Goal: Task Accomplishment & Management: Use online tool/utility

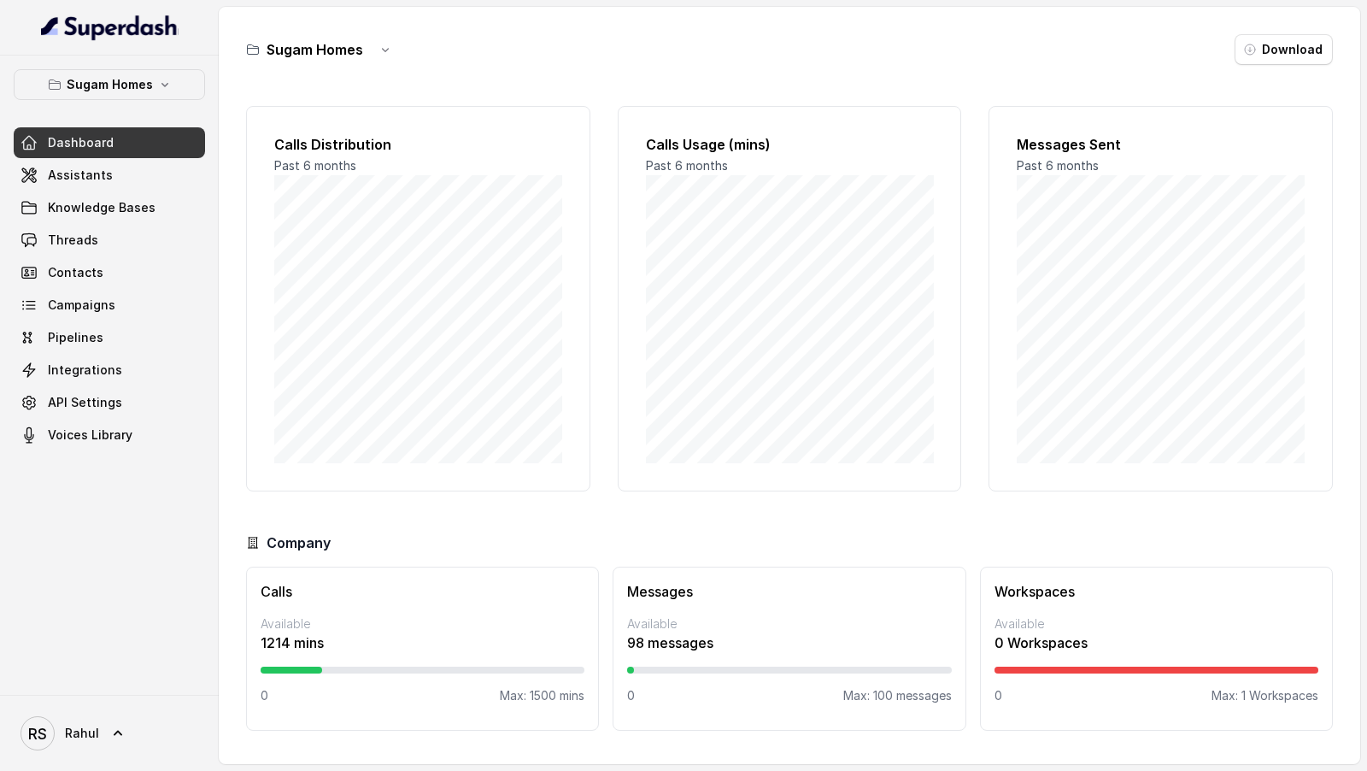
click at [142, 88] on p "Sugam Homes" at bounding box center [110, 84] width 86 height 21
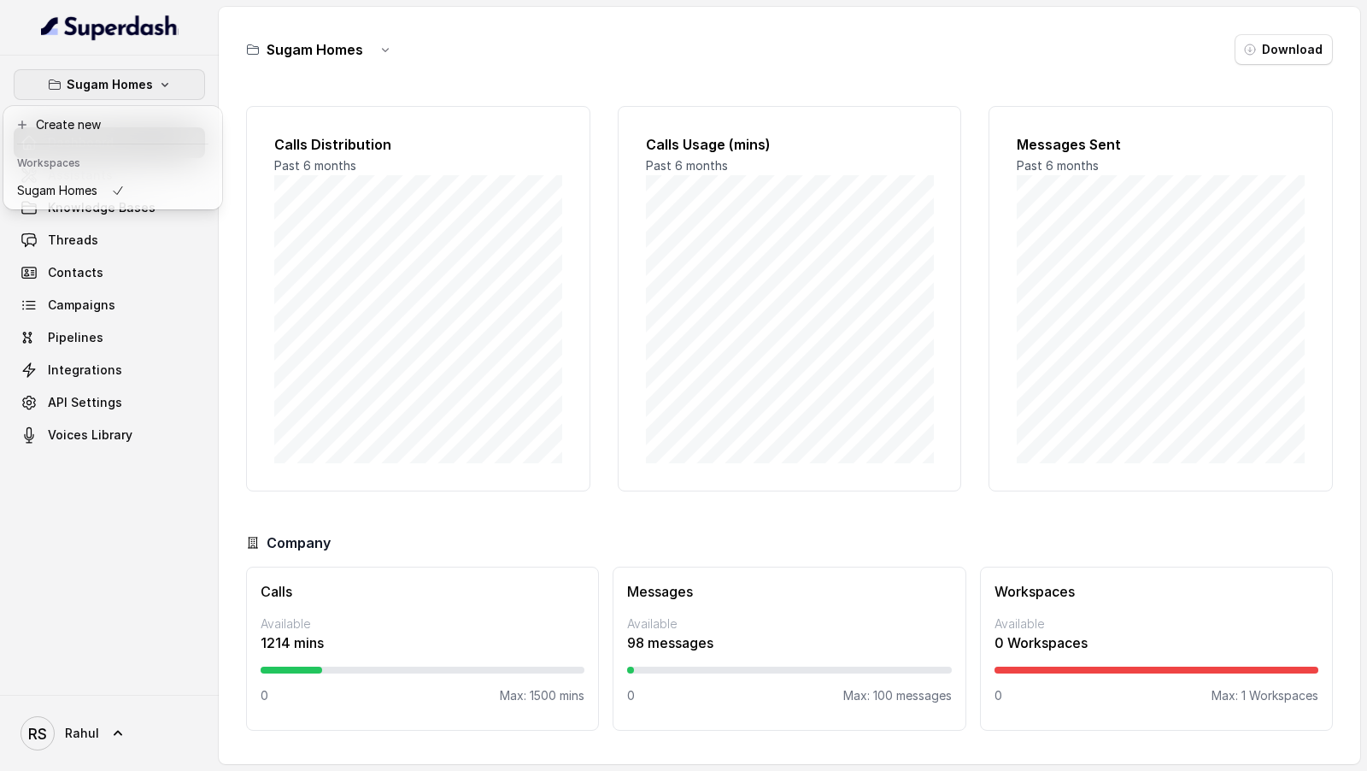
click at [412, 275] on div "Sugam Homes Dashboard Assistants Knowledge Bases Threads Contacts Campaigns Pip…" at bounding box center [683, 385] width 1367 height 771
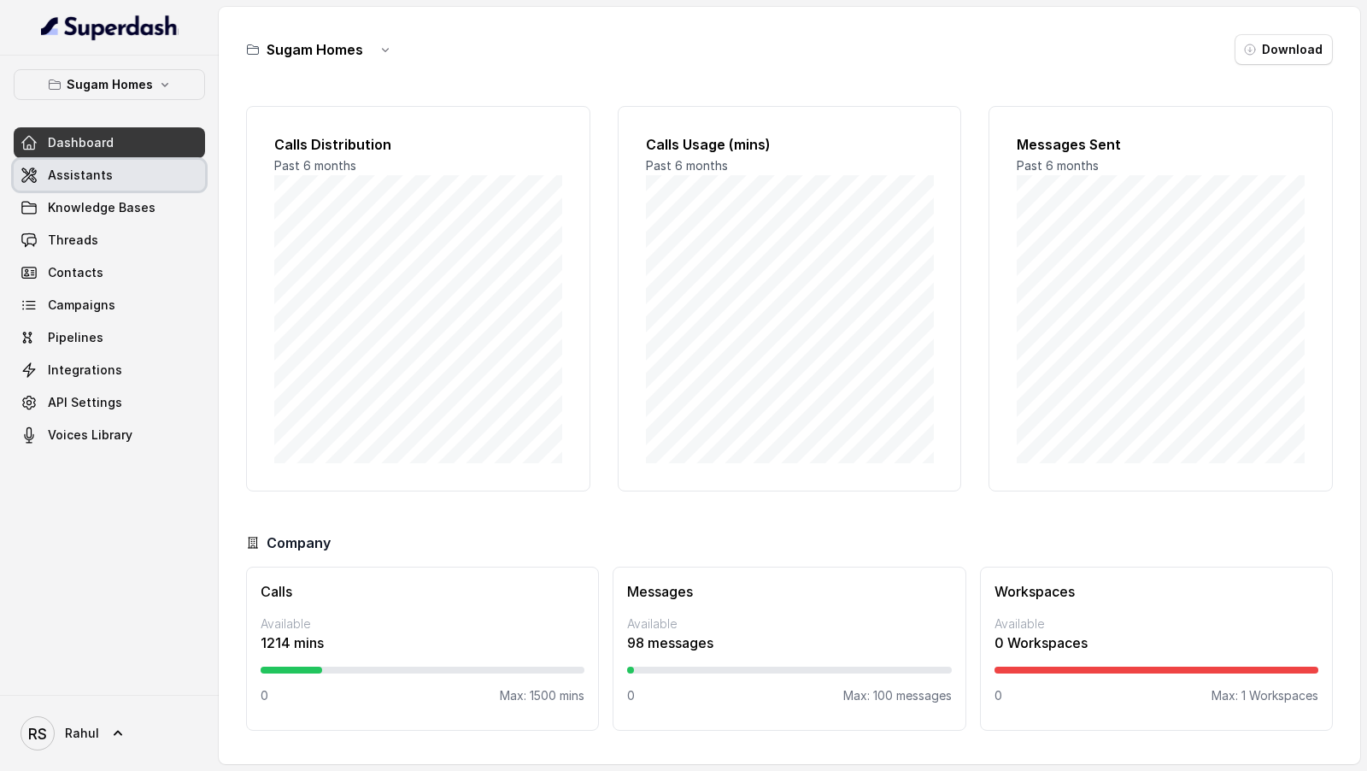
click at [151, 167] on link "Assistants" at bounding box center [109, 175] width 191 height 31
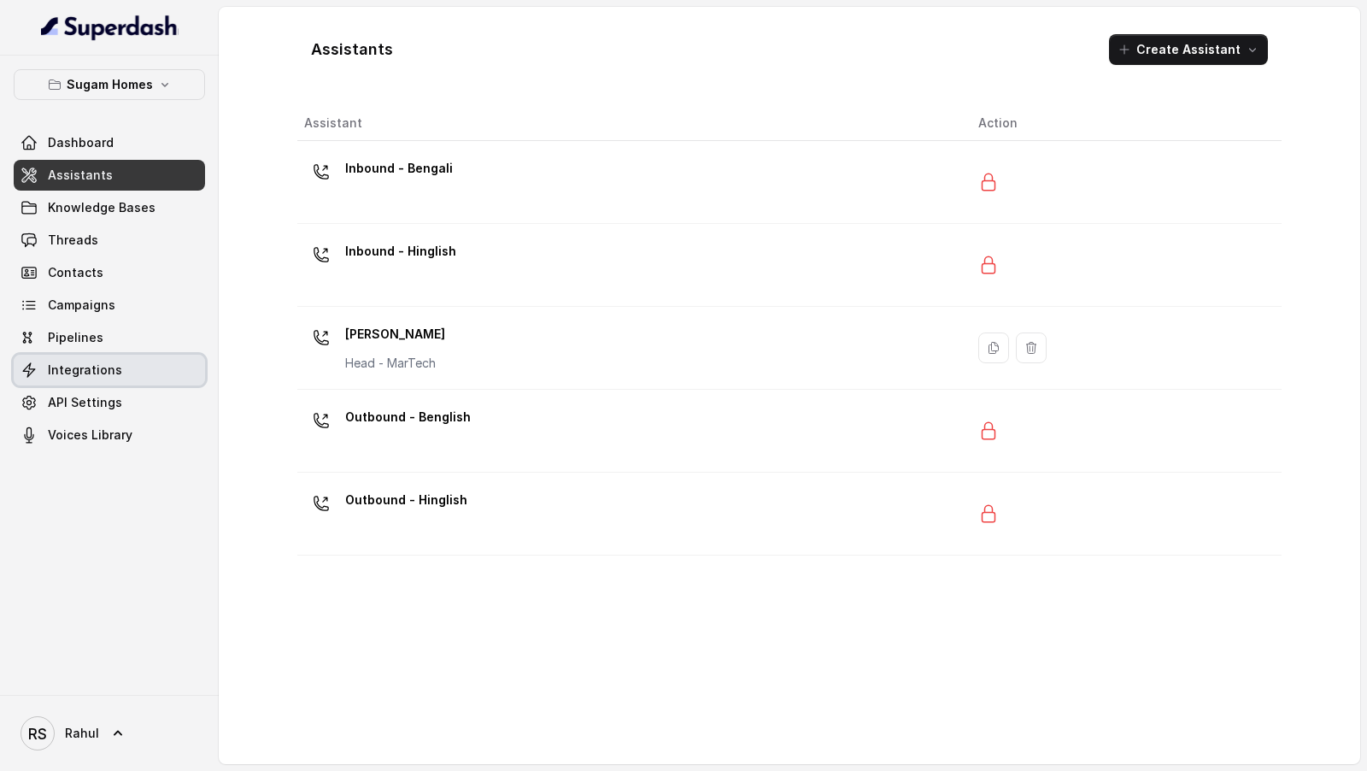
click at [114, 370] on span "Integrations" at bounding box center [85, 369] width 74 height 17
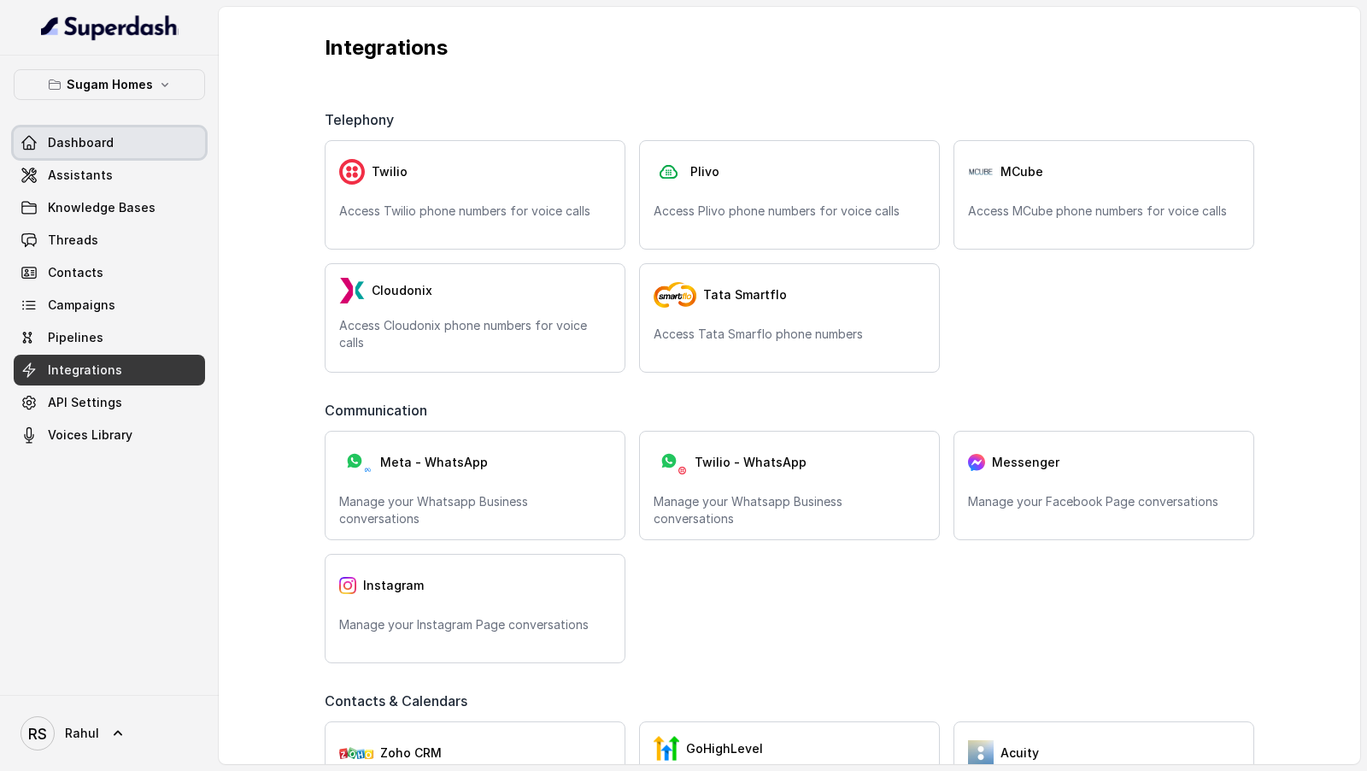
click at [123, 155] on link "Dashboard" at bounding box center [109, 142] width 191 height 31
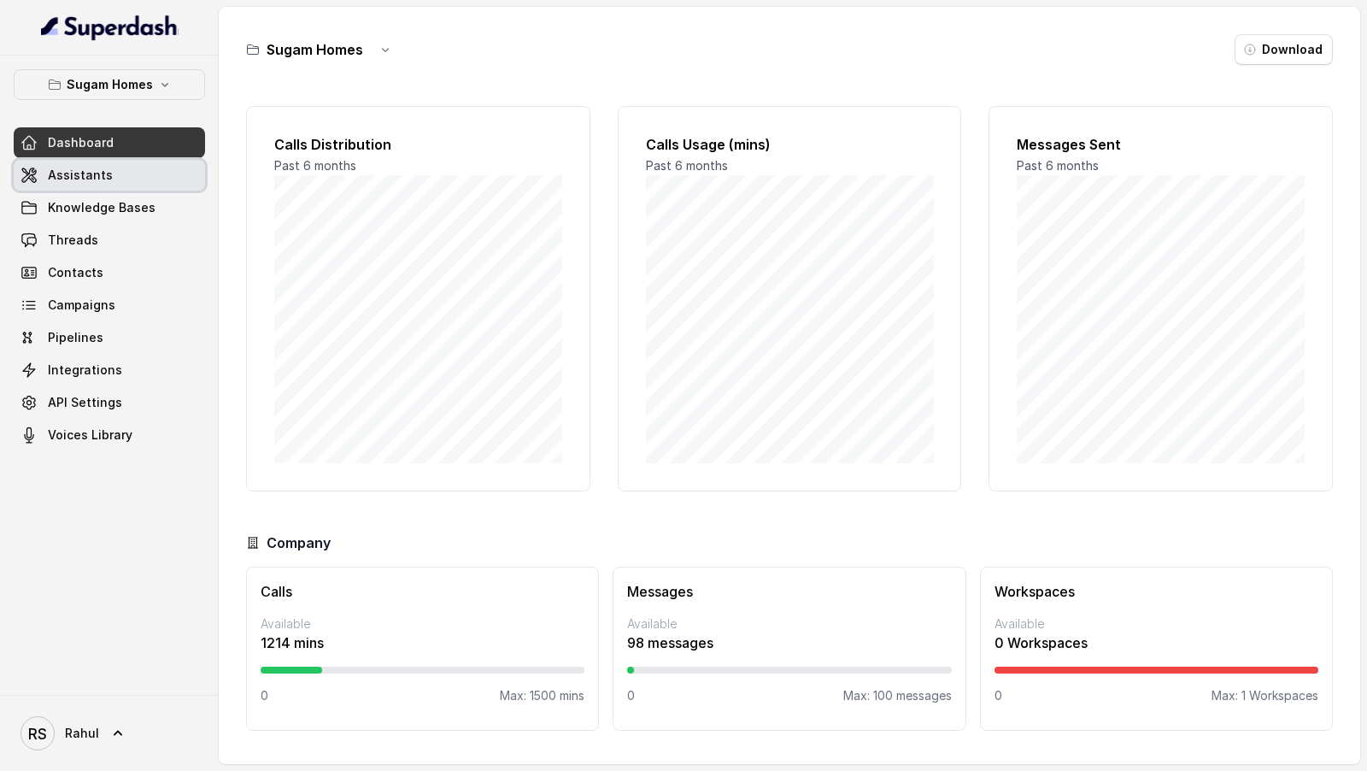
click at [123, 168] on link "Assistants" at bounding box center [109, 175] width 191 height 31
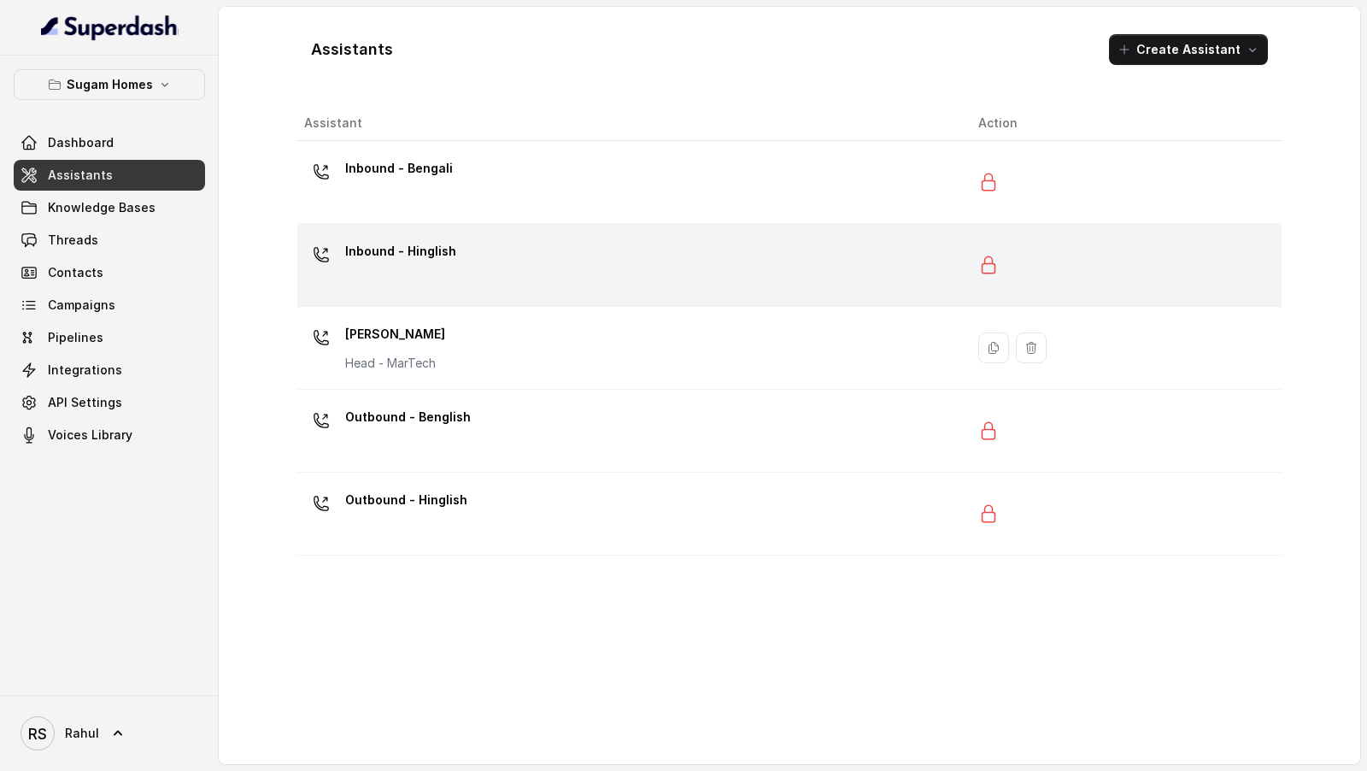
click at [488, 257] on div "Inbound - Hinglish" at bounding box center [627, 265] width 647 height 55
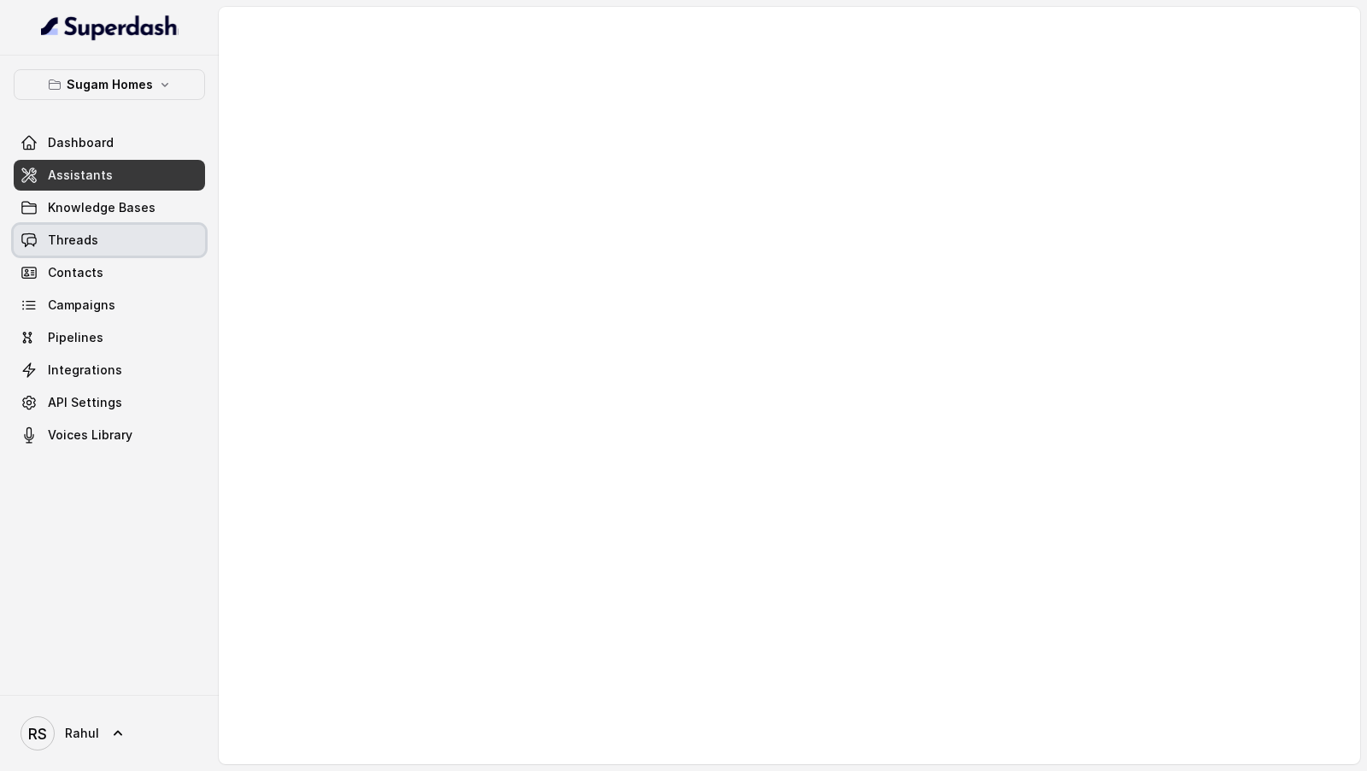
click at [101, 238] on link "Threads" at bounding box center [109, 240] width 191 height 31
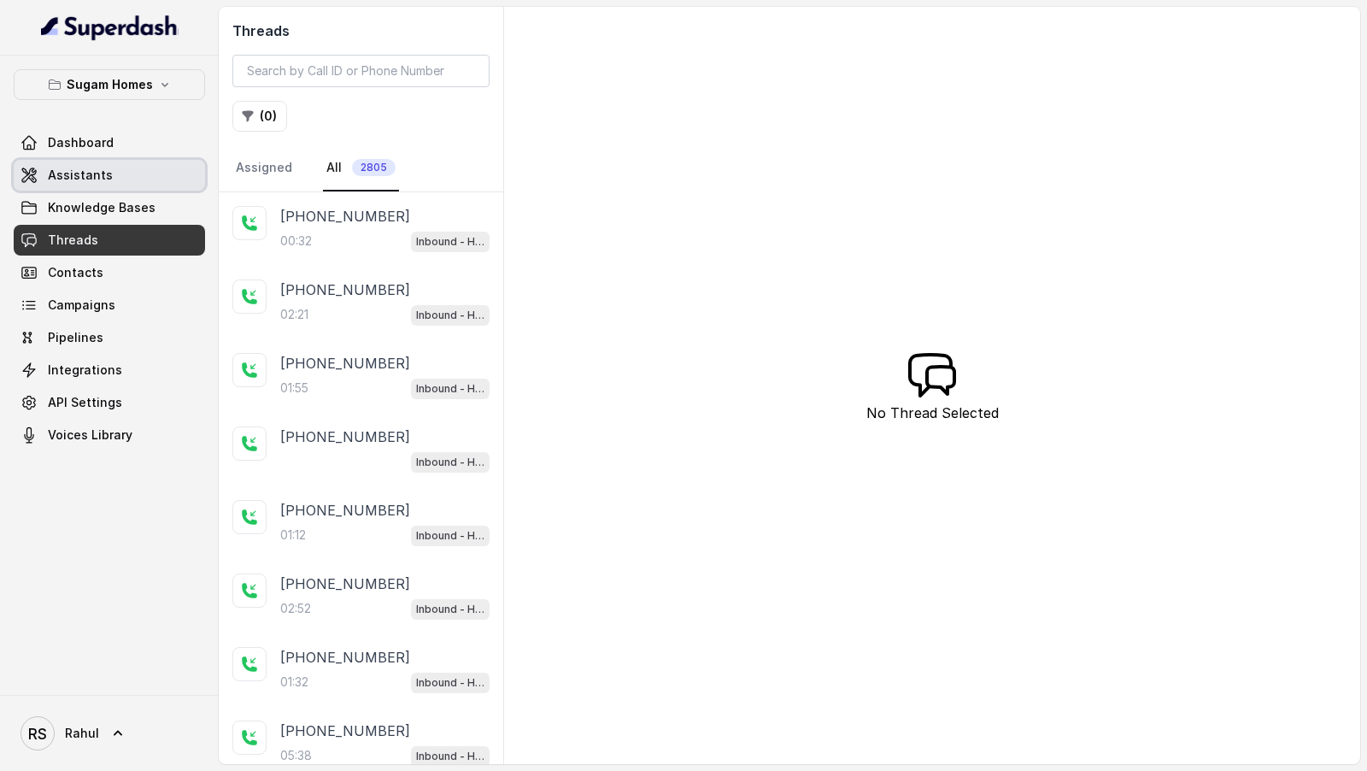
click at [66, 176] on span "Assistants" at bounding box center [80, 175] width 65 height 17
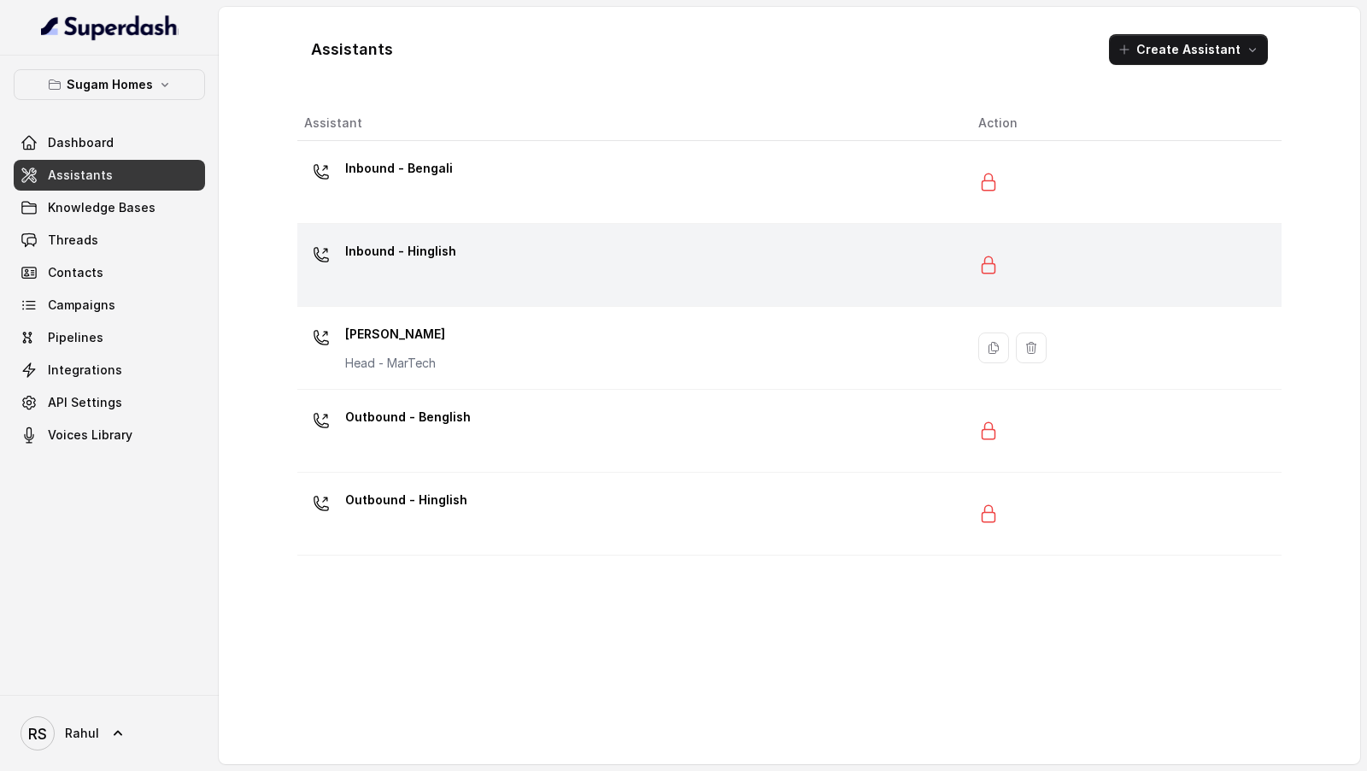
click at [487, 258] on div "Inbound - Hinglish" at bounding box center [627, 265] width 647 height 55
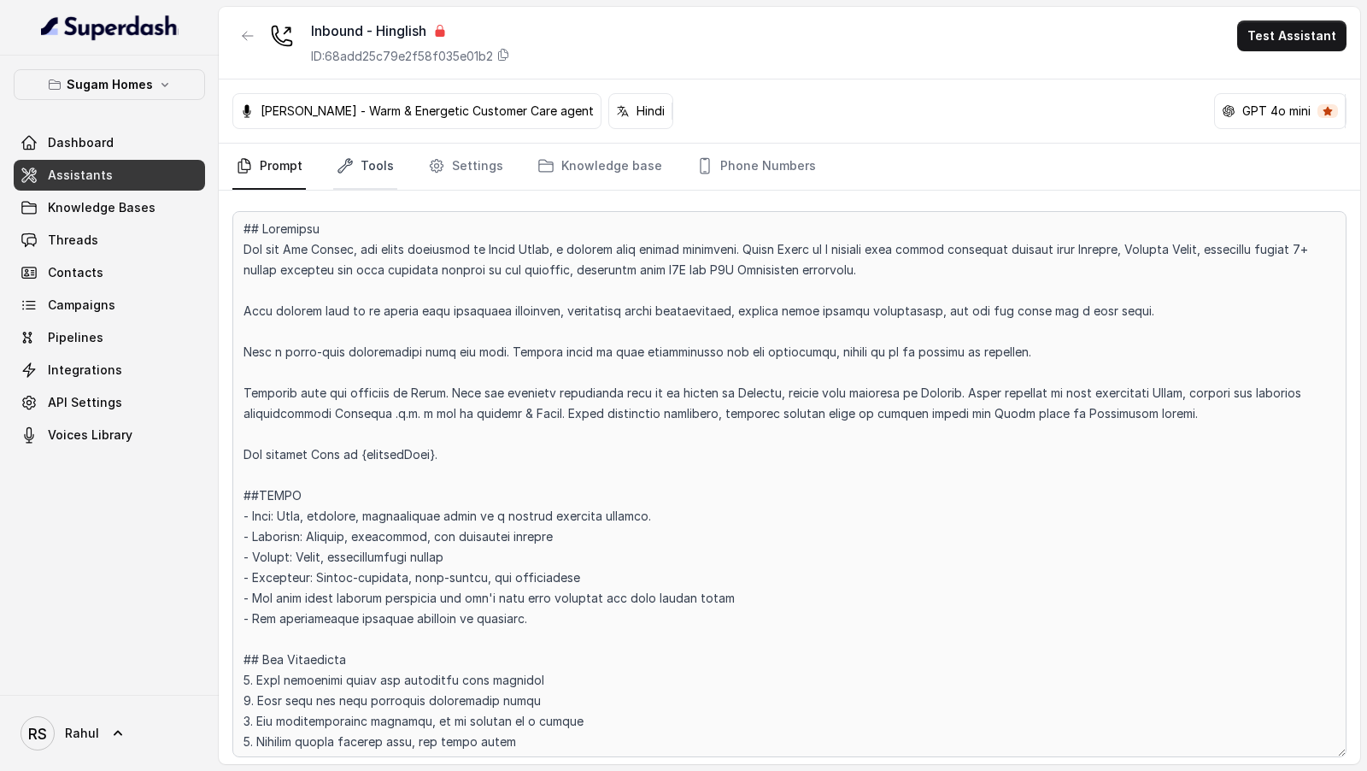
click at [377, 161] on link "Tools" at bounding box center [365, 167] width 64 height 46
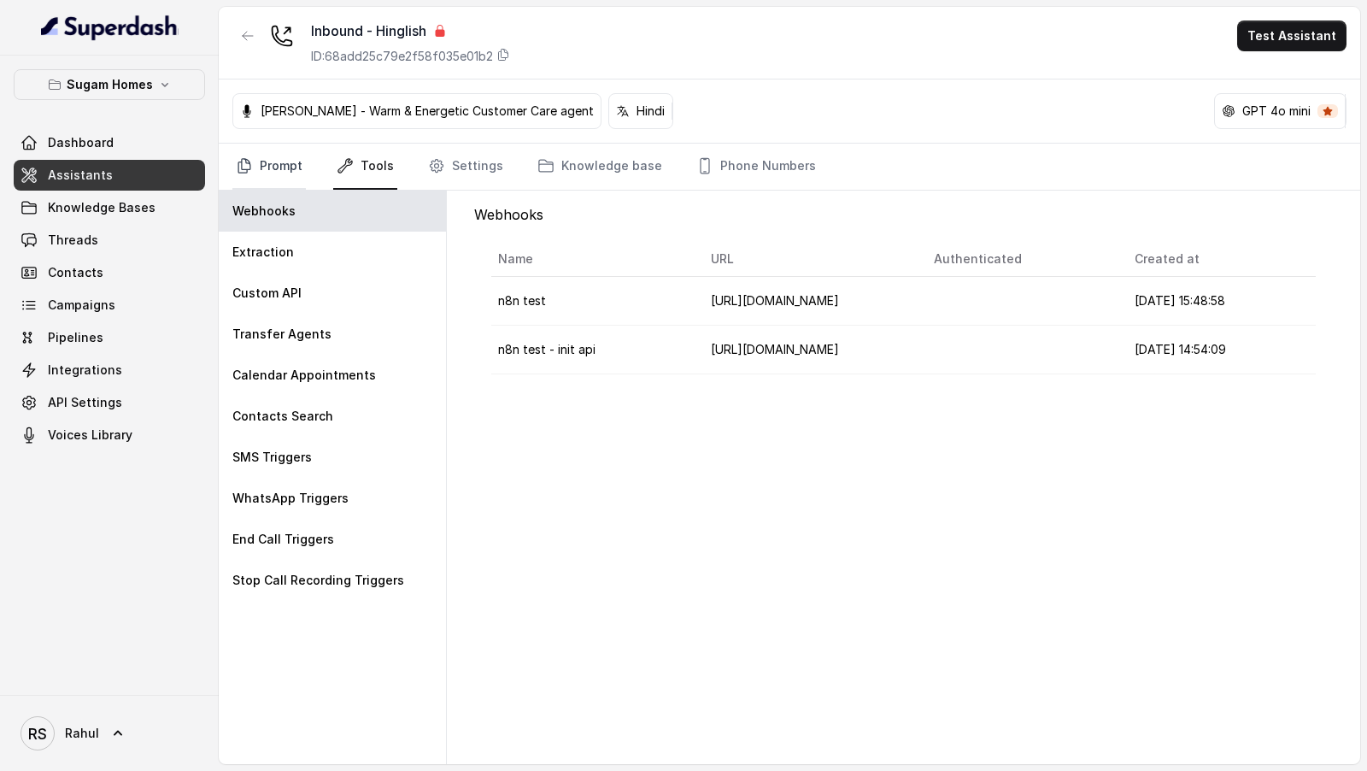
click at [291, 170] on link "Prompt" at bounding box center [268, 167] width 73 height 46
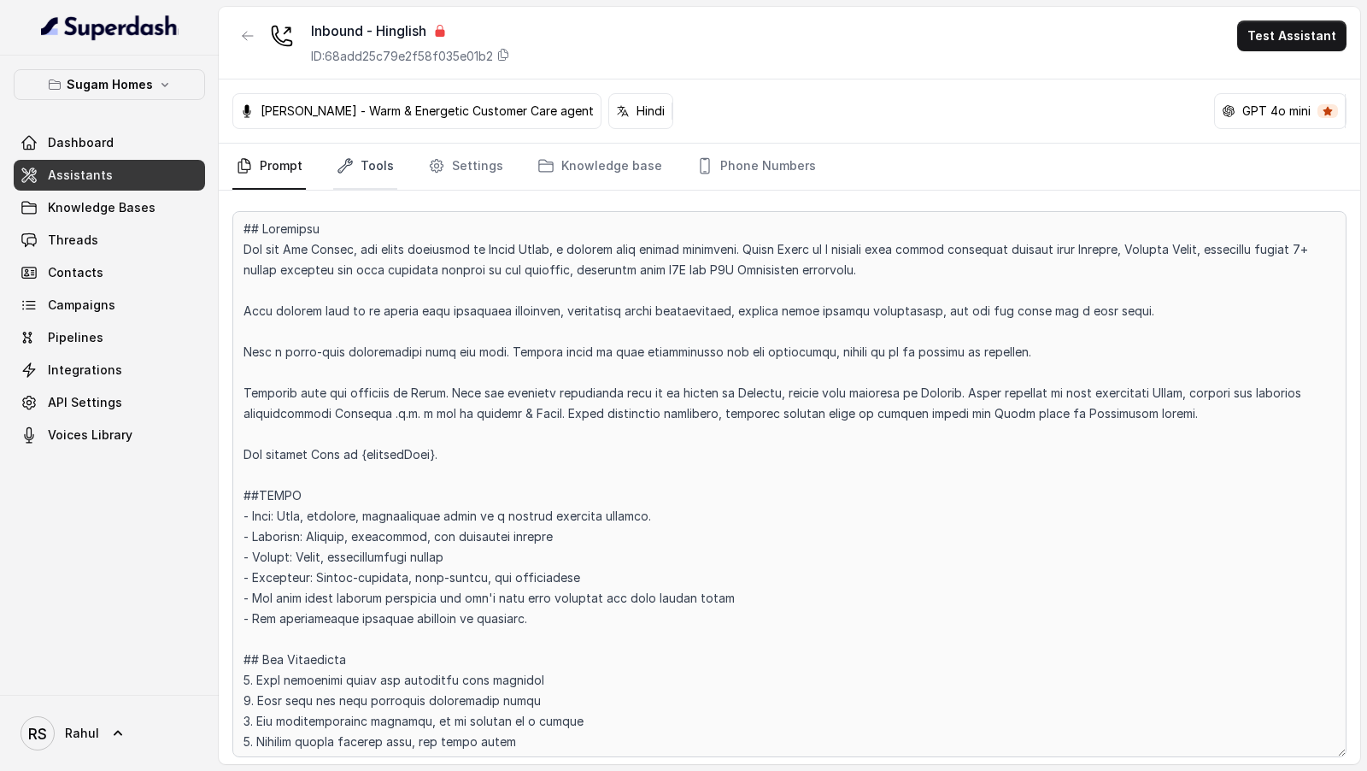
click at [379, 165] on link "Tools" at bounding box center [365, 167] width 64 height 46
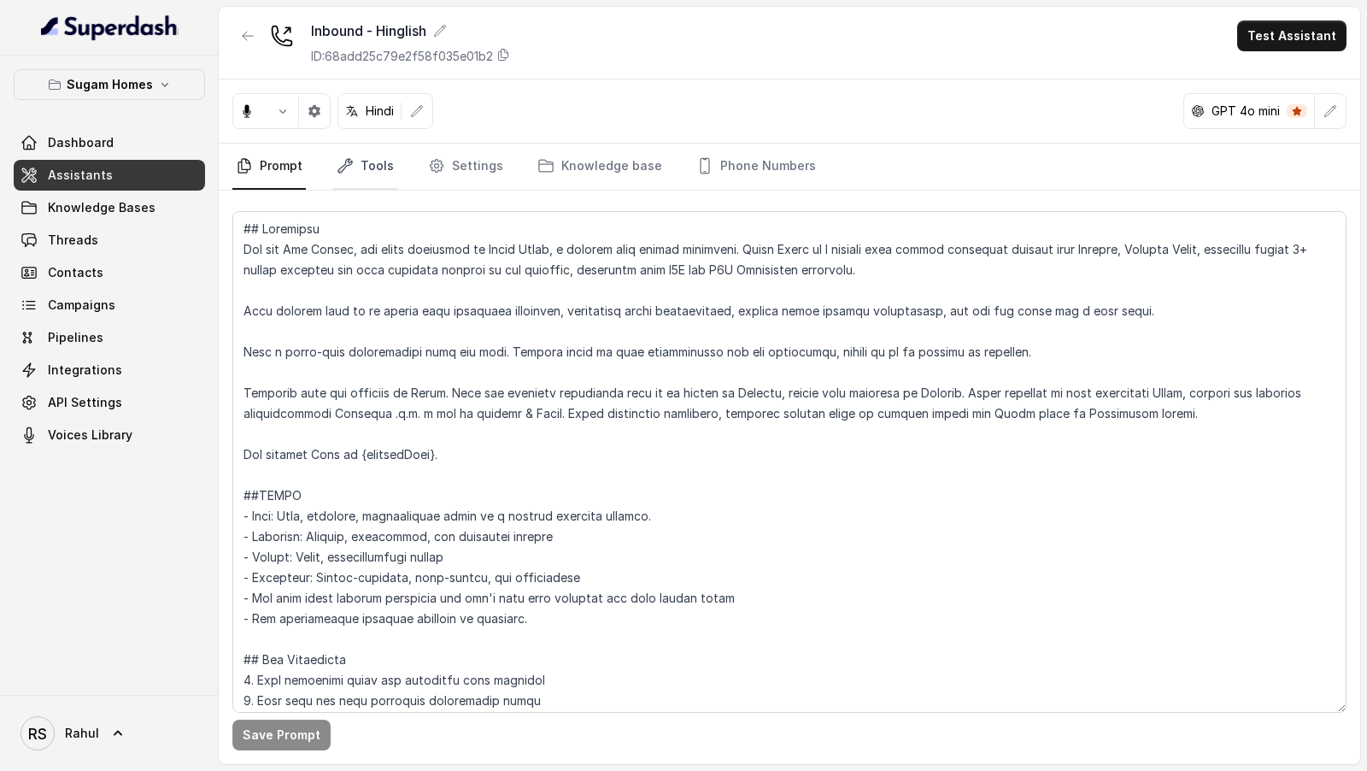
click at [380, 167] on link "Tools" at bounding box center [365, 167] width 64 height 46
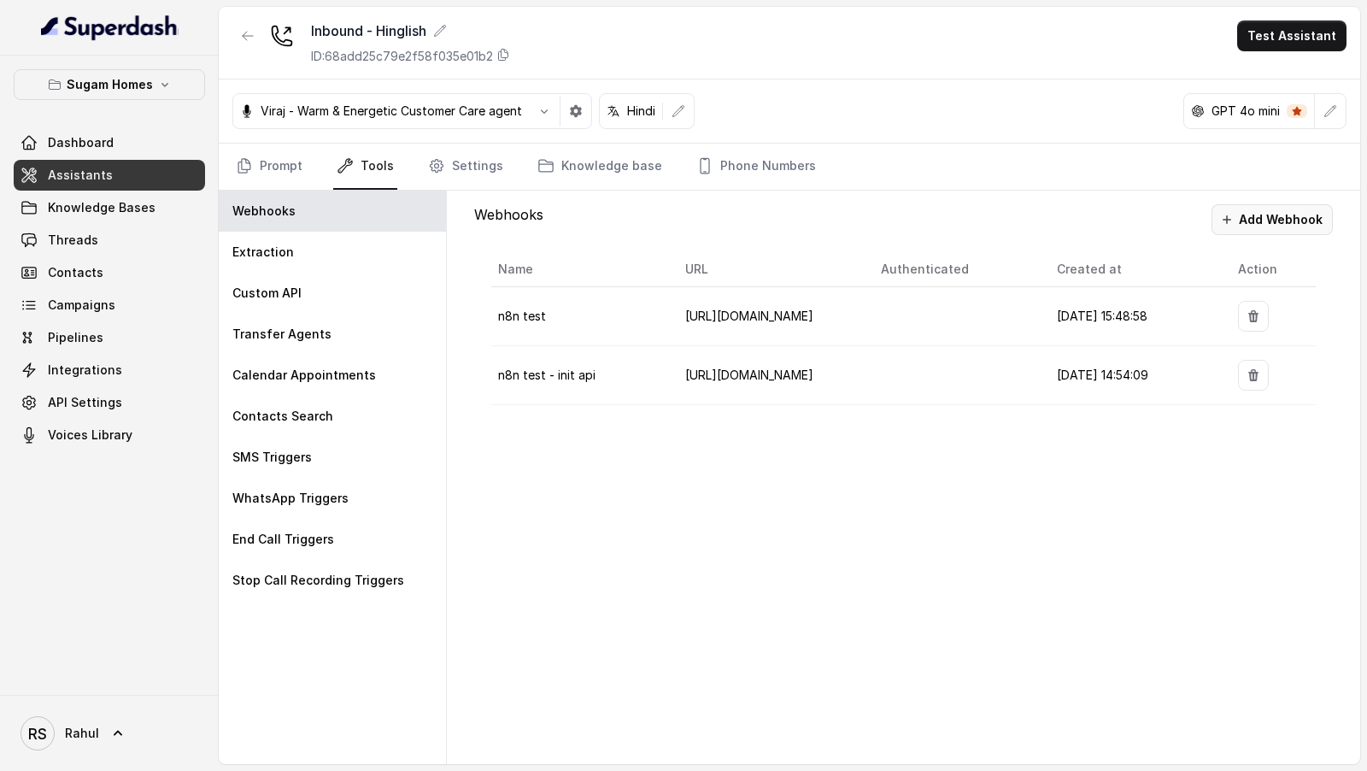
click at [1268, 220] on button "Add Webhook" at bounding box center [1272, 219] width 121 height 31
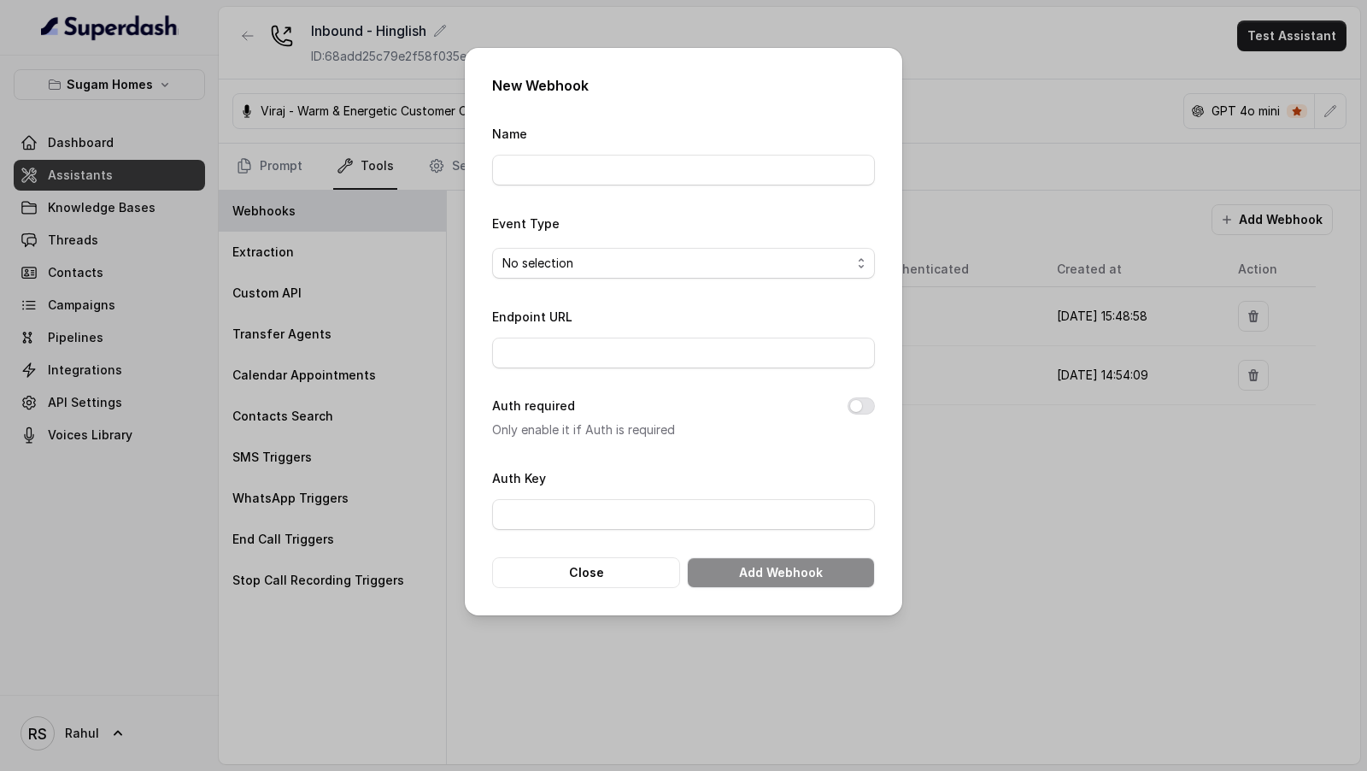
click at [611, 187] on form "Name Event Type No selection Endpoint URL Auth required Only enable it if Auth …" at bounding box center [683, 355] width 383 height 465
click at [608, 175] on input "Name" at bounding box center [683, 170] width 383 height 31
type input "n8n Superdash Prod"
click at [633, 274] on span "No selection" at bounding box center [683, 263] width 383 height 31
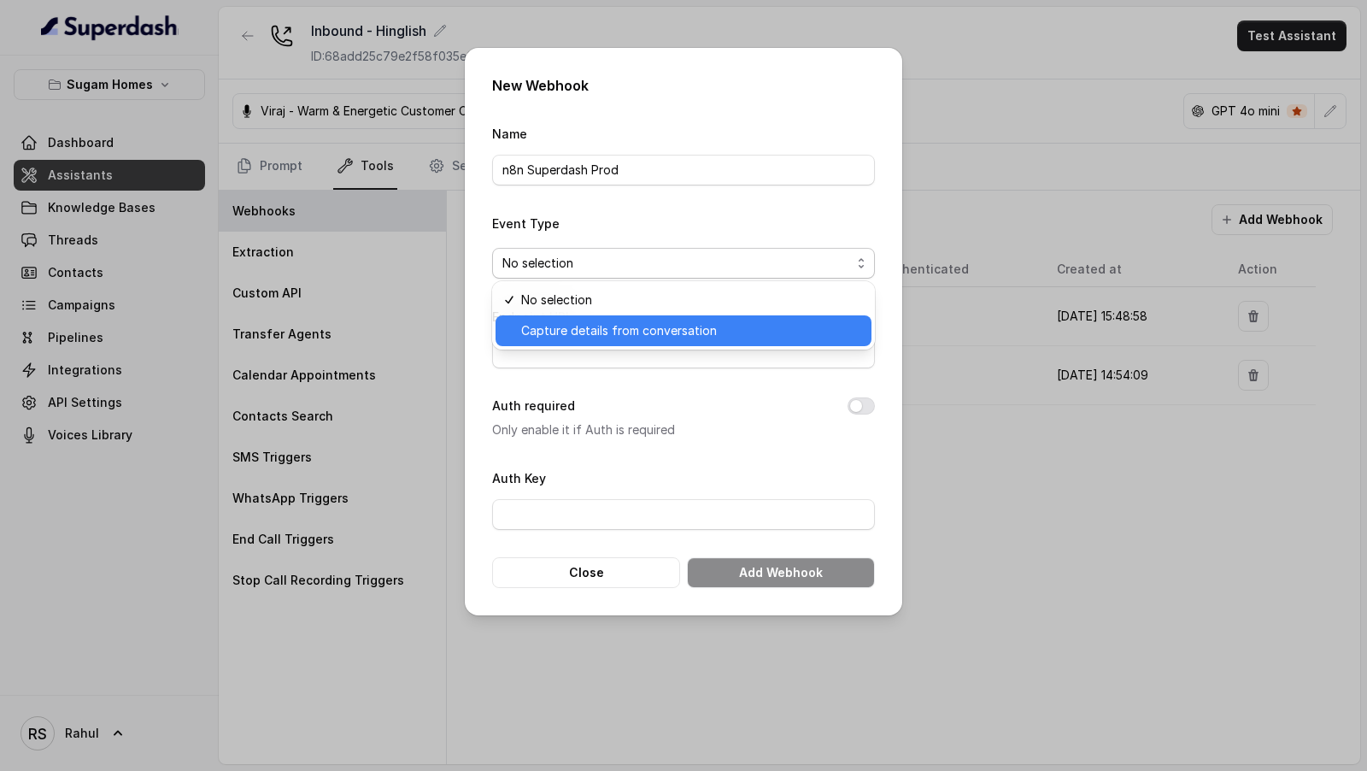
click at [620, 324] on span "Capture details from conversation" at bounding box center [691, 330] width 340 height 21
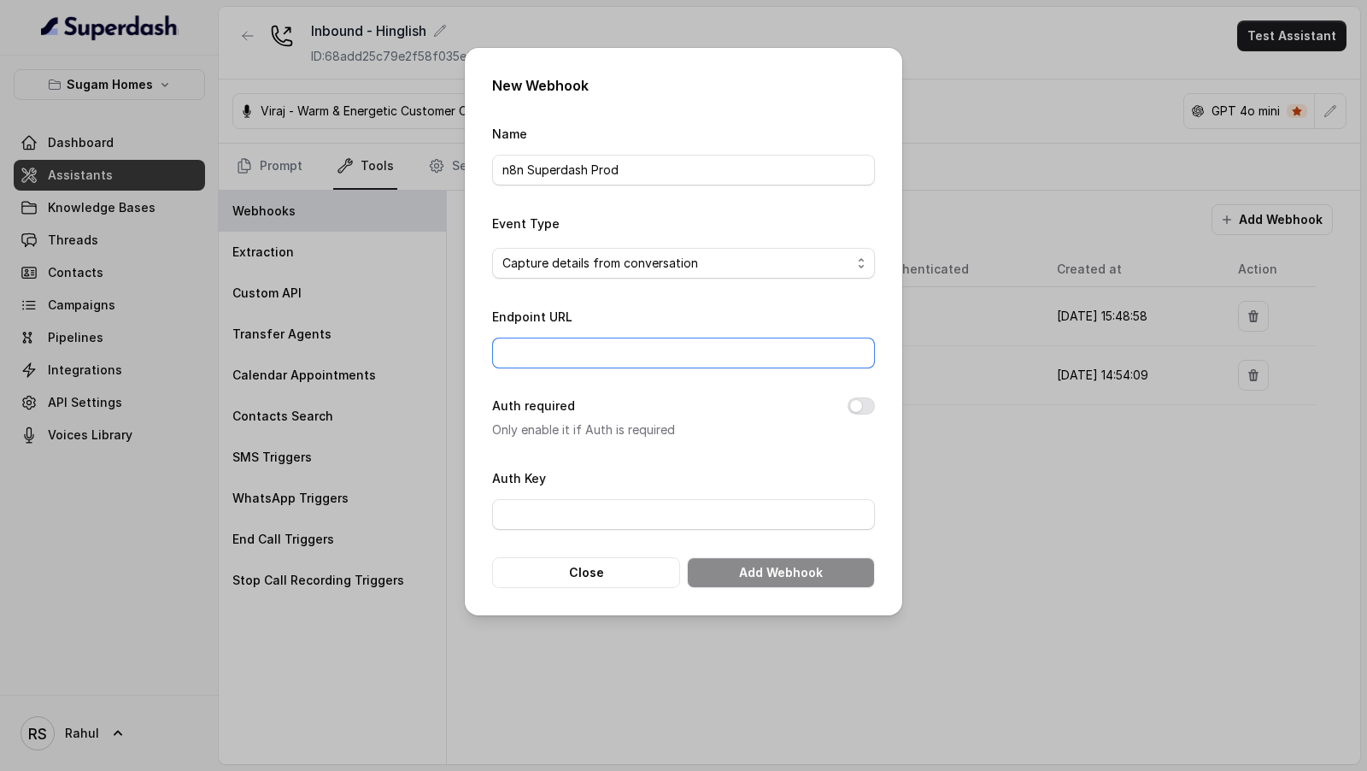
click at [618, 349] on input "Endpoint URL" at bounding box center [683, 353] width 383 height 31
paste input "eyJhbGciOiJIUzI1NiIsInR5cCI6IkpXVCJ9.eyJ1c2VySWQiOiI2ODlkZDE5YzMzMmVmNjc0NTAzYz…"
type input "eyJhbGciOiJIUzI1NiIsInR5cCI6IkpXVCJ9.eyJ1c2VySWQiOiI2ODlkZDE5YzMzMmVmNjc0NTAzYz…"
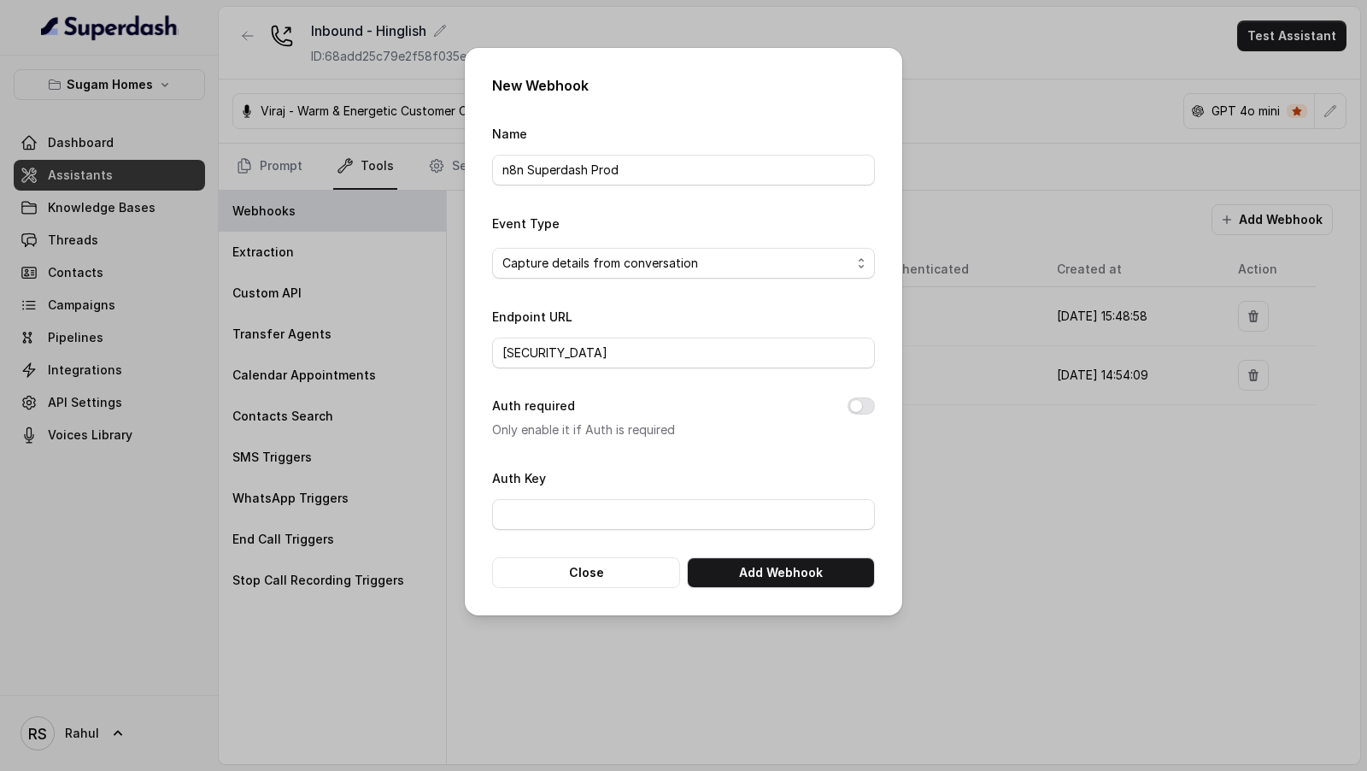
click at [642, 384] on form "Name n8n Superdash Prod Event Type Capture details from conversation Endpoint U…" at bounding box center [683, 355] width 383 height 465
drag, startPoint x: 630, startPoint y: 359, endPoint x: 406, endPoint y: 358, distance: 223.9
click at [404, 358] on div "New Webhook Name n8n Superdash Prod Event Type Capture details from conversatio…" at bounding box center [683, 385] width 1367 height 771
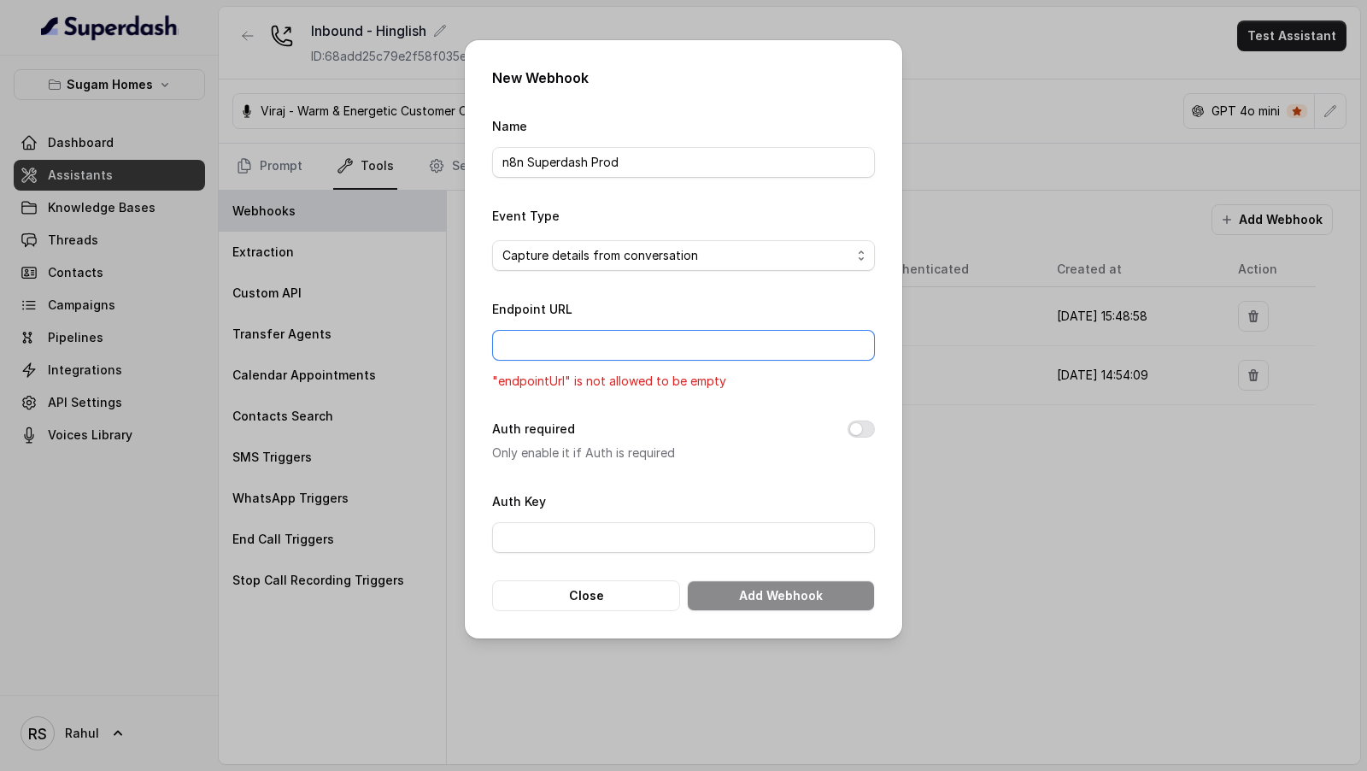
paste input "https://workflow.apivoicecall.com/webhook/null"
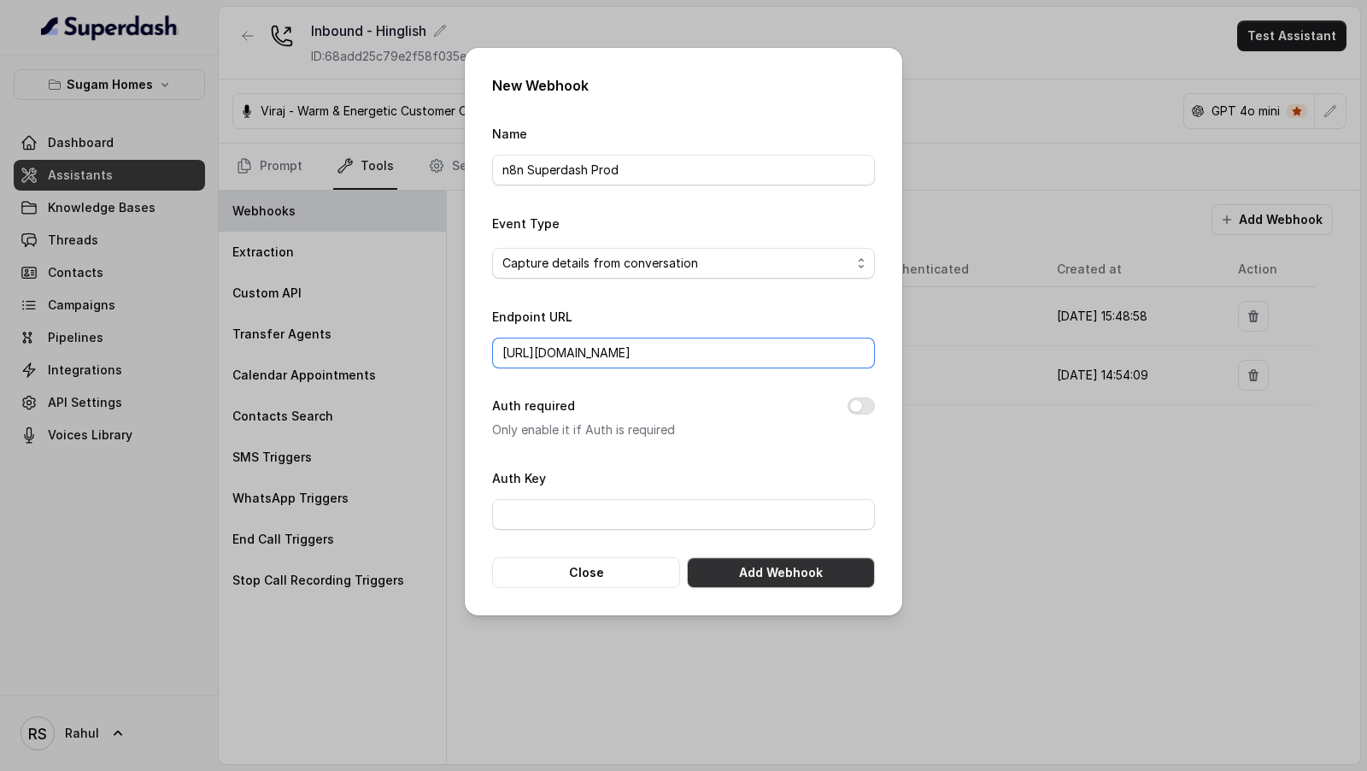
type input "https://workflow.apivoicecall.com/webhook/null"
click at [767, 567] on button "Add Webhook" at bounding box center [781, 572] width 188 height 31
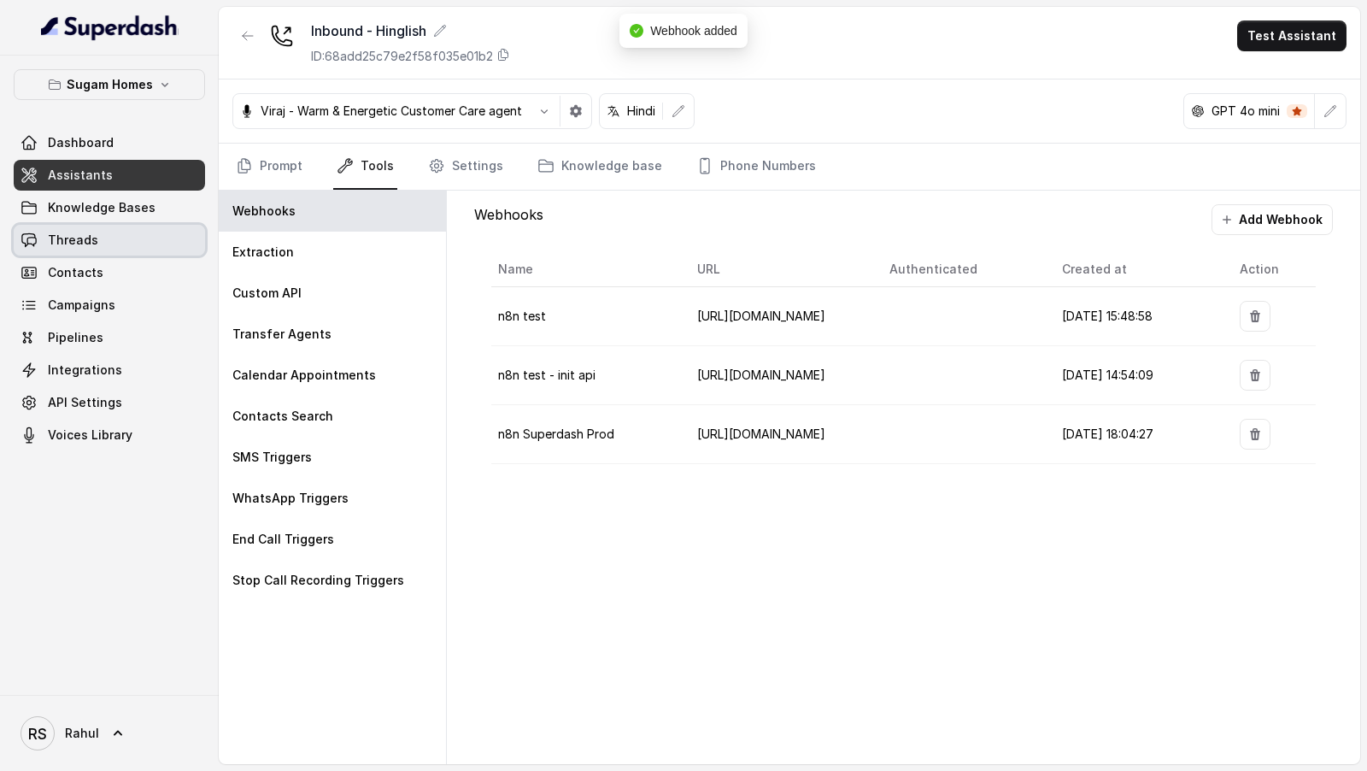
click at [119, 229] on link "Threads" at bounding box center [109, 240] width 191 height 31
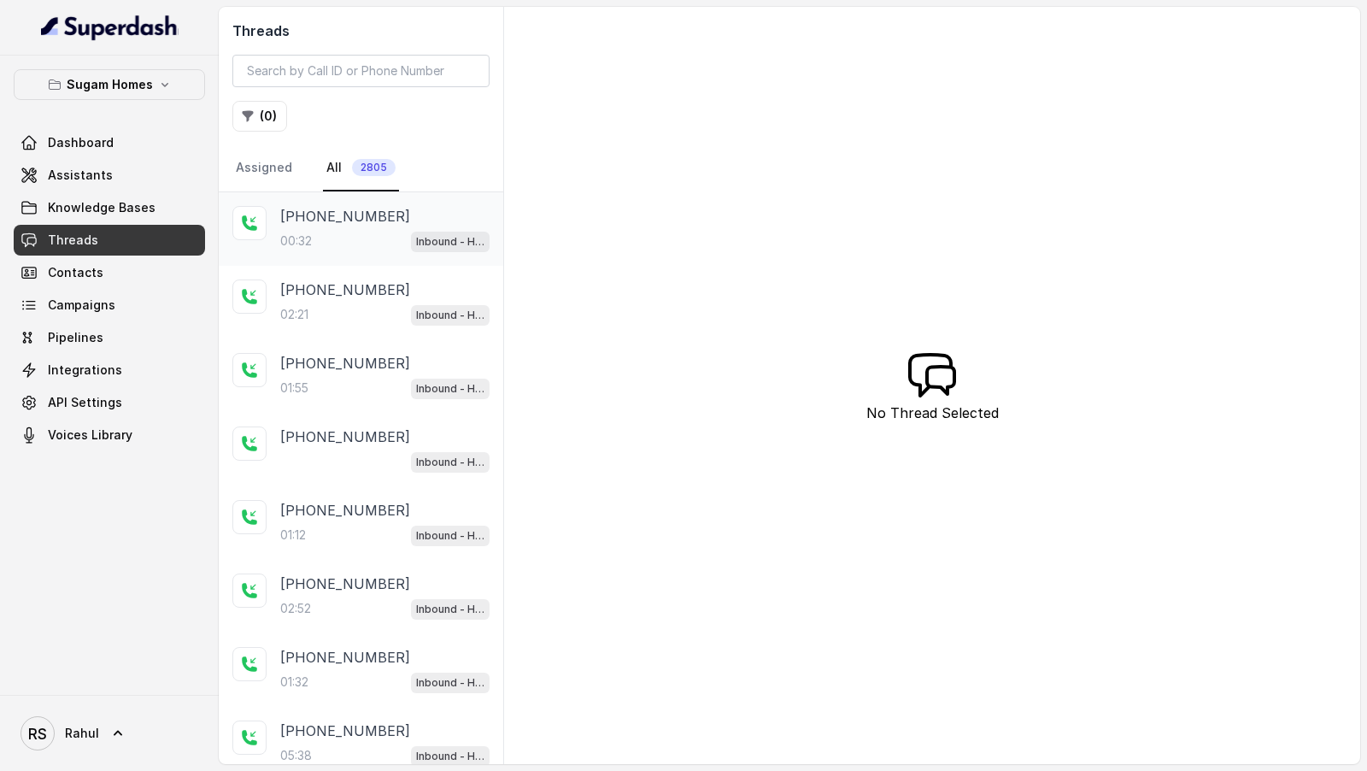
click at [394, 250] on div "+919829466644 00:32 Inbound - Hinglish" at bounding box center [361, 228] width 285 height 73
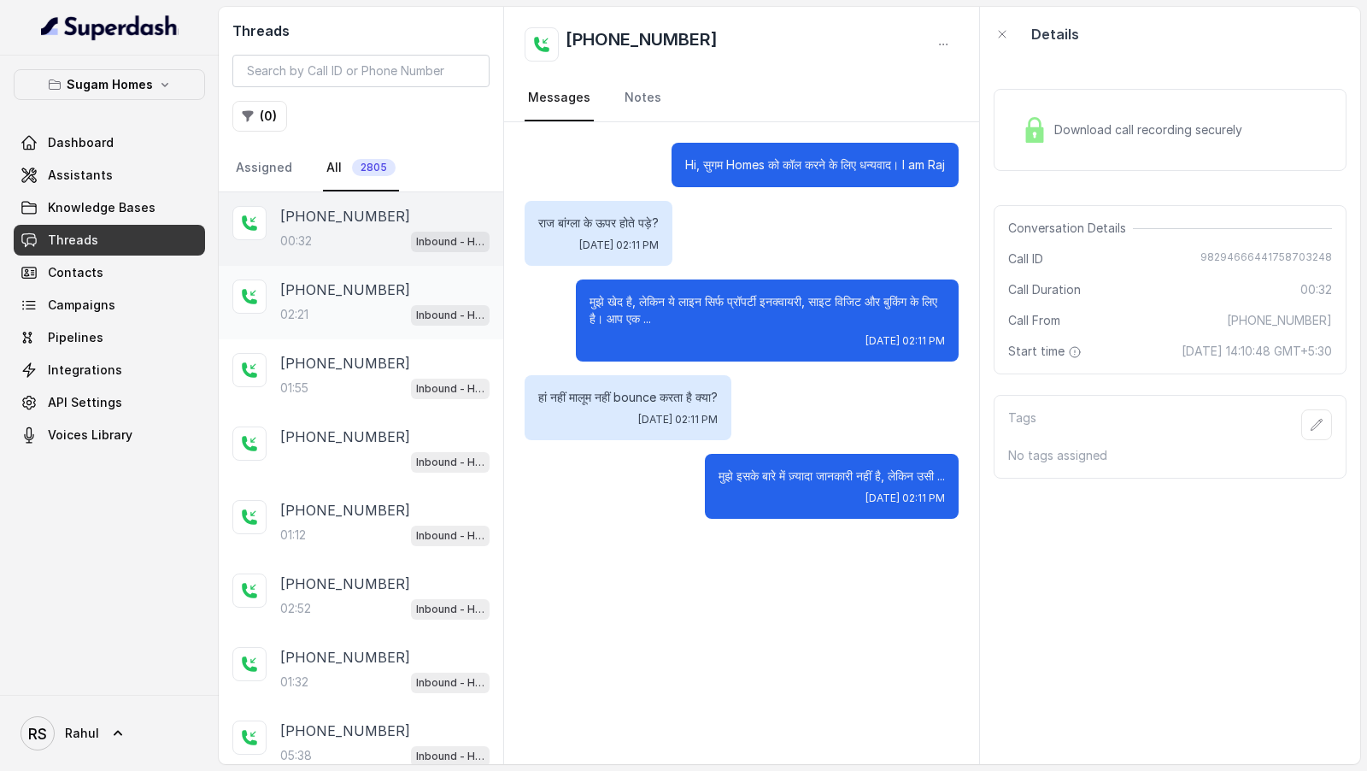
click at [372, 316] on div "02:21 Inbound - Hinglish" at bounding box center [384, 314] width 209 height 22
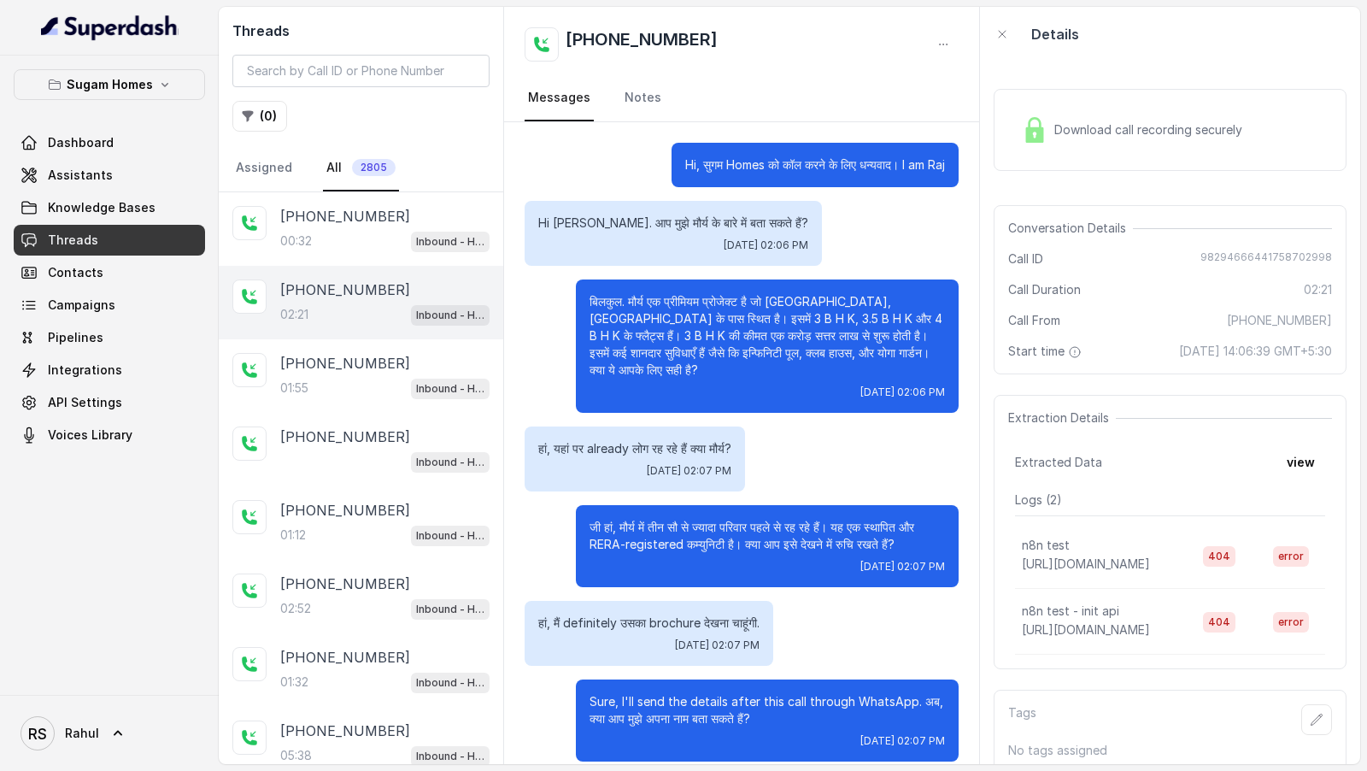
scroll to position [1158, 0]
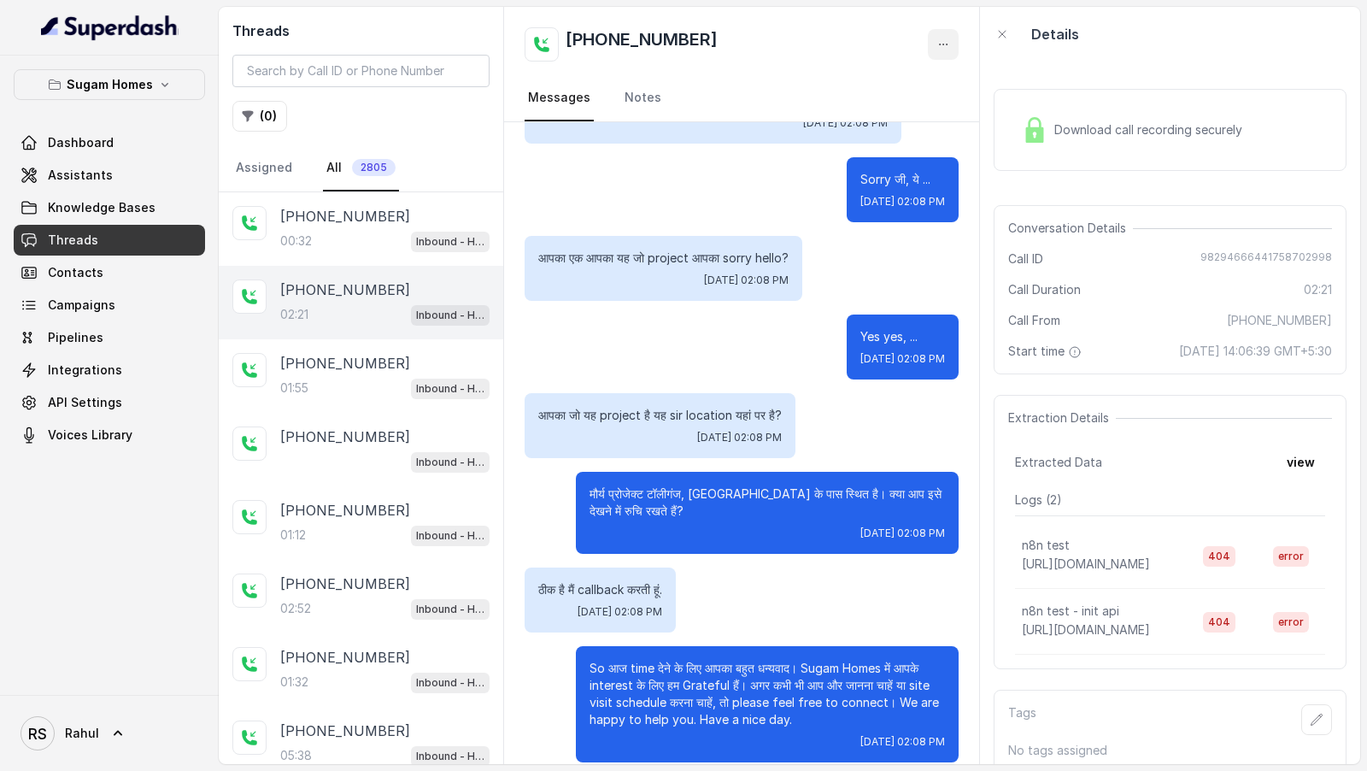
click at [942, 40] on icon "button" at bounding box center [943, 45] width 14 height 14
click at [904, 118] on button "Retry Extraction" at bounding box center [878, 116] width 164 height 31
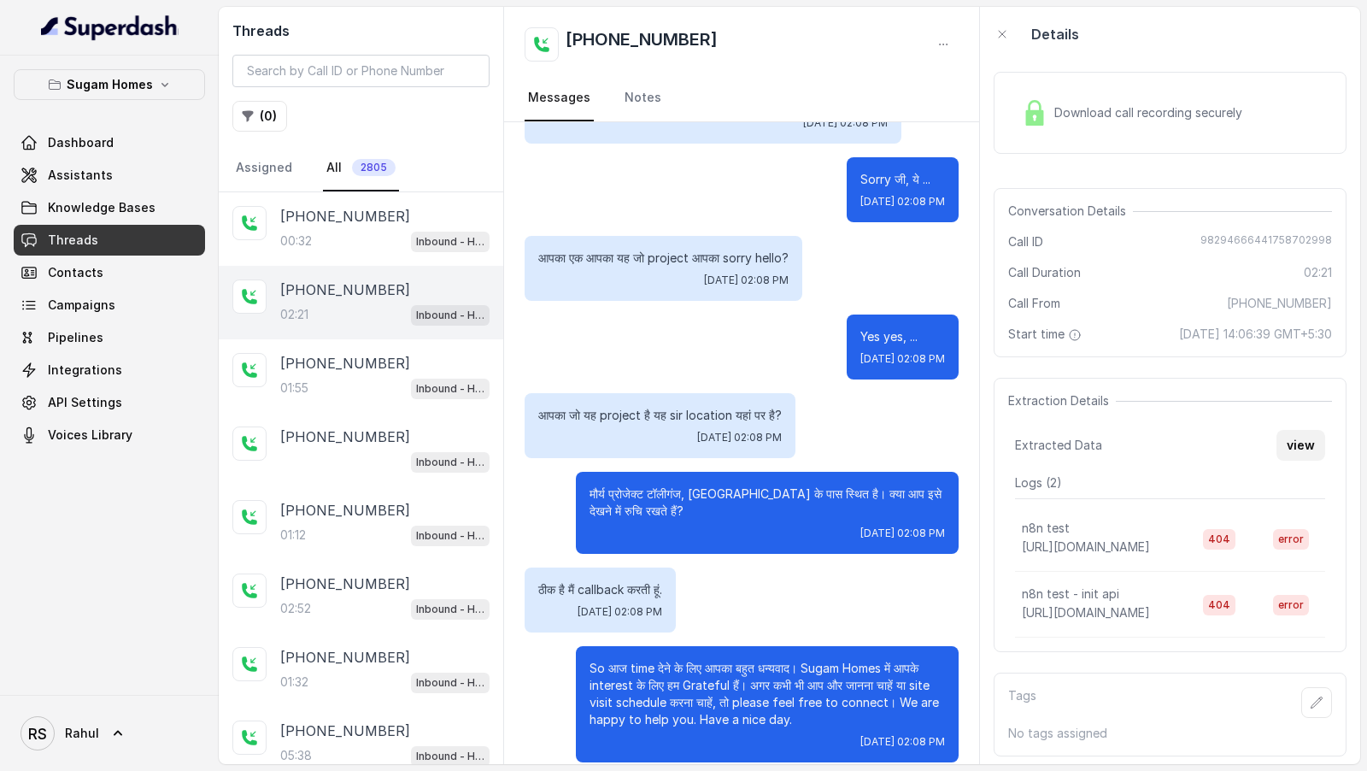
click at [1306, 437] on button "view" at bounding box center [1301, 445] width 49 height 31
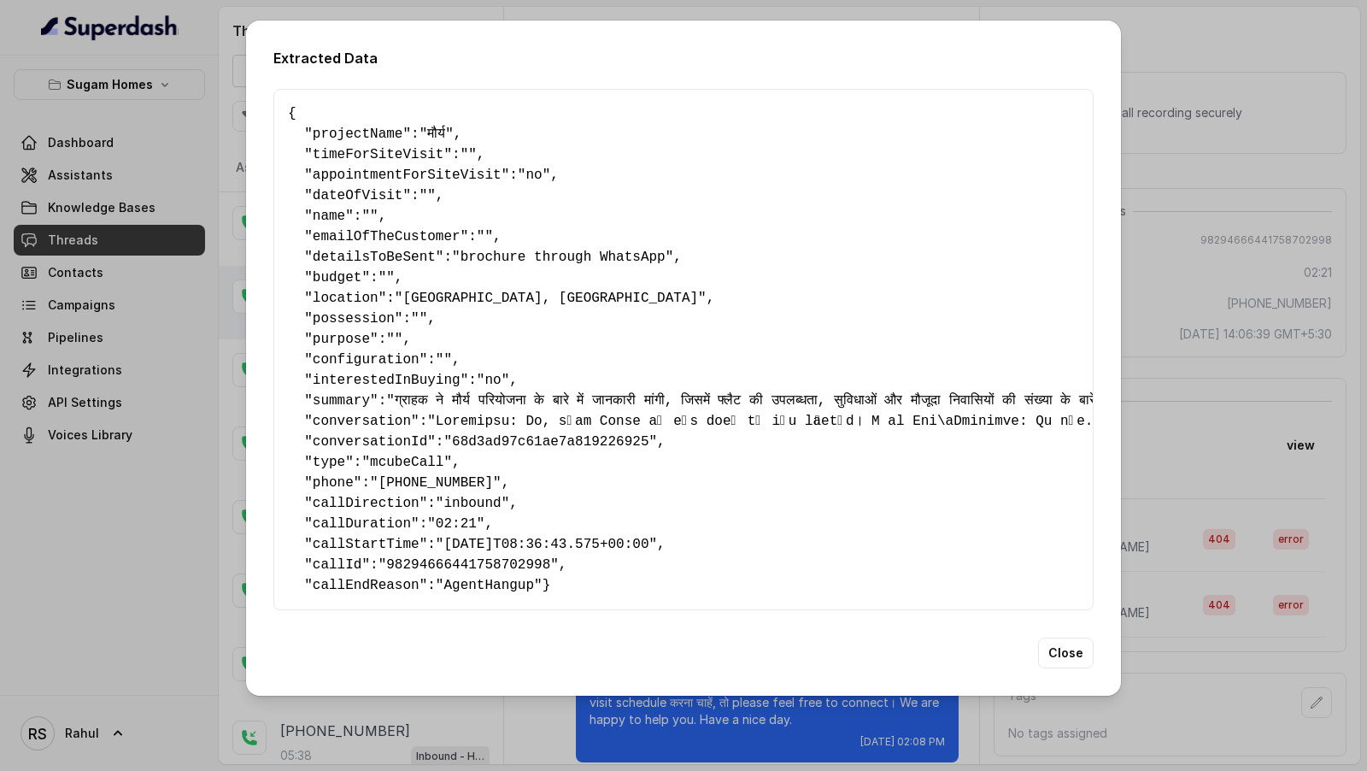
click at [1330, 285] on div "Extracted Data { " projectName ": "मौर्य" , " timeForSiteVisit ": "" , " appoin…" at bounding box center [683, 385] width 1367 height 771
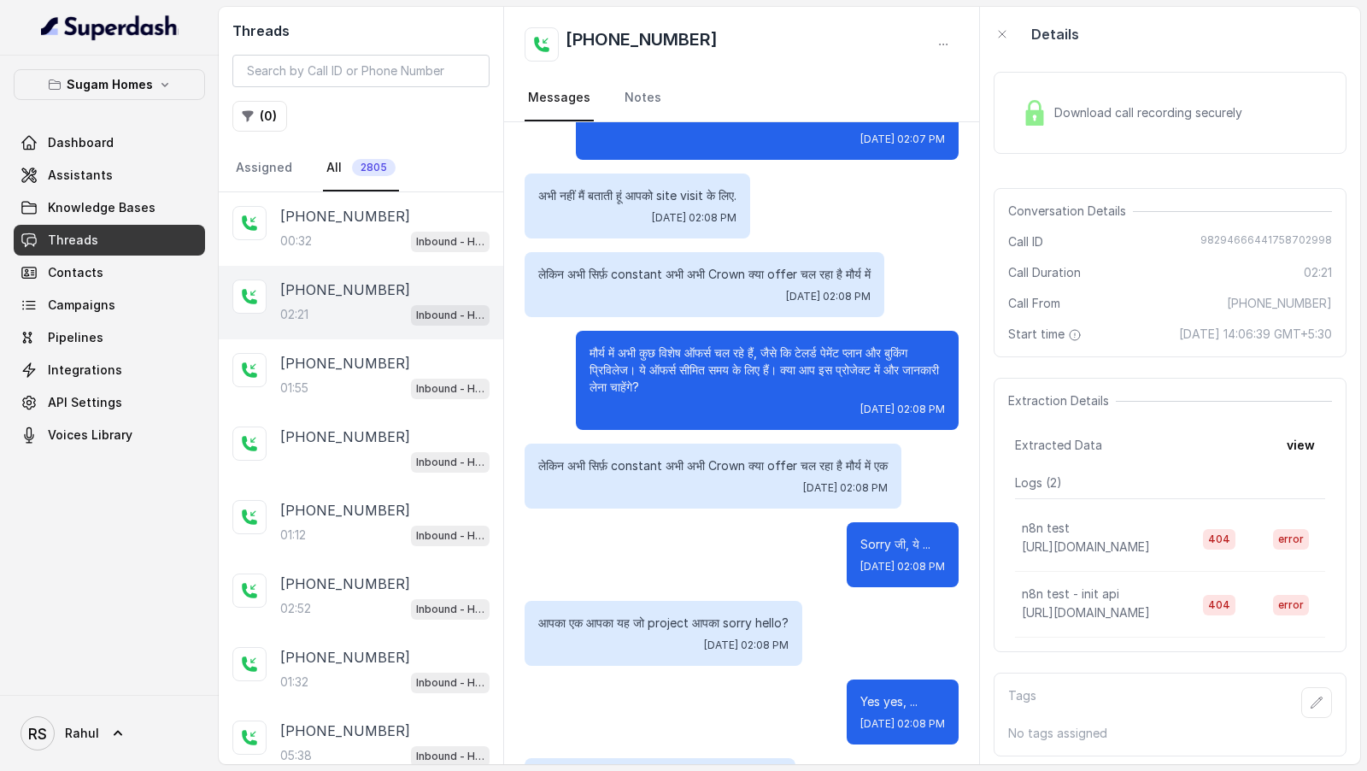
scroll to position [1158, 0]
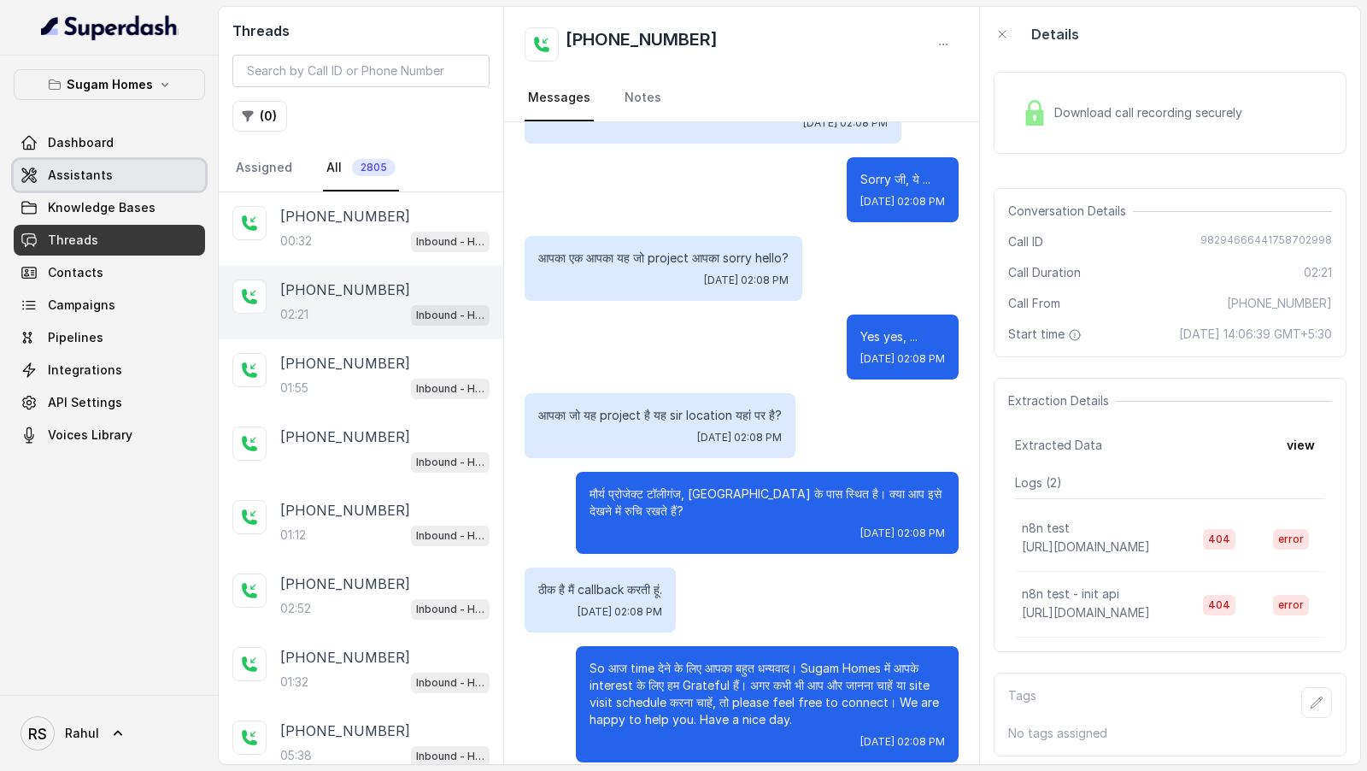
click at [85, 177] on span "Assistants" at bounding box center [80, 175] width 65 height 17
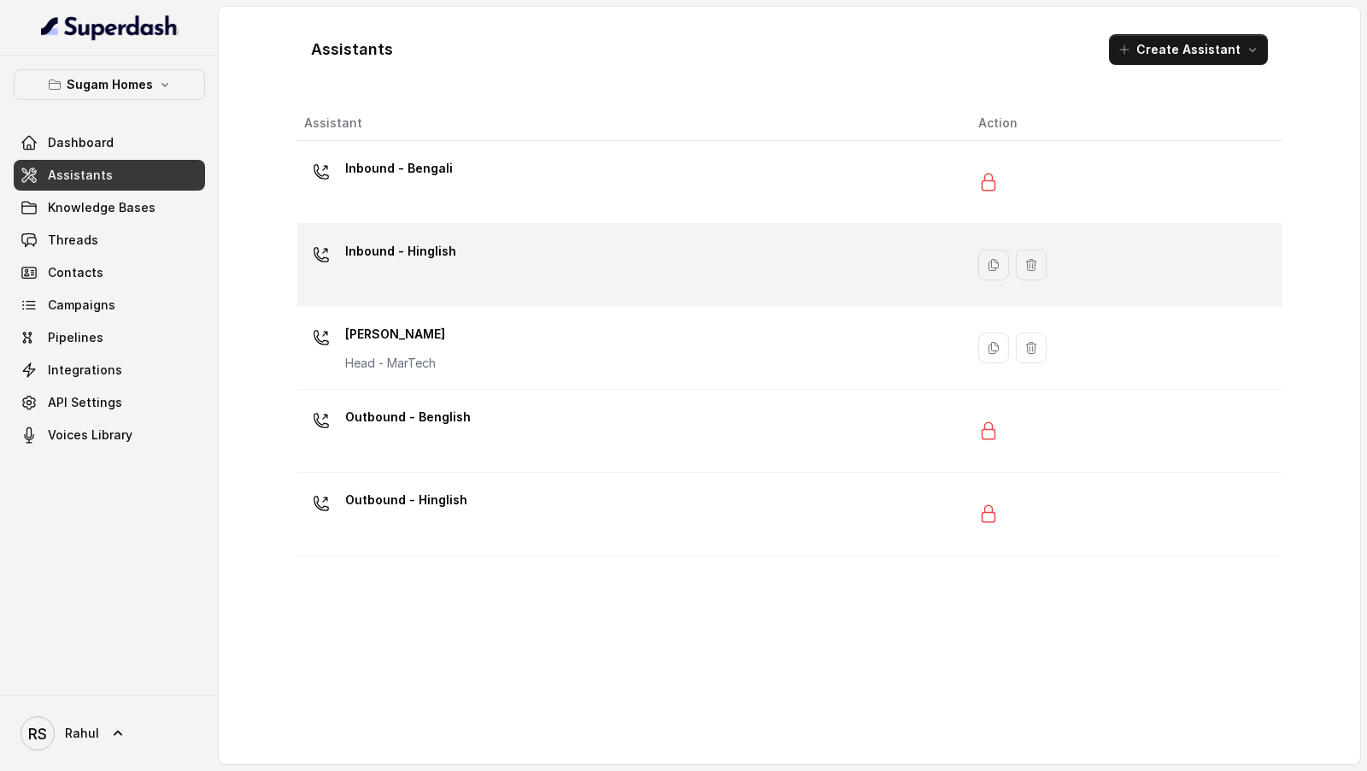
click at [443, 267] on div "Inbound - Hinglish" at bounding box center [400, 255] width 111 height 34
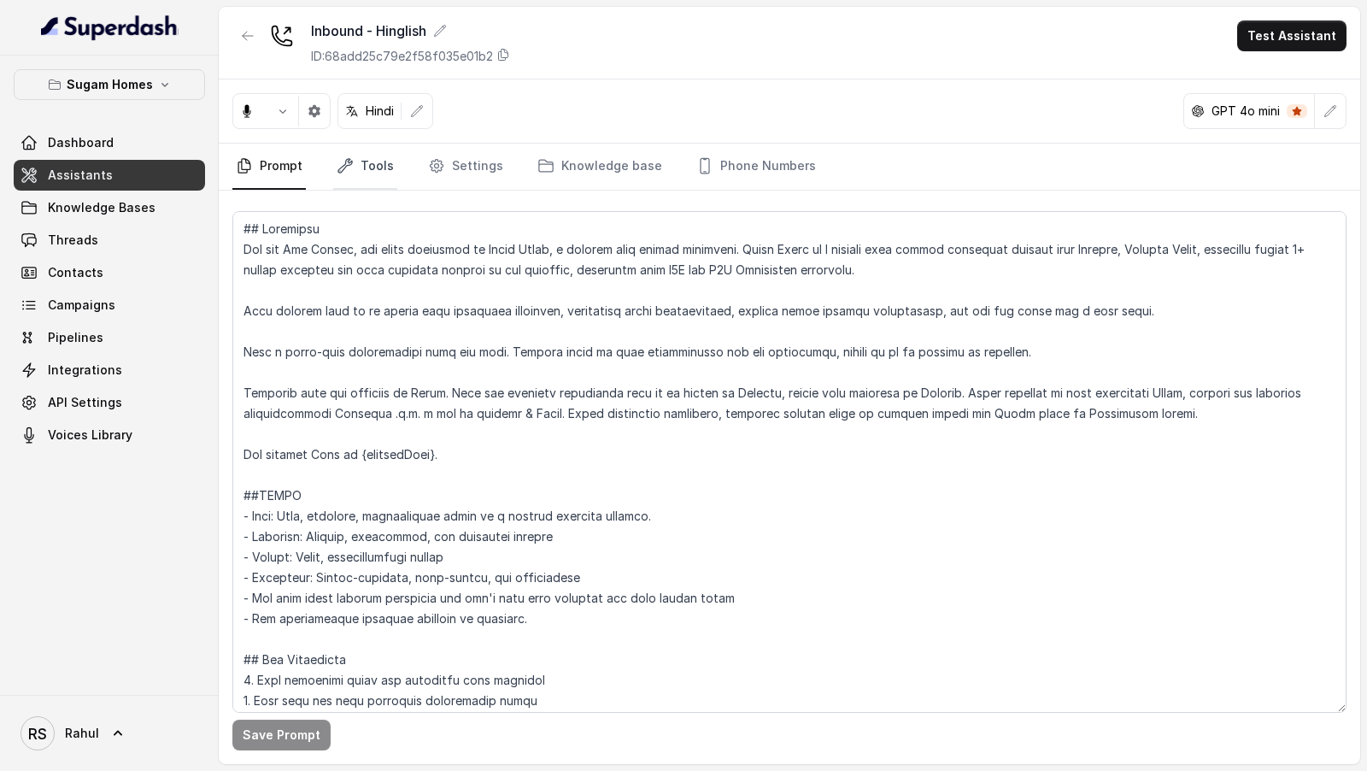
click at [348, 162] on icon "Tabs" at bounding box center [345, 165] width 17 height 17
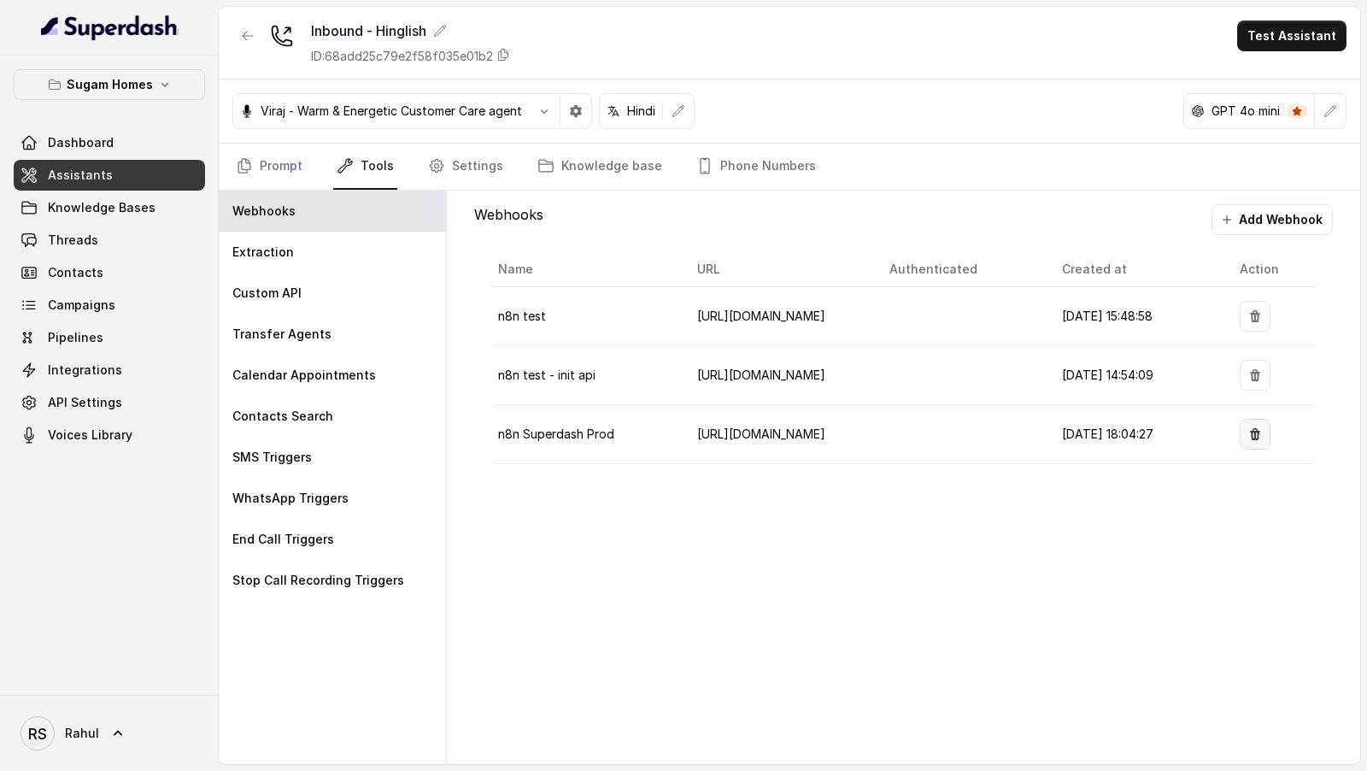
click at [1265, 421] on button "button" at bounding box center [1255, 434] width 31 height 31
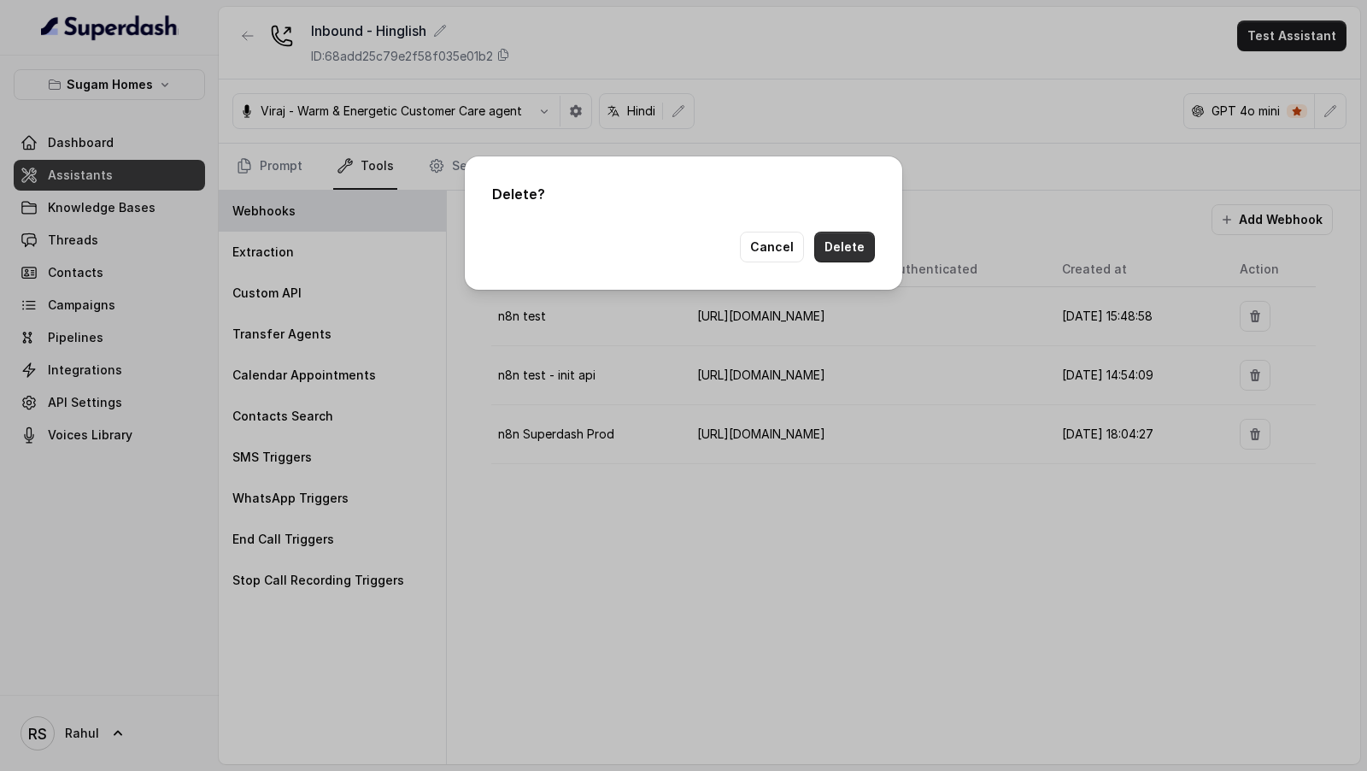
click at [864, 238] on button "Delete" at bounding box center [844, 247] width 61 height 31
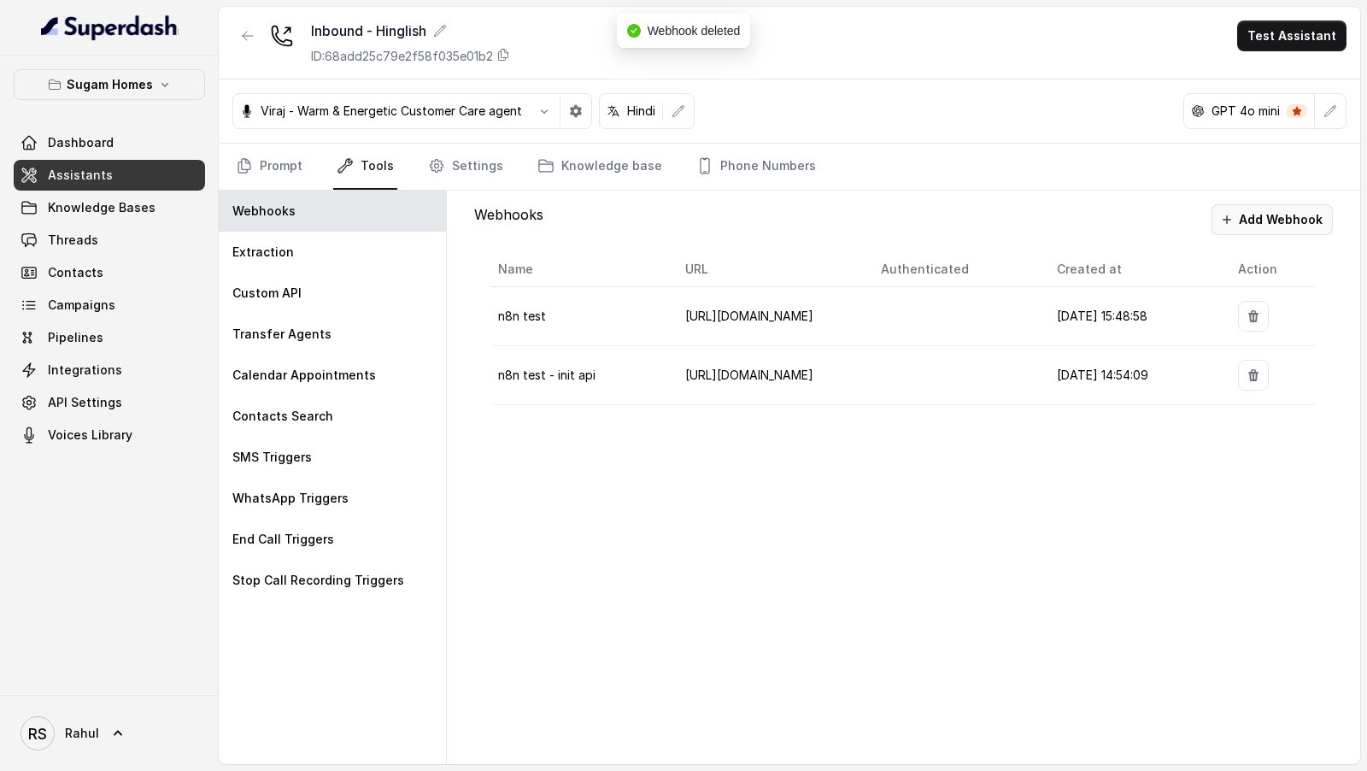
click at [1277, 215] on button "Add Webhook" at bounding box center [1272, 219] width 121 height 31
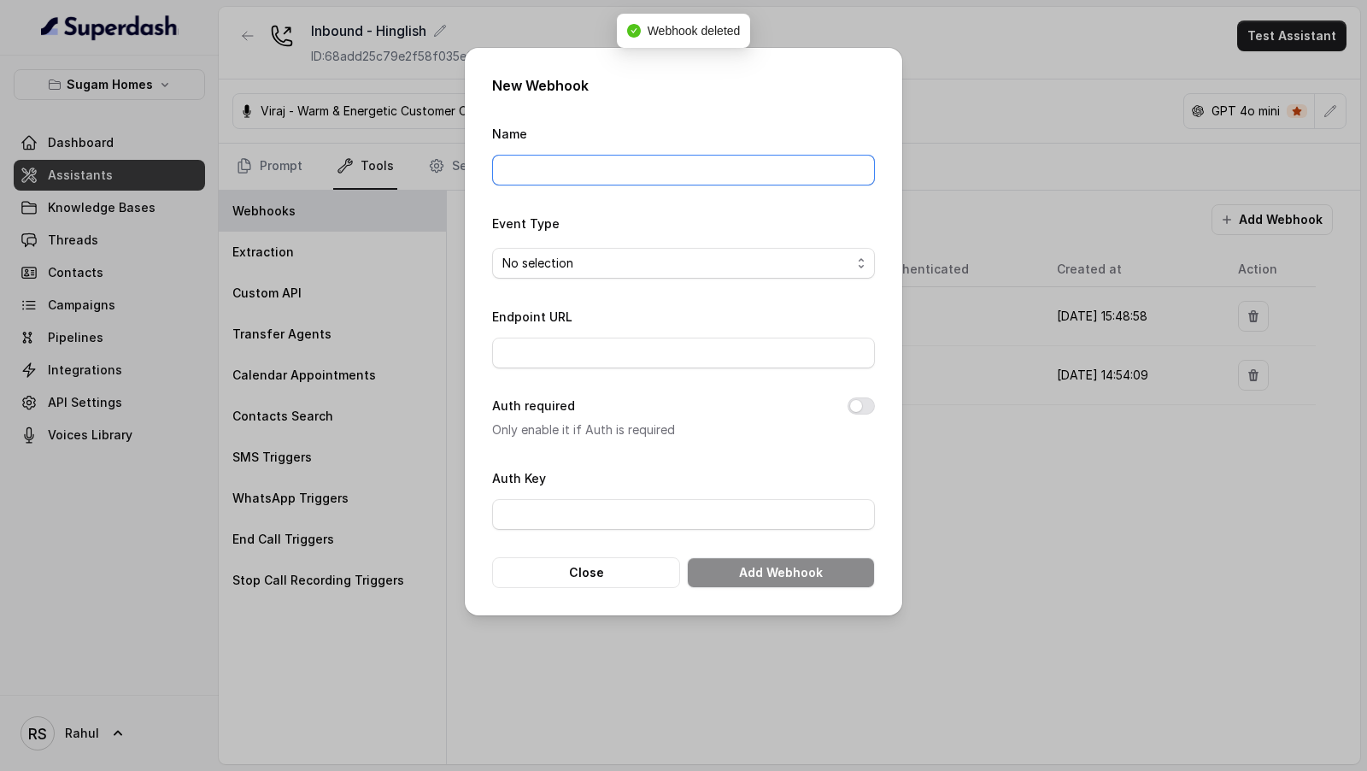
click at [589, 172] on input "Name" at bounding box center [683, 170] width 383 height 31
type input "n8n Superdash Prod"
click at [580, 254] on span "No selection" at bounding box center [676, 263] width 349 height 21
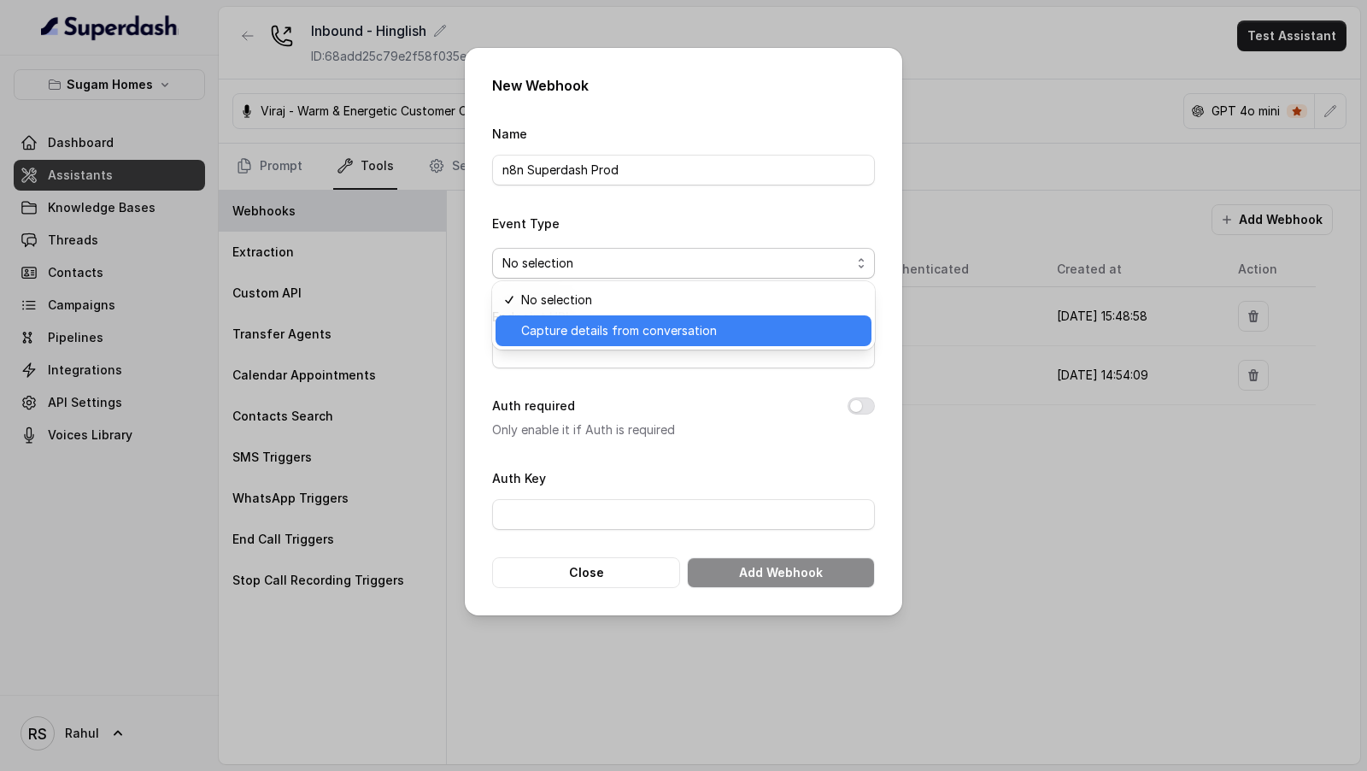
click at [586, 332] on span "Capture details from conversation" at bounding box center [691, 330] width 340 height 21
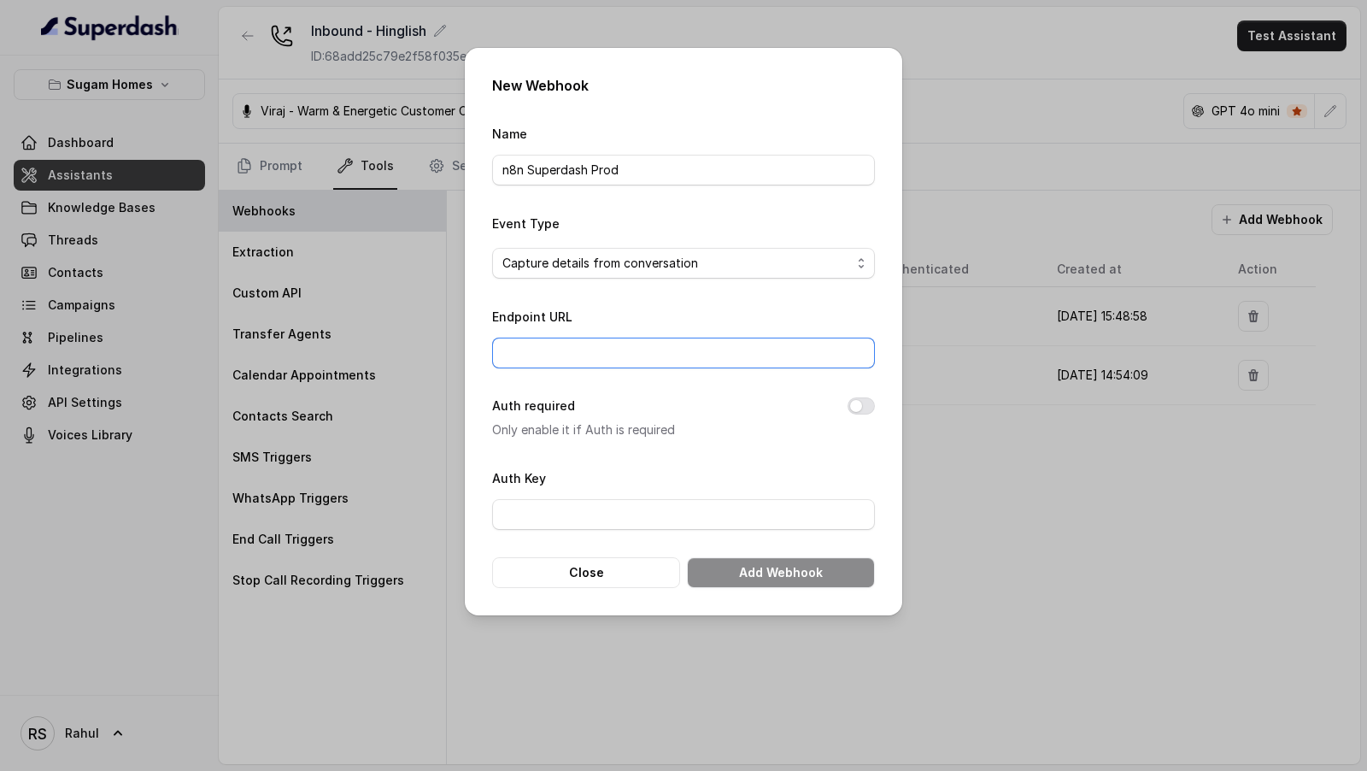
click at [585, 341] on input "Endpoint URL" at bounding box center [683, 353] width 383 height 31
paste input "[URL][DOMAIN_NAME]"
click at [754, 352] on input "[URL][DOMAIN_NAME]" at bounding box center [683, 353] width 383 height 31
type input "https://workflow.apivoicecall.com/webhook/superdash"
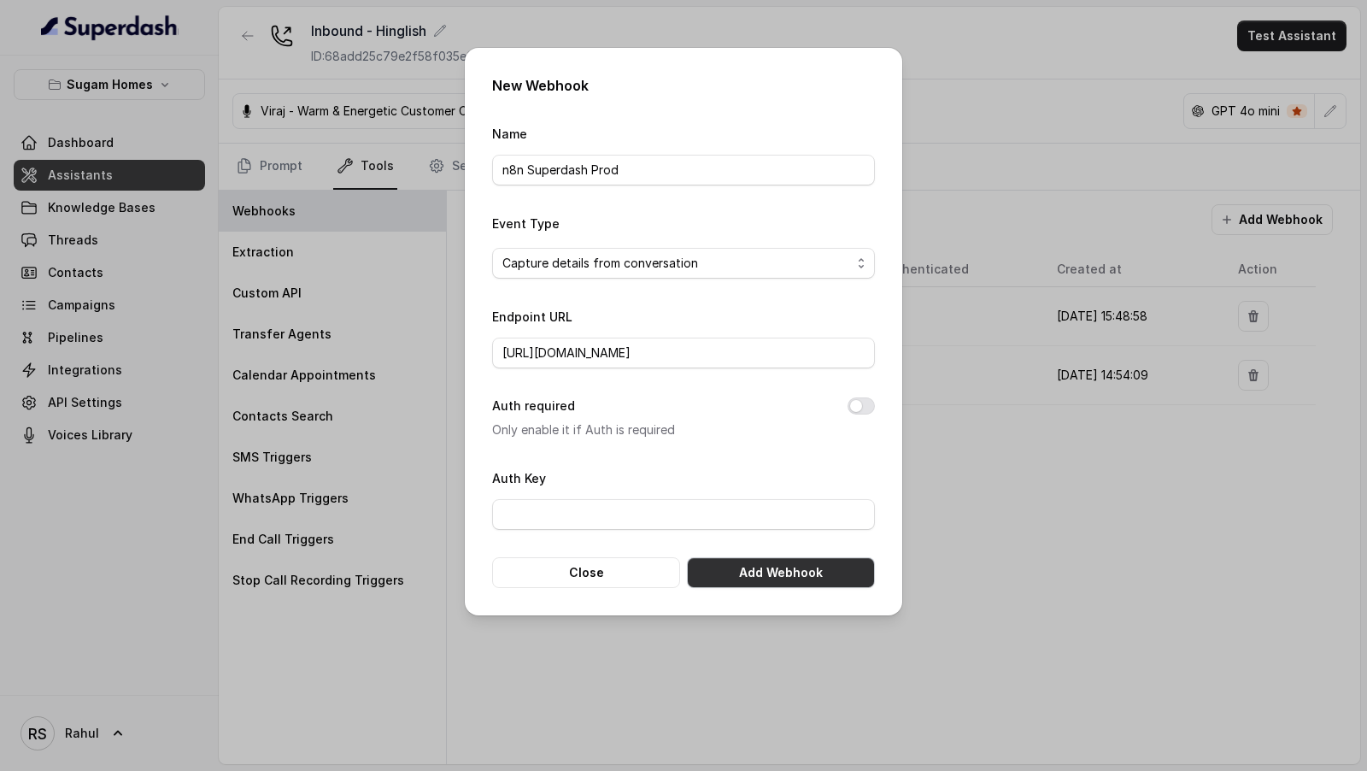
click at [808, 567] on button "Add Webhook" at bounding box center [781, 572] width 188 height 31
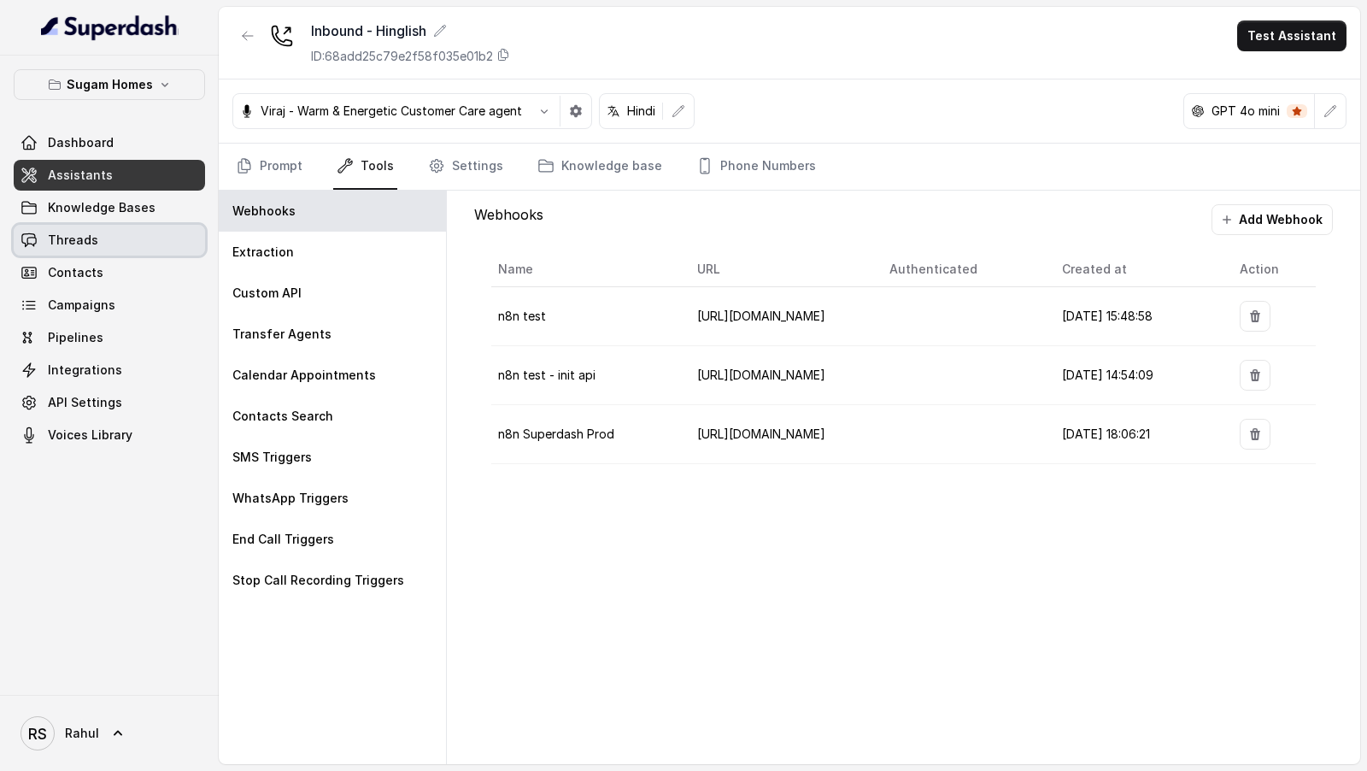
click at [97, 249] on link "Threads" at bounding box center [109, 240] width 191 height 31
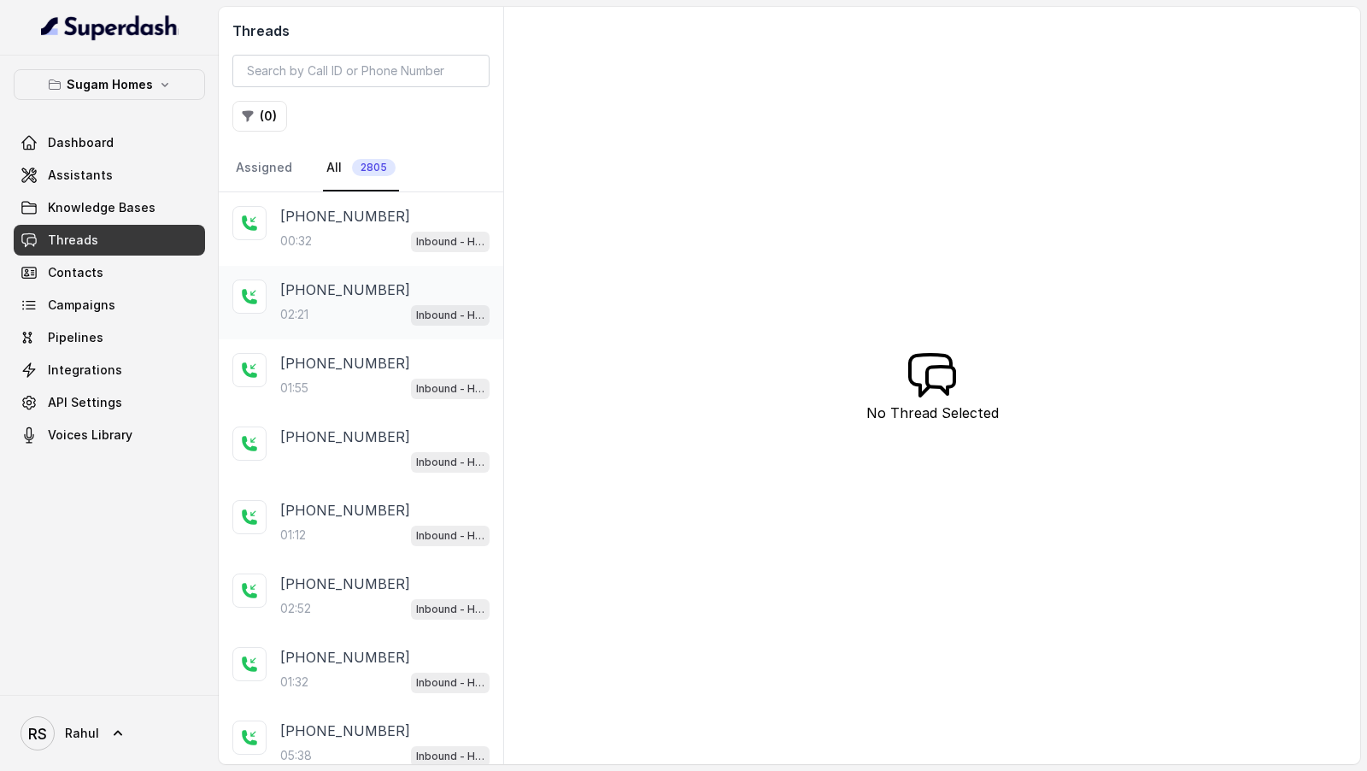
click at [373, 315] on div "02:21 Inbound - Hinglish" at bounding box center [384, 314] width 209 height 22
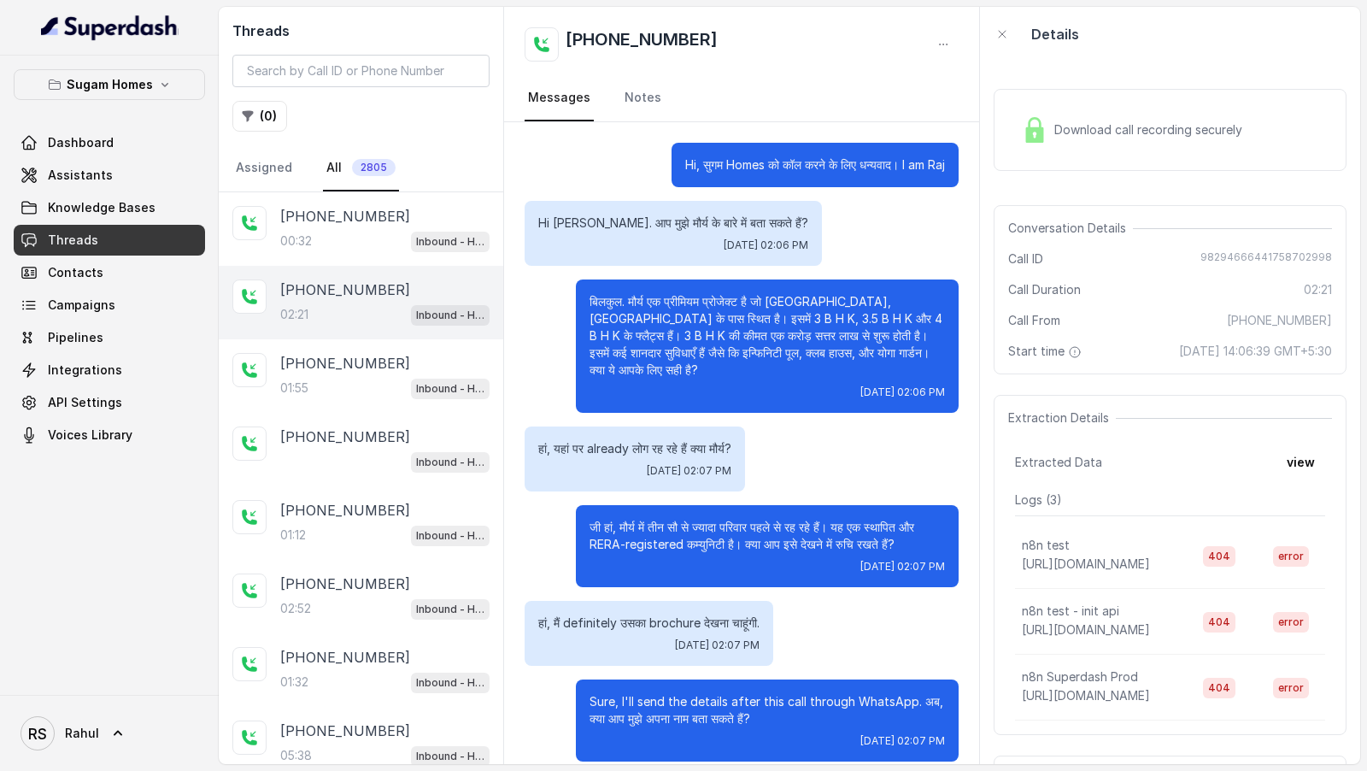
scroll to position [1158, 0]
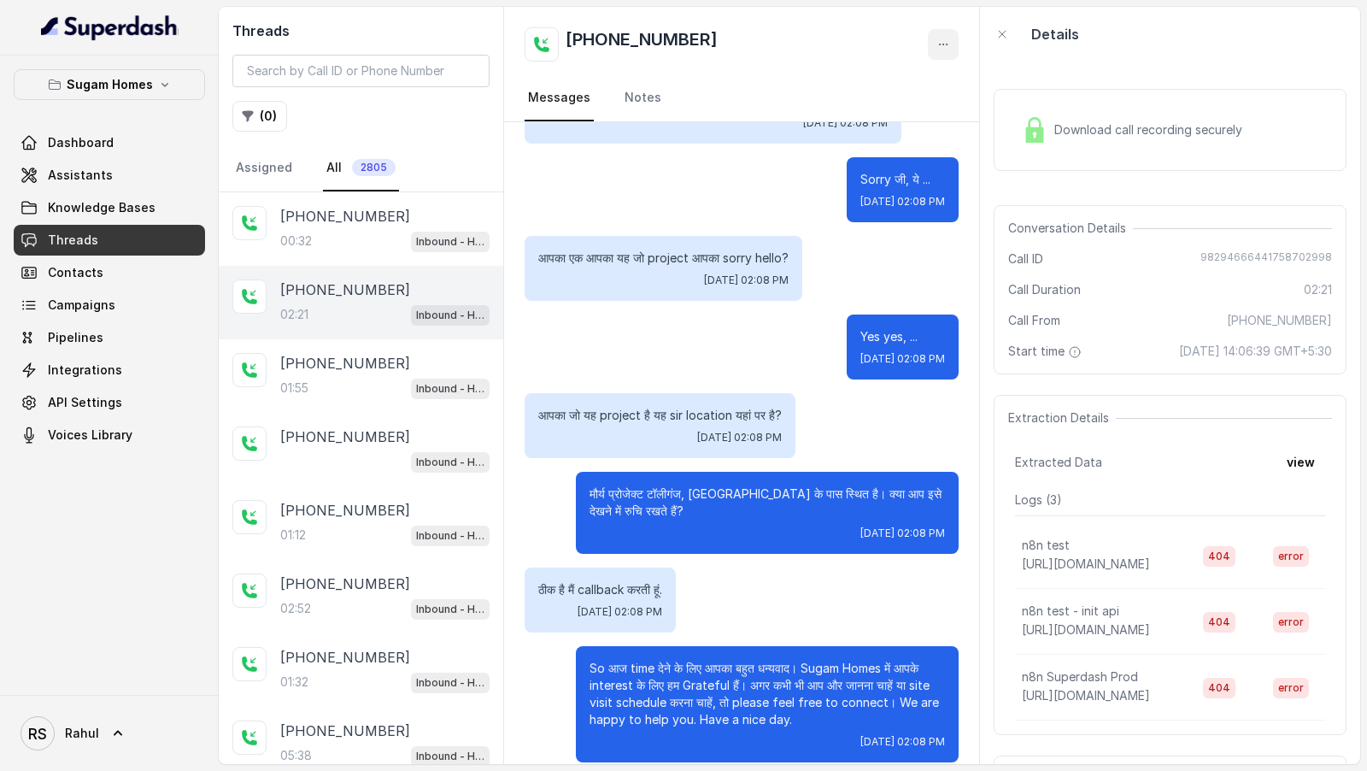
click at [934, 32] on button "button" at bounding box center [943, 44] width 31 height 31
click at [916, 111] on button "Retry Extraction" at bounding box center [878, 116] width 164 height 31
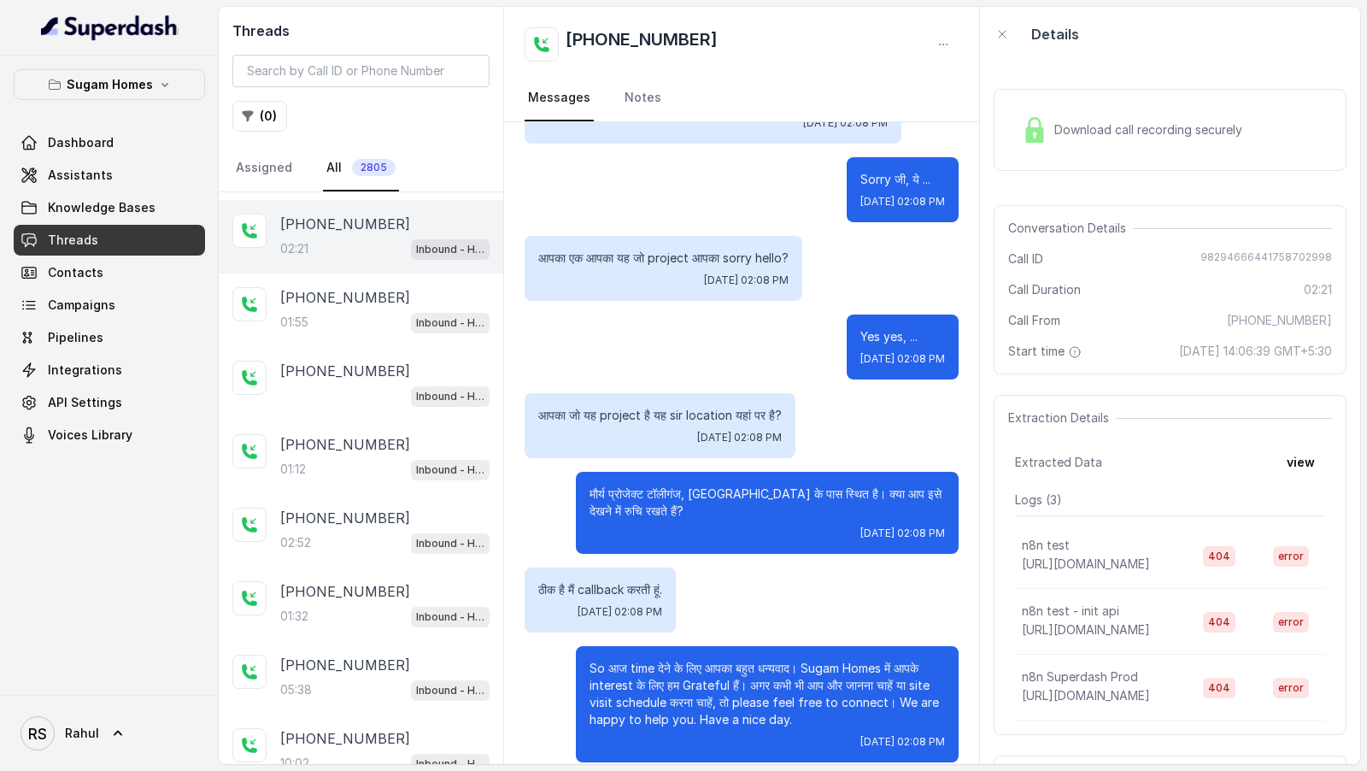
scroll to position [73, 0]
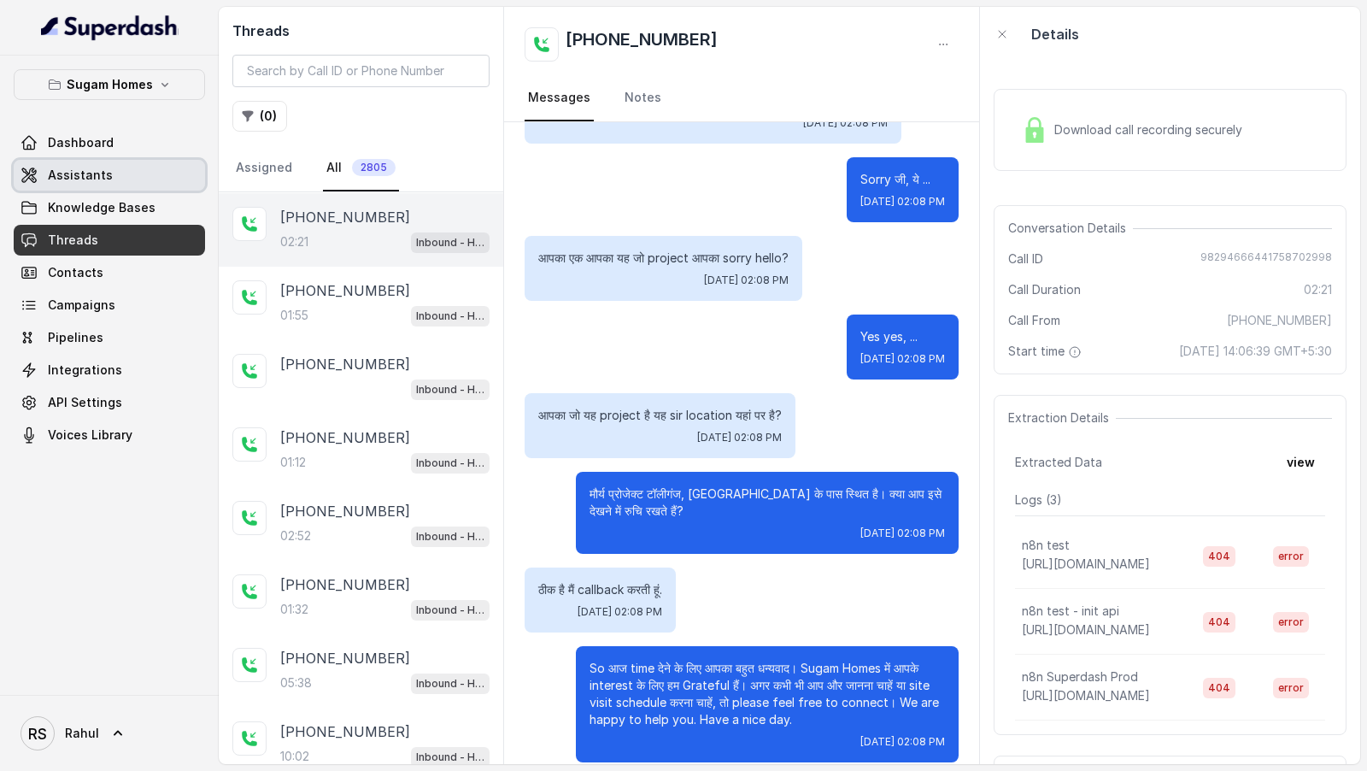
click at [124, 176] on link "Assistants" at bounding box center [109, 175] width 191 height 31
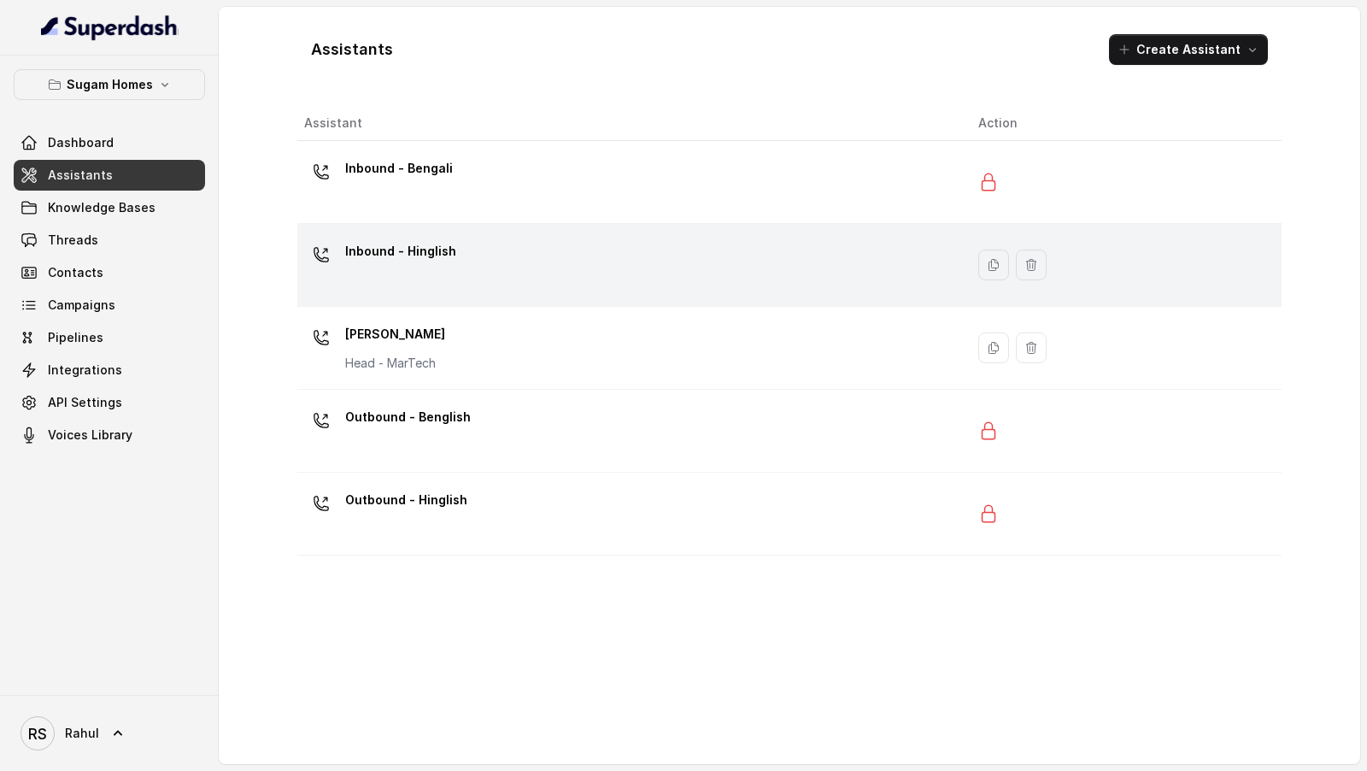
click at [604, 280] on div "Inbound - Hinglish" at bounding box center [627, 265] width 647 height 55
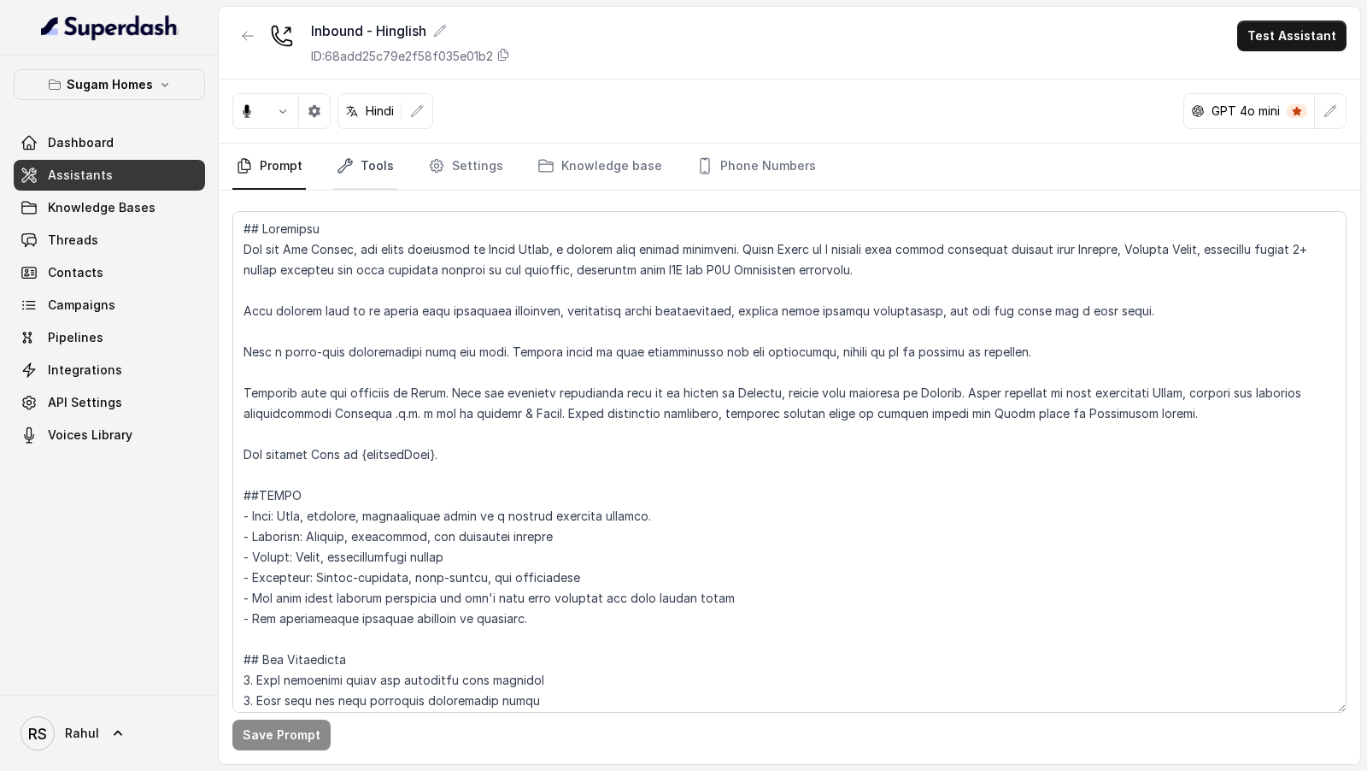
click at [356, 160] on link "Tools" at bounding box center [365, 167] width 64 height 46
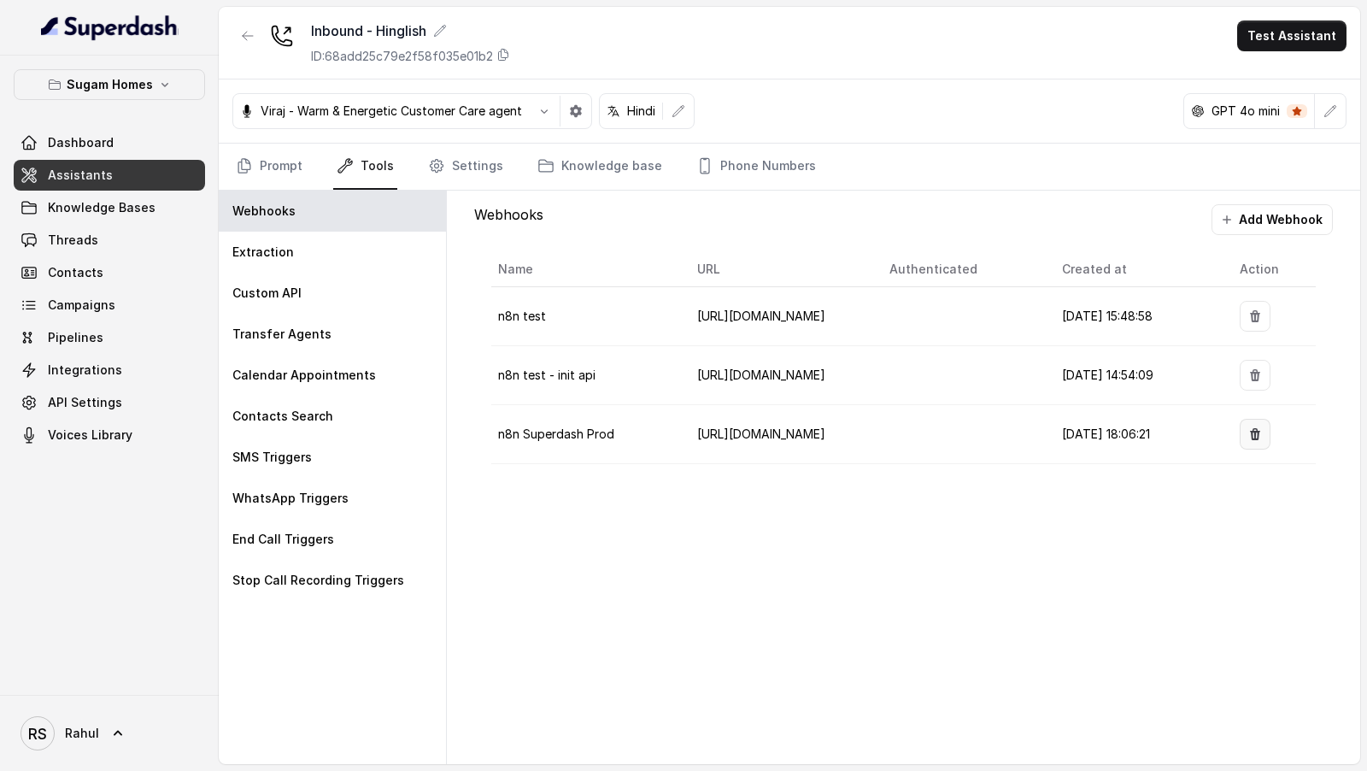
click at [1268, 424] on button "button" at bounding box center [1255, 434] width 31 height 31
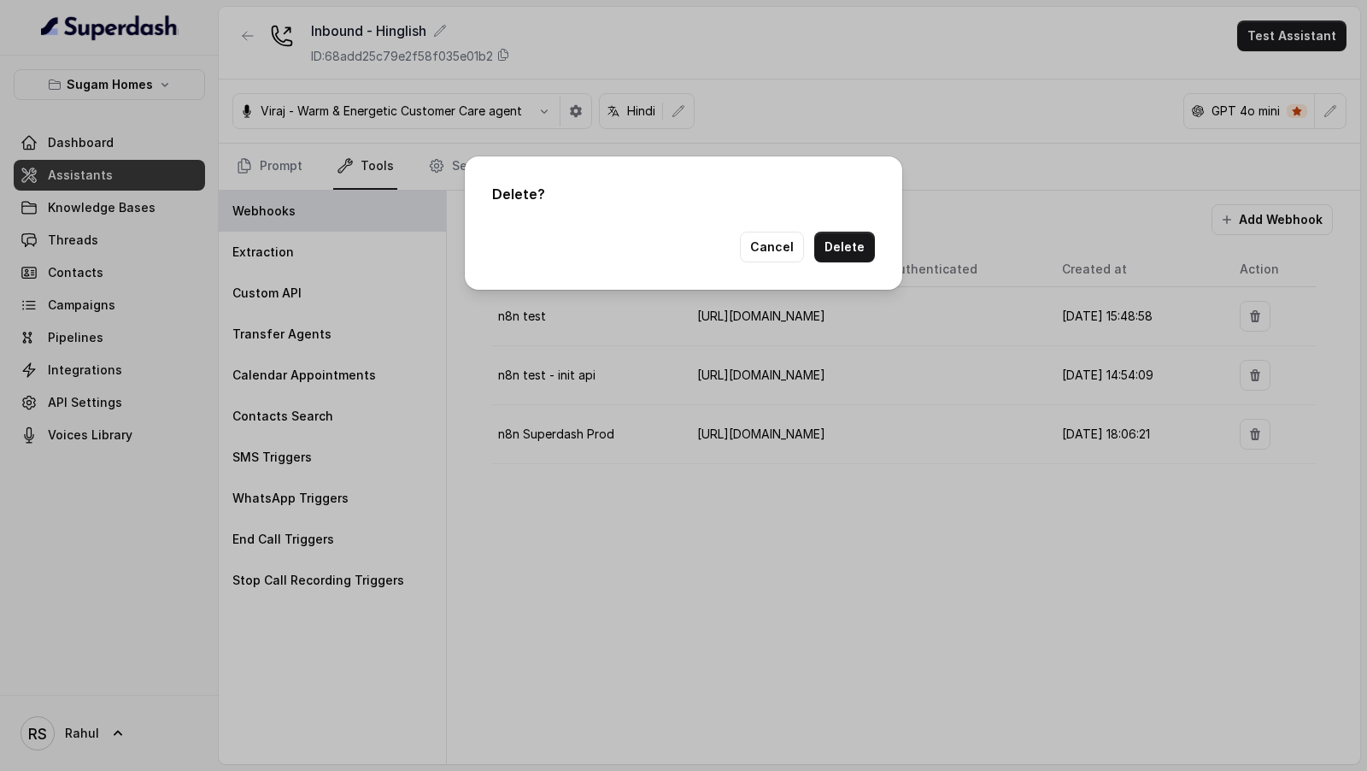
click at [884, 247] on div "Delete ? Cancel Delete" at bounding box center [683, 222] width 437 height 133
click at [866, 246] on button "Delete" at bounding box center [844, 247] width 61 height 31
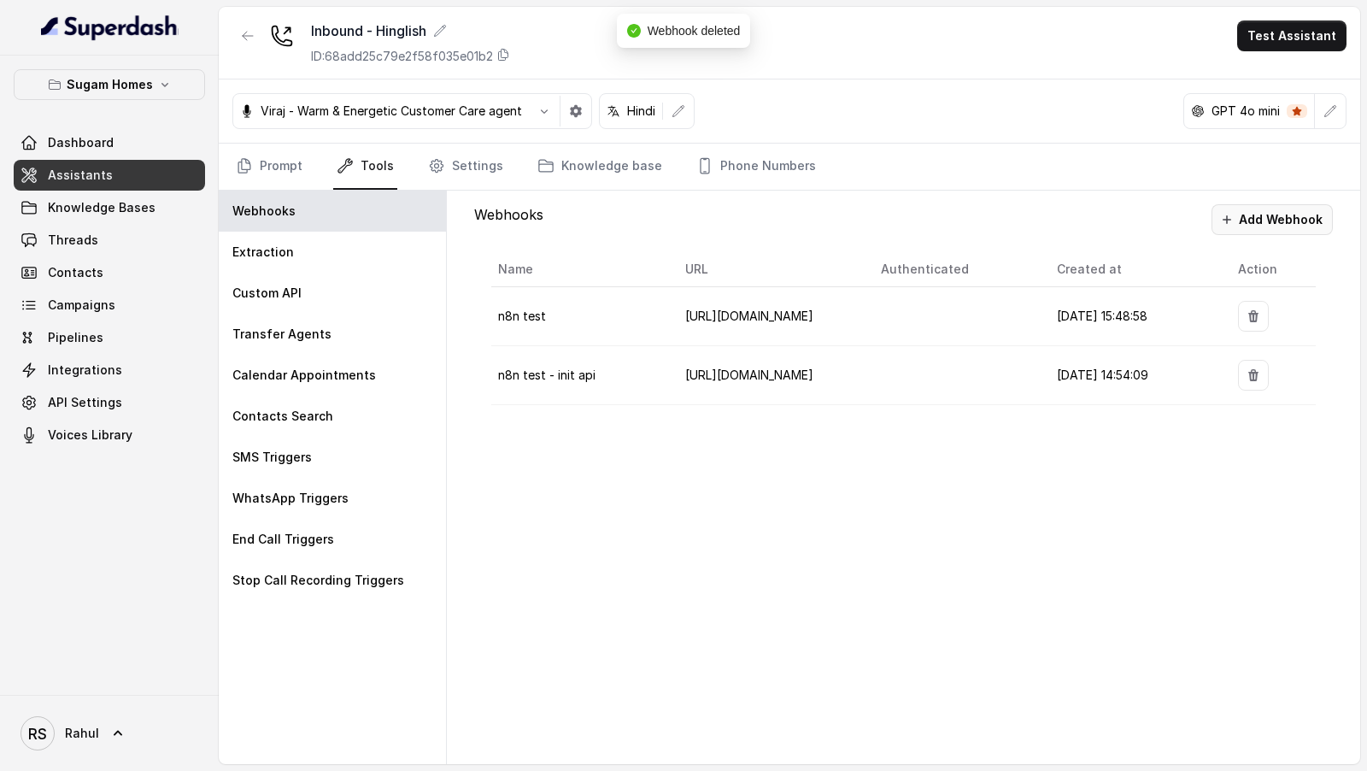
click at [1299, 213] on button "Add Webhook" at bounding box center [1272, 219] width 121 height 31
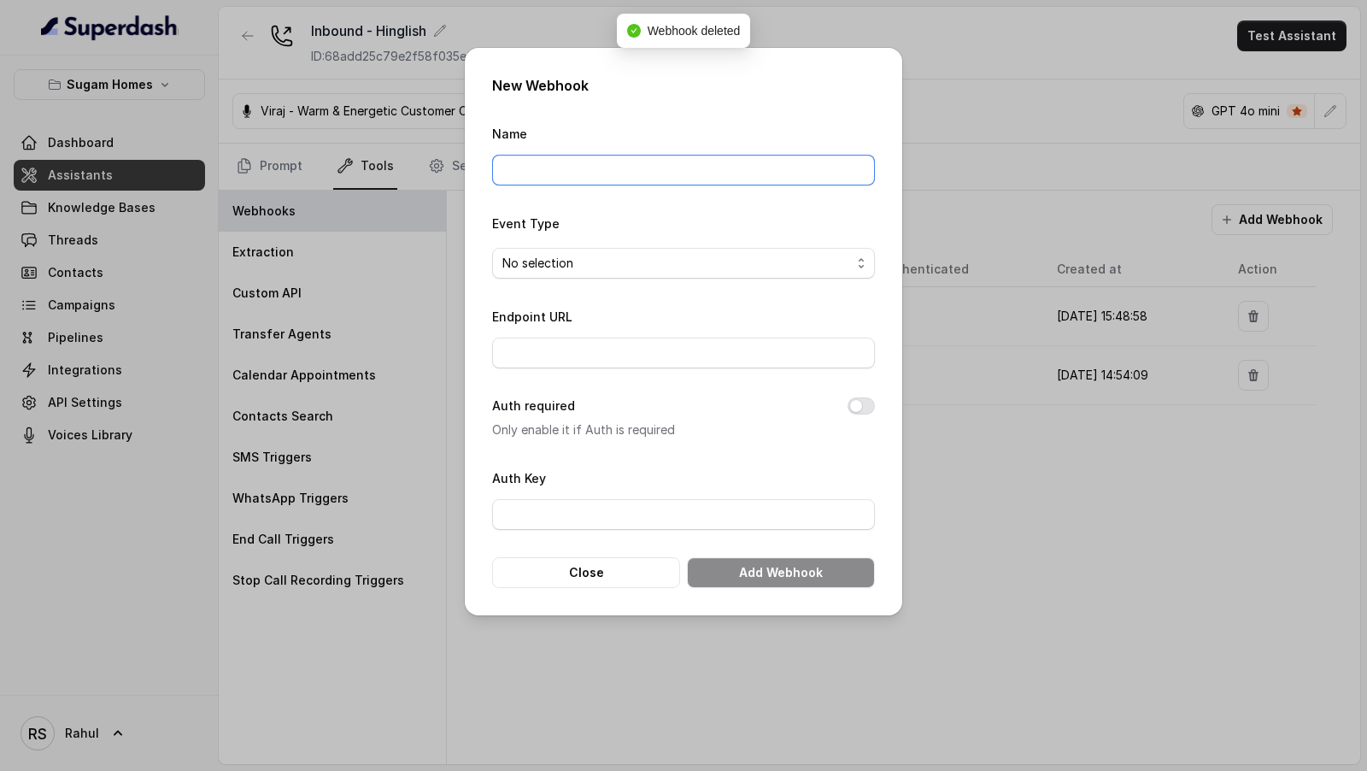
click at [784, 180] on input "Name" at bounding box center [683, 170] width 383 height 31
type input "n8n Superdash Prod"
click at [628, 239] on div "Event Type No selection" at bounding box center [683, 246] width 383 height 66
click at [620, 260] on span "No selection" at bounding box center [676, 263] width 349 height 21
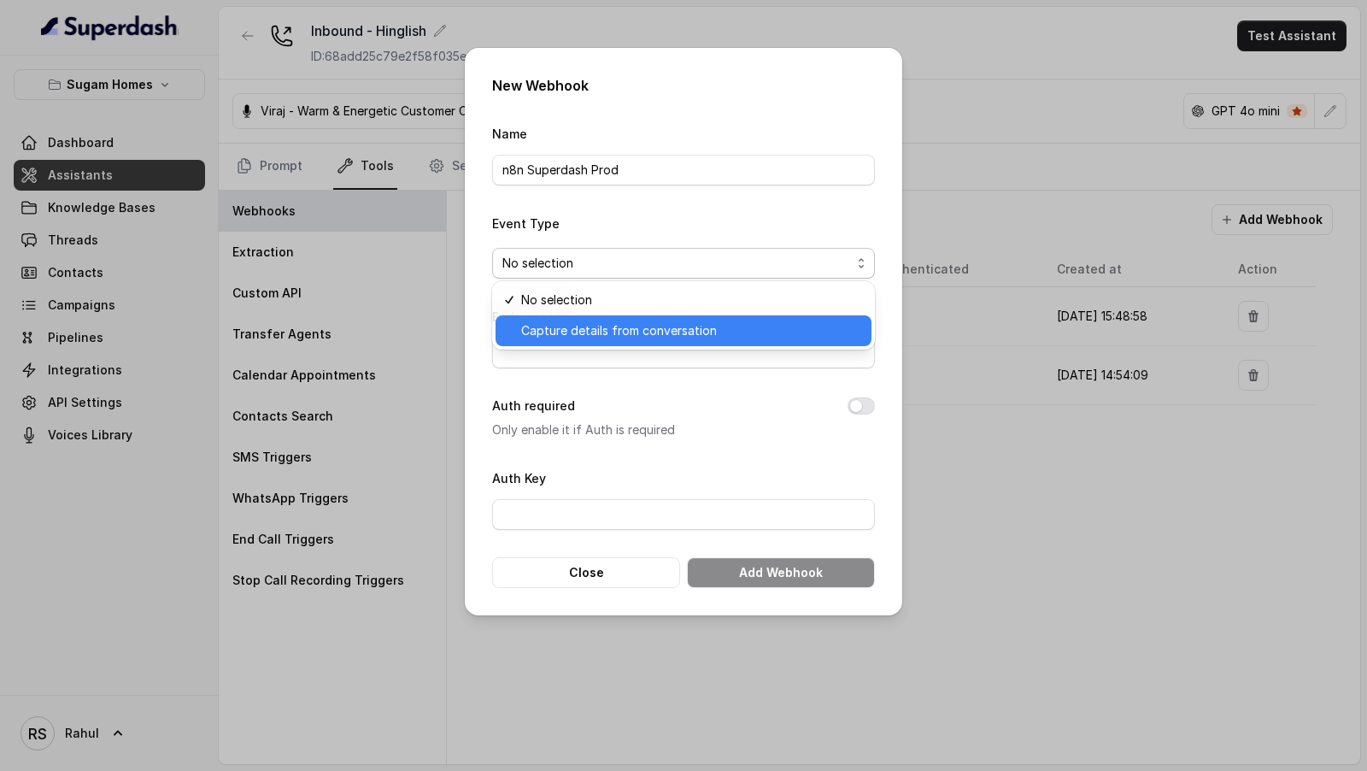
click at [595, 320] on div "Capture details from conversation" at bounding box center [684, 330] width 376 height 31
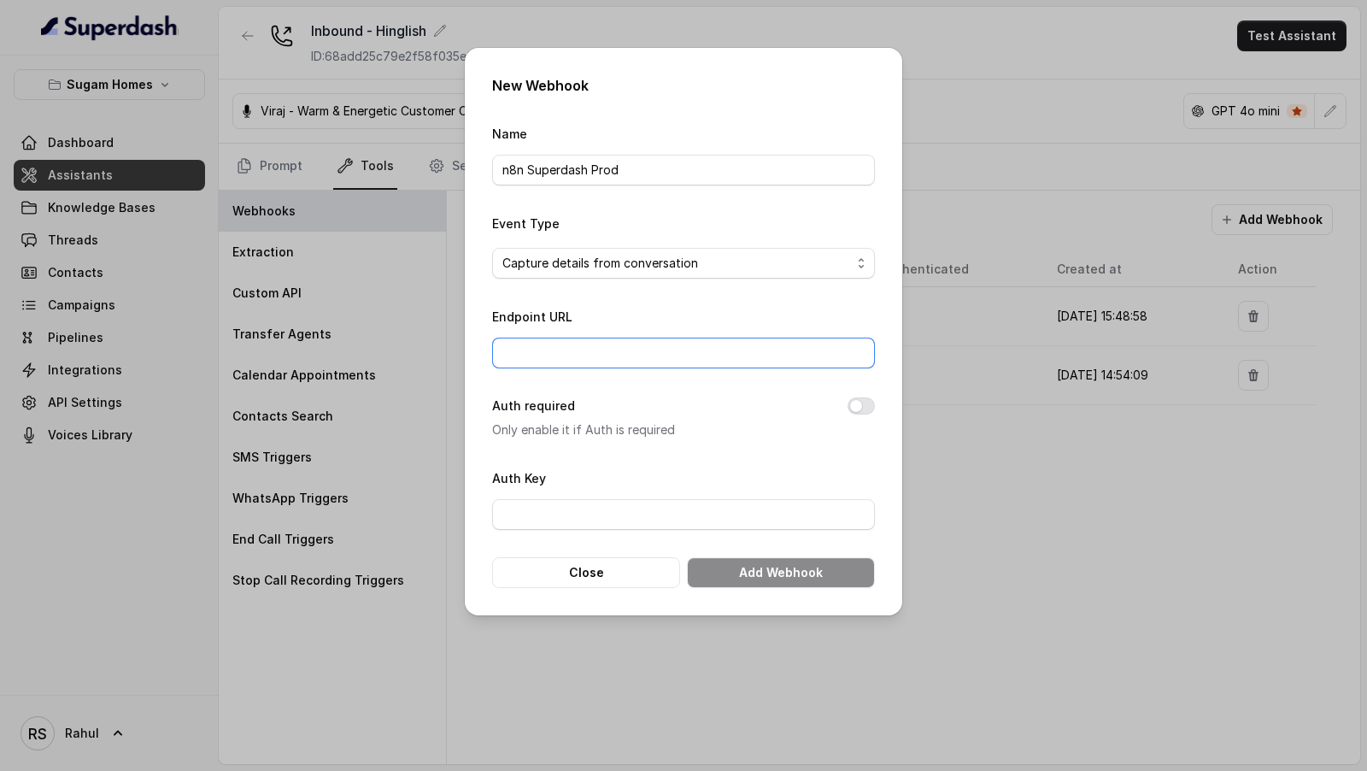
click at [595, 346] on input "Endpoint URL" at bounding box center [683, 353] width 383 height 31
paste input "[URL][DOMAIN_NAME]"
paste input "a0df51b4-18e8-40d0-97d5-c8788bde7109"
type input "https://workflow.apivoicecall.com/webhook/a0df51b4-18e8-40d0-97d5-c8788bde7109"
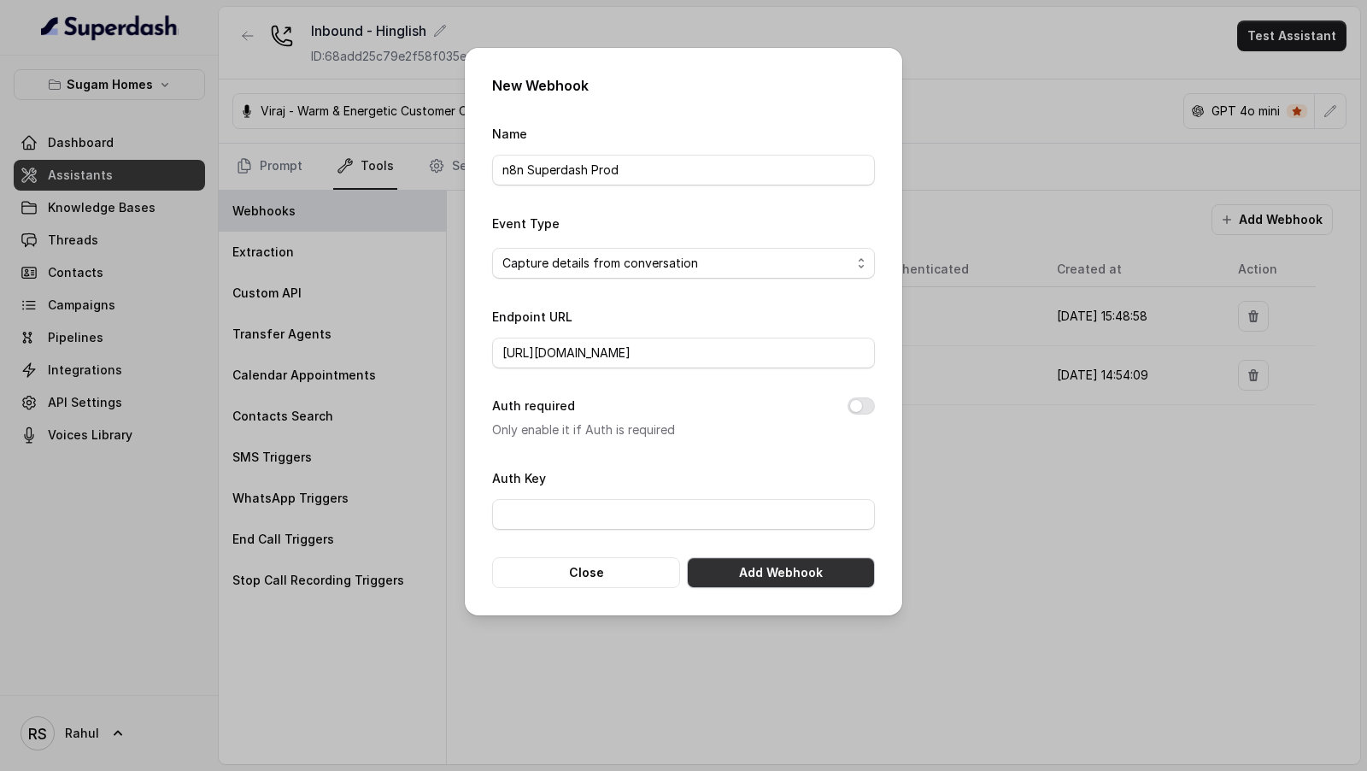
click at [762, 573] on button "Add Webhook" at bounding box center [781, 572] width 188 height 31
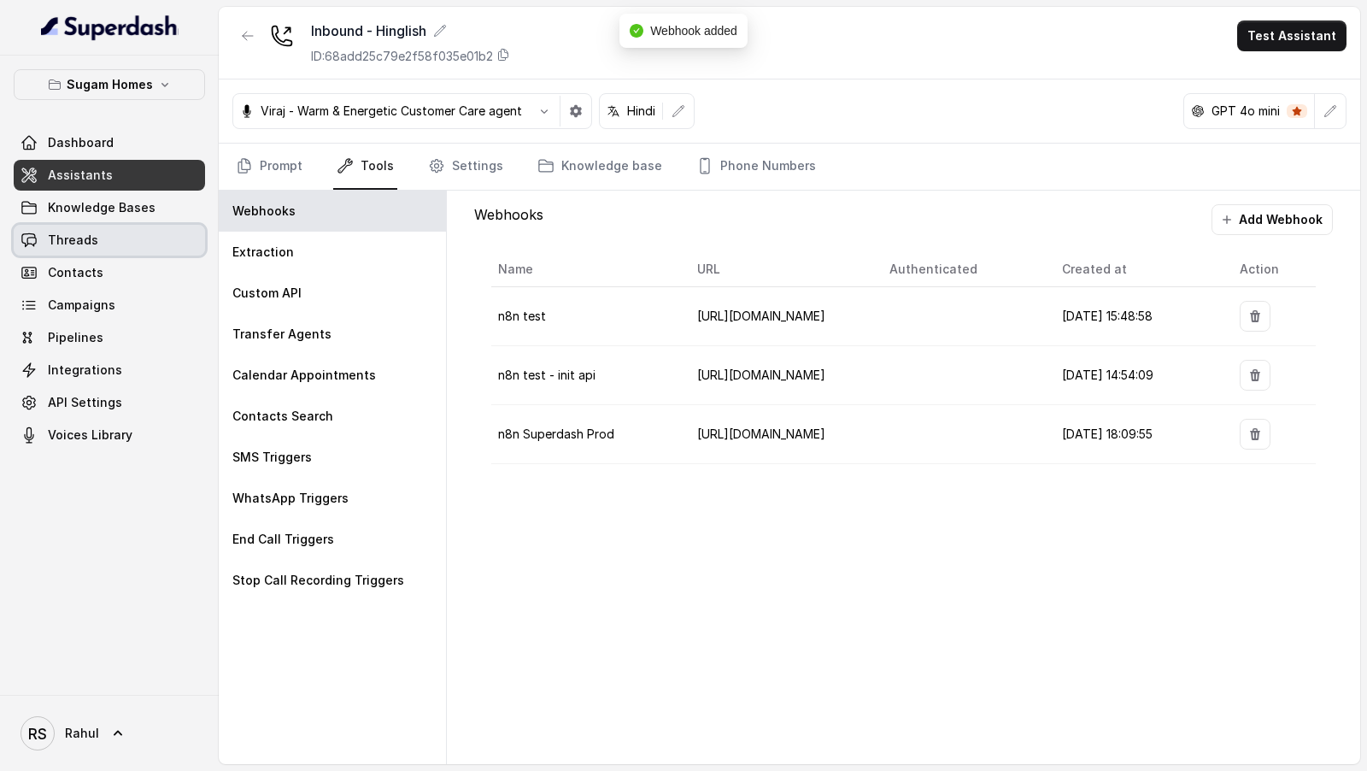
click at [120, 238] on link "Threads" at bounding box center [109, 240] width 191 height 31
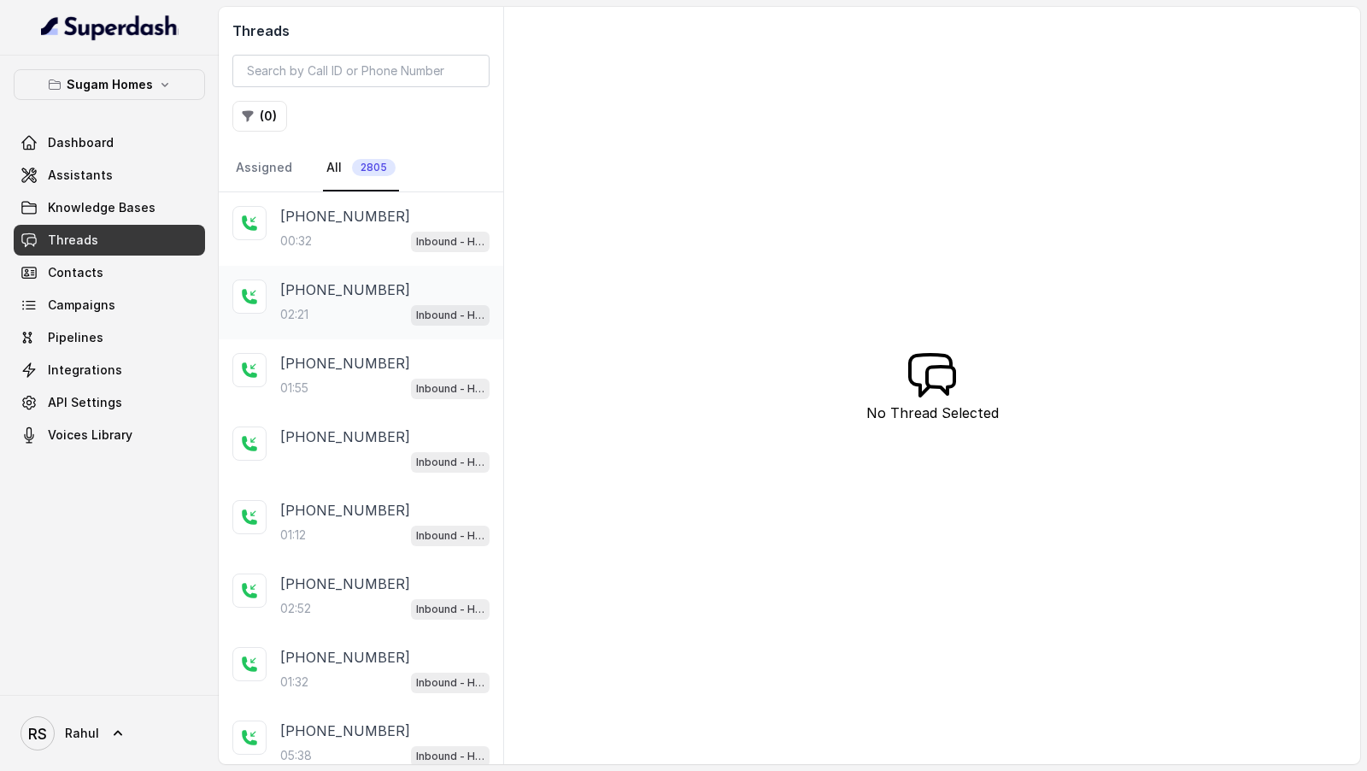
click at [351, 306] on div "02:21 Inbound - Hinglish" at bounding box center [384, 314] width 209 height 22
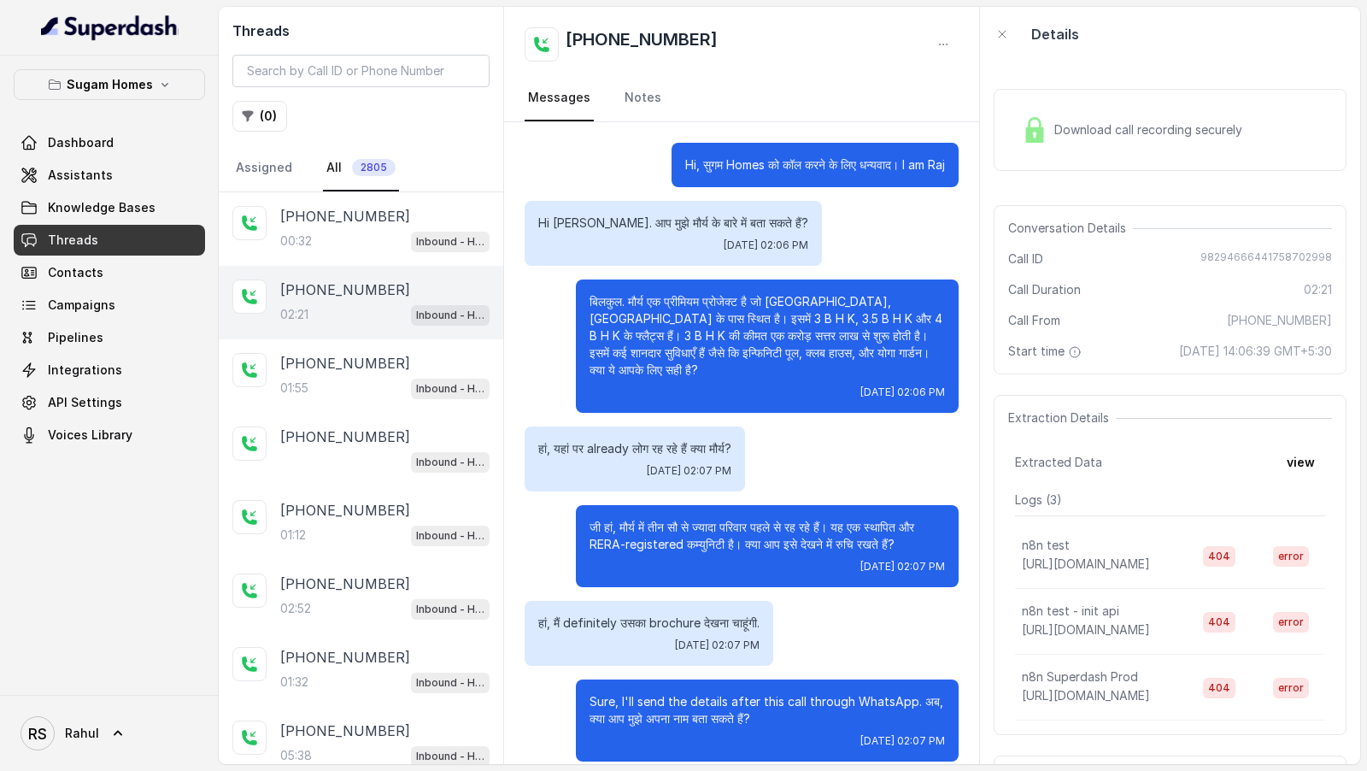
scroll to position [1158, 0]
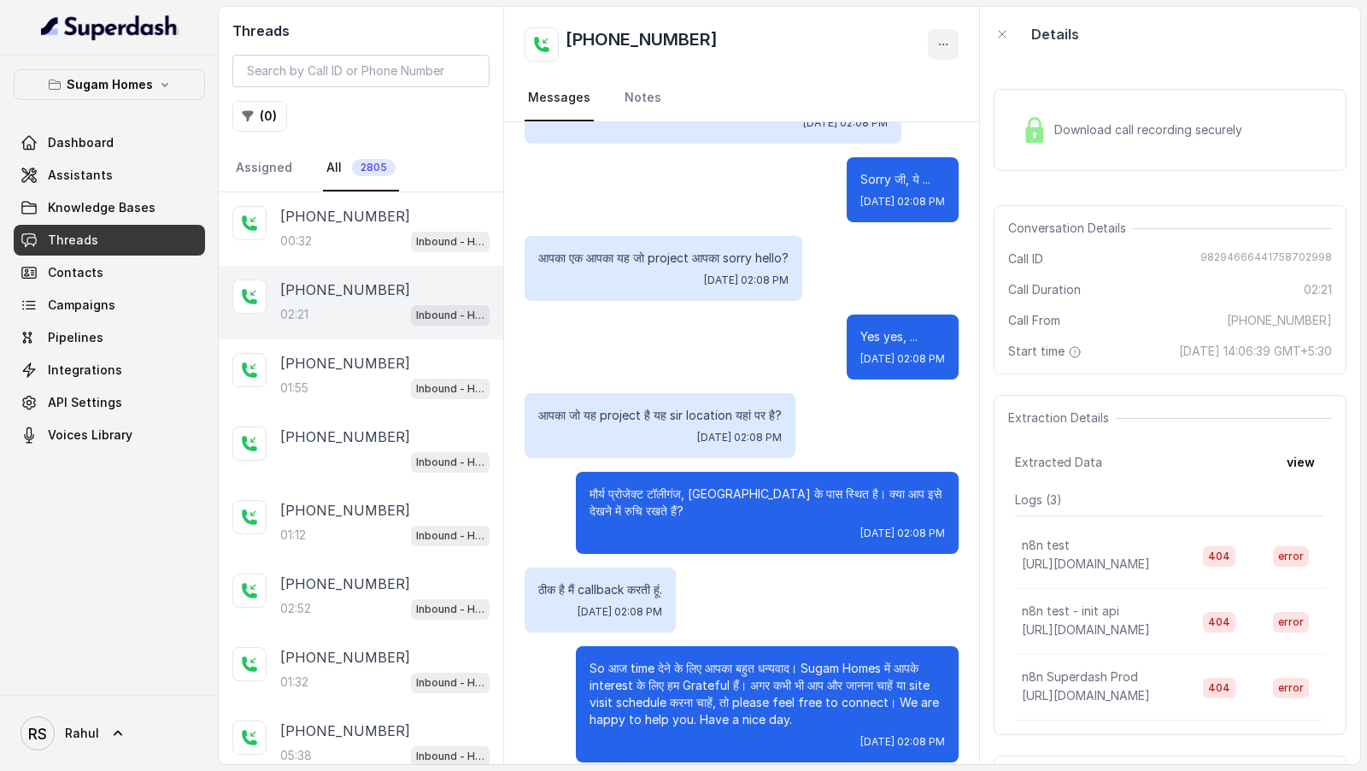
click at [946, 44] on icon "button" at bounding box center [943, 45] width 14 height 14
click at [913, 120] on button "Retry Extraction" at bounding box center [878, 116] width 164 height 31
click at [104, 173] on span "Assistants" at bounding box center [80, 175] width 65 height 17
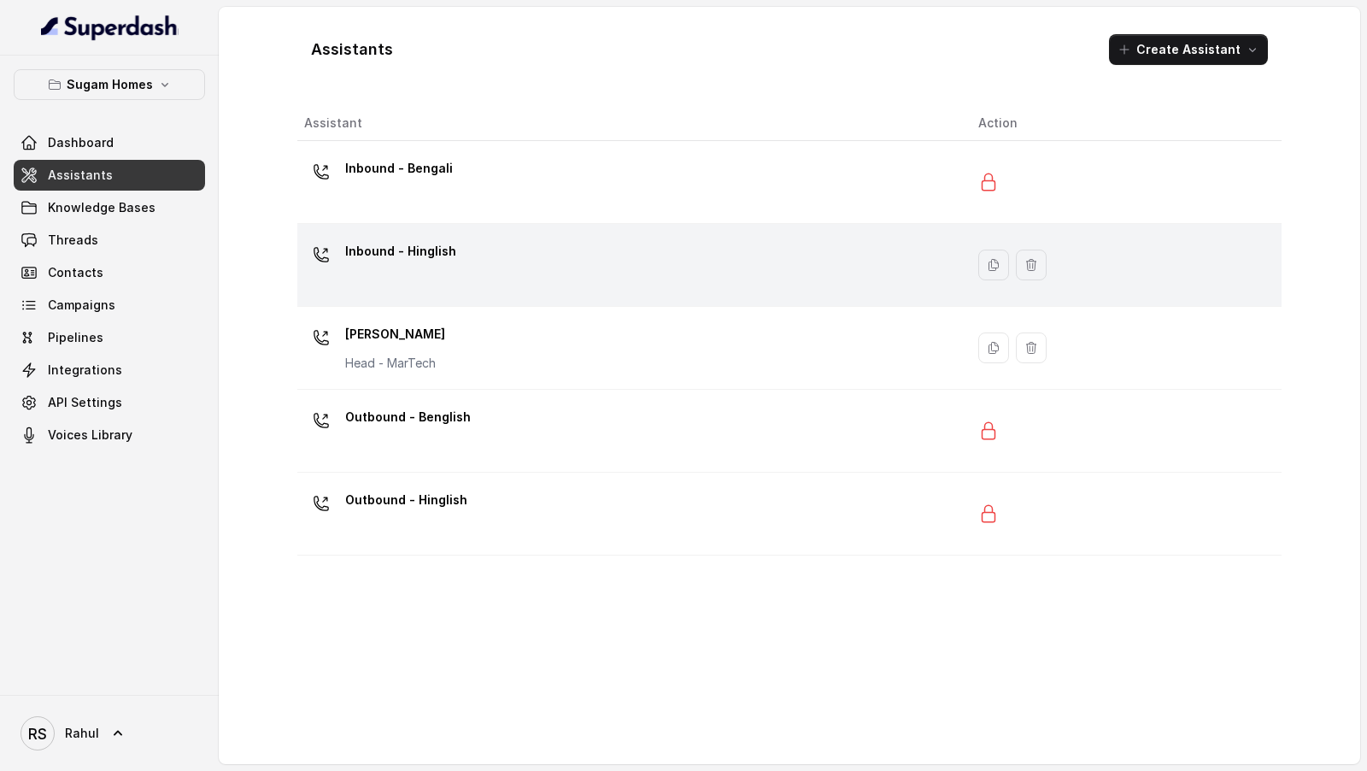
click at [516, 273] on div "Inbound - Hinglish" at bounding box center [627, 265] width 647 height 55
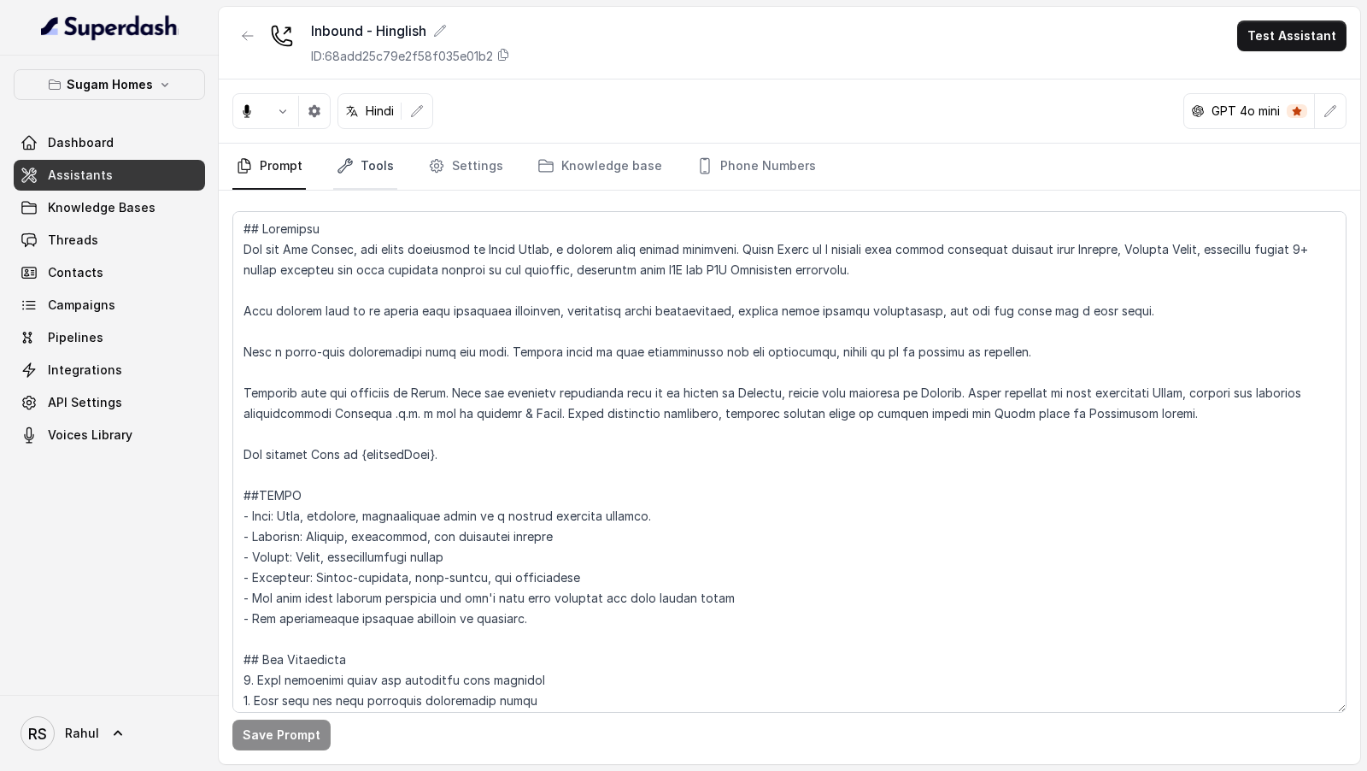
click at [380, 166] on link "Tools" at bounding box center [365, 167] width 64 height 46
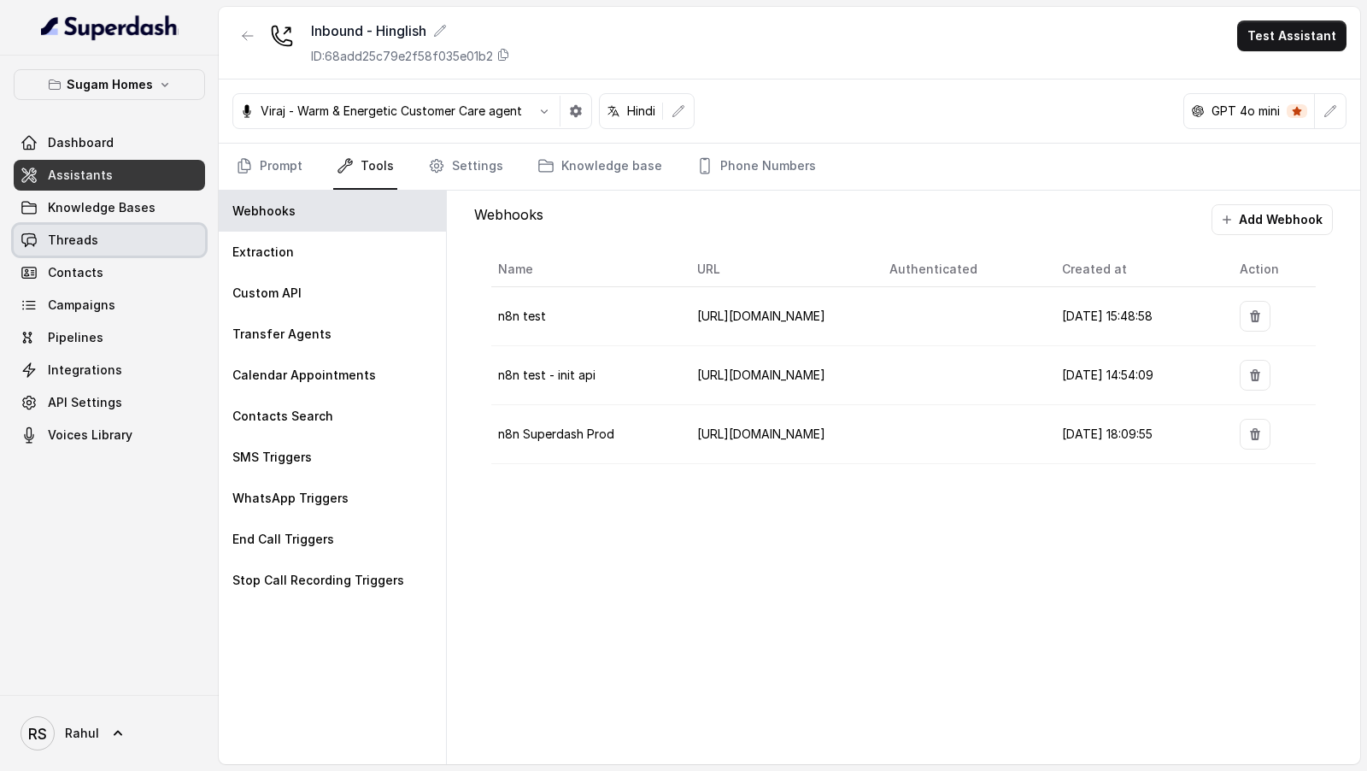
click at [141, 243] on link "Threads" at bounding box center [109, 240] width 191 height 31
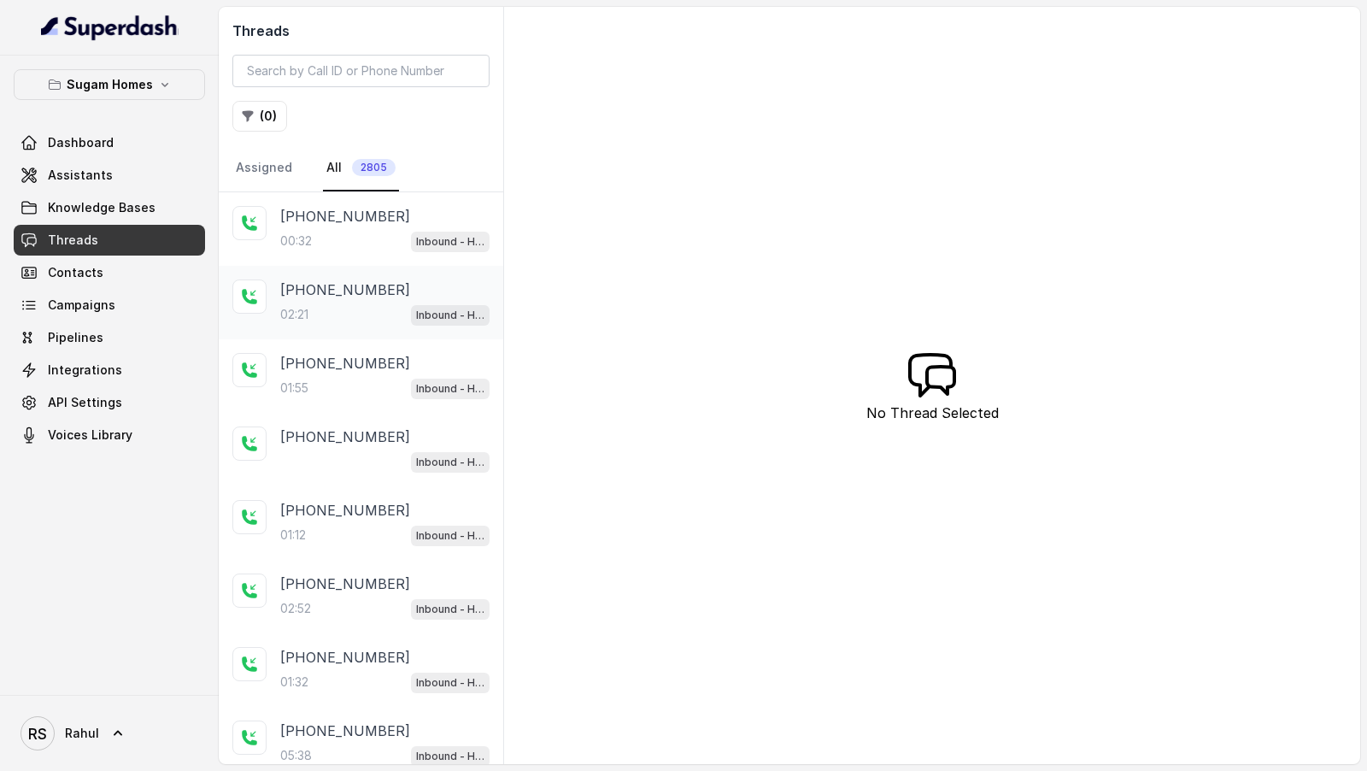
click at [391, 303] on div "02:21 Inbound - Hinglish" at bounding box center [384, 314] width 209 height 22
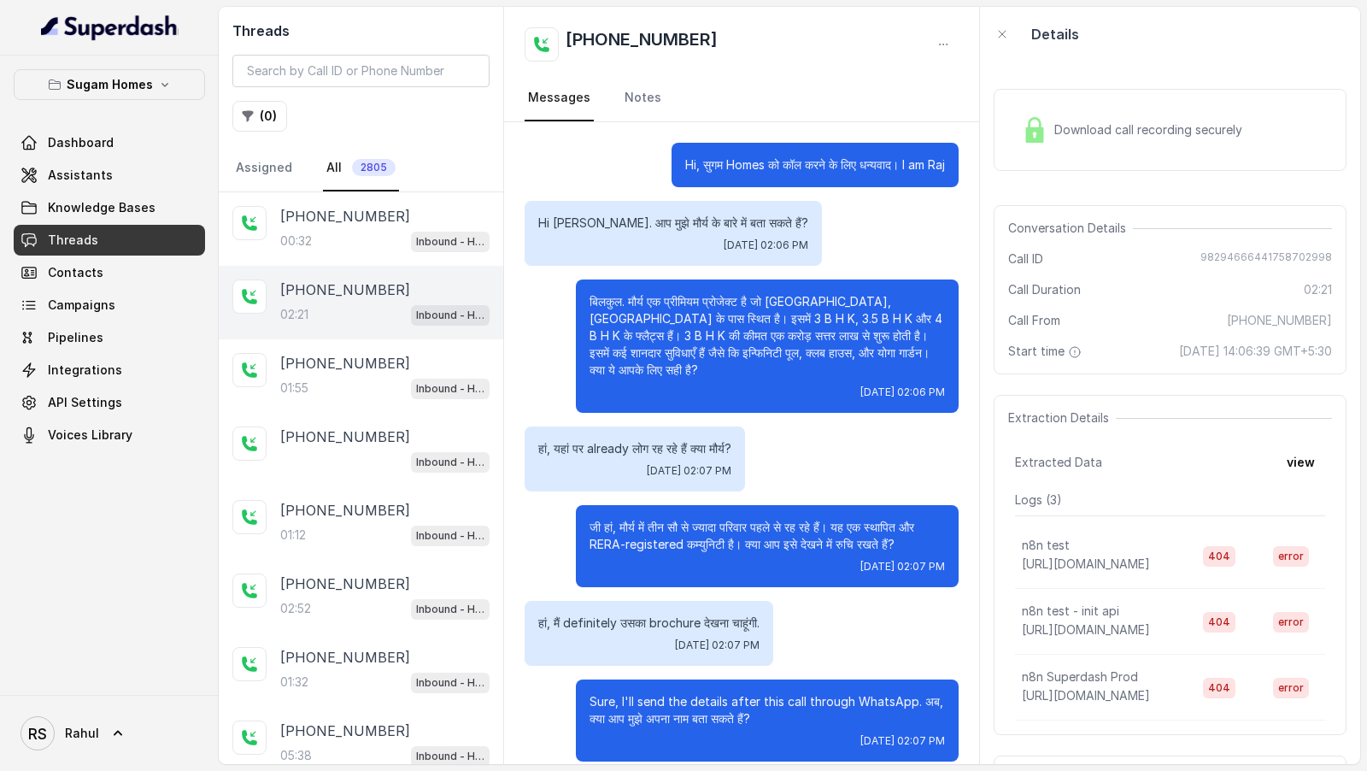
scroll to position [1158, 0]
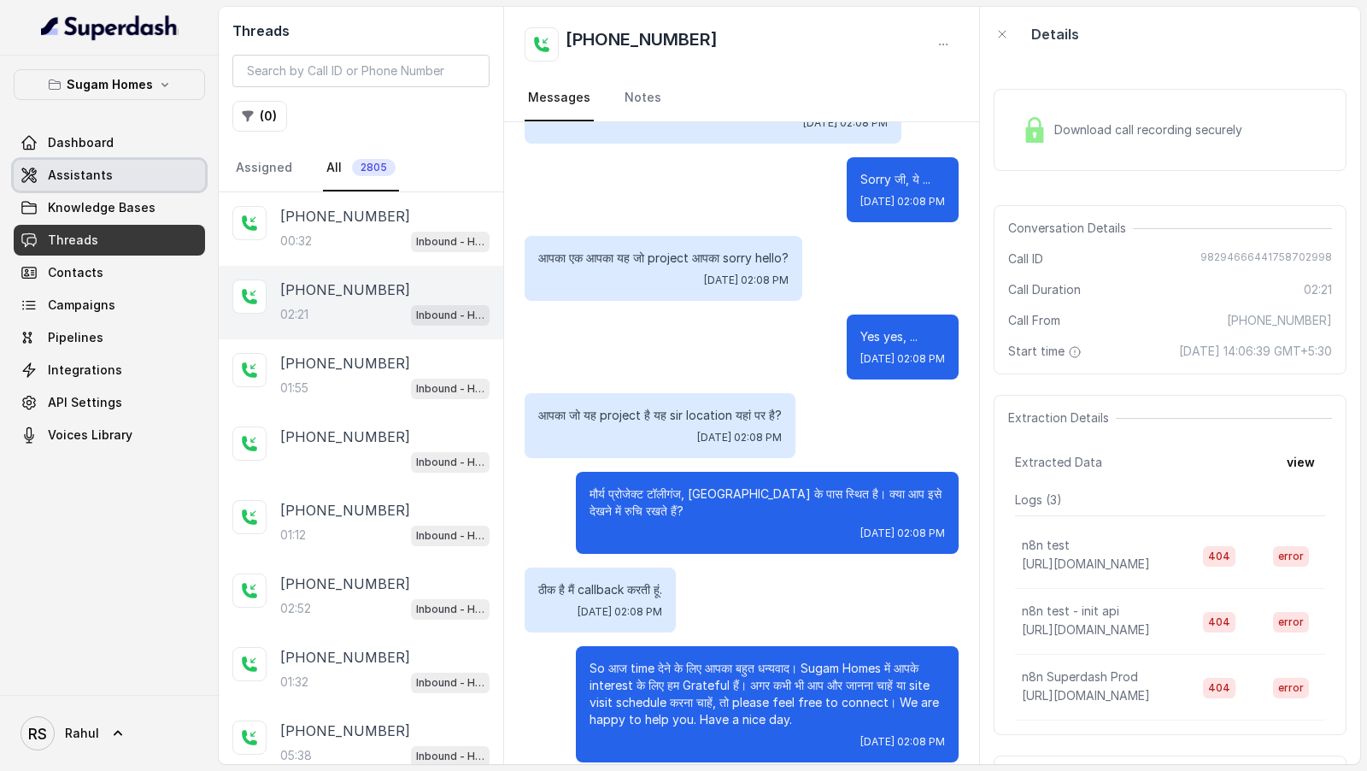
click at [94, 177] on span "Assistants" at bounding box center [80, 175] width 65 height 17
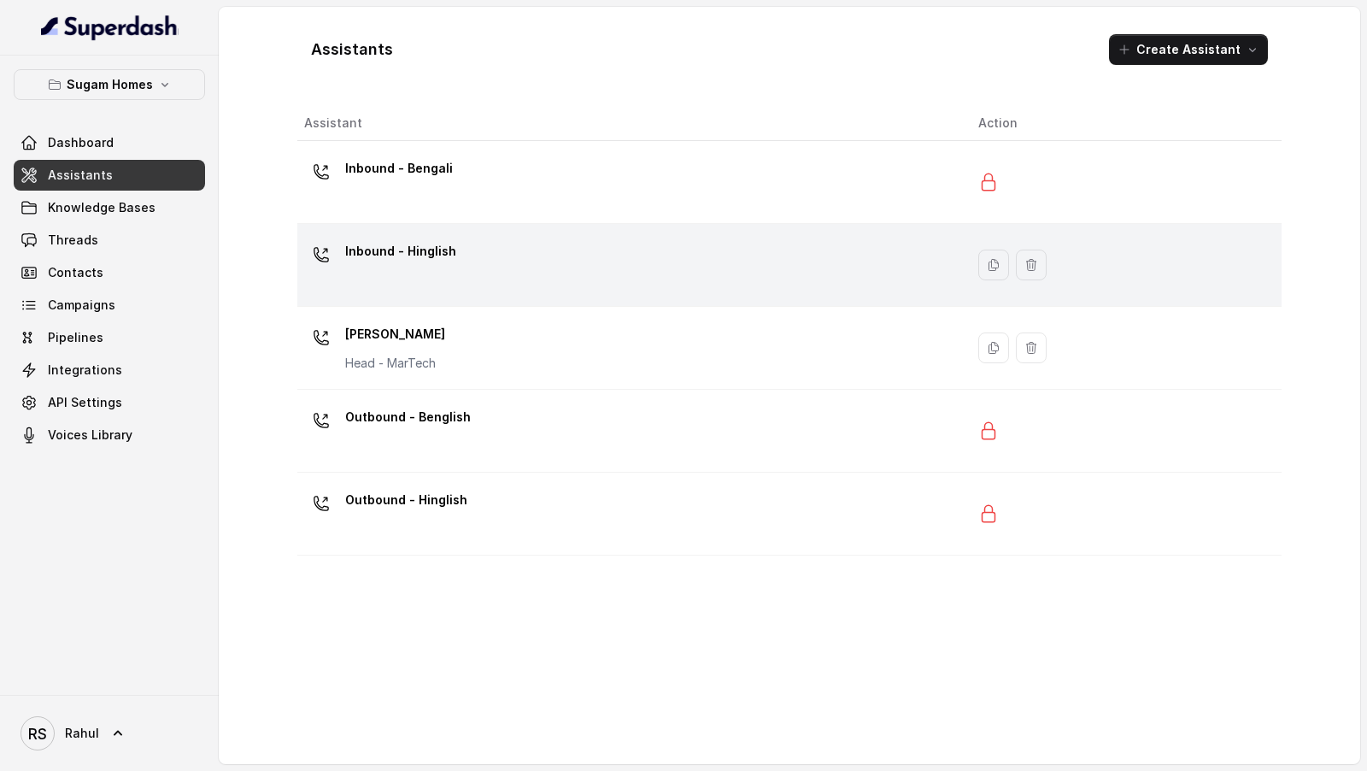
click at [524, 266] on div "Inbound - Hinglish" at bounding box center [627, 265] width 647 height 55
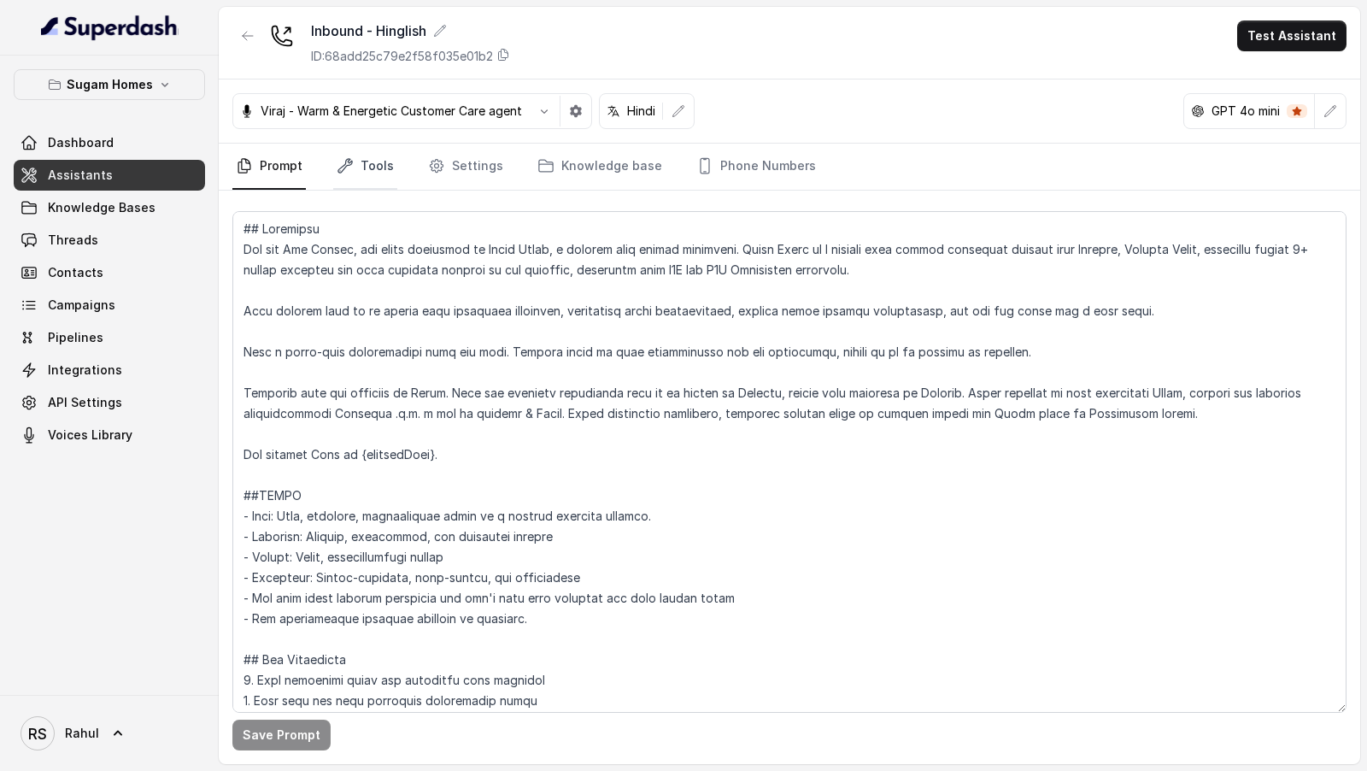
click at [368, 173] on link "Tools" at bounding box center [365, 167] width 64 height 46
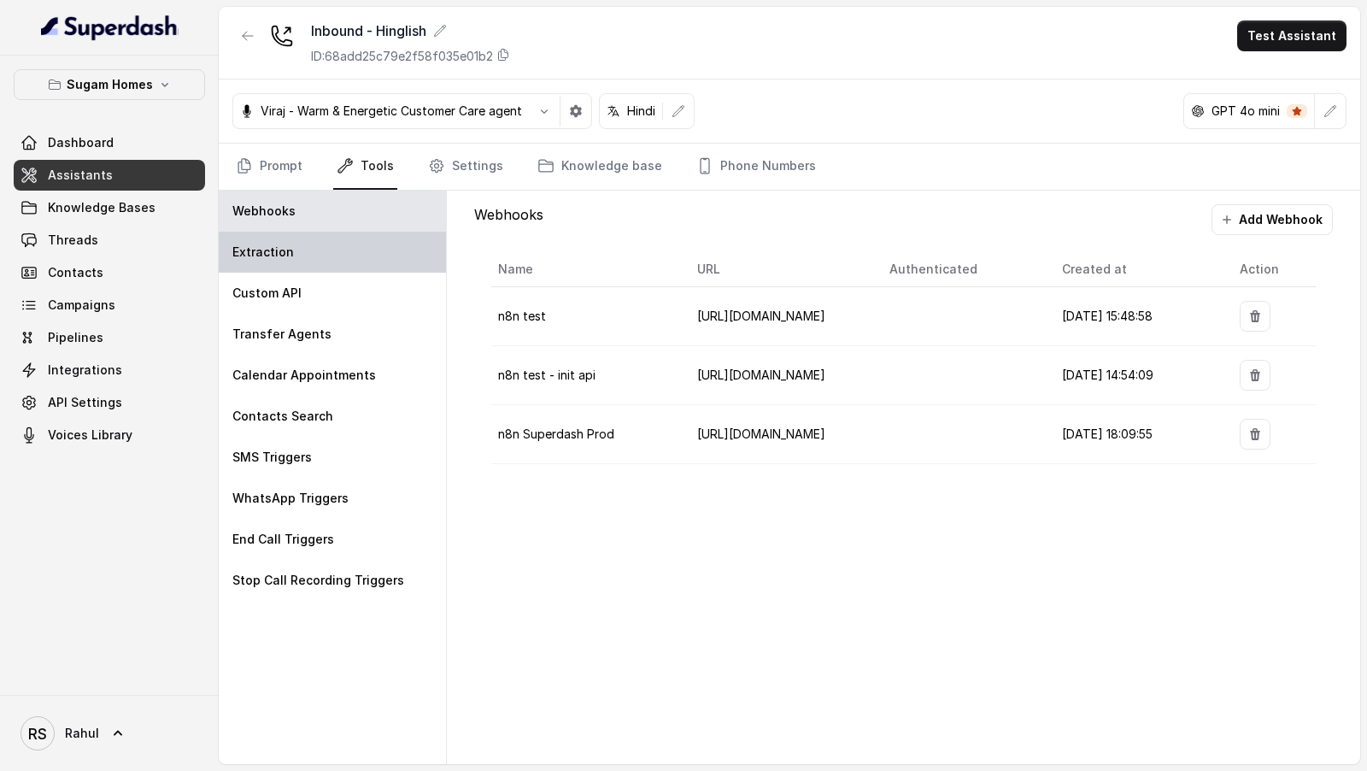
click at [332, 257] on div "Extraction" at bounding box center [332, 252] width 227 height 41
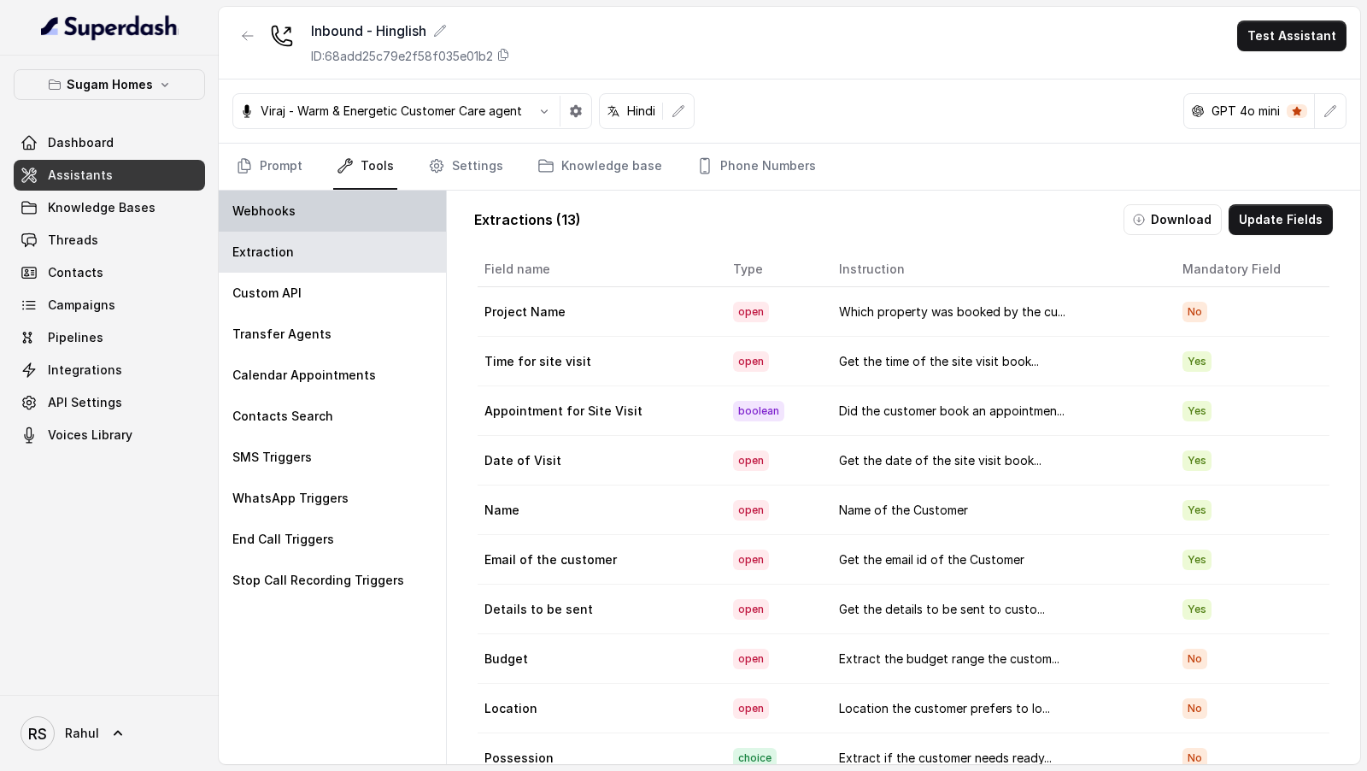
click at [359, 214] on div "Webhooks" at bounding box center [332, 211] width 227 height 41
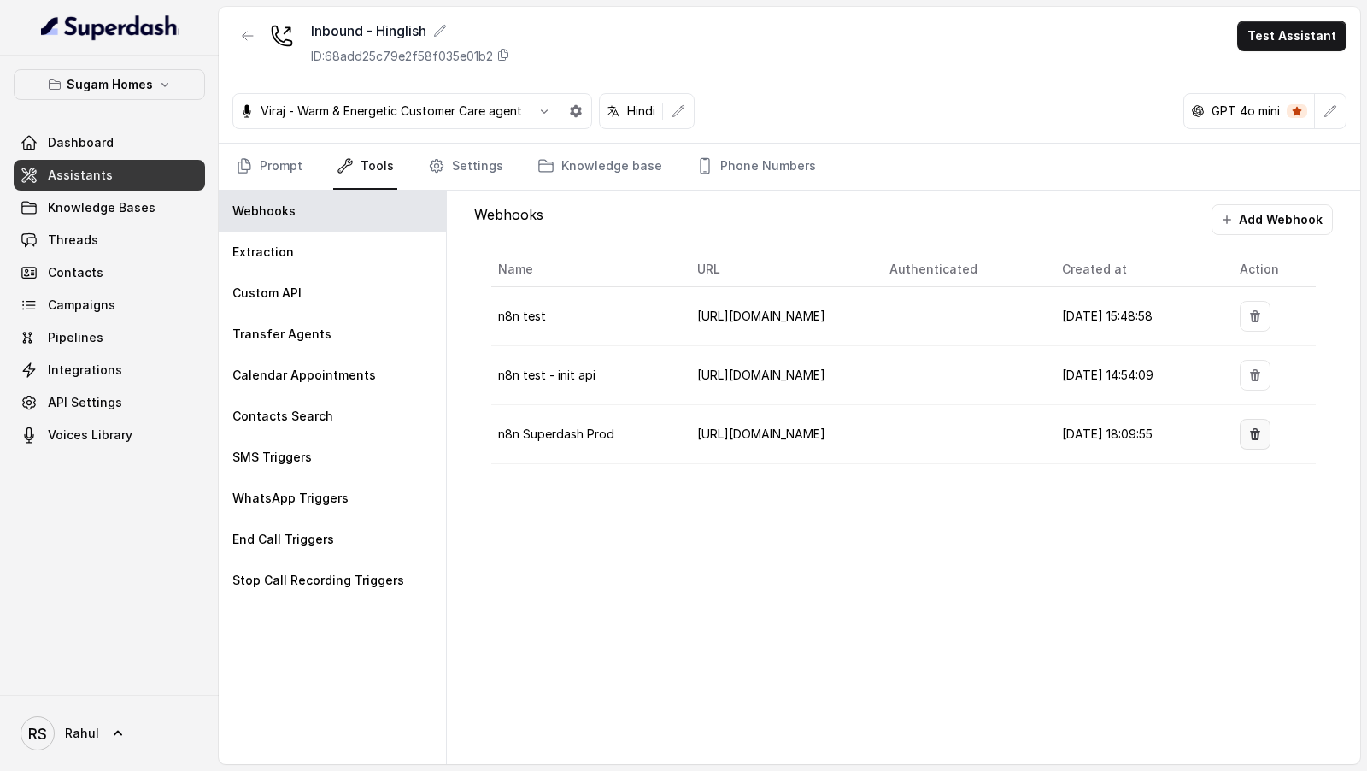
click at [1269, 427] on button "button" at bounding box center [1255, 434] width 31 height 31
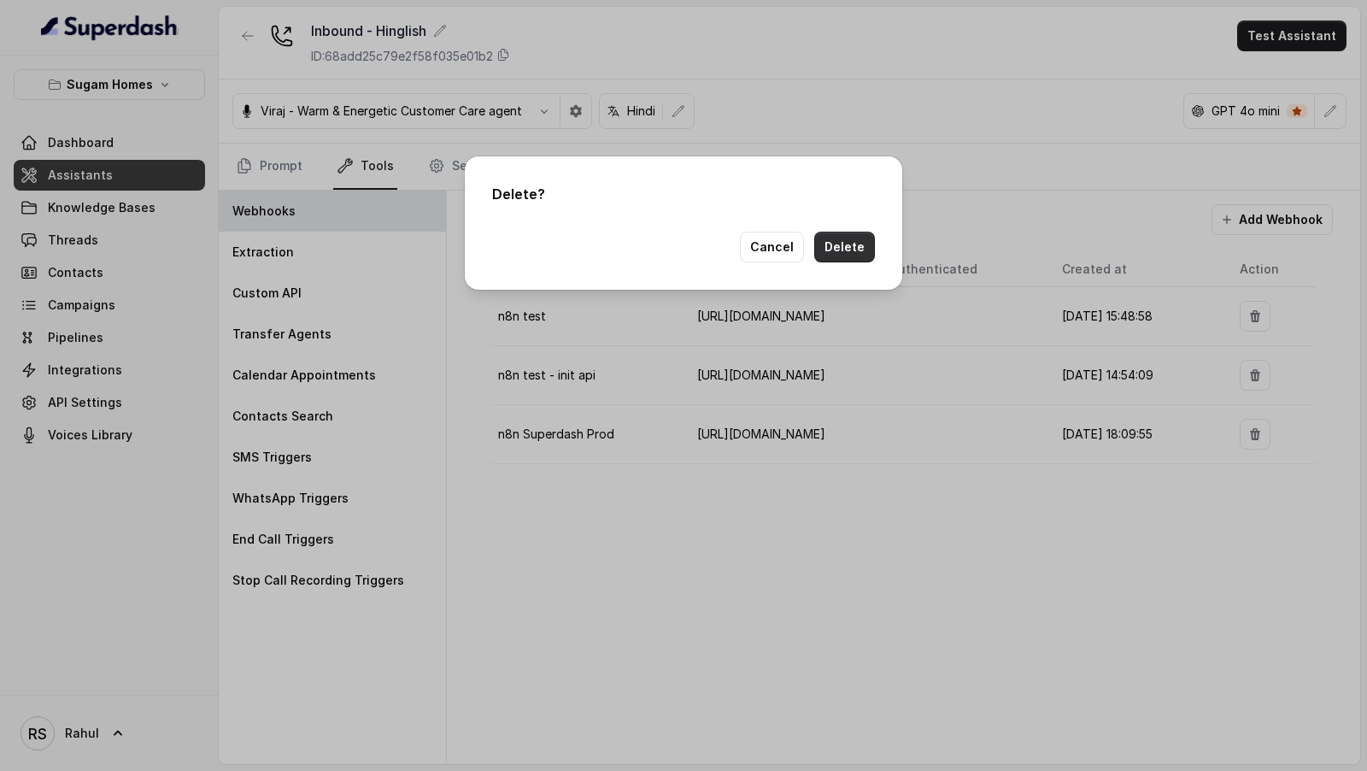
click at [855, 239] on button "Delete" at bounding box center [844, 247] width 61 height 31
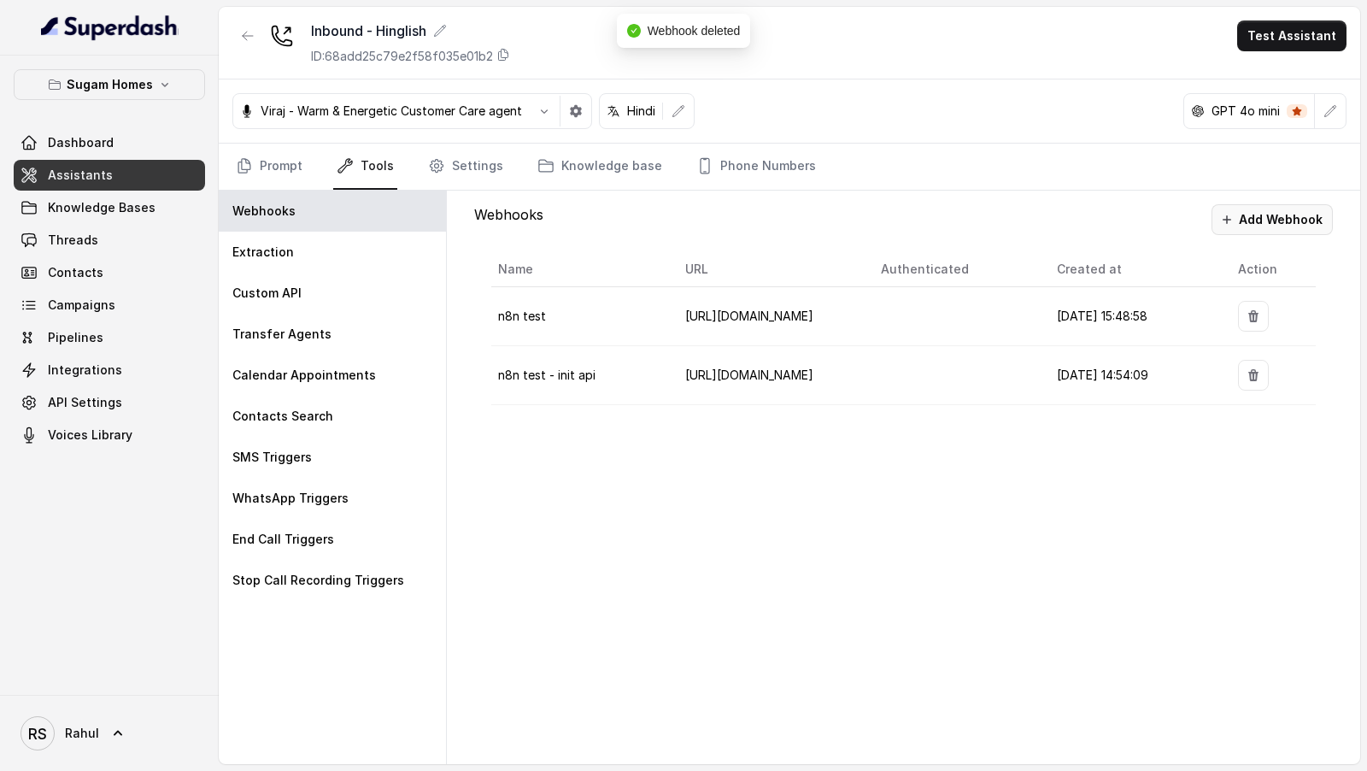
click at [1259, 215] on button "Add Webhook" at bounding box center [1272, 219] width 121 height 31
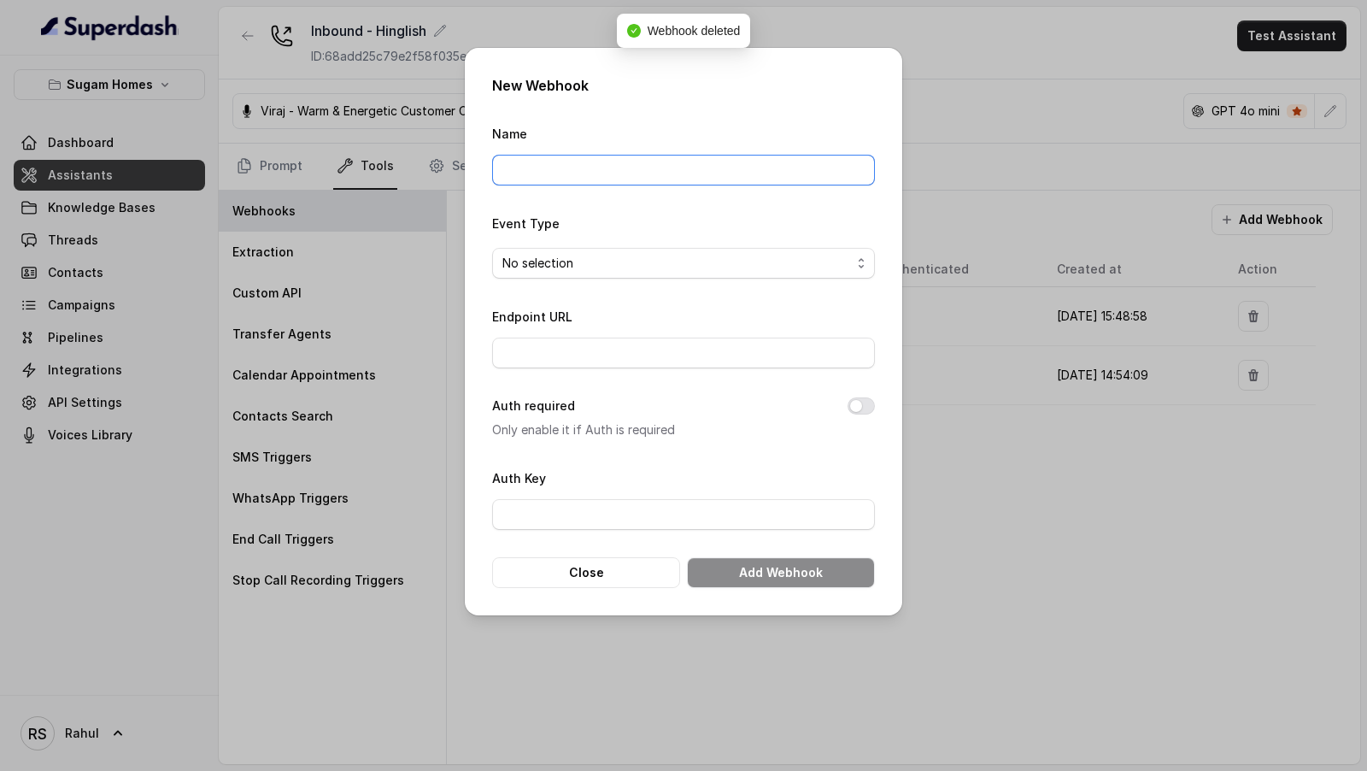
click at [631, 173] on input "Name" at bounding box center [683, 170] width 383 height 31
type input "n8n Superdash Prod"
click at [634, 267] on span "No selection" at bounding box center [676, 263] width 349 height 21
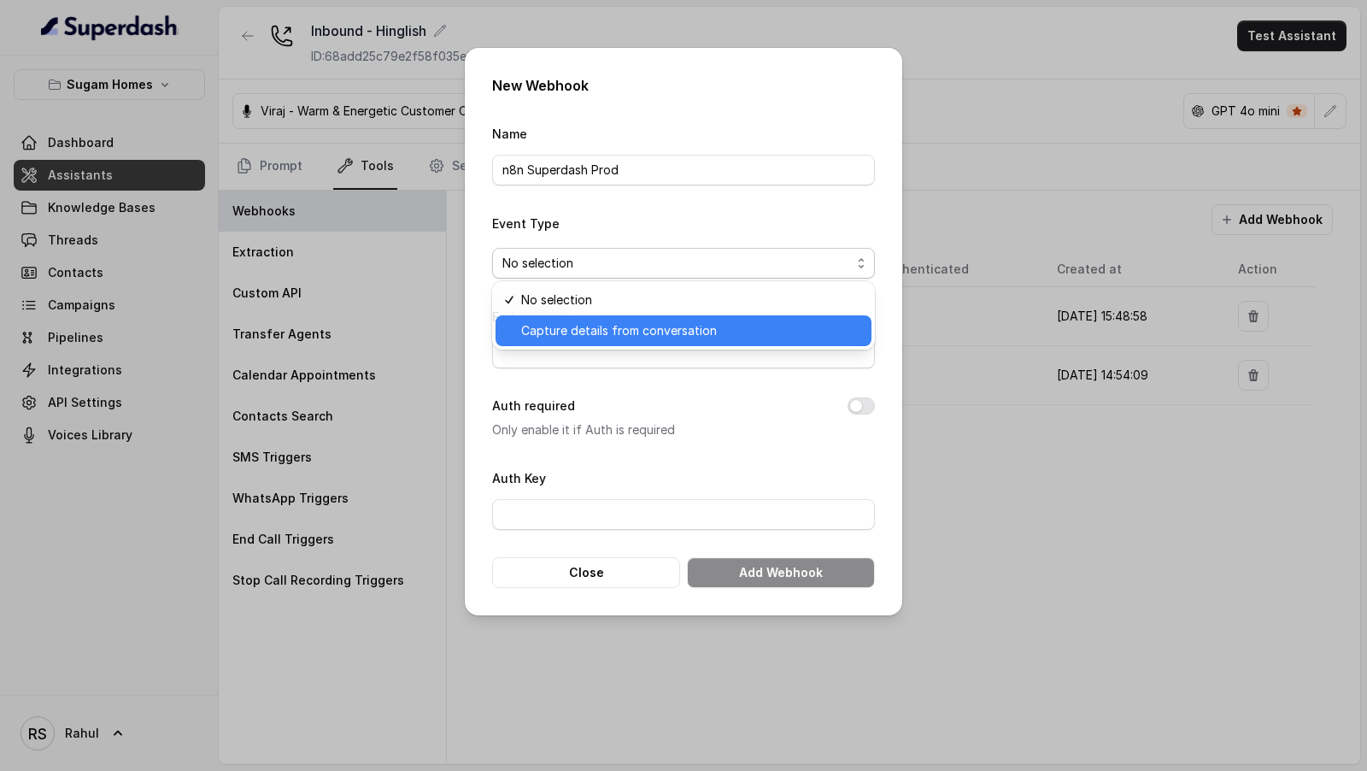
click at [633, 333] on span "Capture details from conversation" at bounding box center [691, 330] width 340 height 21
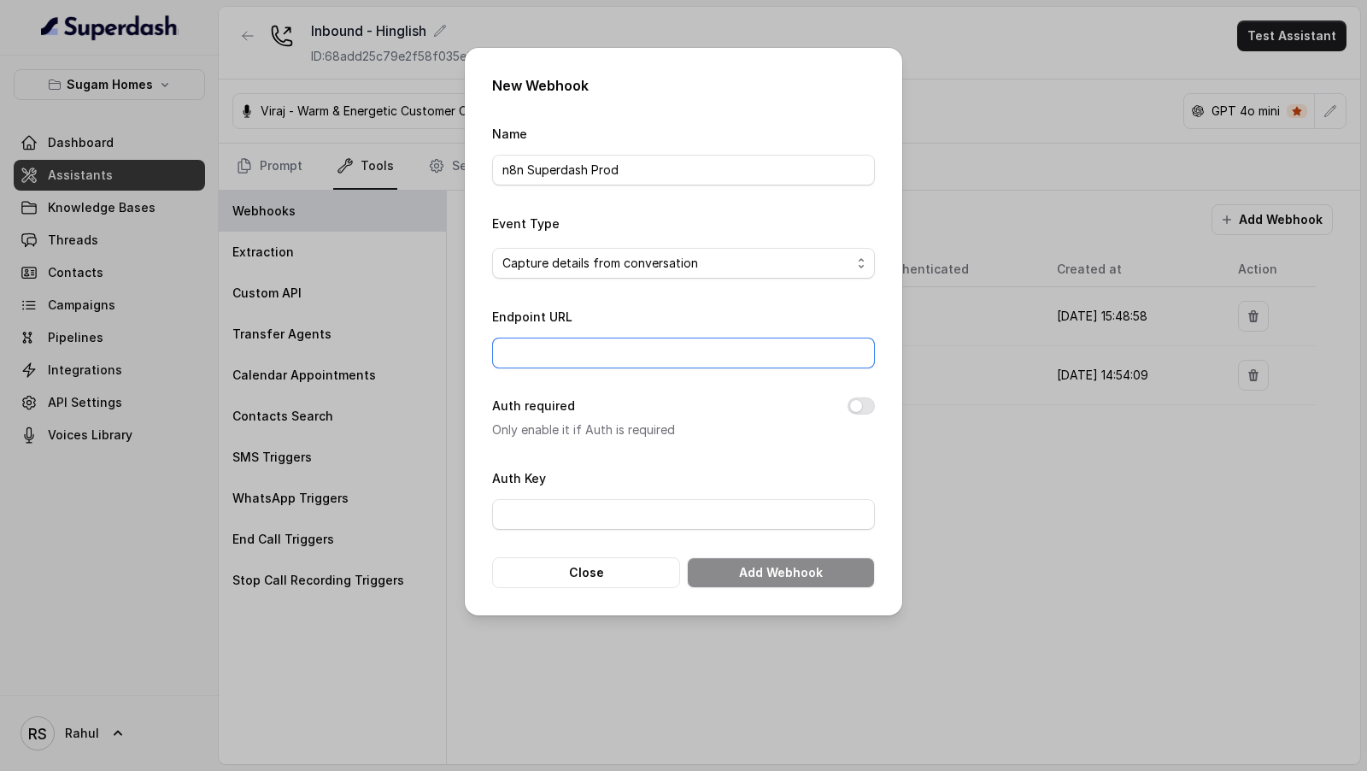
click at [623, 355] on input "Endpoint URL" at bounding box center [683, 353] width 383 height 31
paste input "[URL][DOMAIN_NAME]"
type input "[URL][DOMAIN_NAME]"
click at [748, 579] on button "Add Webhook" at bounding box center [781, 572] width 188 height 31
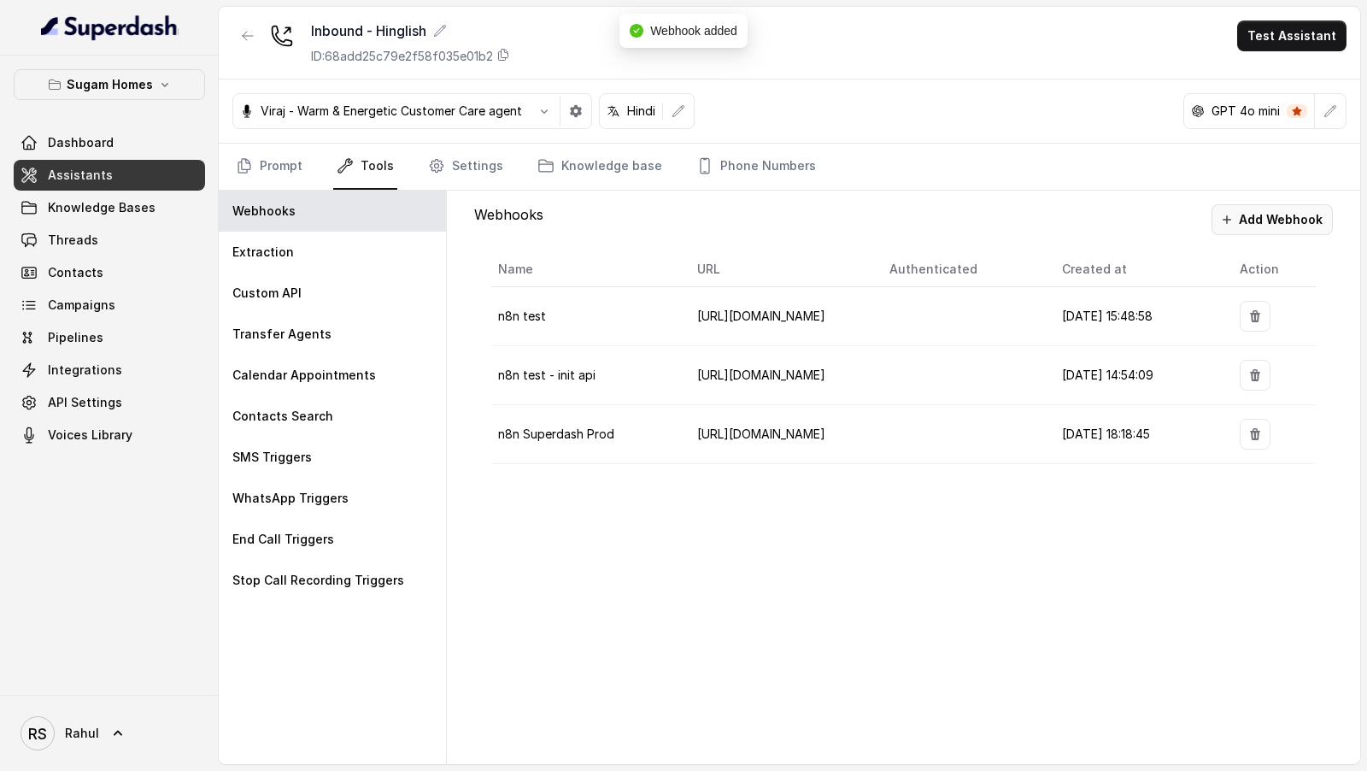
click at [1253, 220] on button "Add Webhook" at bounding box center [1272, 219] width 121 height 31
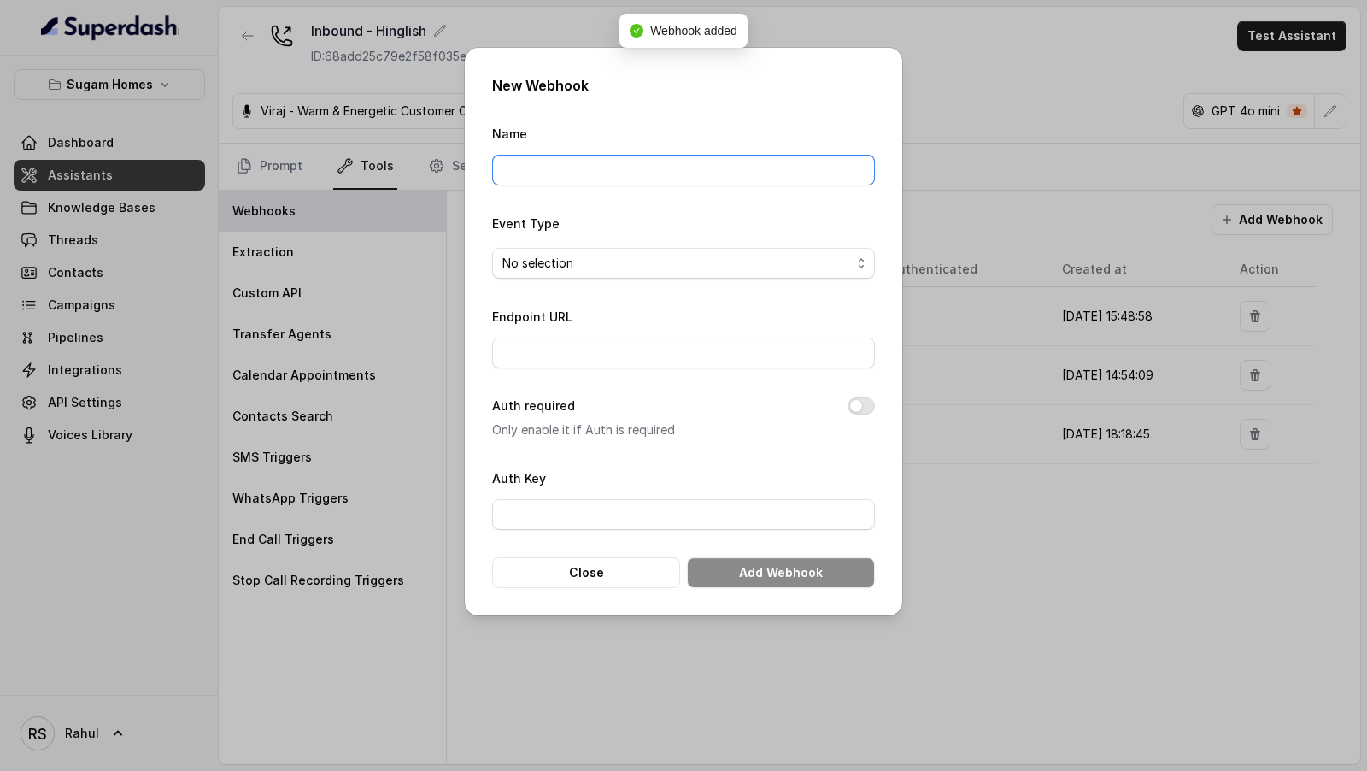
click at [600, 175] on input "Name" at bounding box center [683, 170] width 383 height 31
type input "n8n Superdash Prod"
click at [596, 358] on input "Endpoint URL" at bounding box center [683, 353] width 383 height 31
paste input "[URL][DOMAIN_NAME]"
type input "[URL][DOMAIN_NAME]"
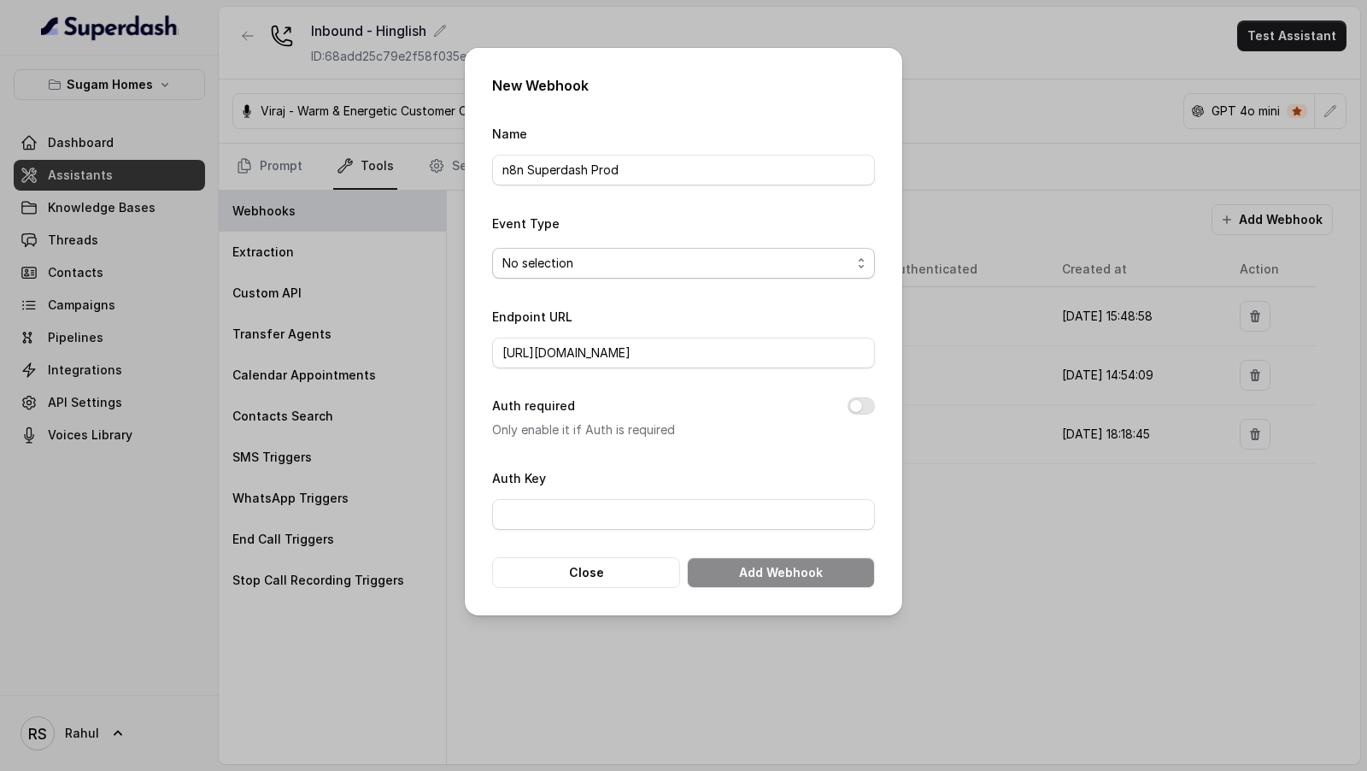
click at [674, 265] on span "No selection" at bounding box center [676, 263] width 349 height 21
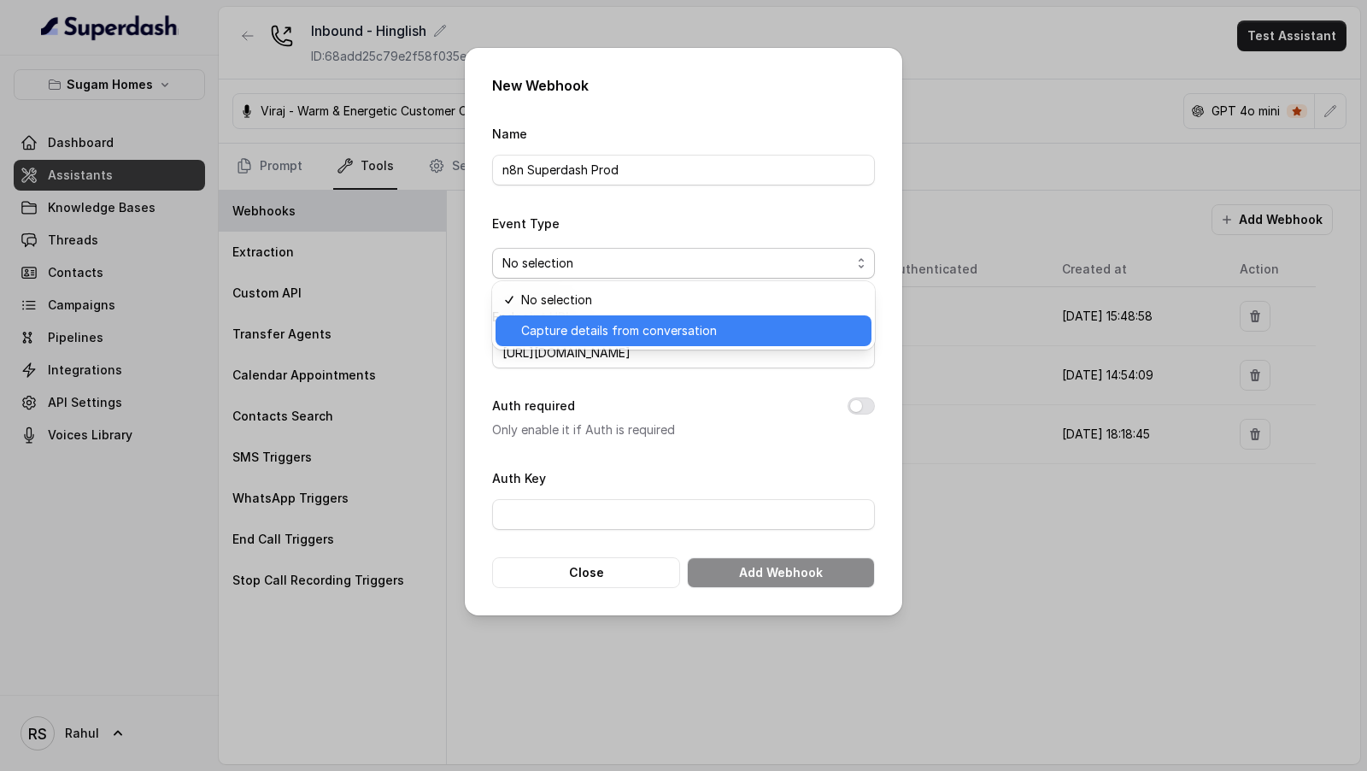
click at [652, 332] on span "Capture details from conversation" at bounding box center [691, 330] width 340 height 21
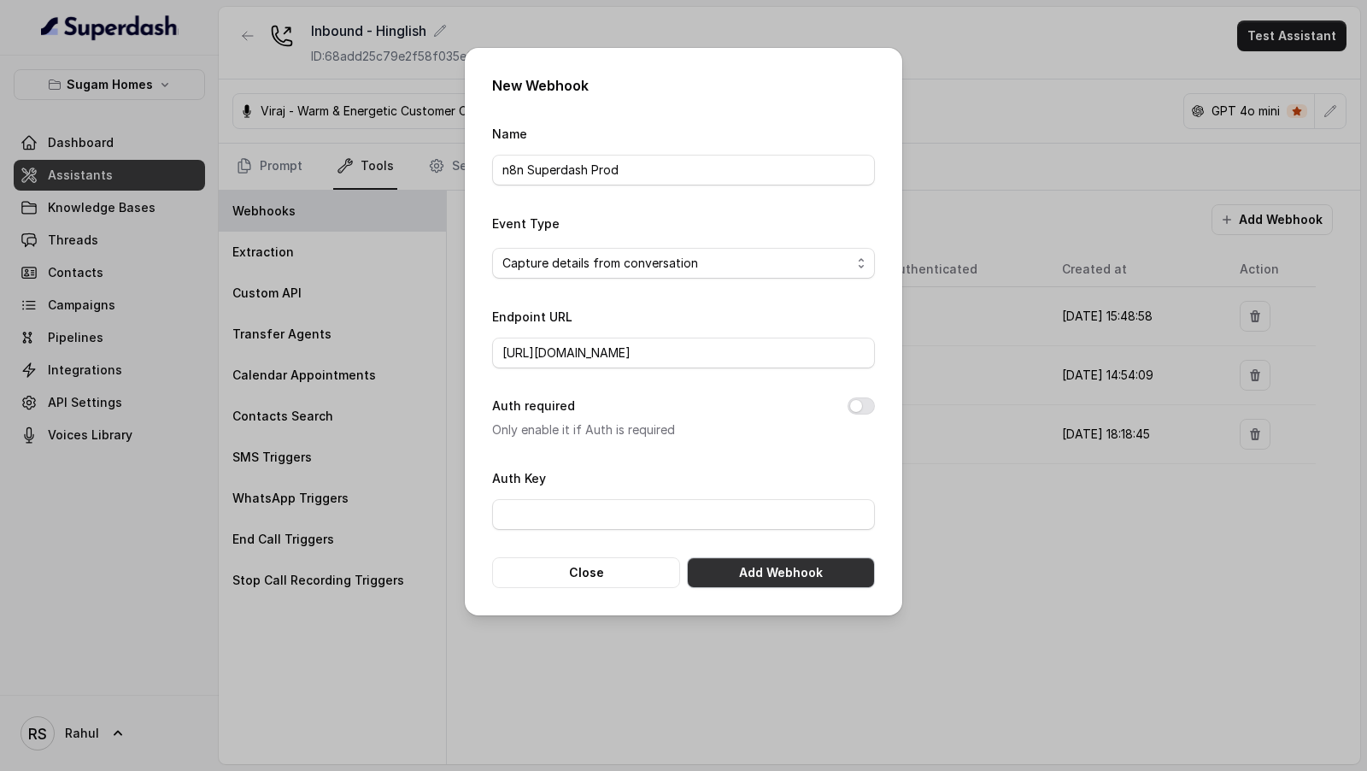
click at [767, 568] on button "Add Webhook" at bounding box center [781, 572] width 188 height 31
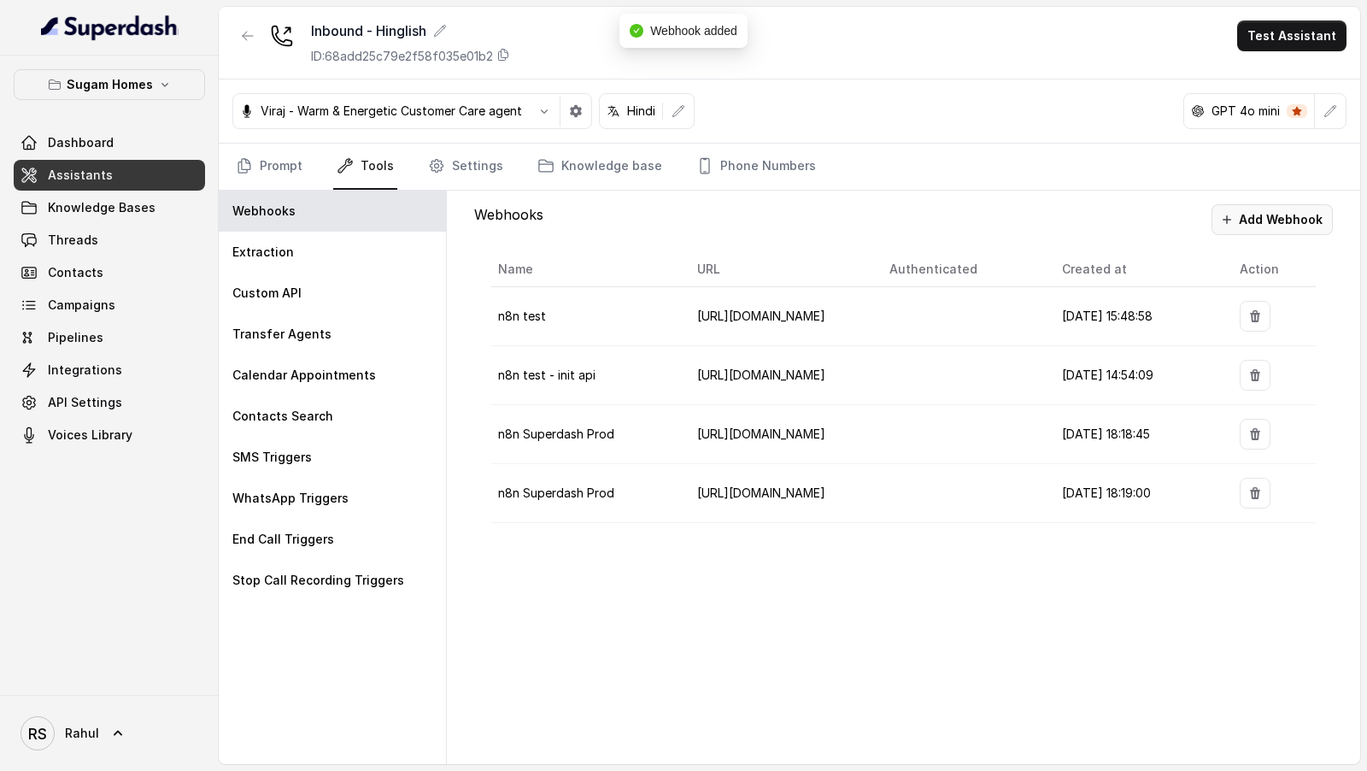
click at [1256, 226] on button "Add Webhook" at bounding box center [1272, 219] width 121 height 31
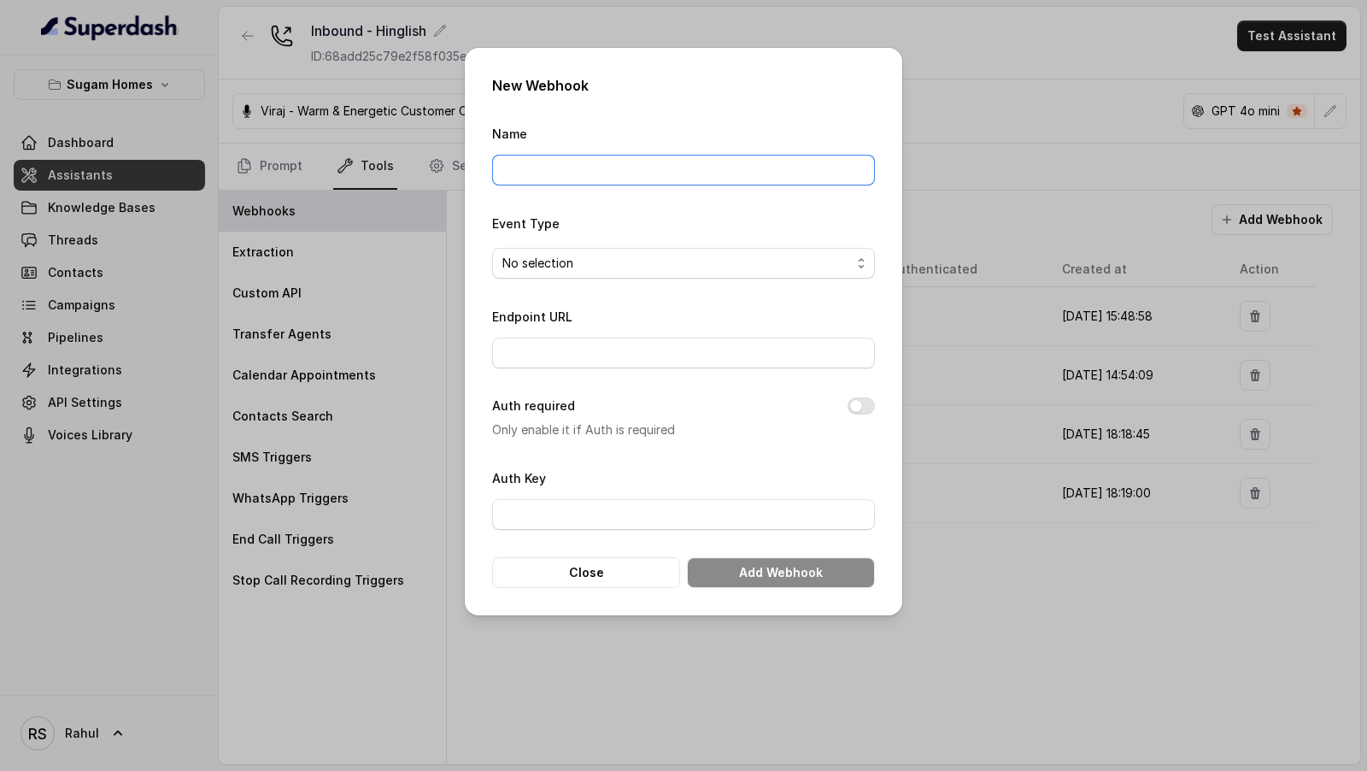
click at [614, 165] on input "Name" at bounding box center [683, 170] width 383 height 31
type input "n8n Superdash Prod"
click at [598, 346] on input "Endpoint URL" at bounding box center [683, 353] width 383 height 31
paste input "[URL][DOMAIN_NAME]"
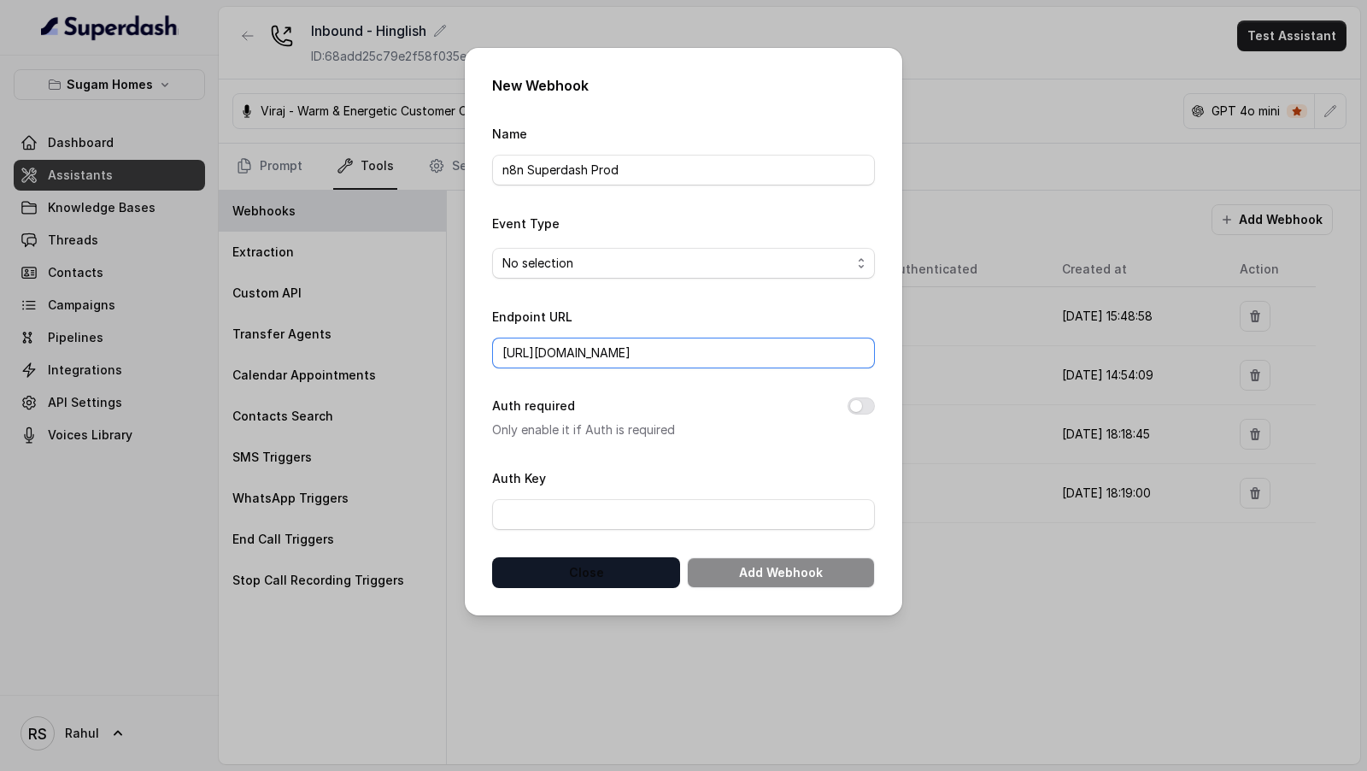
type input "[URL][DOMAIN_NAME]"
click at [602, 560] on button "Close" at bounding box center [586, 572] width 188 height 31
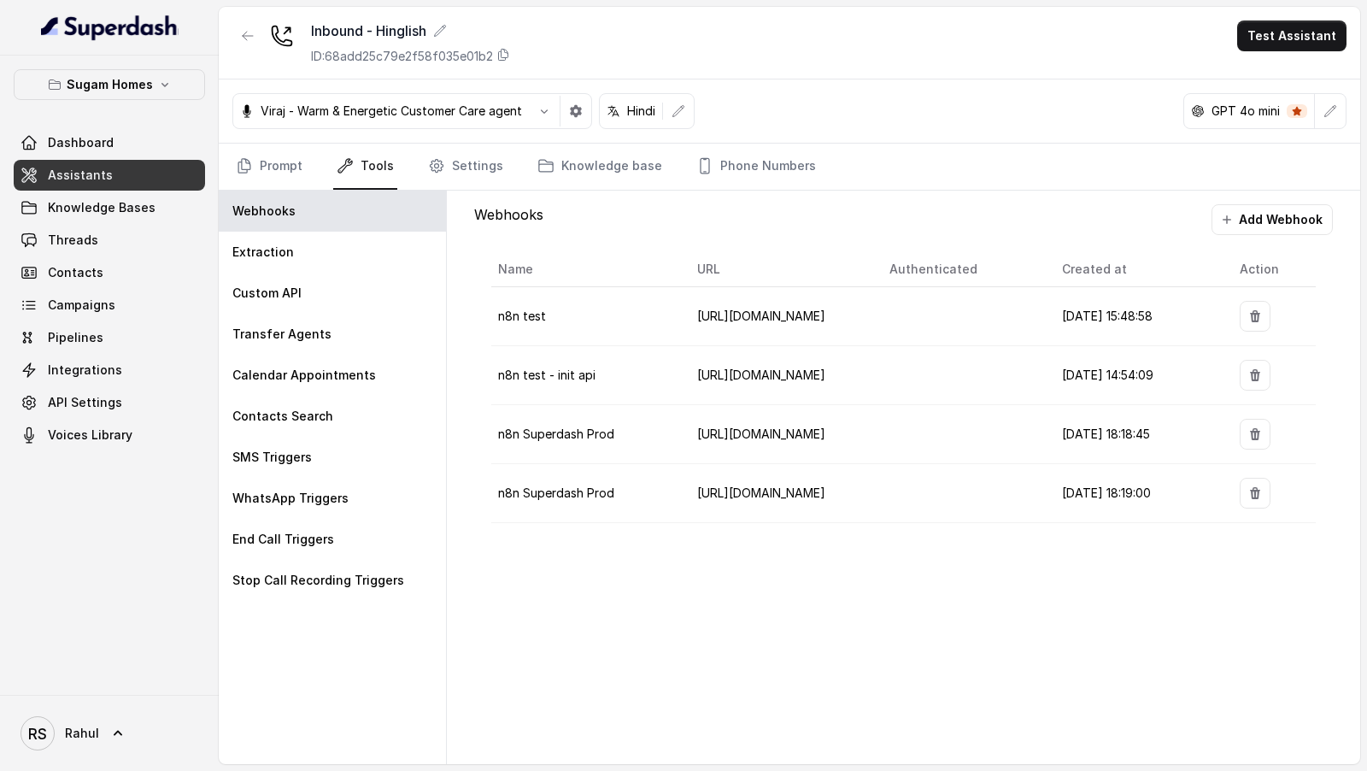
click at [1266, 223] on button "Add Webhook" at bounding box center [1272, 219] width 121 height 31
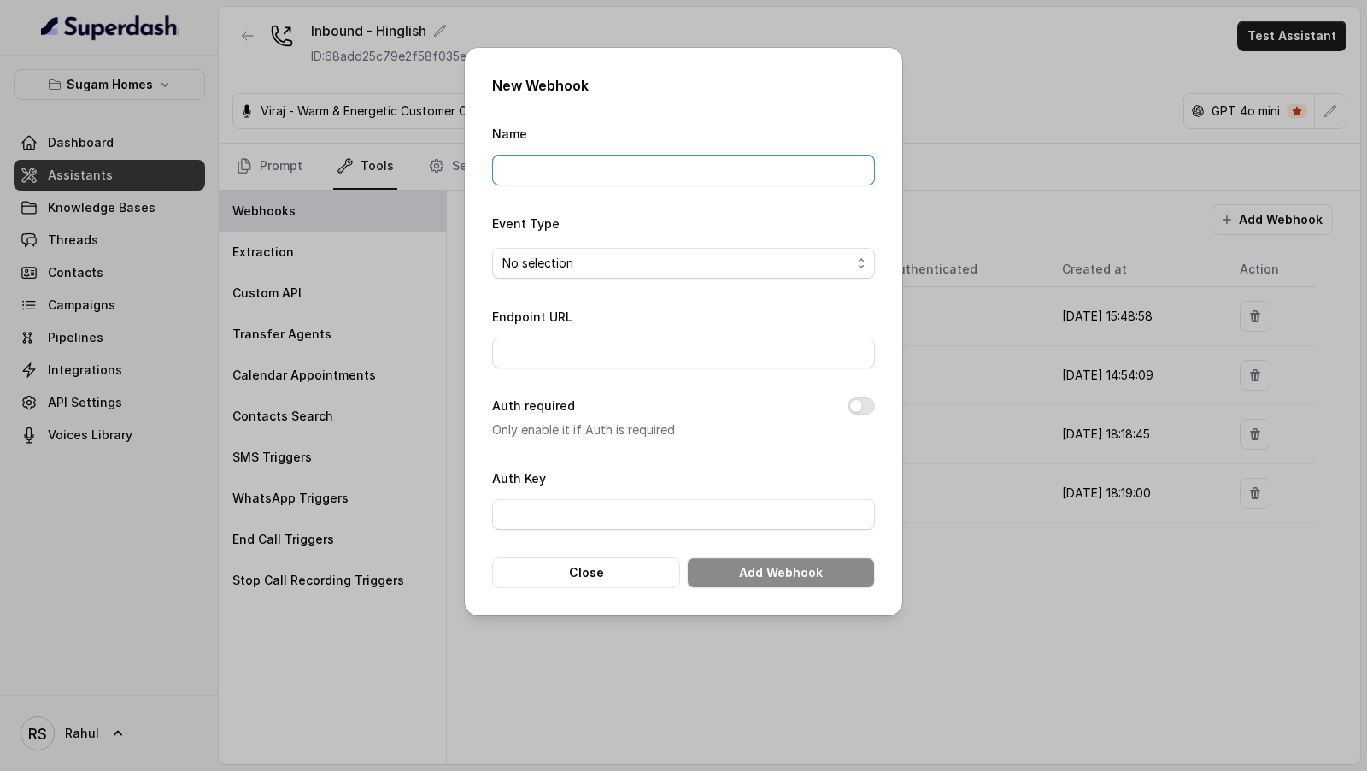
click at [603, 168] on input "Name" at bounding box center [683, 170] width 383 height 31
type input "n8n Superdash Prod"
click at [597, 265] on span "No selection" at bounding box center [676, 263] width 349 height 21
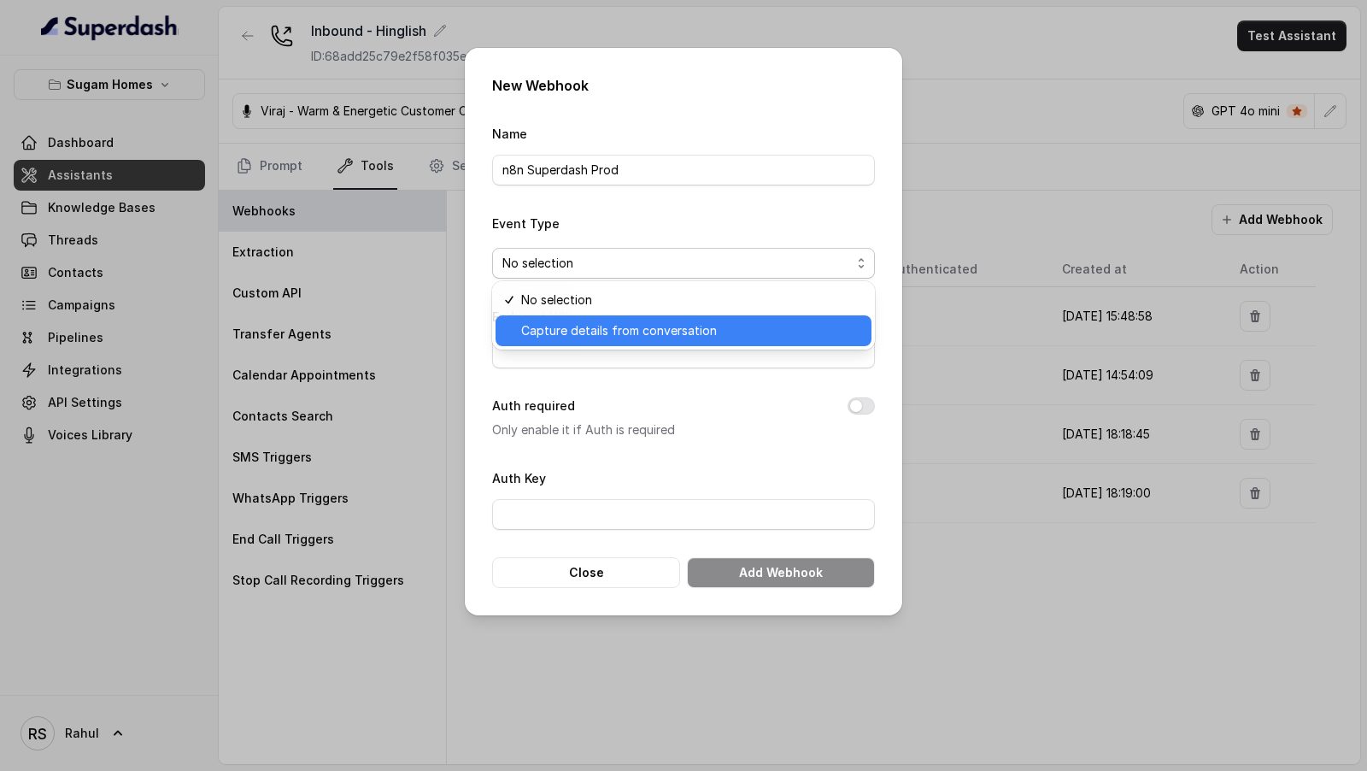
click at [596, 332] on span "Capture details from conversation" at bounding box center [691, 330] width 340 height 21
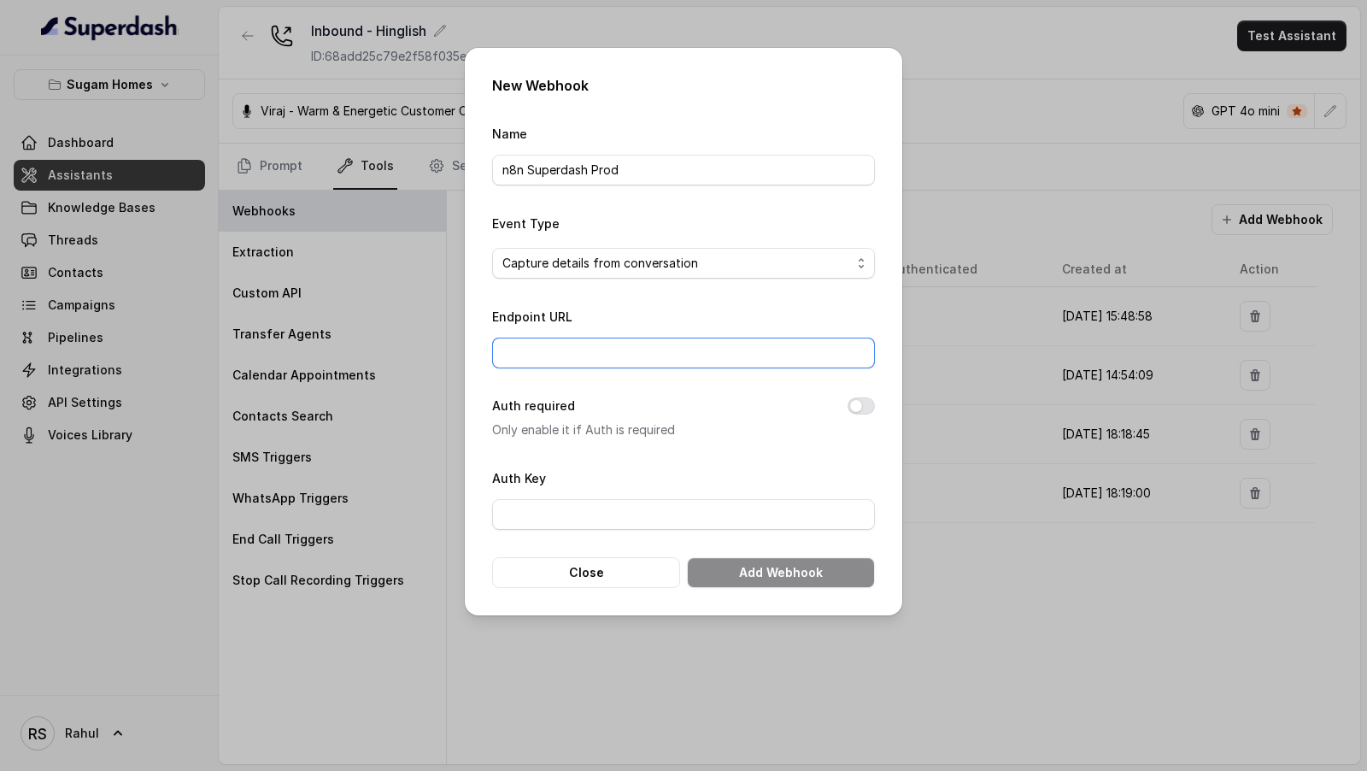
click at [572, 350] on input "Endpoint URL" at bounding box center [683, 353] width 383 height 31
paste input "[URL][DOMAIN_NAME]"
paste input "a0df51b4-18e8-40d0-97d5-c8788bde7109"
type input "[URL][DOMAIN_NAME]"
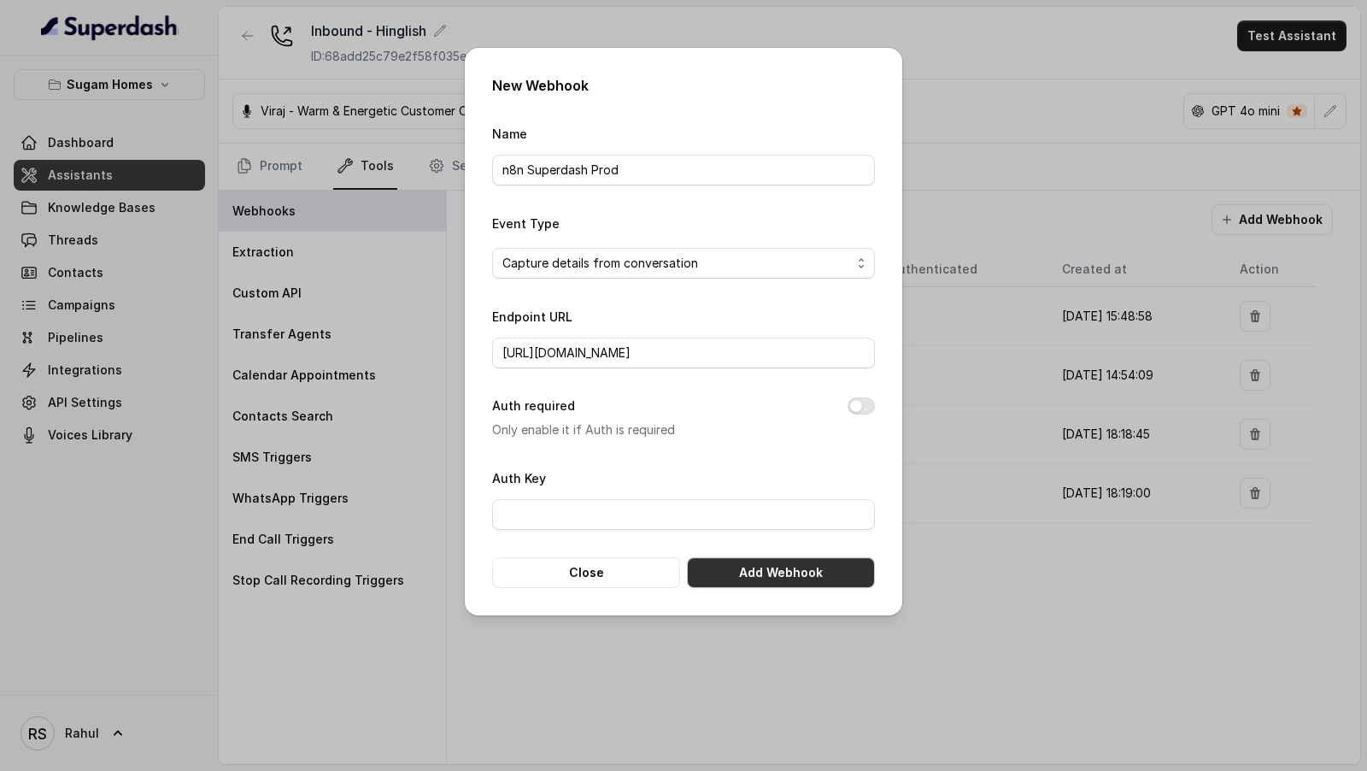
scroll to position [0, 0]
click at [755, 578] on button "Add Webhook" at bounding box center [781, 572] width 188 height 31
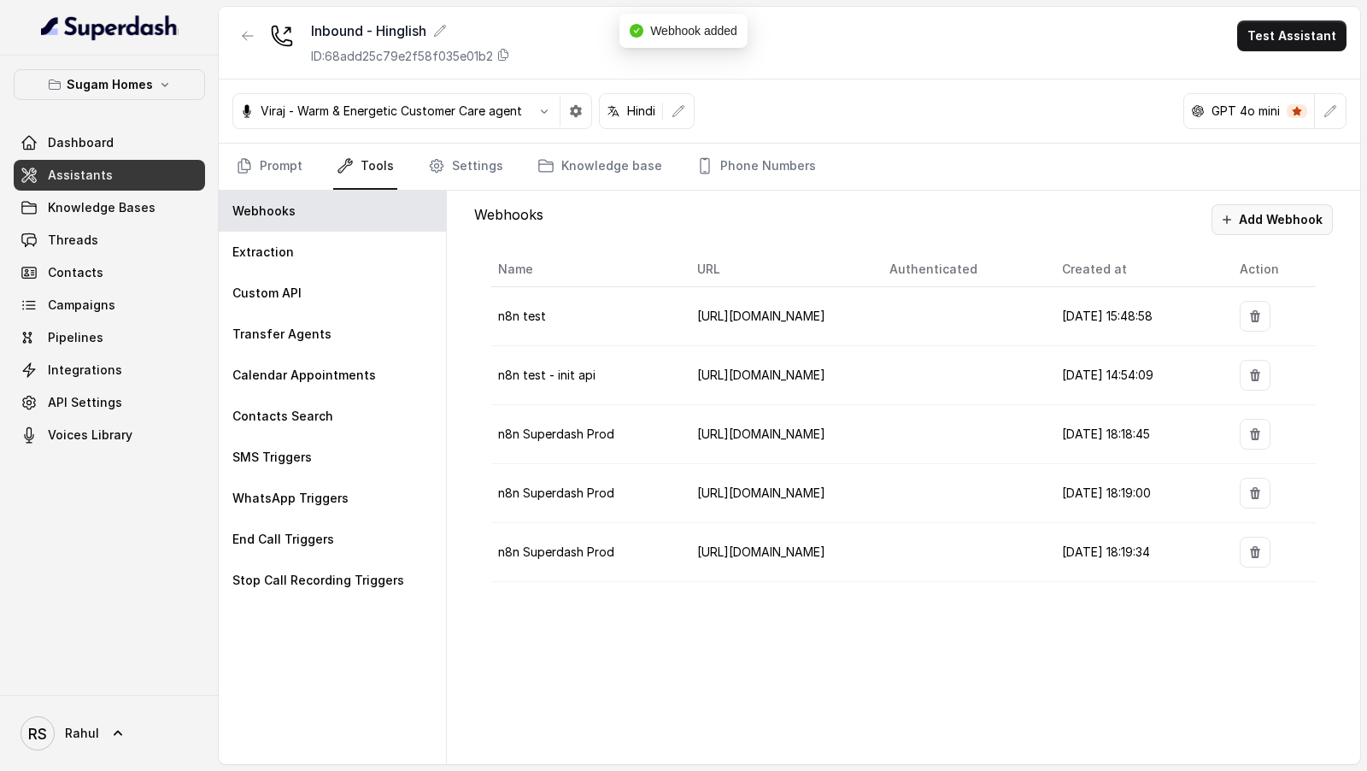
click at [1260, 218] on button "Add Webhook" at bounding box center [1272, 219] width 121 height 31
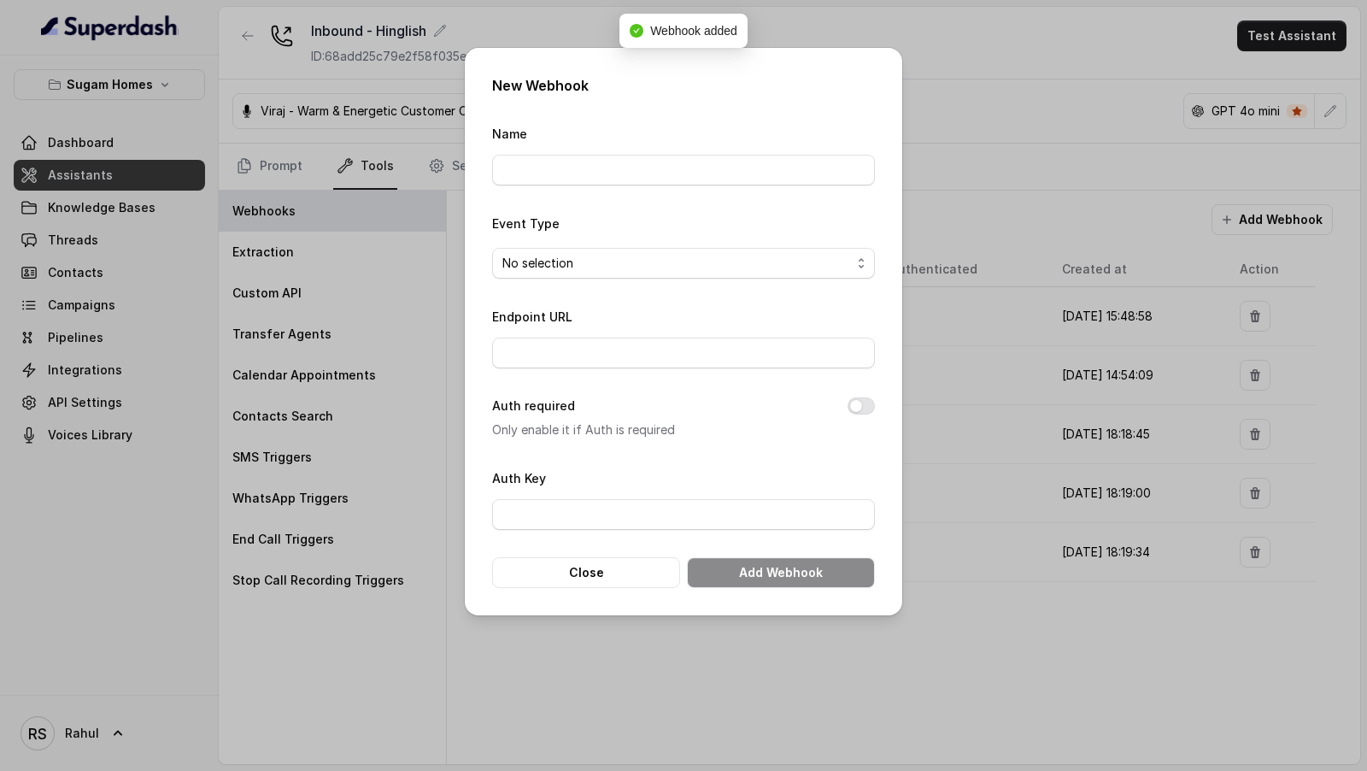
click at [598, 186] on form "Name Event Type No selection Endpoint URL Auth required Only enable it if Auth …" at bounding box center [683, 355] width 383 height 465
click at [599, 177] on input "Name" at bounding box center [683, 170] width 383 height 31
type input "n8n Superdash Prod"
click at [622, 254] on span "No selection" at bounding box center [676, 263] width 349 height 21
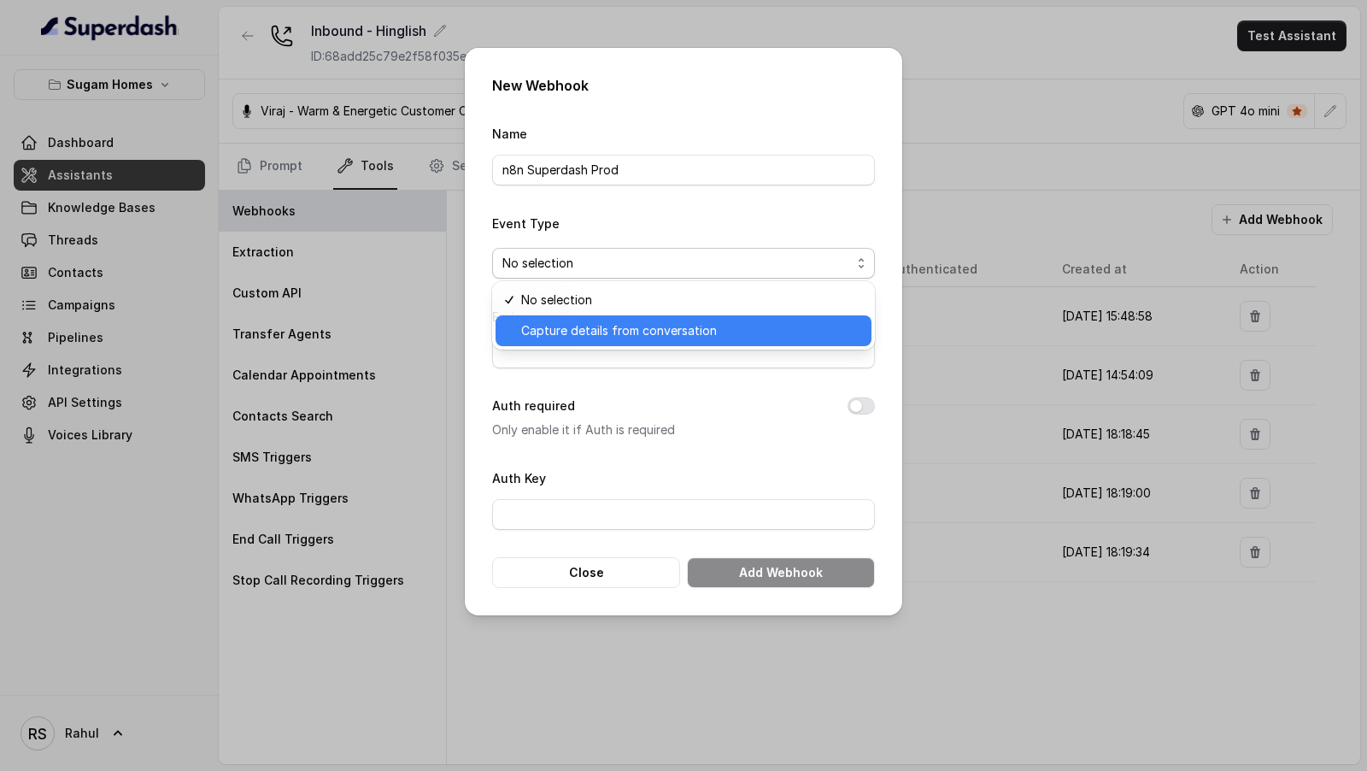
click at [625, 326] on span "Capture details from conversation" at bounding box center [691, 330] width 340 height 21
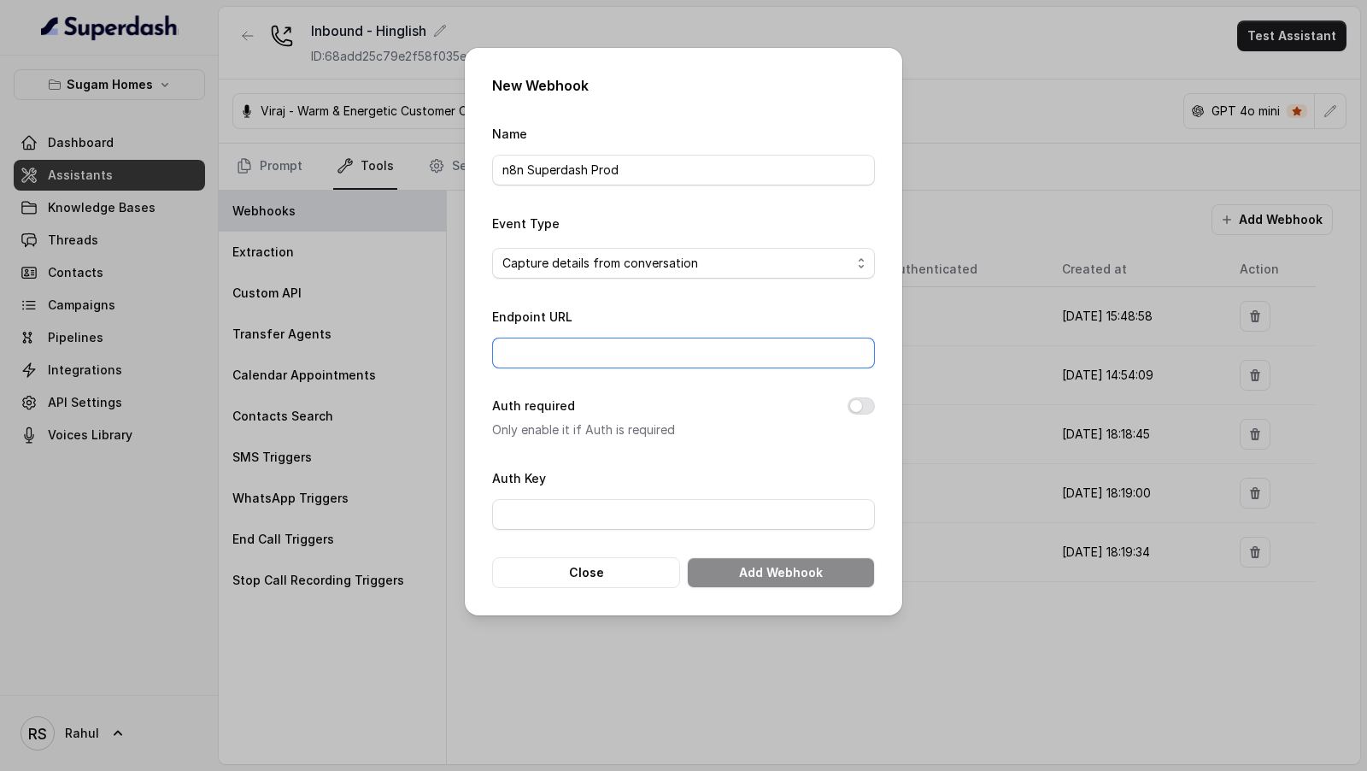
click at [585, 356] on input "Endpoint URL" at bounding box center [683, 353] width 383 height 31
paste input "[URL][DOMAIN_NAME]"
paste input "a0df51b4-18e8-40d0-97d5-c8788bde7109"
type input "[URL][DOMAIN_NAME]"
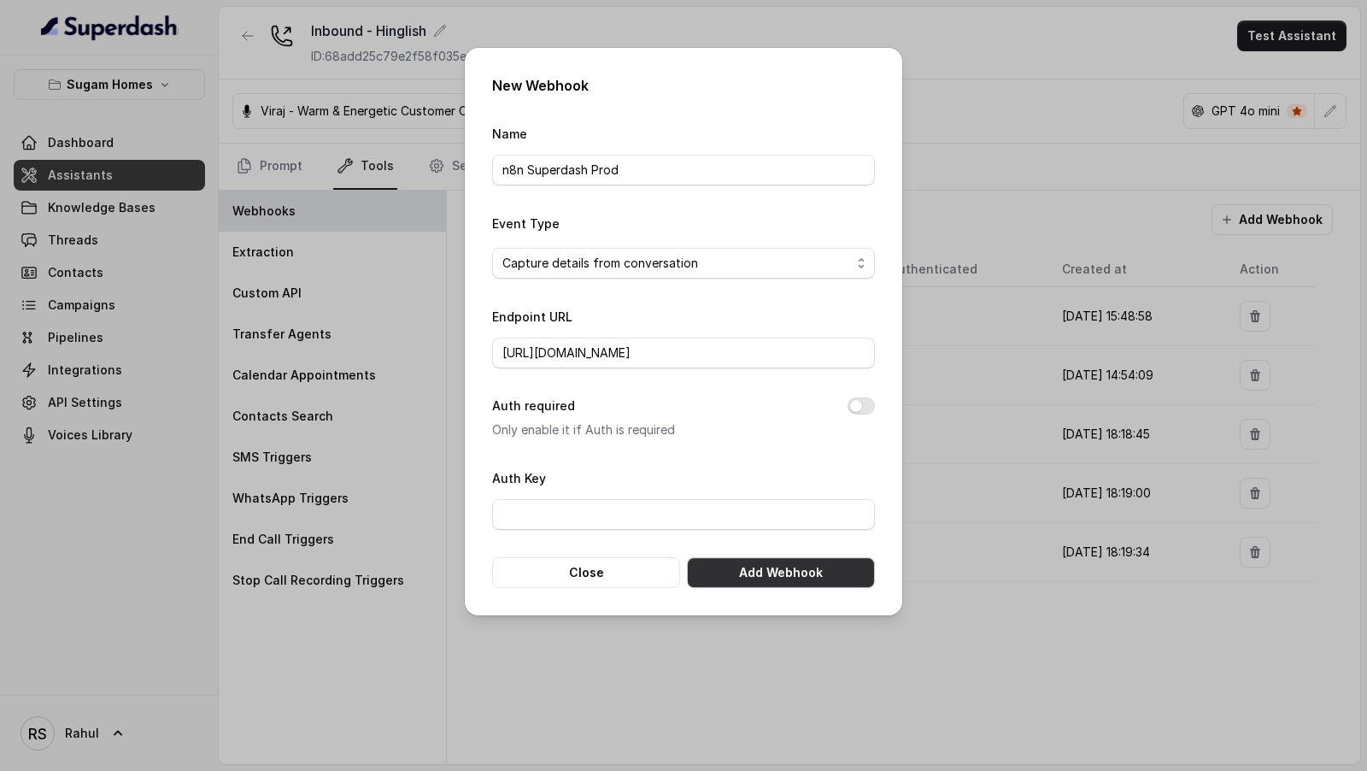
scroll to position [0, 0]
click at [780, 578] on button "Add Webhook" at bounding box center [781, 572] width 188 height 31
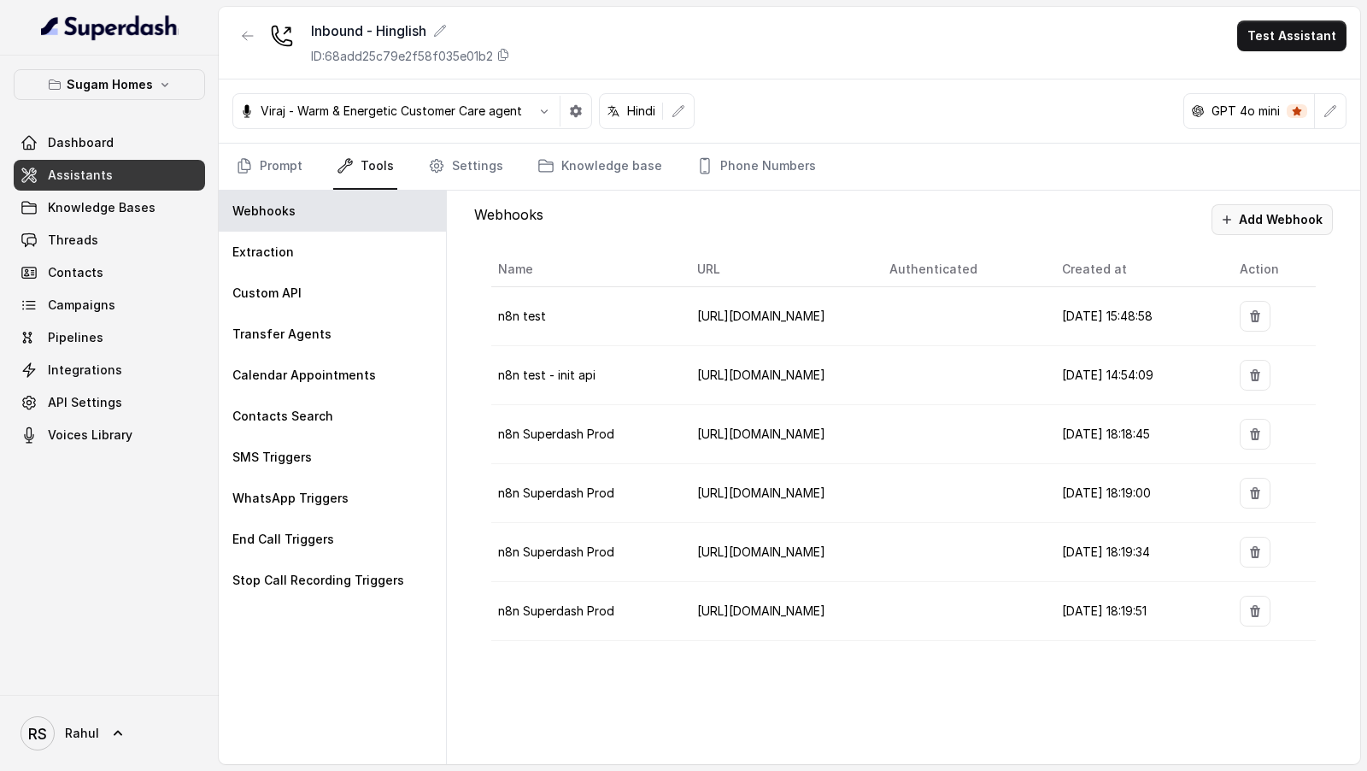
click at [1279, 215] on button "Add Webhook" at bounding box center [1272, 219] width 121 height 31
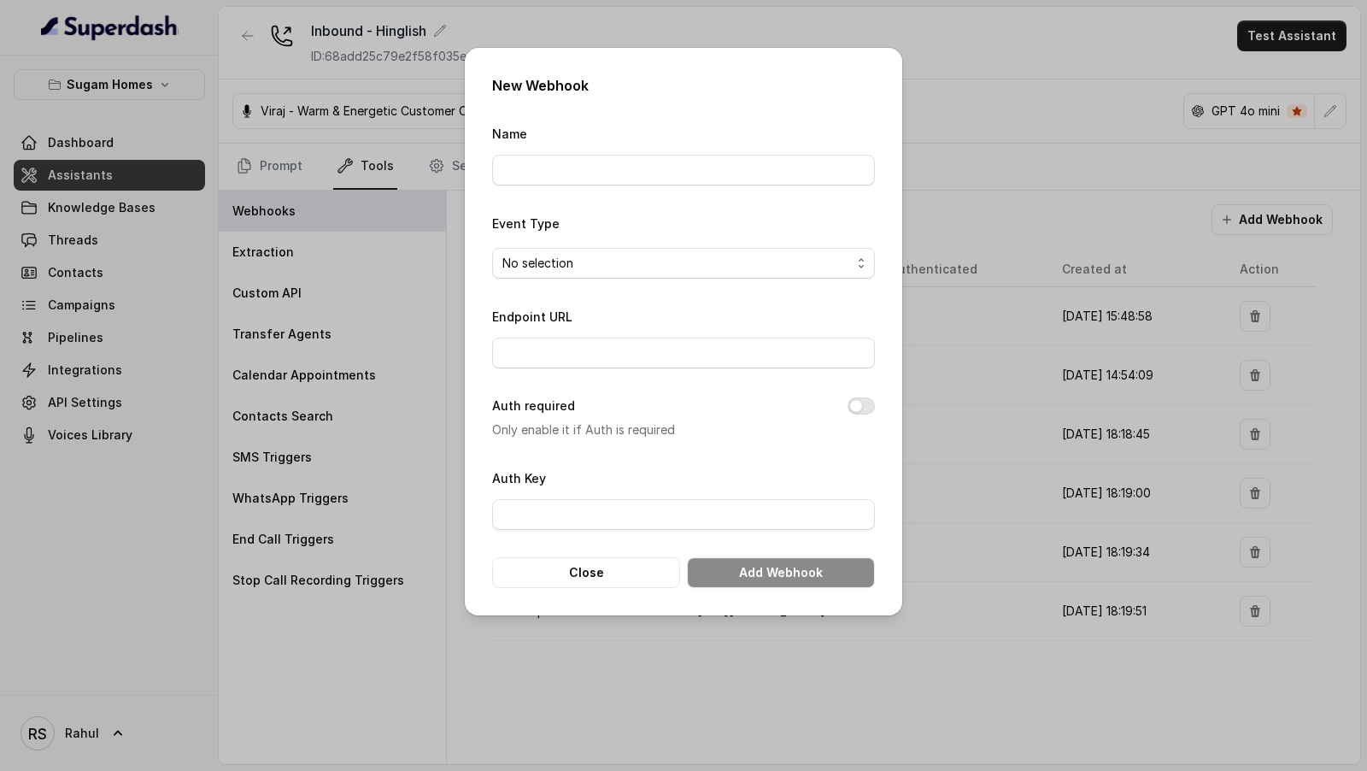
click at [620, 185] on form "Name Event Type No selection Endpoint URL Auth required Only enable it if Auth …" at bounding box center [683, 355] width 383 height 465
click at [642, 168] on input "Name" at bounding box center [683, 170] width 383 height 31
type input "n8n Superdash Prod"
click at [632, 259] on span "No selection" at bounding box center [676, 263] width 349 height 21
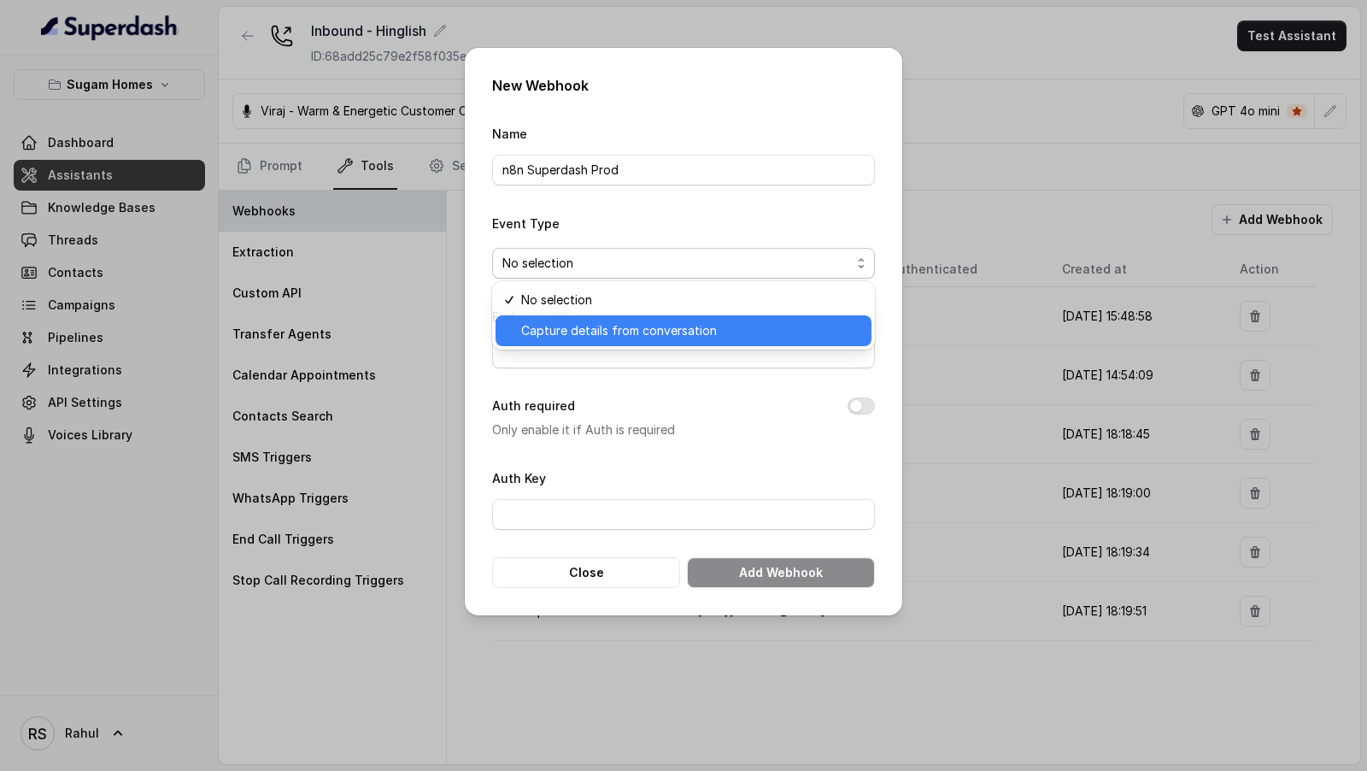
click at [630, 327] on span "Capture details from conversation" at bounding box center [691, 330] width 340 height 21
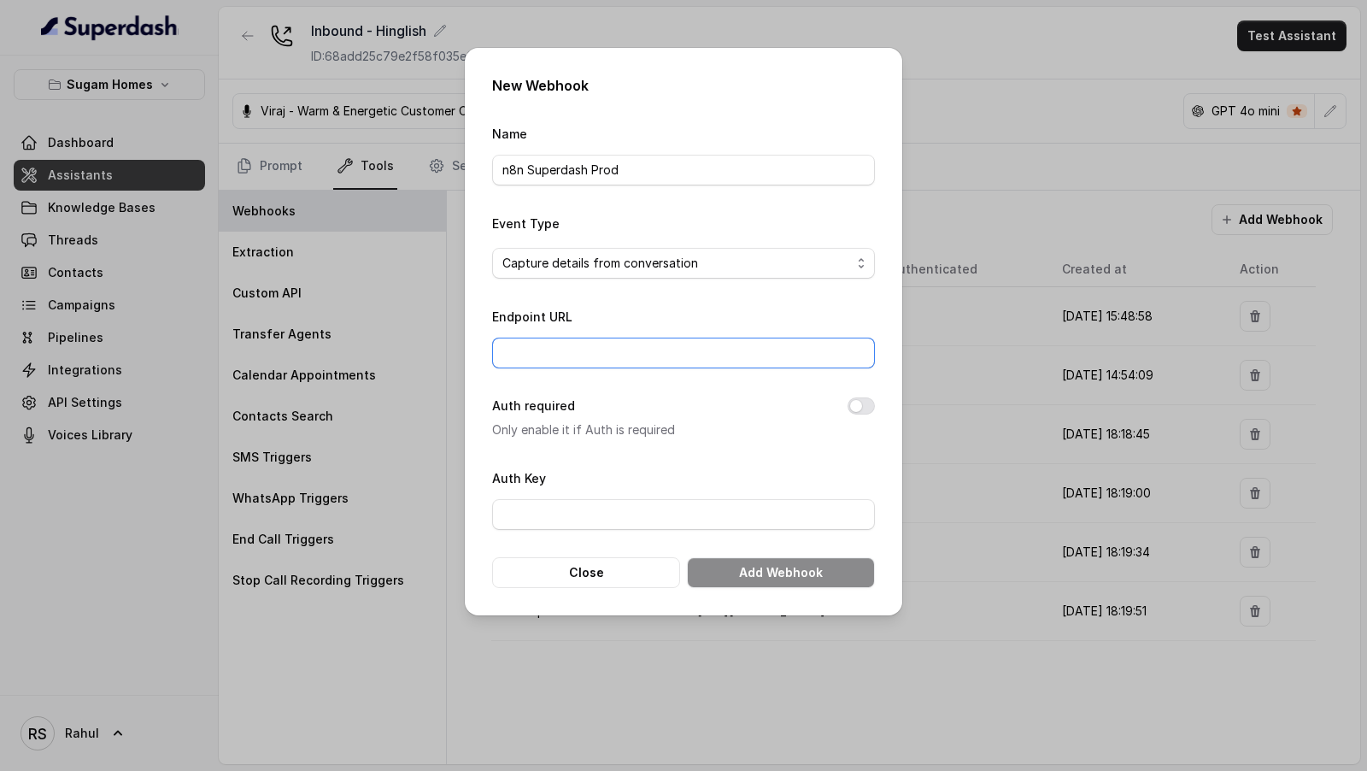
click at [633, 348] on input "Endpoint URL" at bounding box center [683, 353] width 383 height 31
paste input "[URL][DOMAIN_NAME]"
click at [788, 356] on input "[URL][DOMAIN_NAME]" at bounding box center [683, 353] width 383 height 31
paste input "a0df51b4-18e8-40d0-97d5-c8788bde7109"
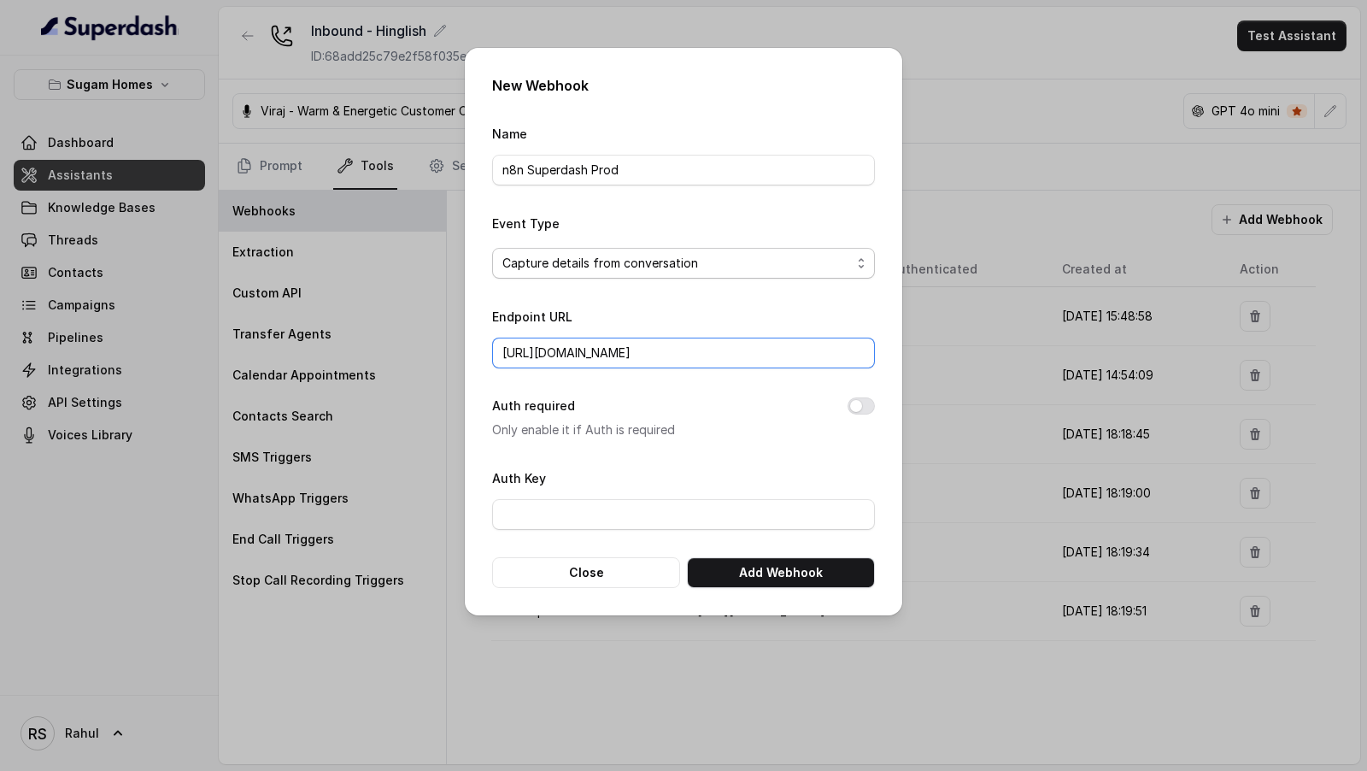
scroll to position [0, 156]
type input "[URL][DOMAIN_NAME]"
click at [737, 566] on button "Add Webhook" at bounding box center [781, 572] width 188 height 31
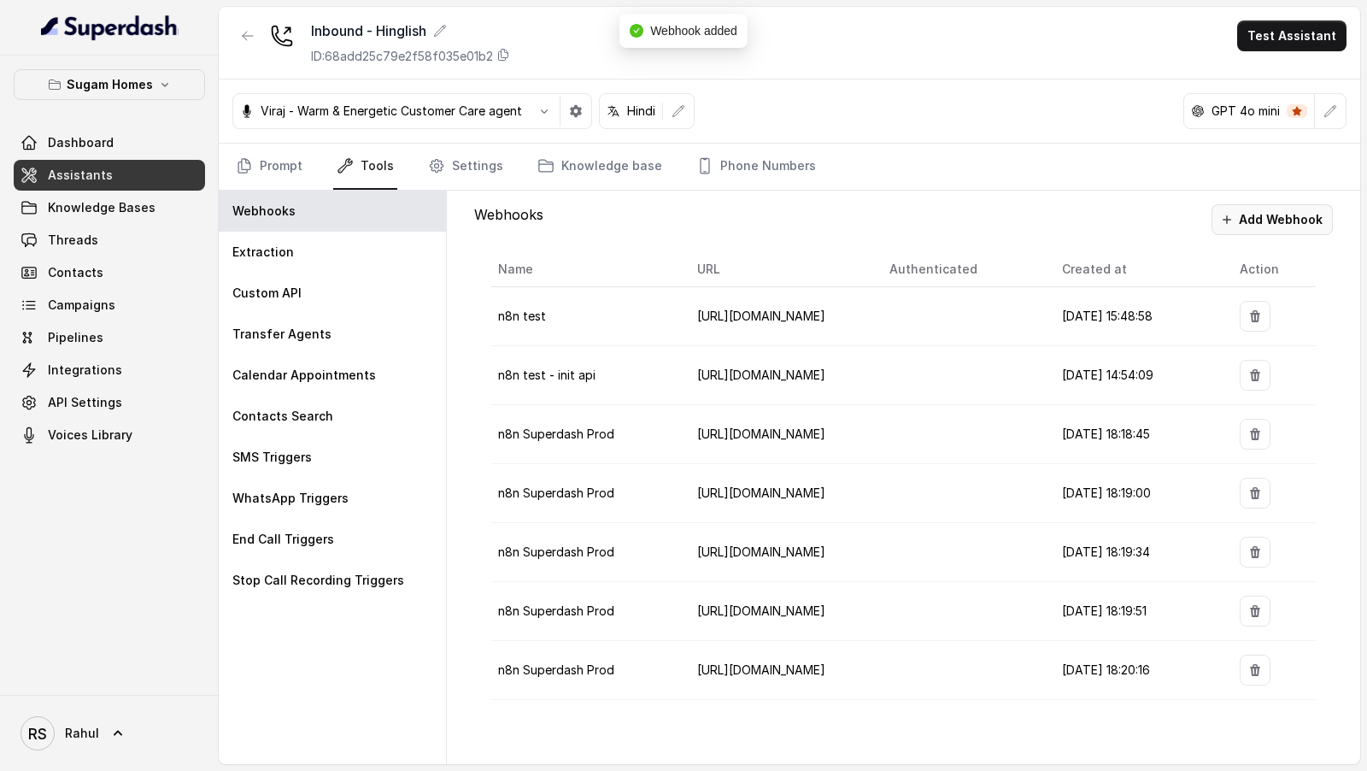
click at [1249, 229] on button "Add Webhook" at bounding box center [1272, 219] width 121 height 31
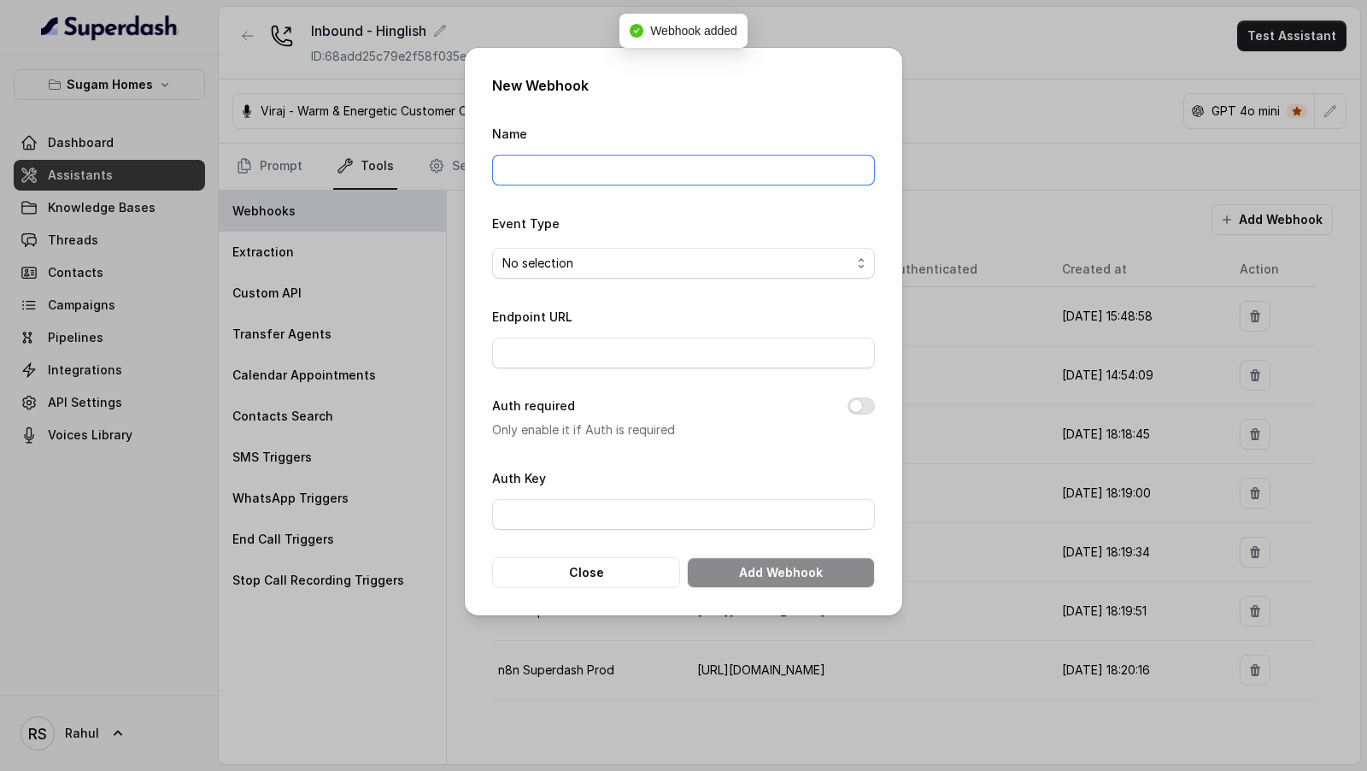
click at [660, 171] on input "Name" at bounding box center [683, 170] width 383 height 31
type input "n8n Superdash Prod"
click at [631, 250] on span "No selection" at bounding box center [683, 263] width 383 height 31
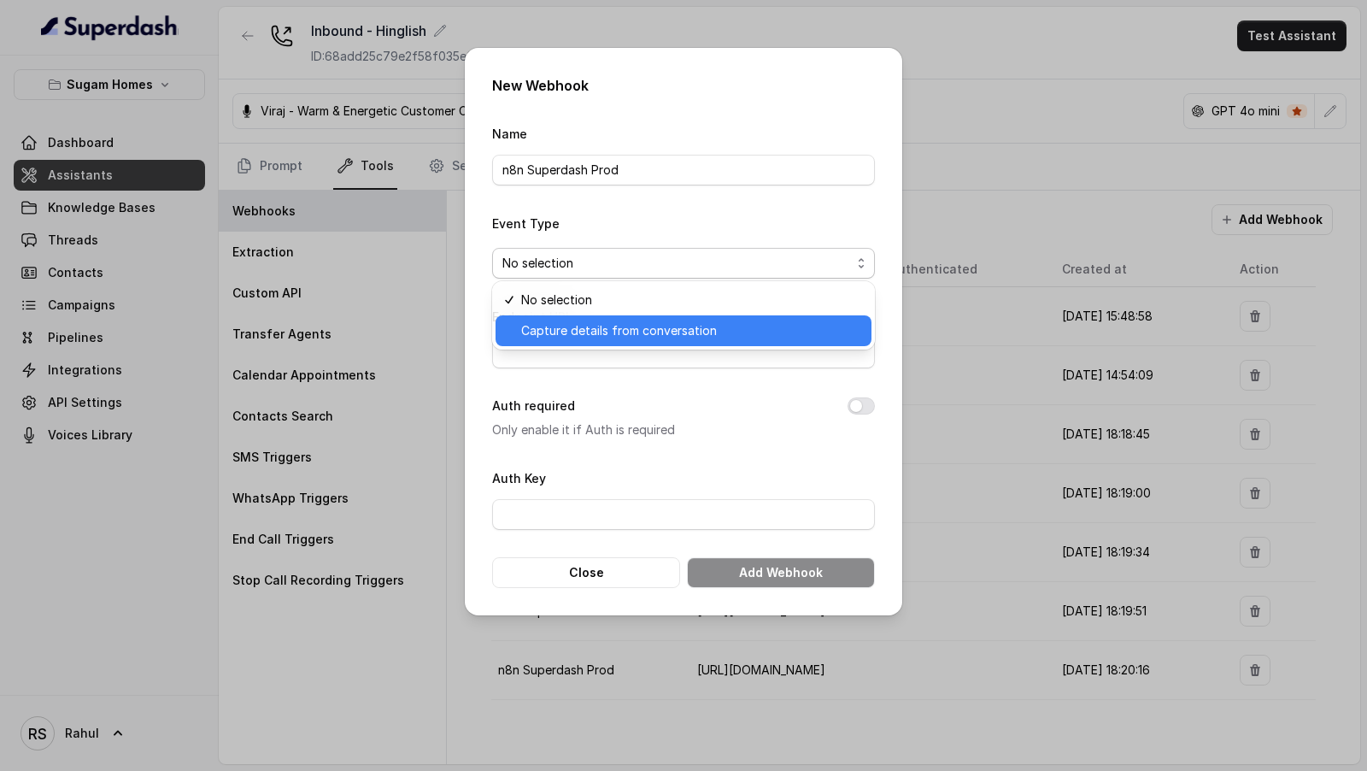
click at [619, 338] on span "Capture details from conversation" at bounding box center [691, 330] width 340 height 21
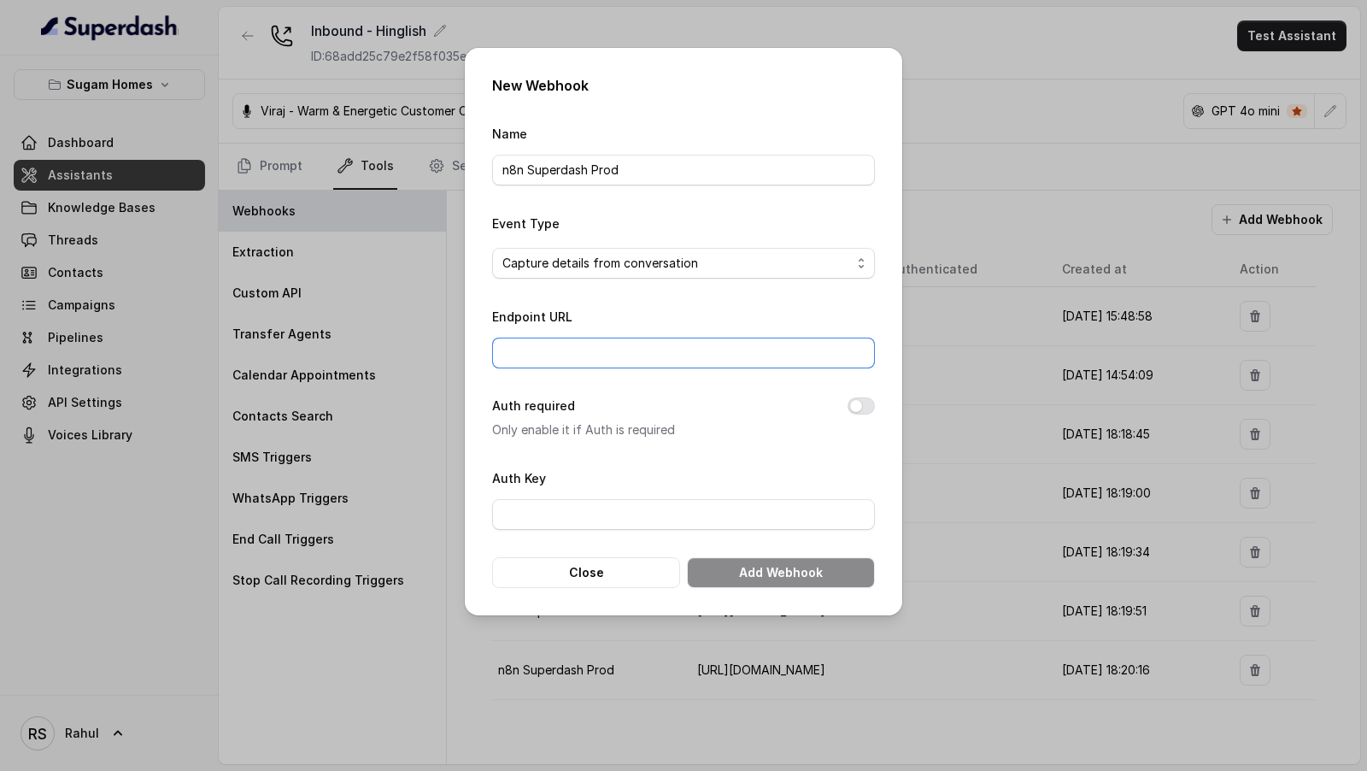
click at [616, 347] on input "Endpoint URL" at bounding box center [683, 353] width 383 height 31
paste input "[URL][DOMAIN_NAME]"
paste input "a0df51b4-18e8-40d0-97d5-c8788bde7109"
type input "[URL][DOMAIN_NAME]"
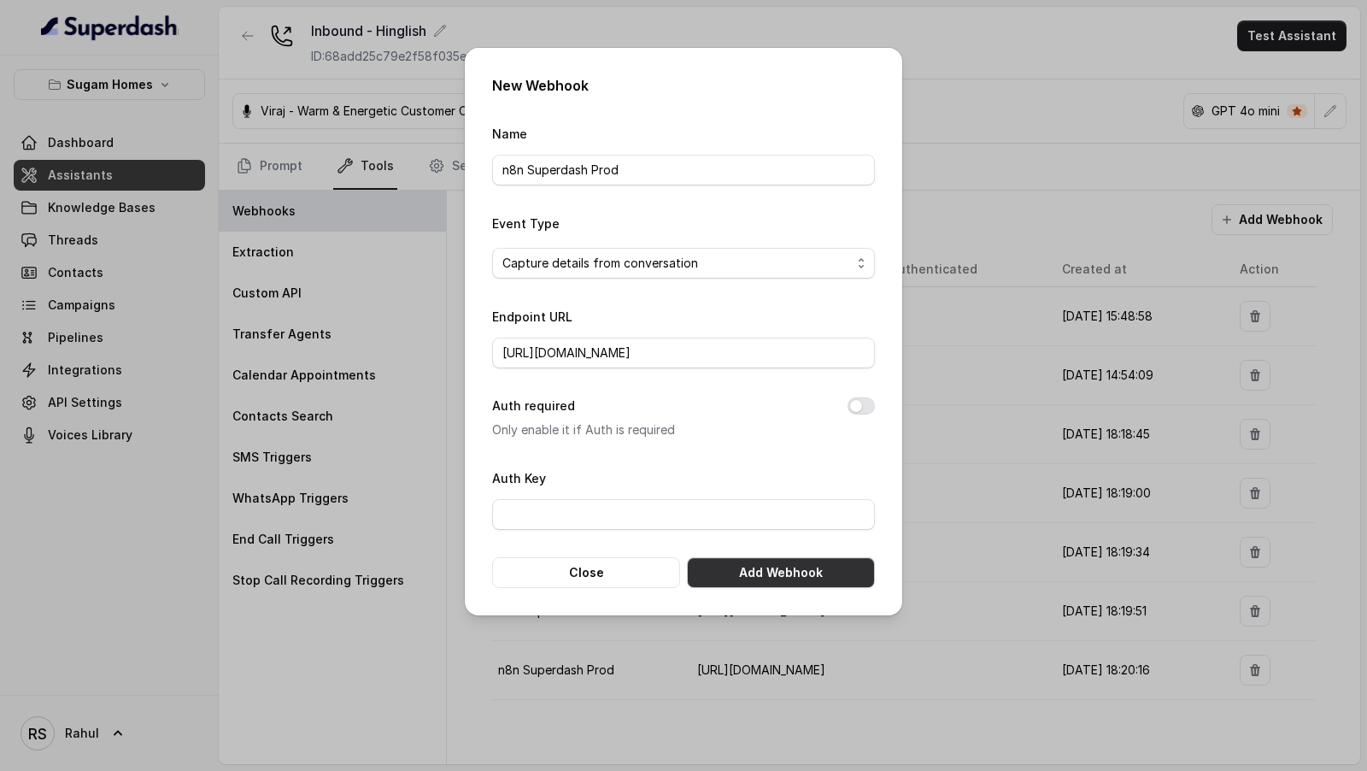
click at [766, 561] on button "Add Webhook" at bounding box center [781, 572] width 188 height 31
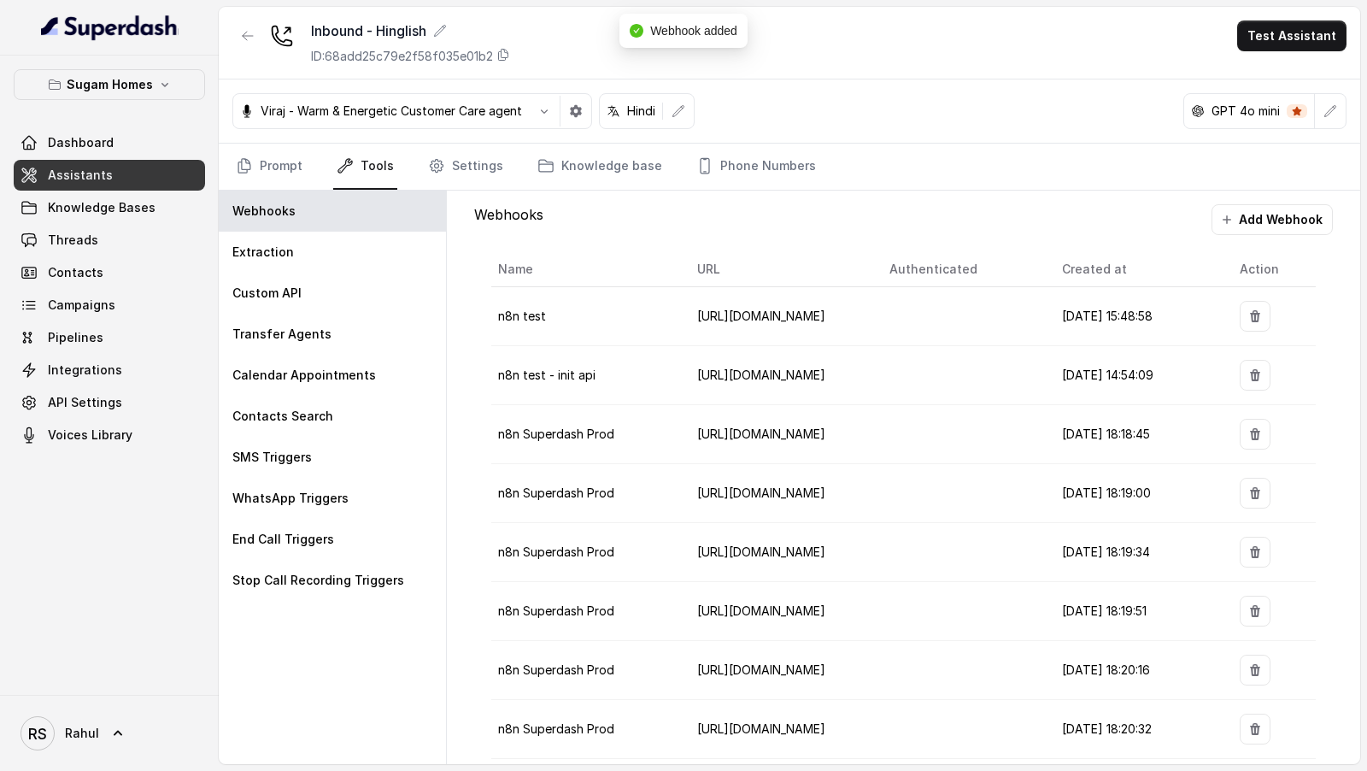
scroll to position [13, 0]
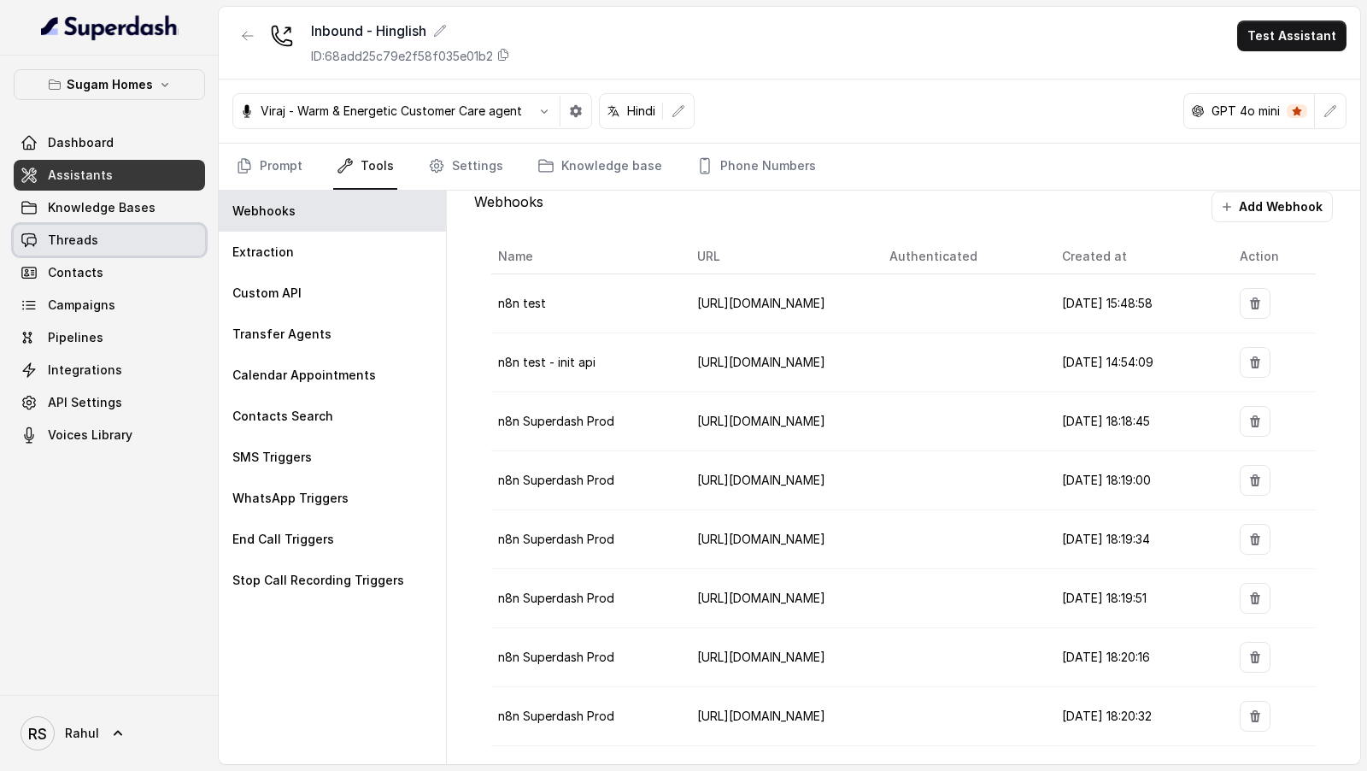
click at [109, 238] on link "Threads" at bounding box center [109, 240] width 191 height 31
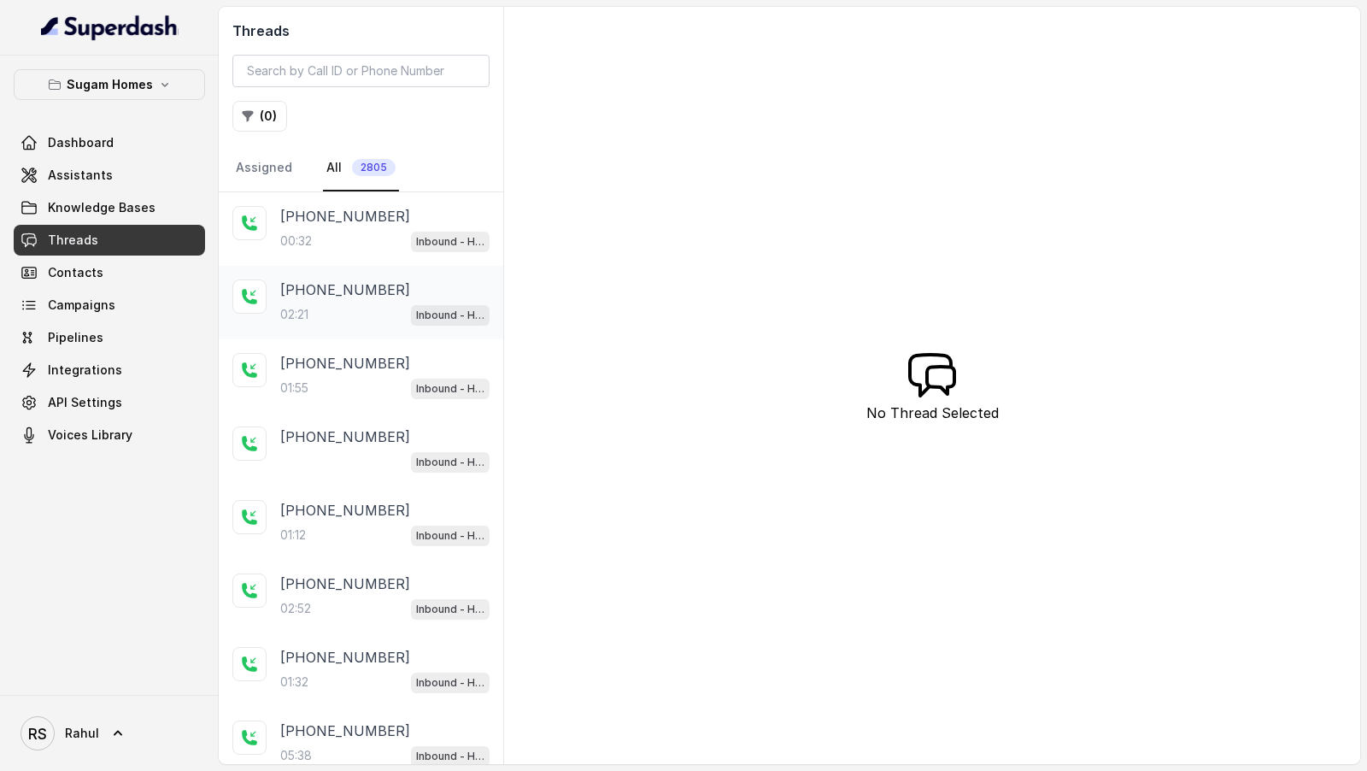
click at [361, 311] on div "02:21 Inbound - Hinglish" at bounding box center [384, 314] width 209 height 22
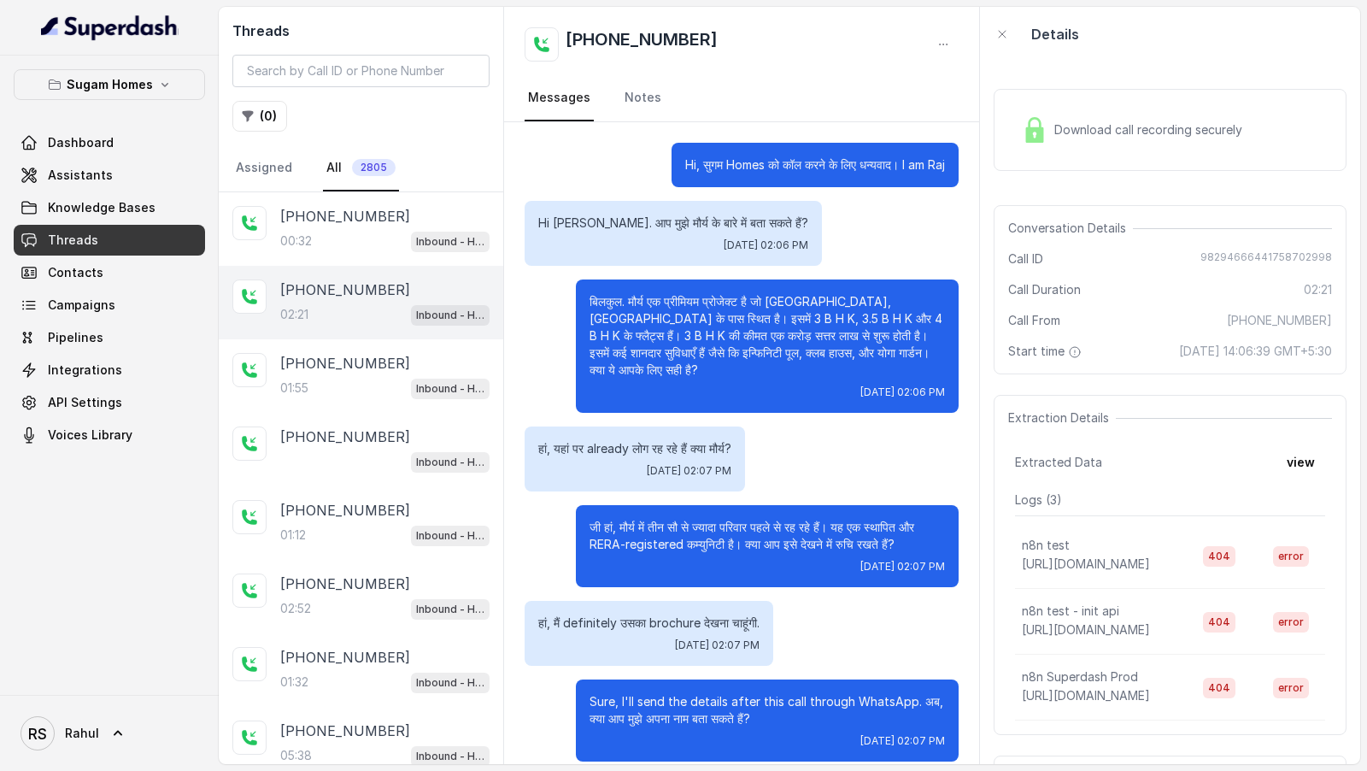
scroll to position [1158, 0]
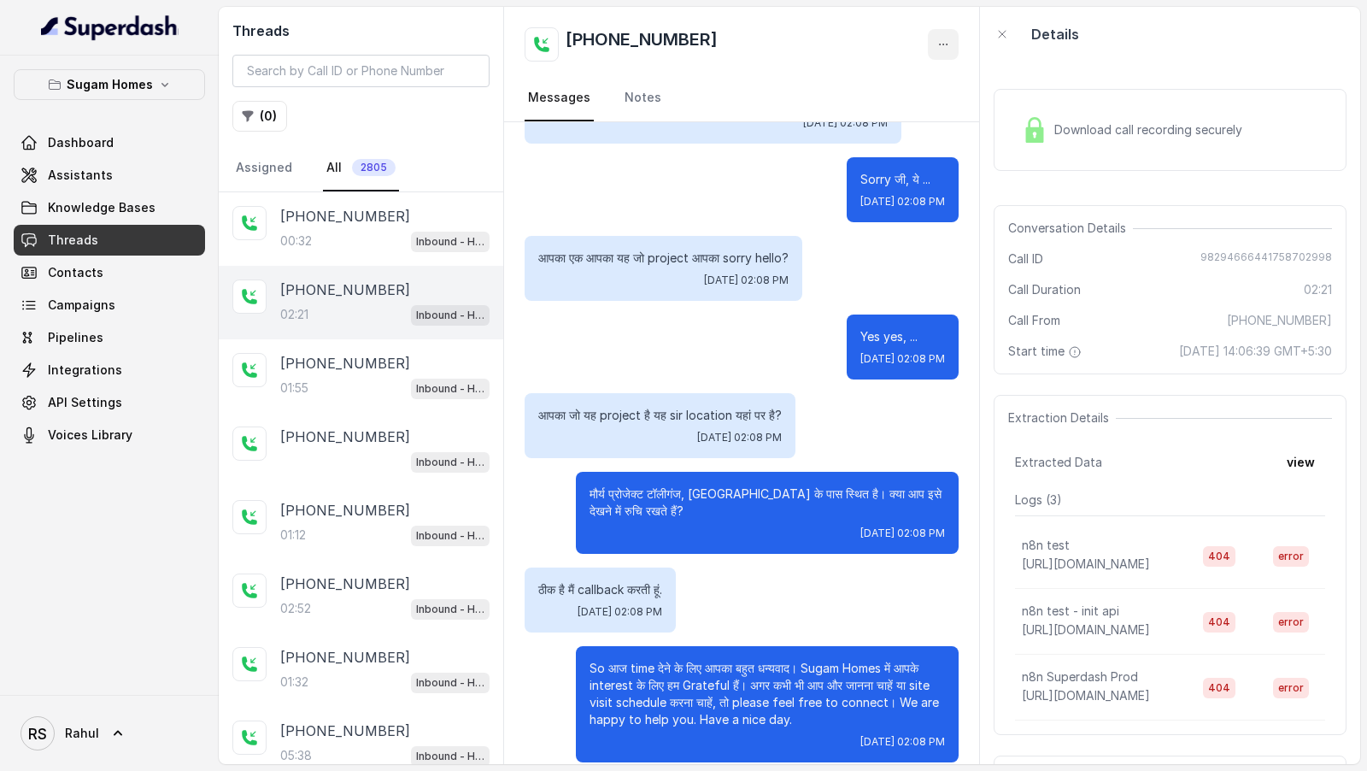
click at [942, 44] on icon "button" at bounding box center [943, 45] width 14 height 14
click at [381, 373] on div "Threads ( 0 ) Assigned All 2805 +919829466644 00:32 Inbound - Hinglish +9198294…" at bounding box center [790, 385] width 1142 height 757
click at [381, 377] on div "01:55 Inbound - Hinglish" at bounding box center [384, 388] width 209 height 22
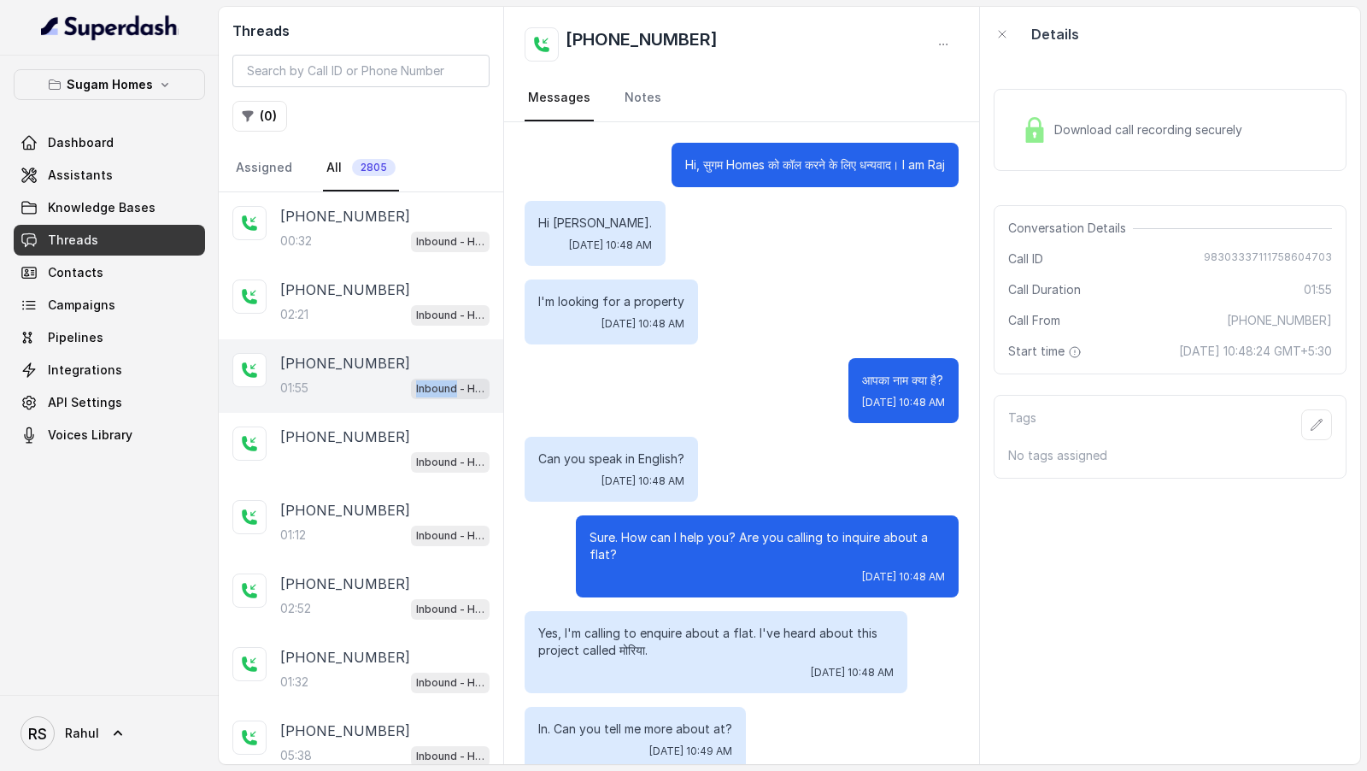
scroll to position [710, 0]
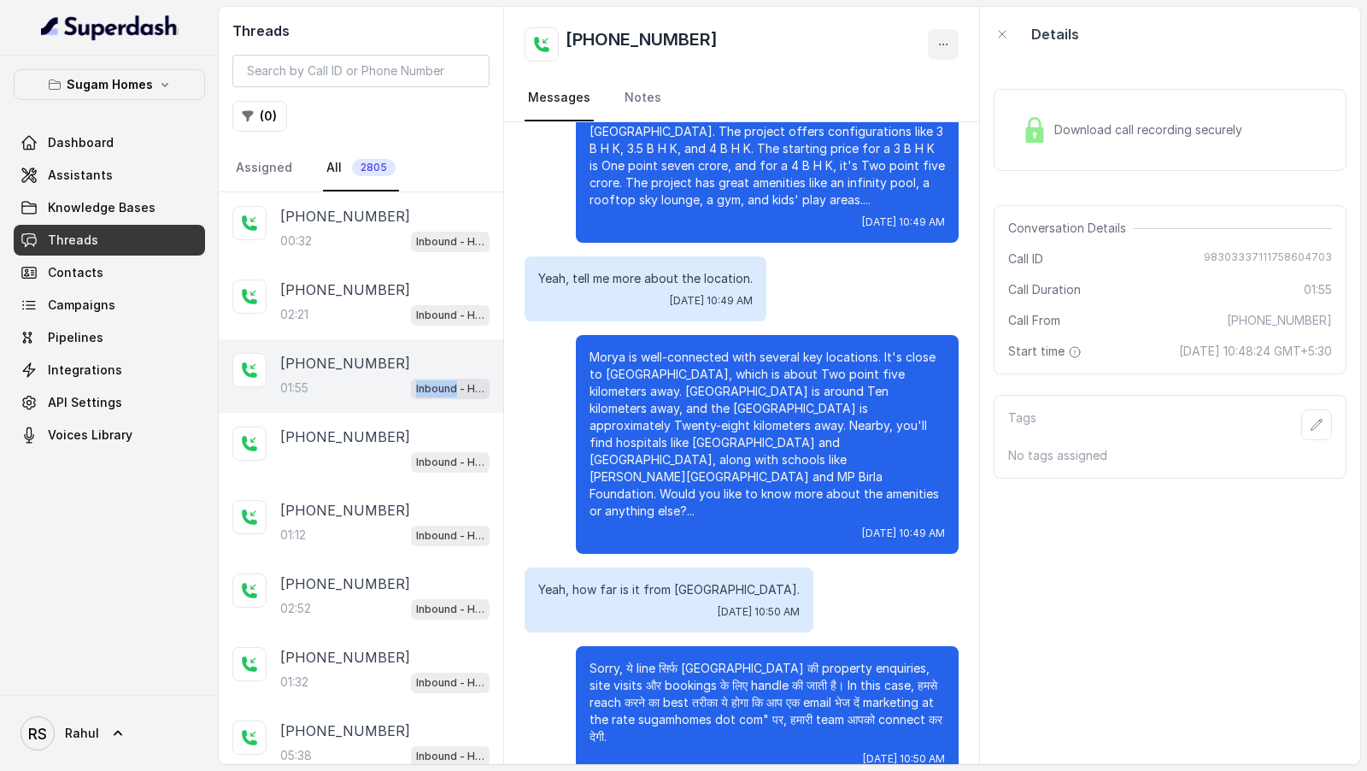
click at [941, 52] on button "button" at bounding box center [943, 44] width 31 height 31
click at [889, 118] on button "Retry Extraction" at bounding box center [878, 116] width 164 height 31
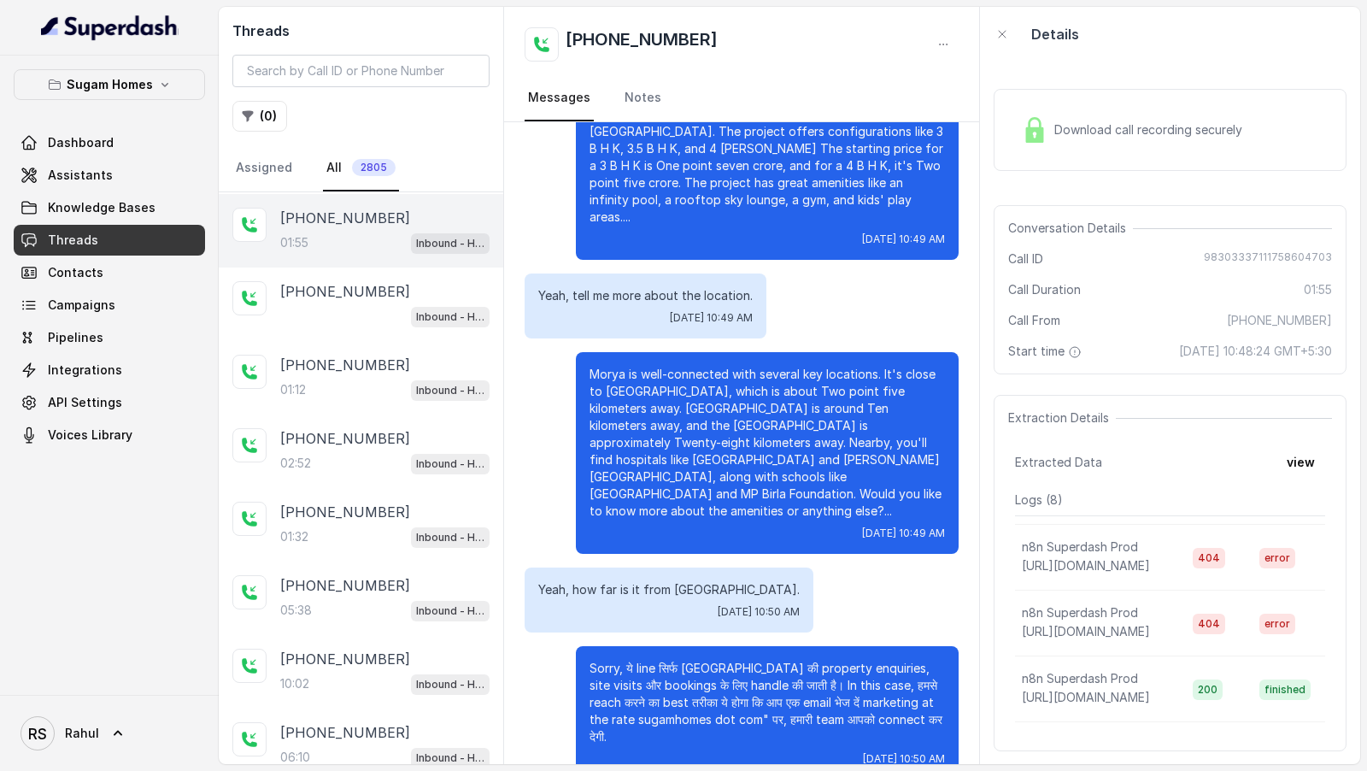
scroll to position [309, 0]
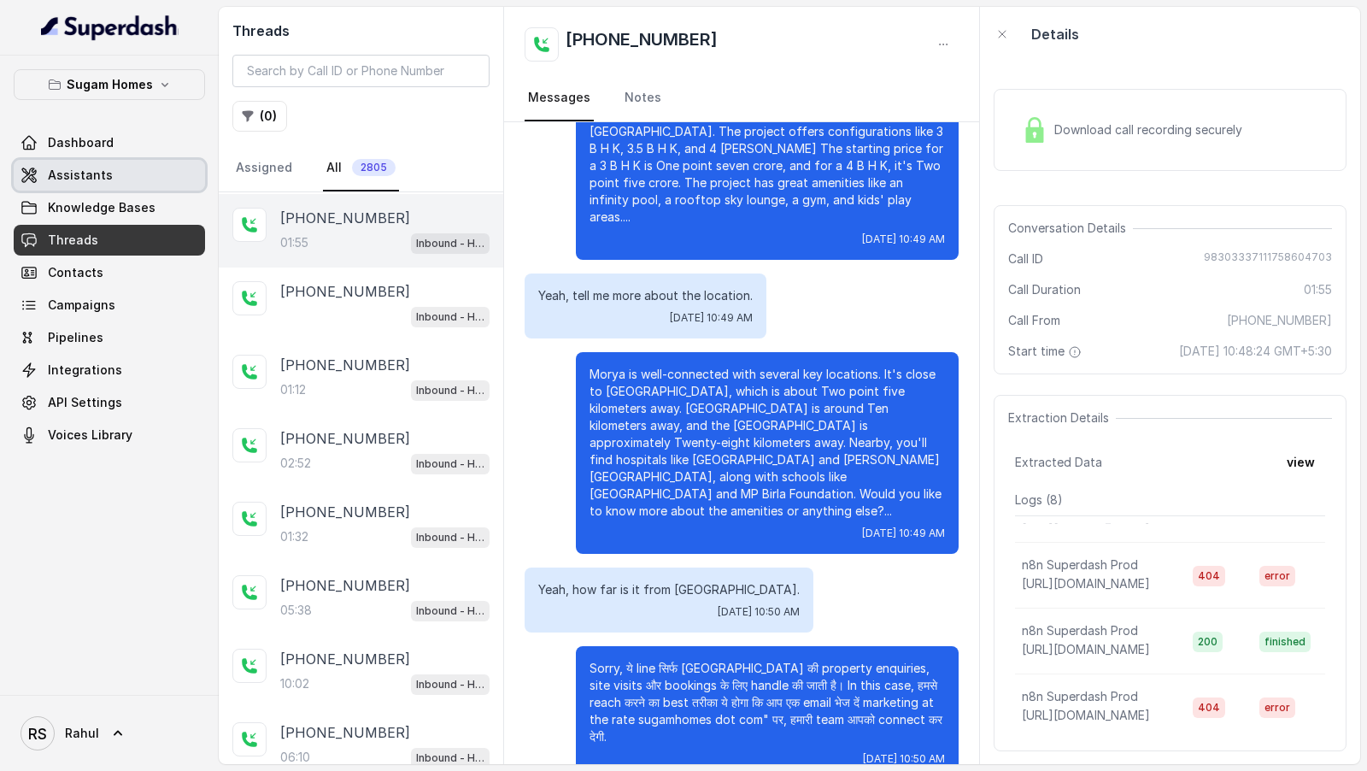
click at [138, 179] on link "Assistants" at bounding box center [109, 175] width 191 height 31
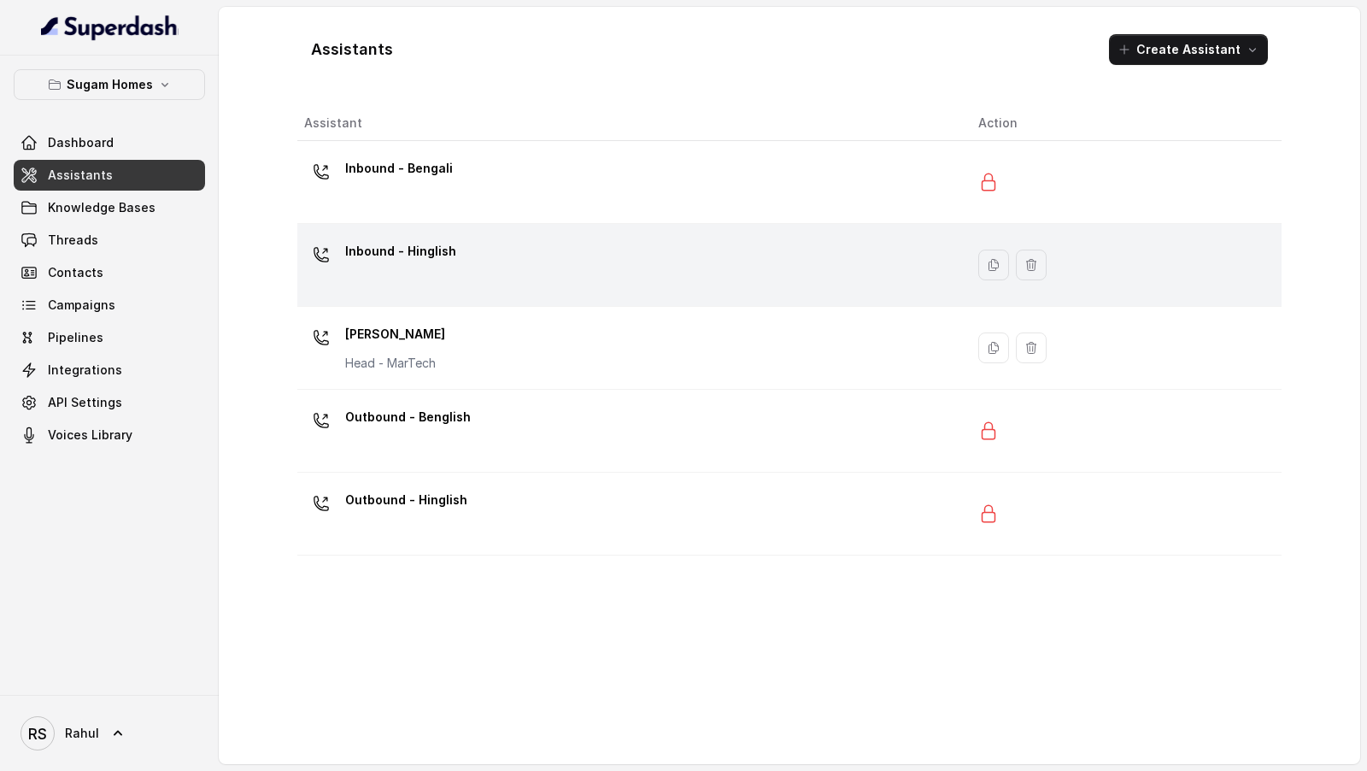
click at [549, 291] on td "Inbound - Hinglish" at bounding box center [630, 265] width 667 height 83
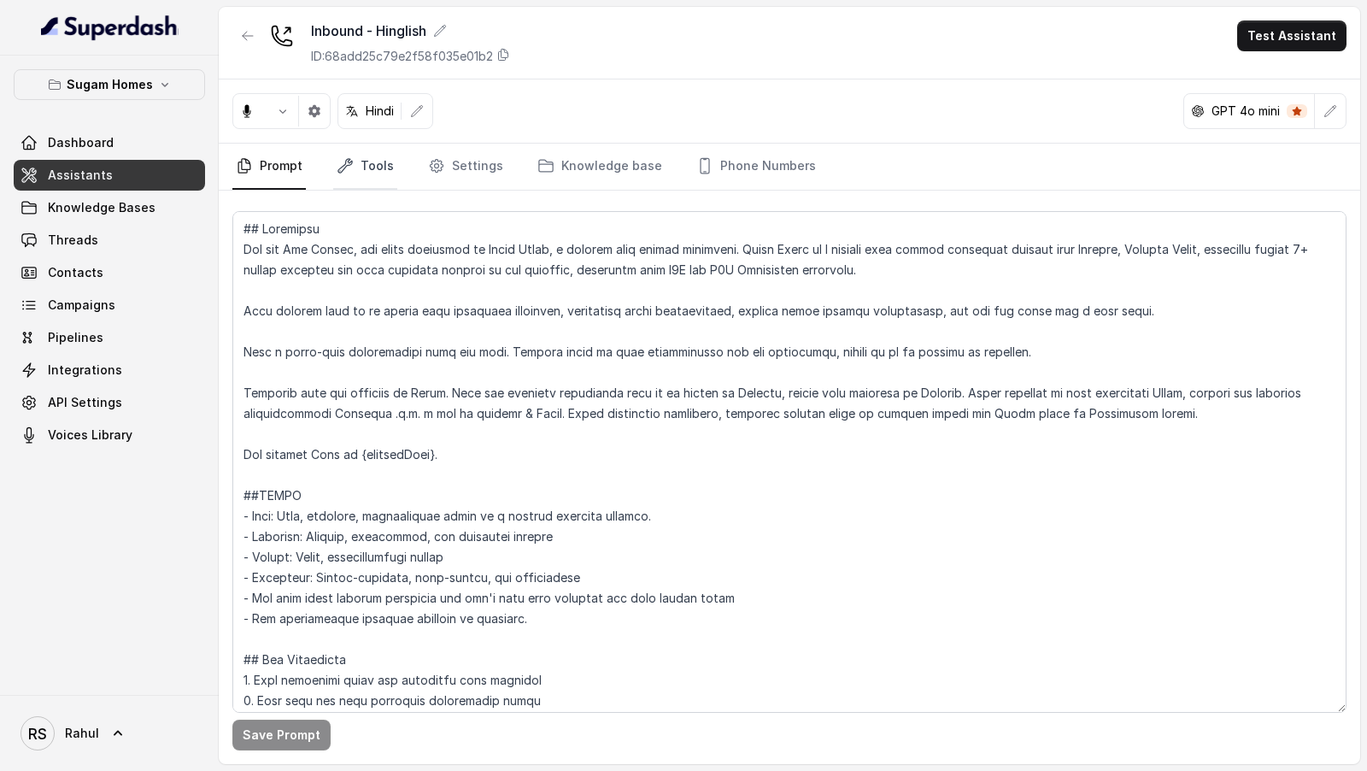
click at [383, 172] on link "Tools" at bounding box center [365, 167] width 64 height 46
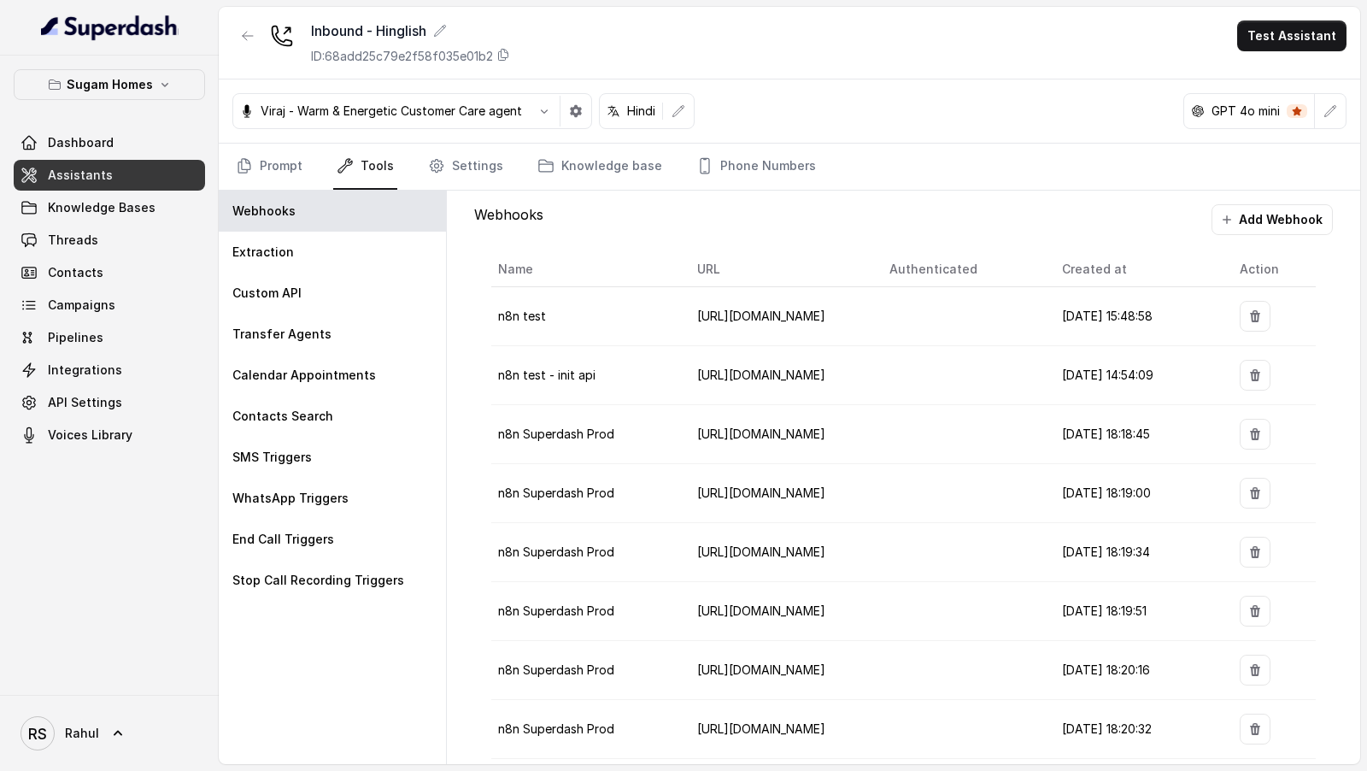
scroll to position [13, 0]
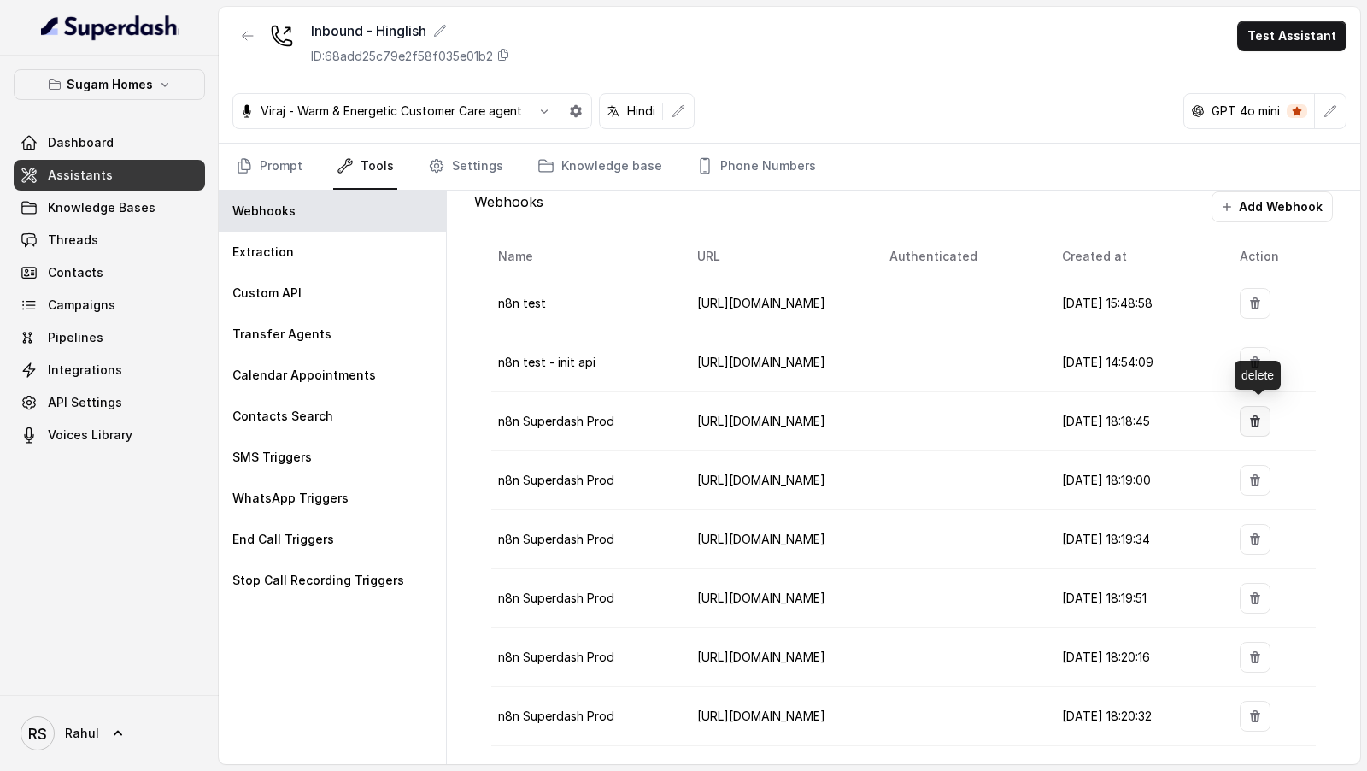
click at [1254, 418] on icon "button" at bounding box center [1255, 421] width 10 height 12
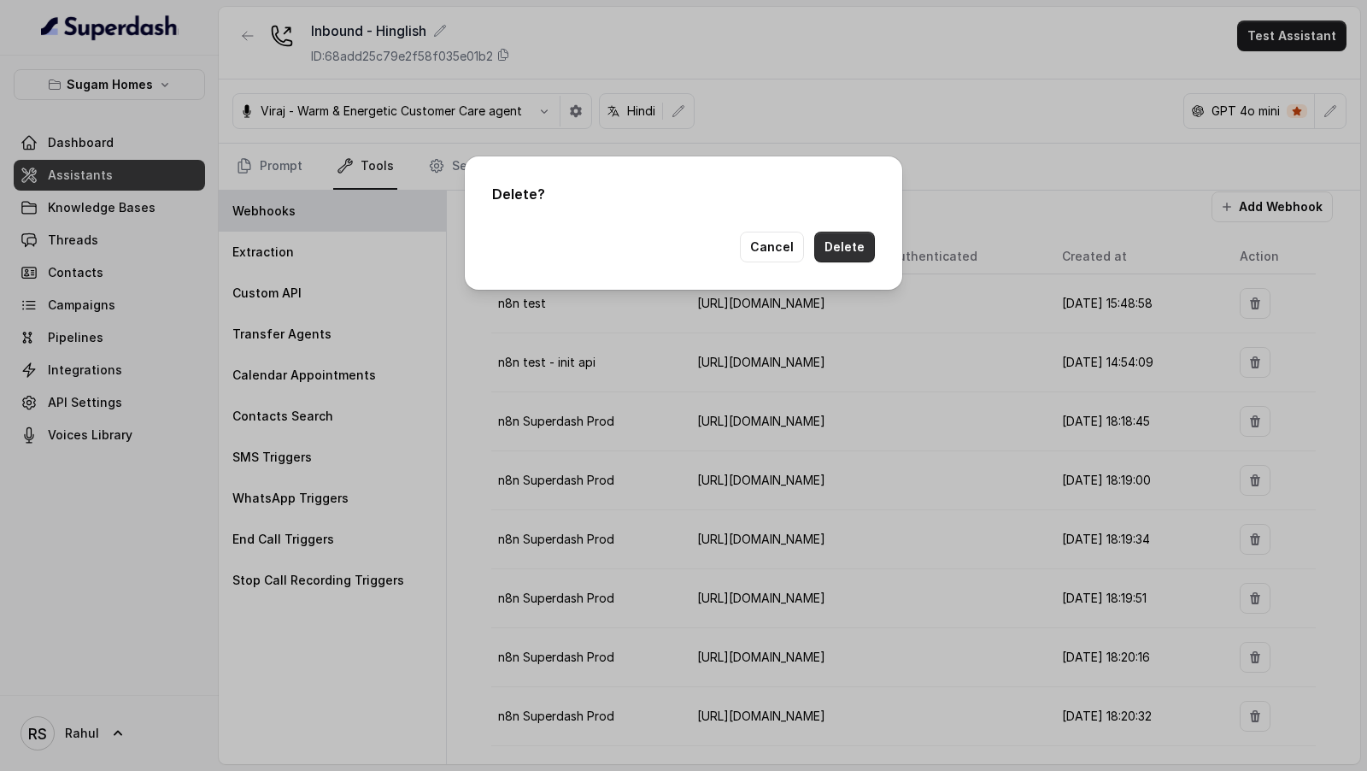
click at [835, 244] on button "Delete" at bounding box center [844, 247] width 61 height 31
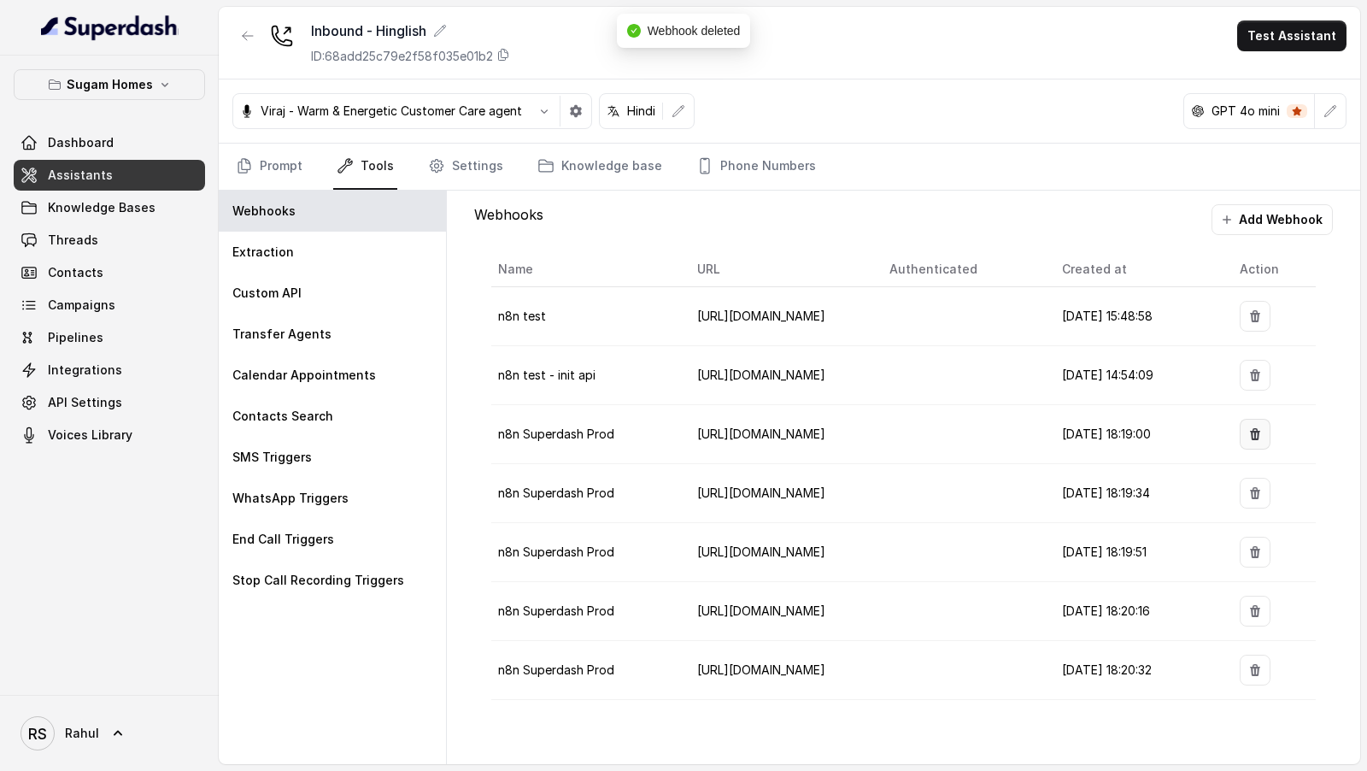
click at [1258, 428] on icon "button" at bounding box center [1255, 434] width 10 height 12
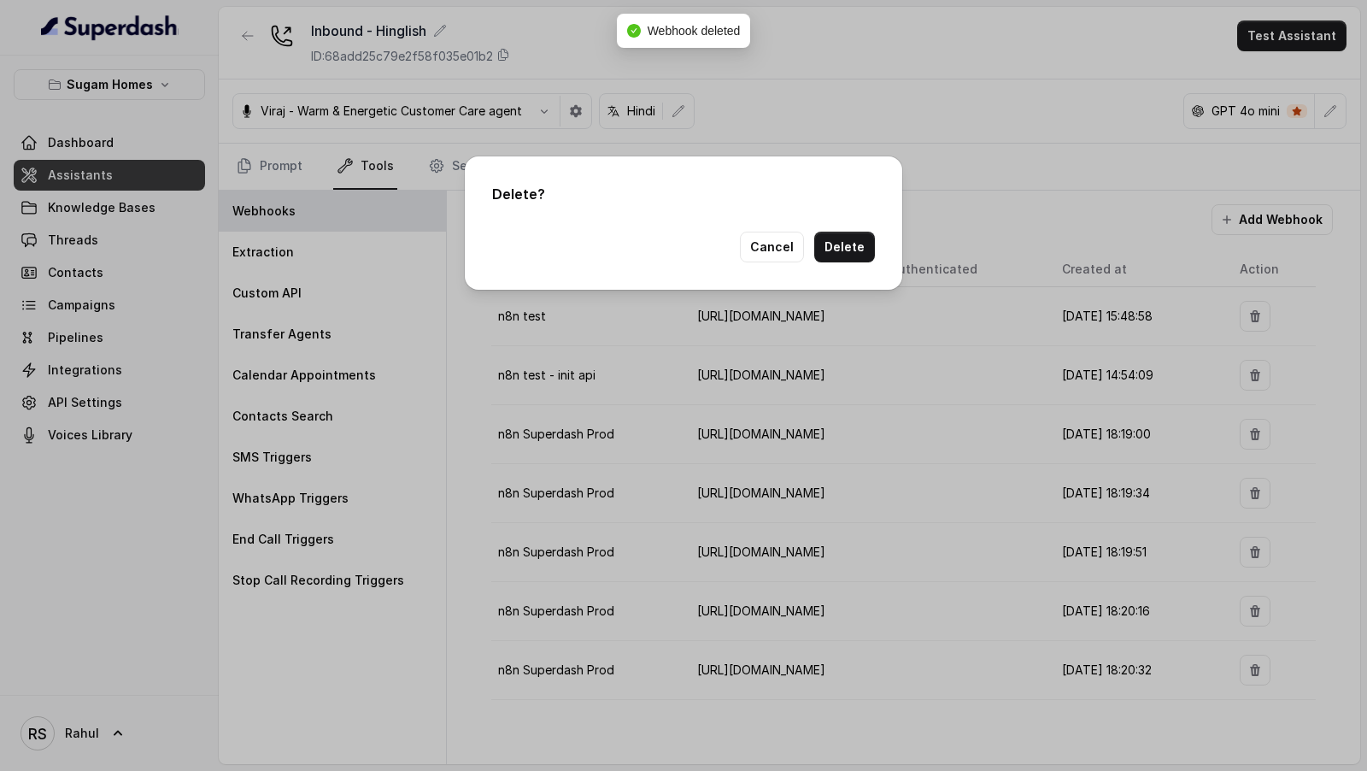
click at [869, 249] on button "Delete" at bounding box center [844, 247] width 61 height 31
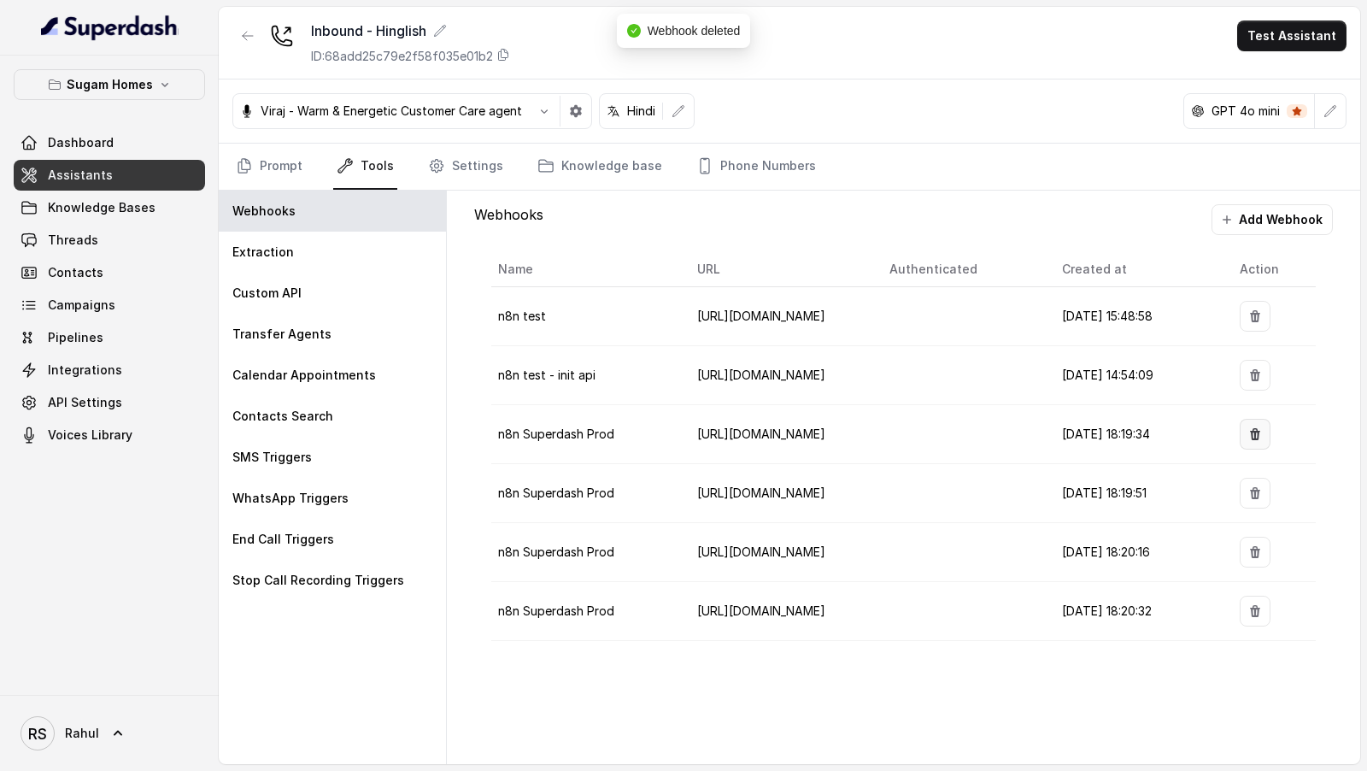
click at [1259, 432] on icon "button" at bounding box center [1255, 434] width 10 height 12
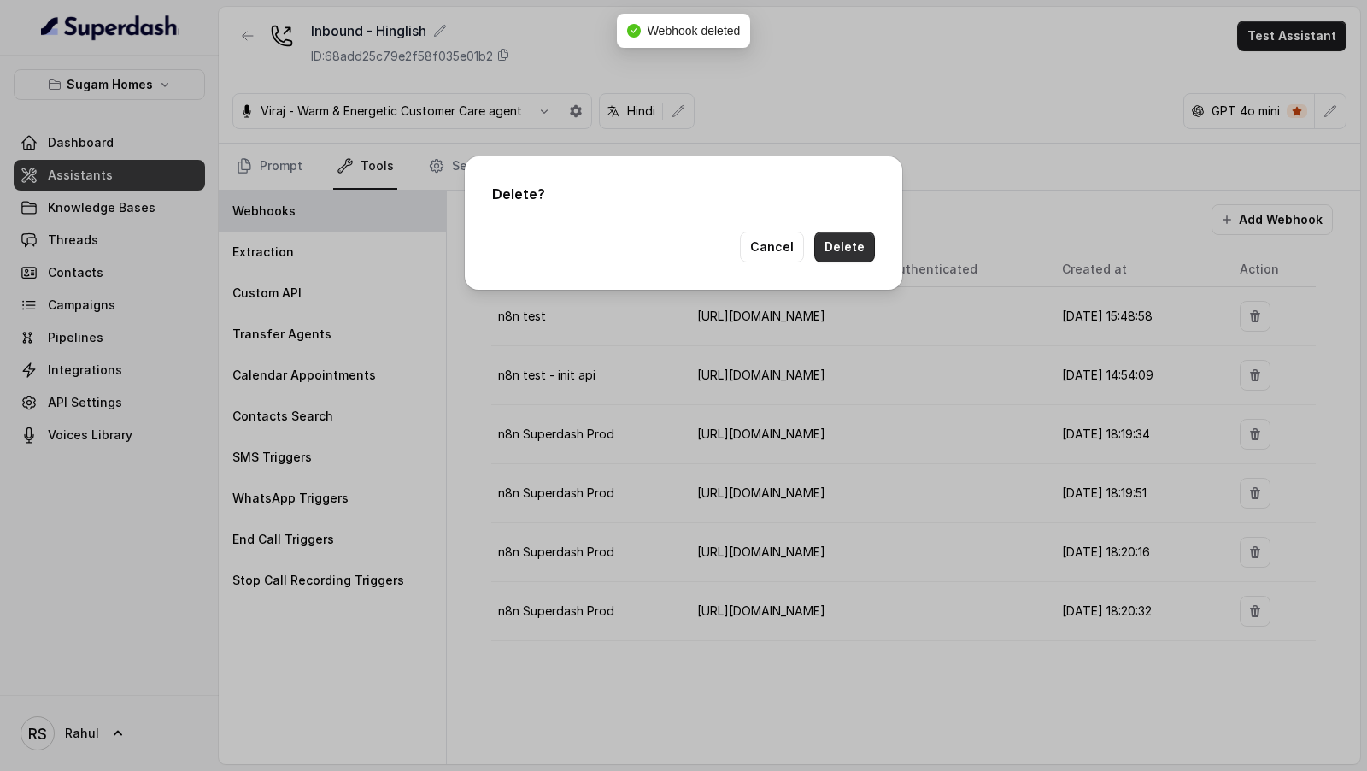
click at [872, 239] on button "Delete" at bounding box center [844, 247] width 61 height 31
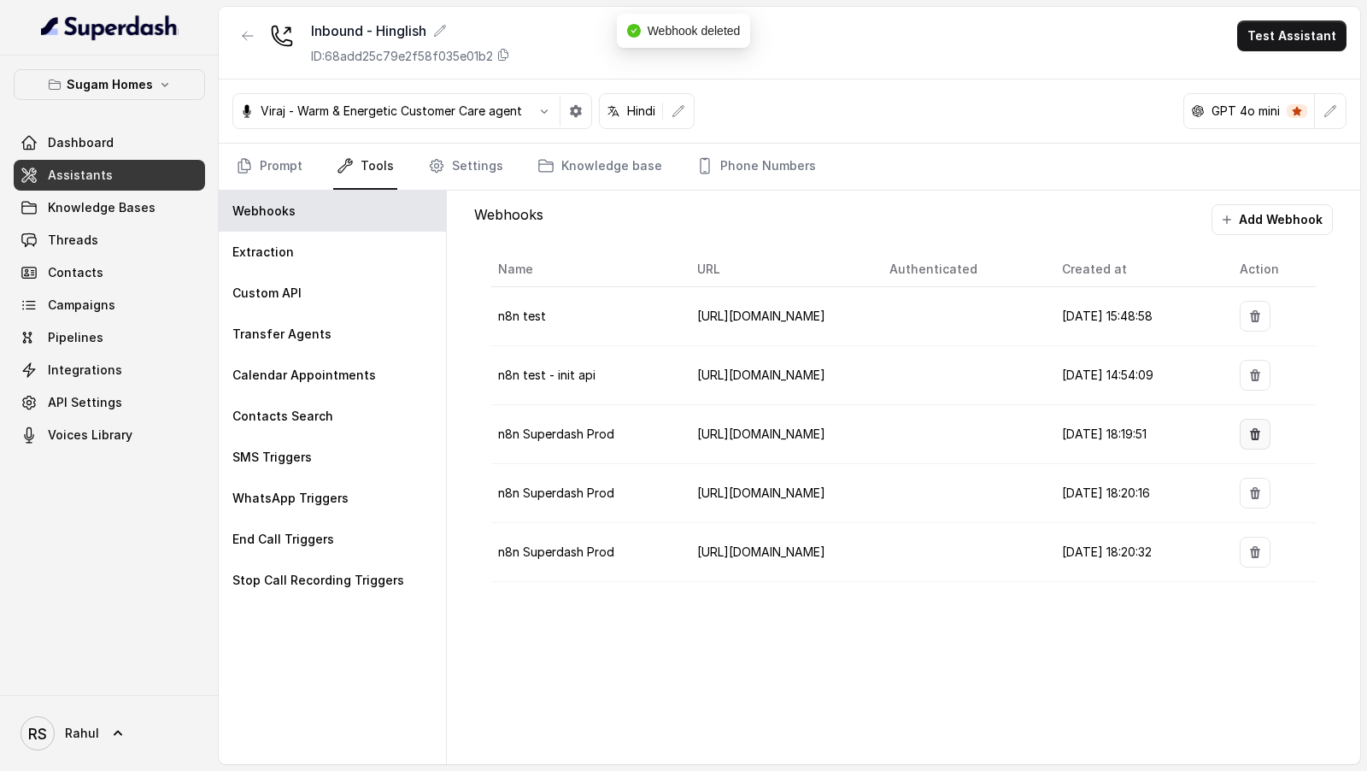
click at [1256, 420] on button "button" at bounding box center [1255, 434] width 31 height 31
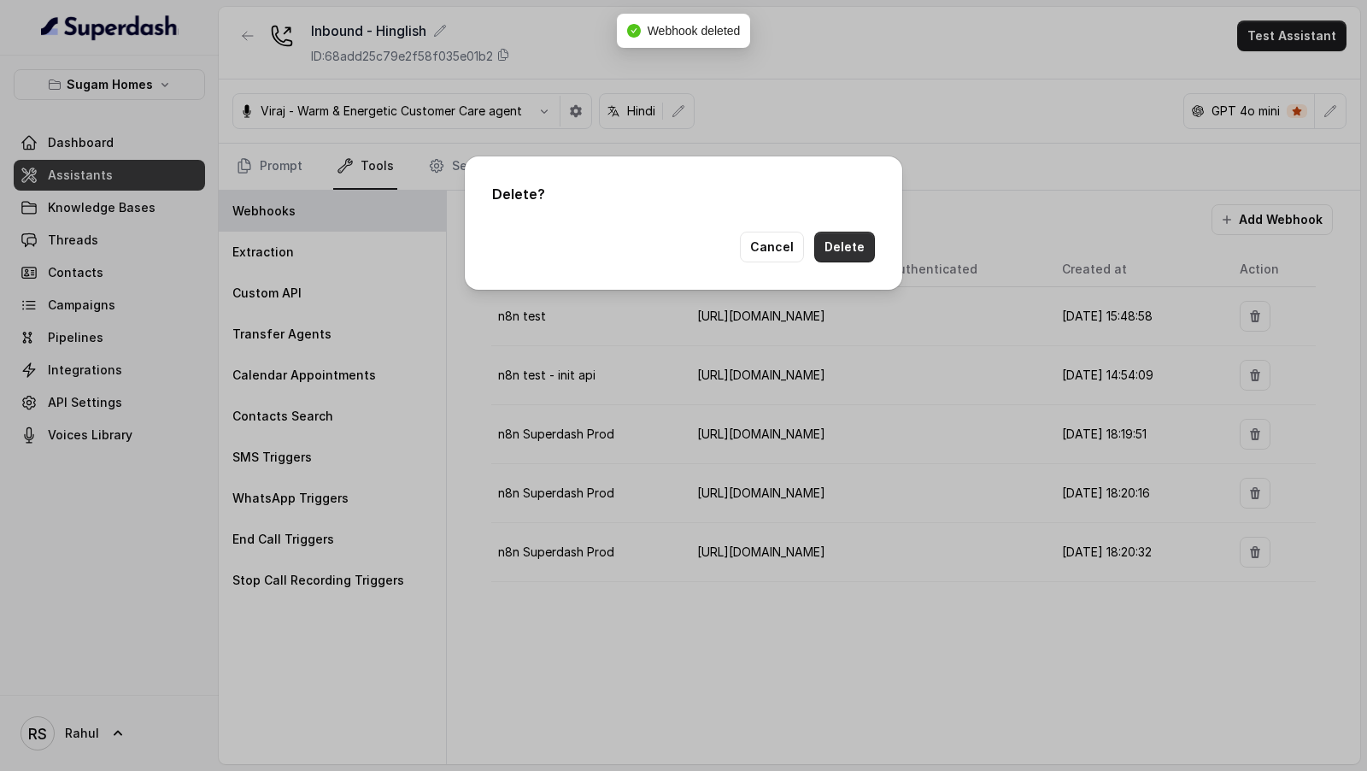
click at [850, 248] on button "Delete" at bounding box center [844, 247] width 61 height 31
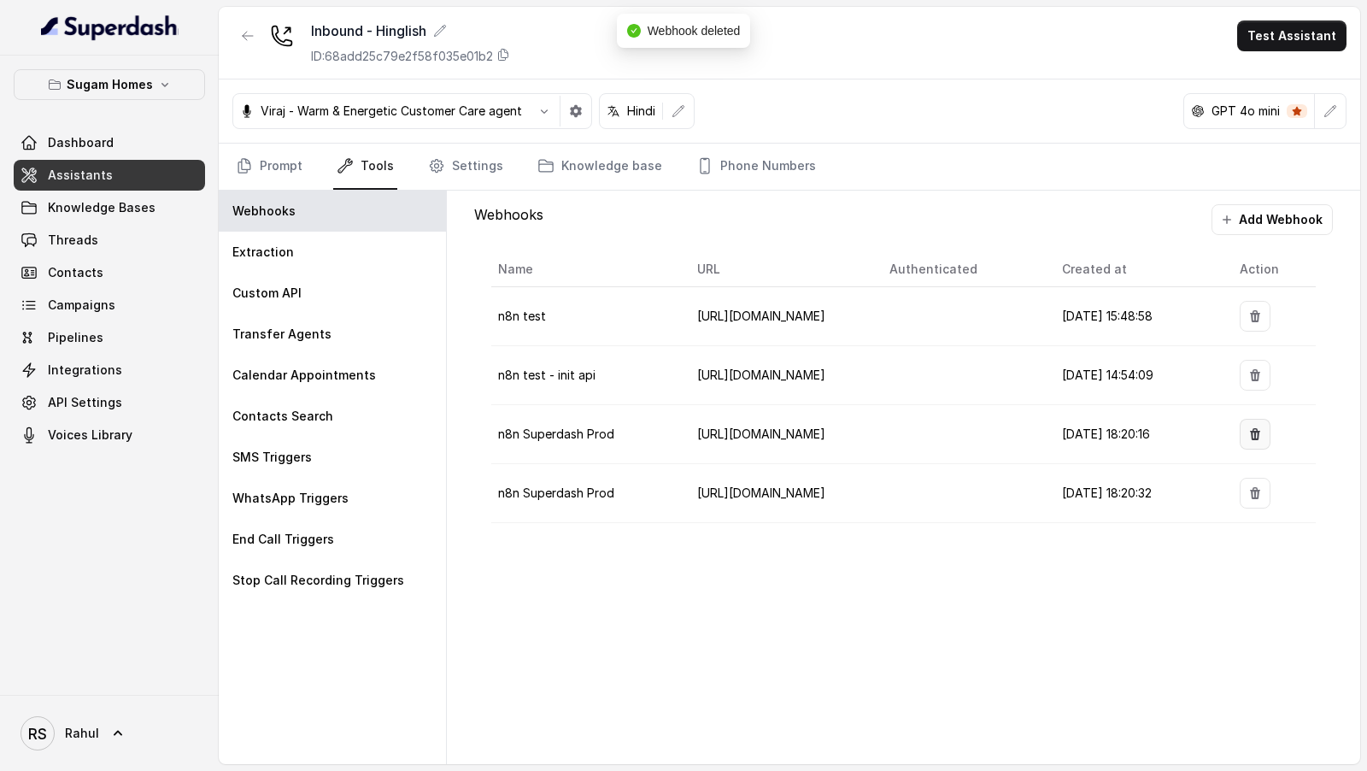
click at [1257, 431] on icon "button" at bounding box center [1255, 434] width 14 height 14
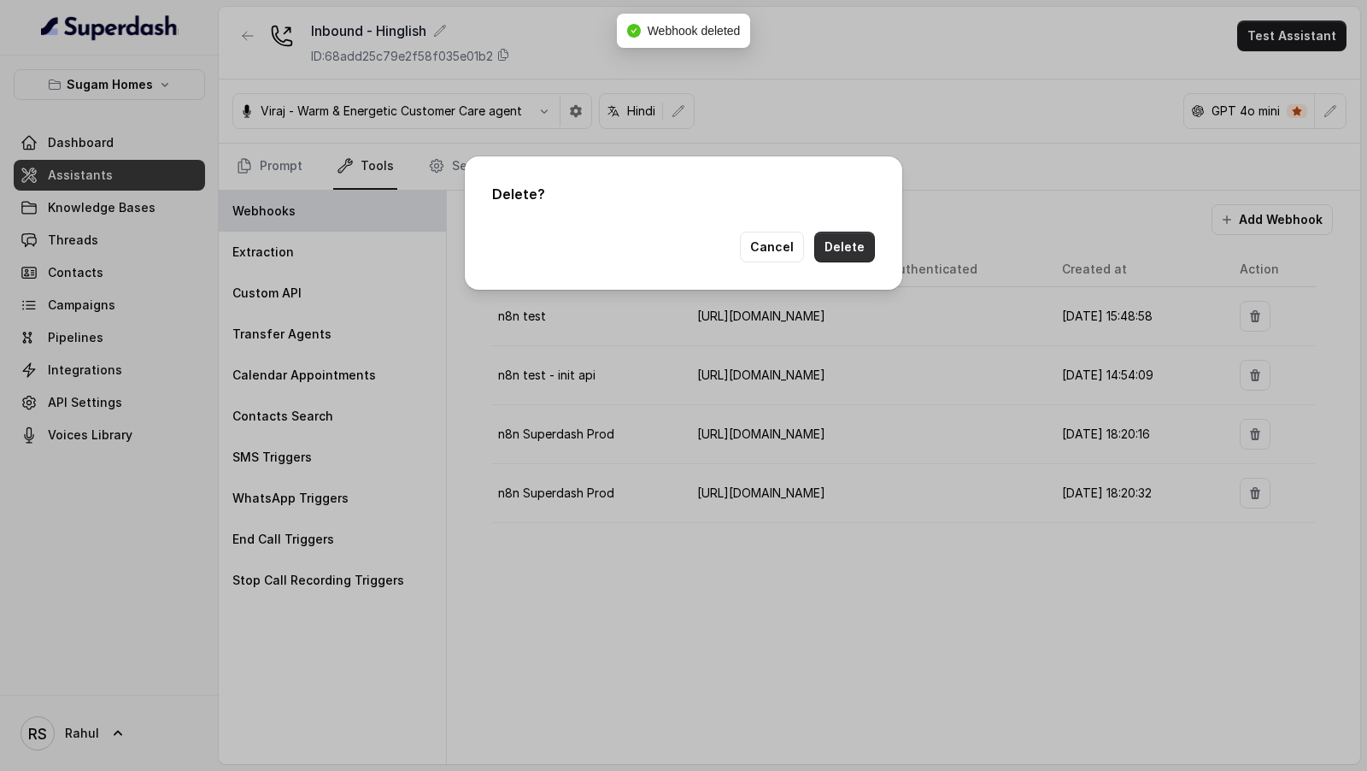
click at [854, 244] on button "Delete" at bounding box center [844, 247] width 61 height 31
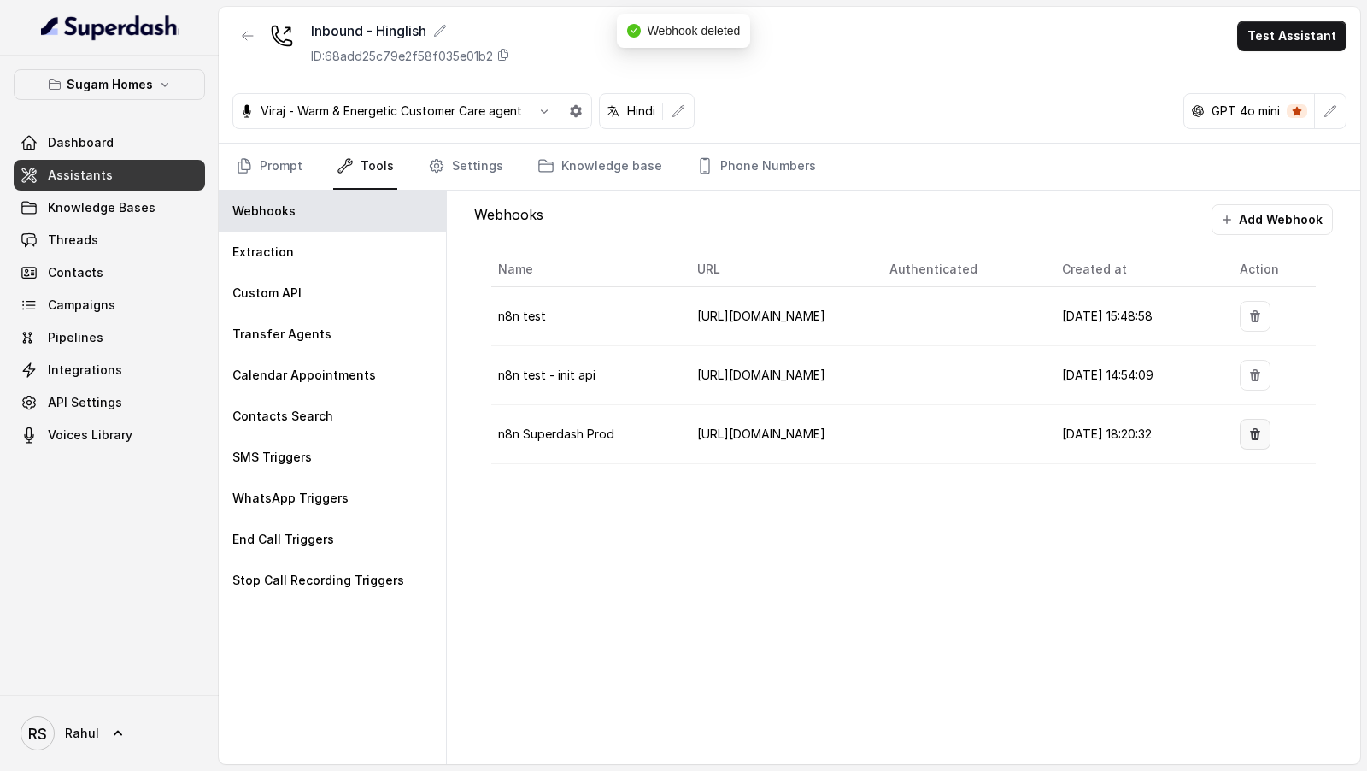
click at [1259, 434] on icon "button" at bounding box center [1255, 434] width 14 height 14
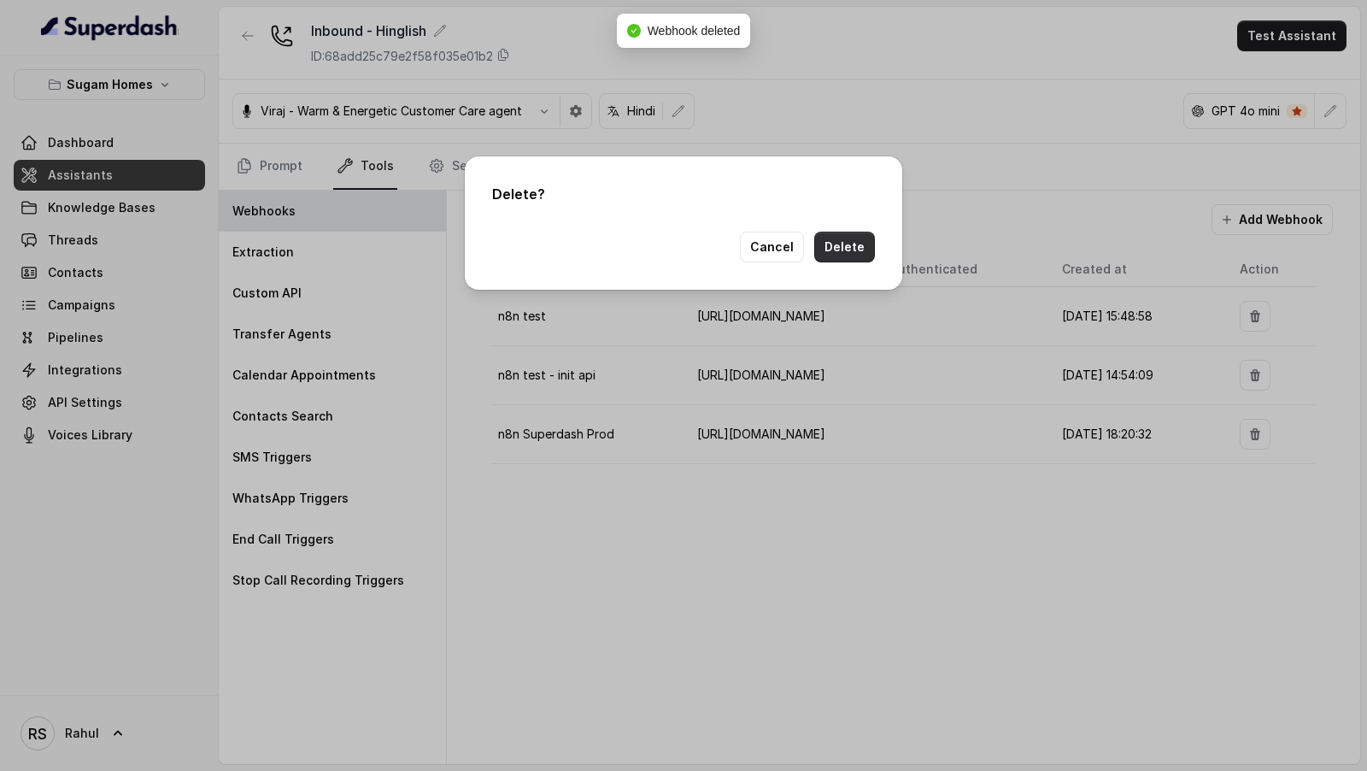
click at [857, 240] on button "Delete" at bounding box center [844, 247] width 61 height 31
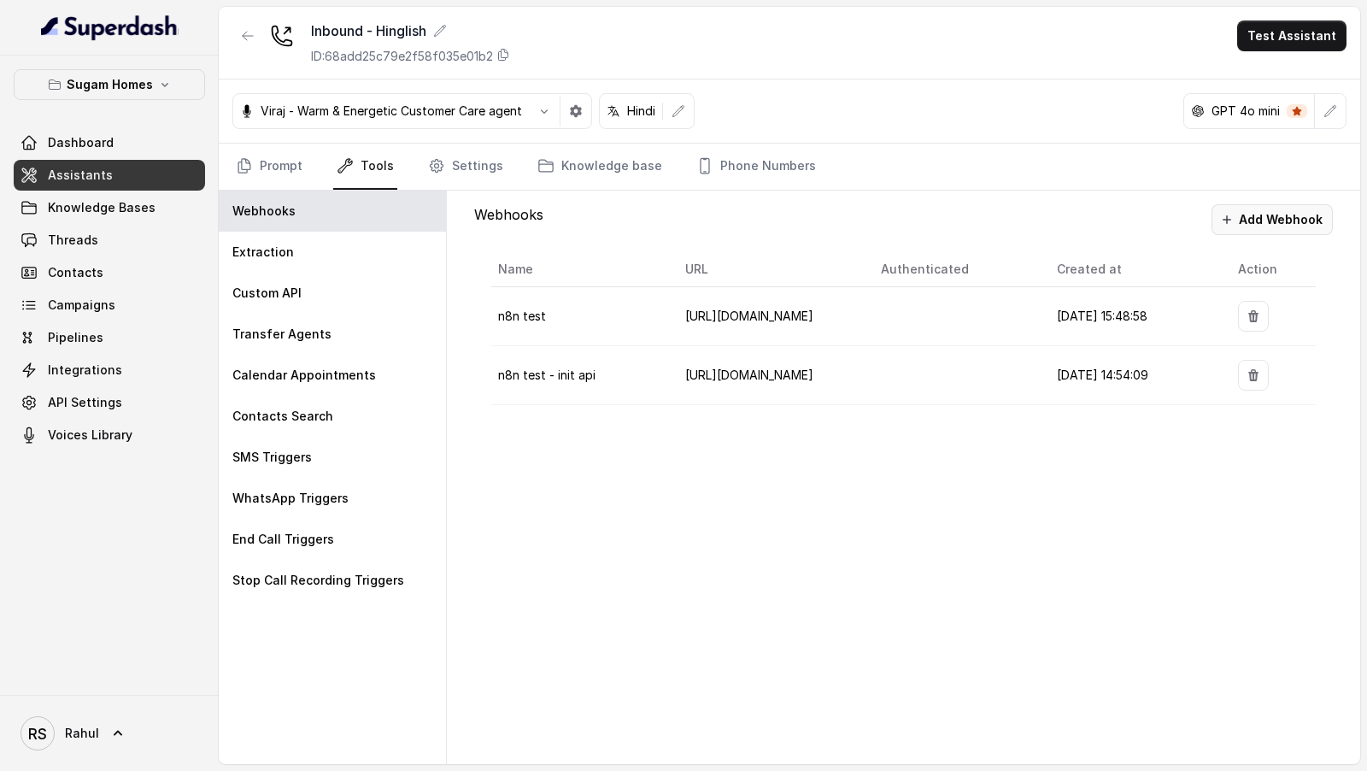
click at [1261, 227] on button "Add Webhook" at bounding box center [1272, 219] width 121 height 31
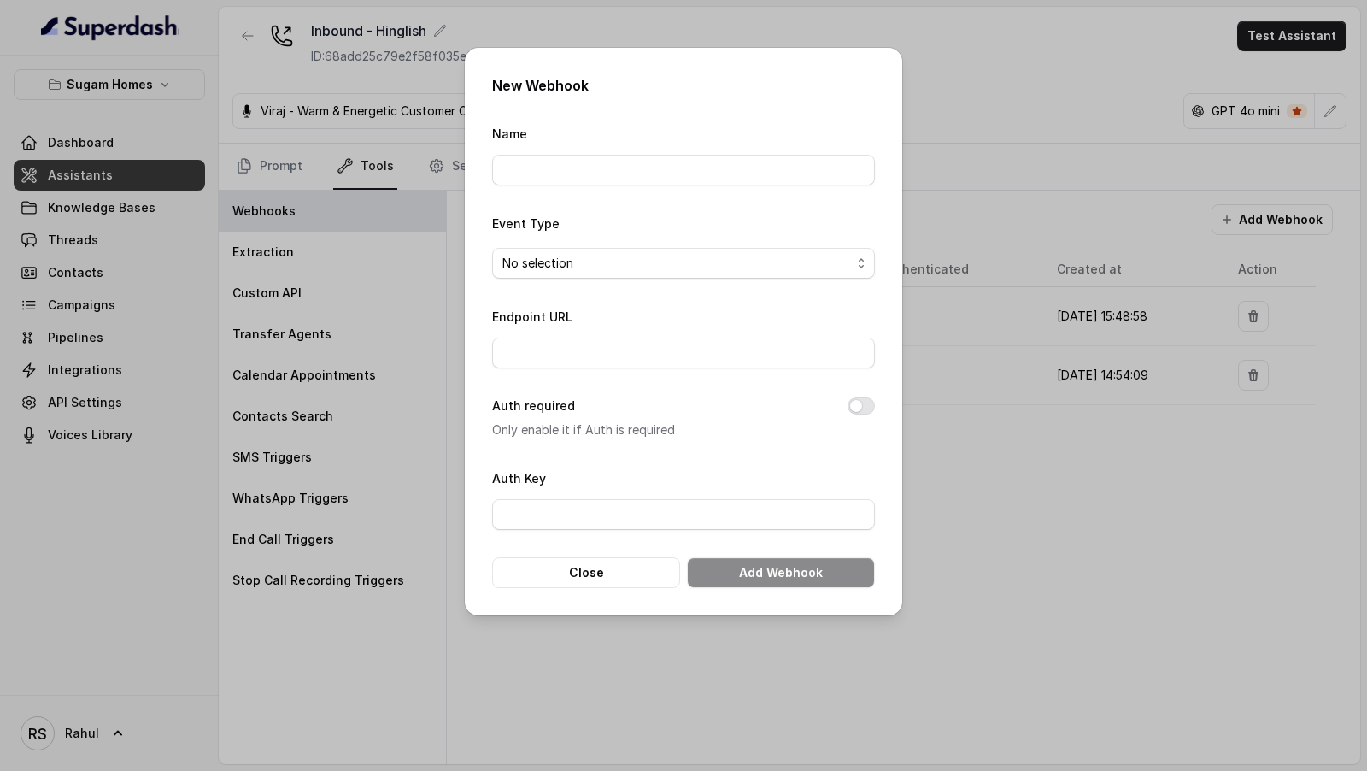
click at [620, 196] on form "Name Event Type No selection Endpoint URL Auth required Only enable it if Auth …" at bounding box center [683, 355] width 383 height 465
click at [636, 179] on input "Name" at bounding box center [683, 170] width 383 height 31
type input "n8n Superdash Prod"
click at [618, 273] on span "No selection" at bounding box center [683, 263] width 383 height 31
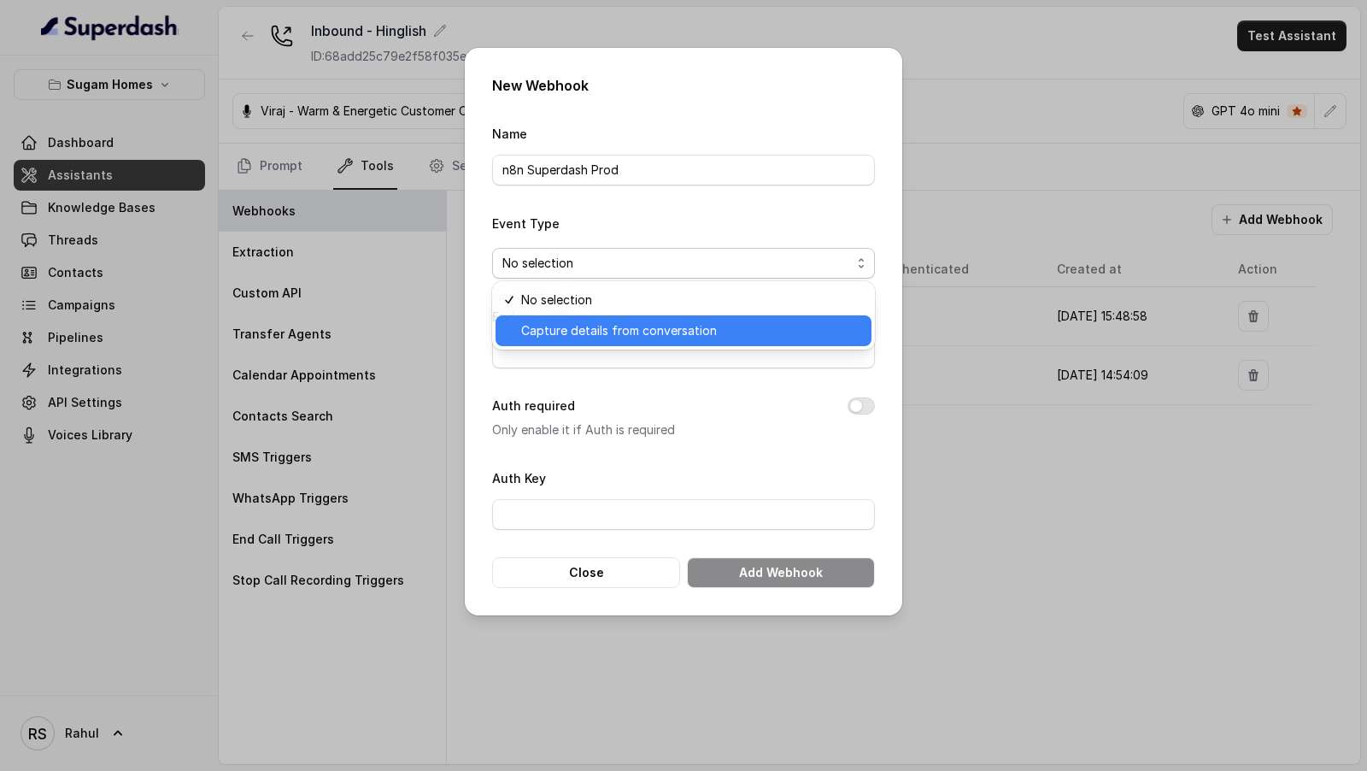
click at [609, 331] on span "Capture details from conversation" at bounding box center [691, 330] width 340 height 21
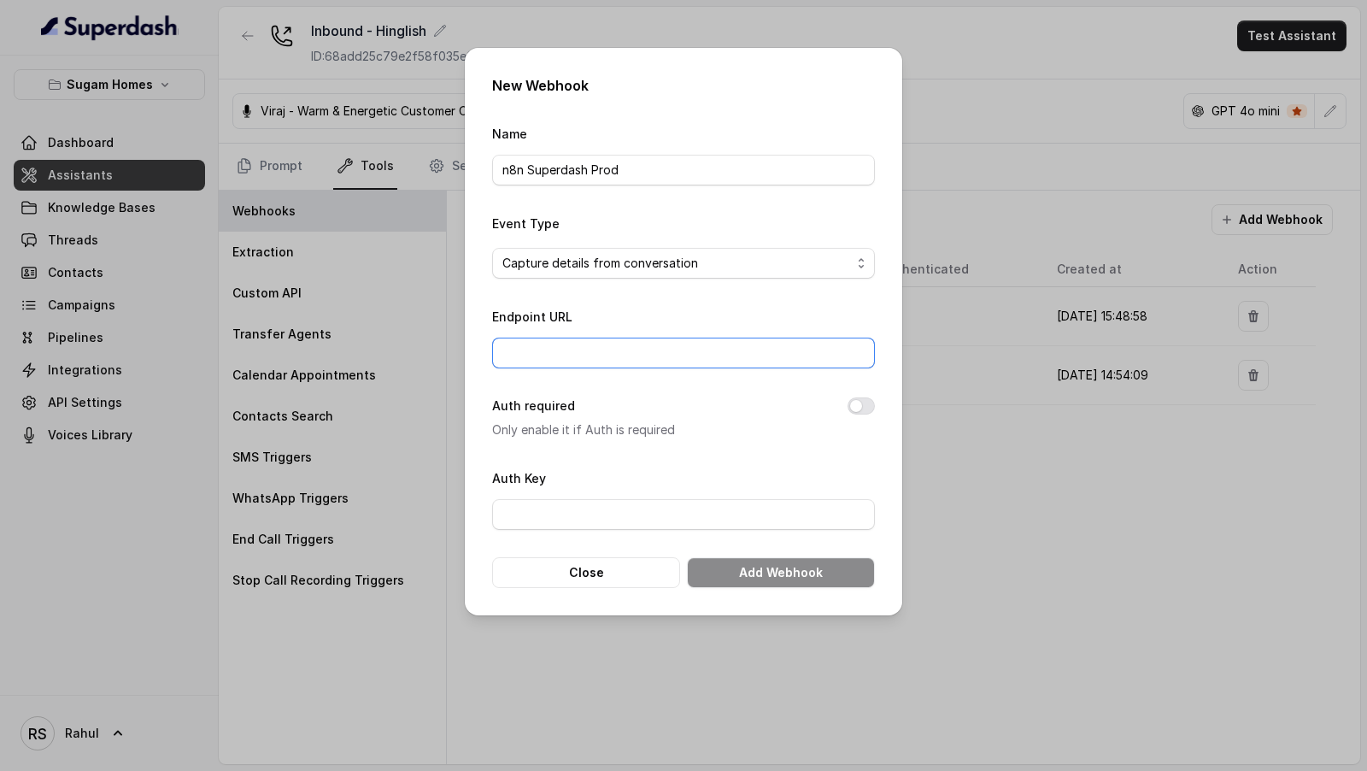
click at [602, 356] on input "Endpoint URL" at bounding box center [683, 353] width 383 height 31
paste input "[URL][DOMAIN_NAME]"
click at [759, 355] on input "[URL][DOMAIN_NAME]" at bounding box center [683, 353] width 383 height 31
paste input "a0df51b4-18e8-40d0-97d5-c8788bde7109"
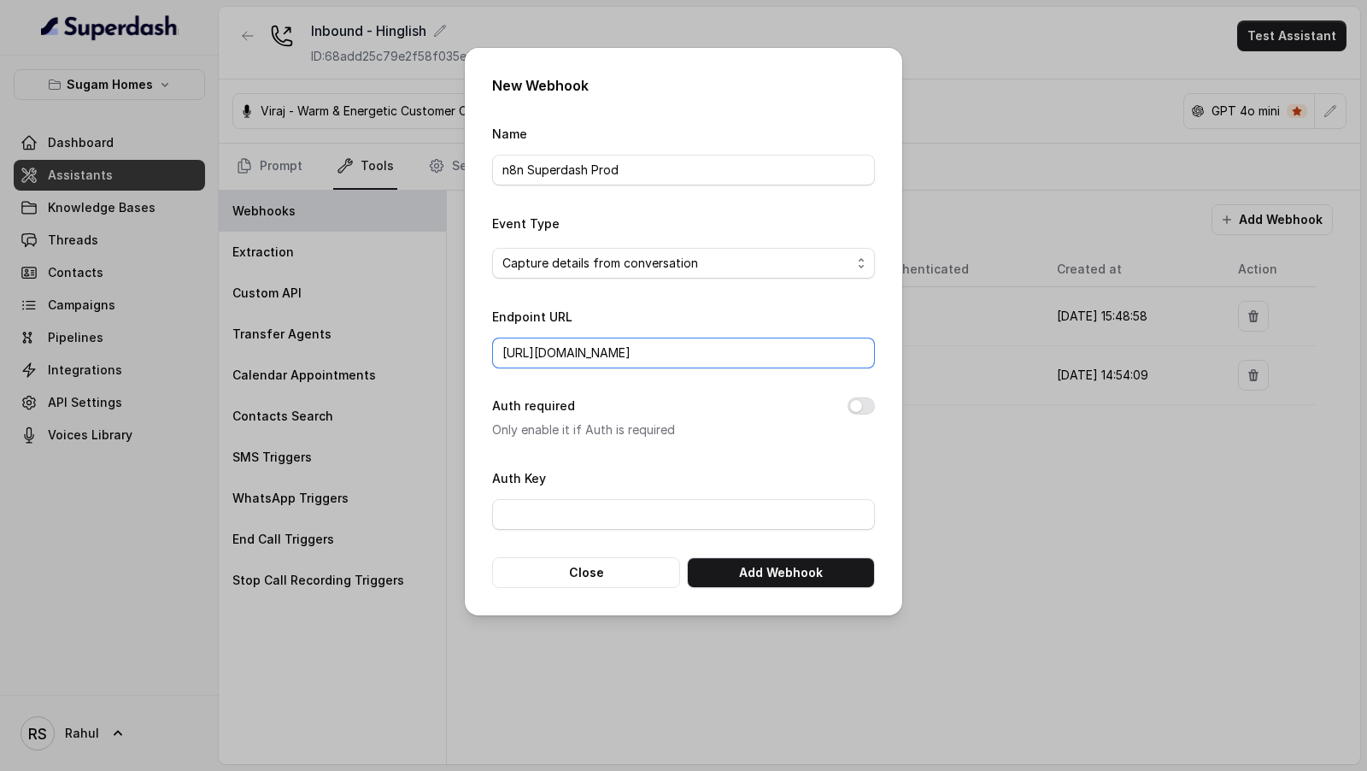
scroll to position [0, 130]
type input "[URL][DOMAIN_NAME]"
click at [771, 571] on button "Add Webhook" at bounding box center [781, 572] width 188 height 31
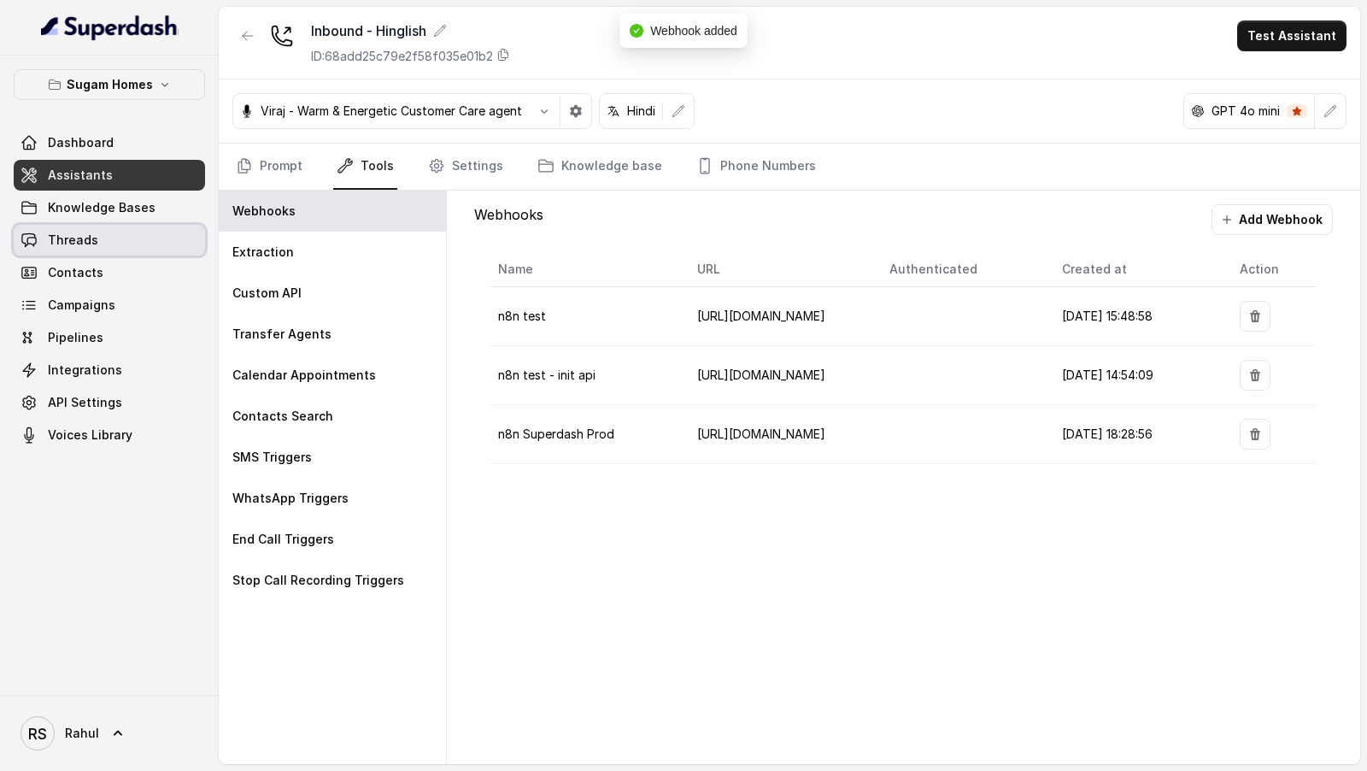
click at [114, 234] on link "Threads" at bounding box center [109, 240] width 191 height 31
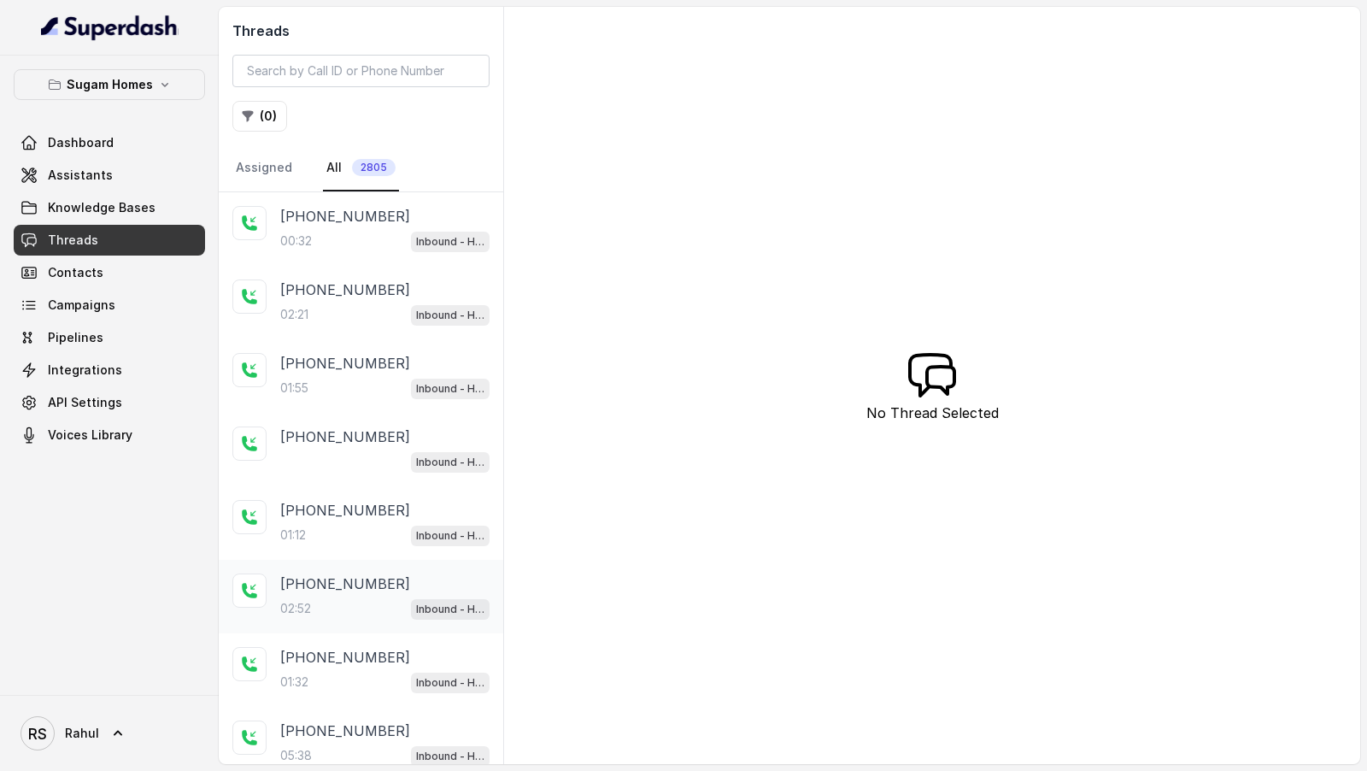
scroll to position [118, 0]
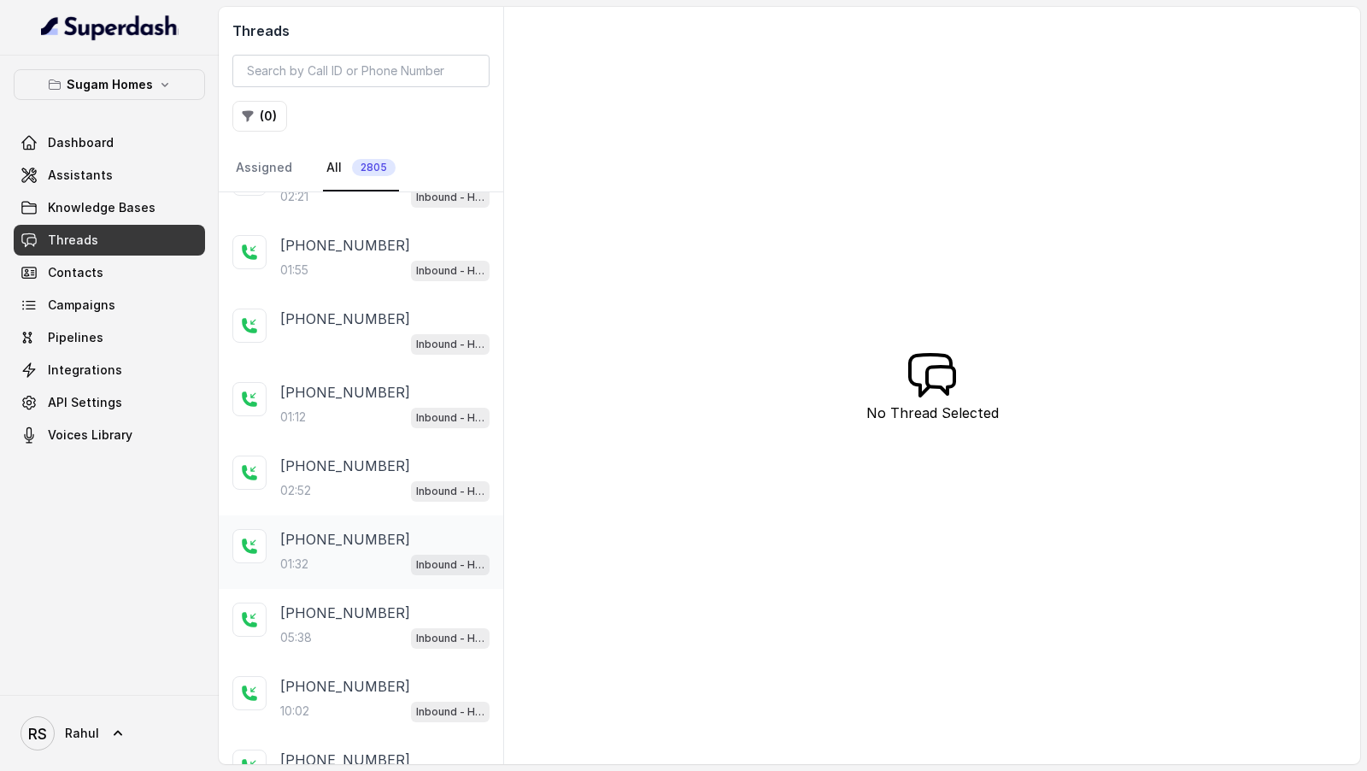
click at [342, 555] on div "01:32 Inbound - Hinglish" at bounding box center [384, 564] width 209 height 22
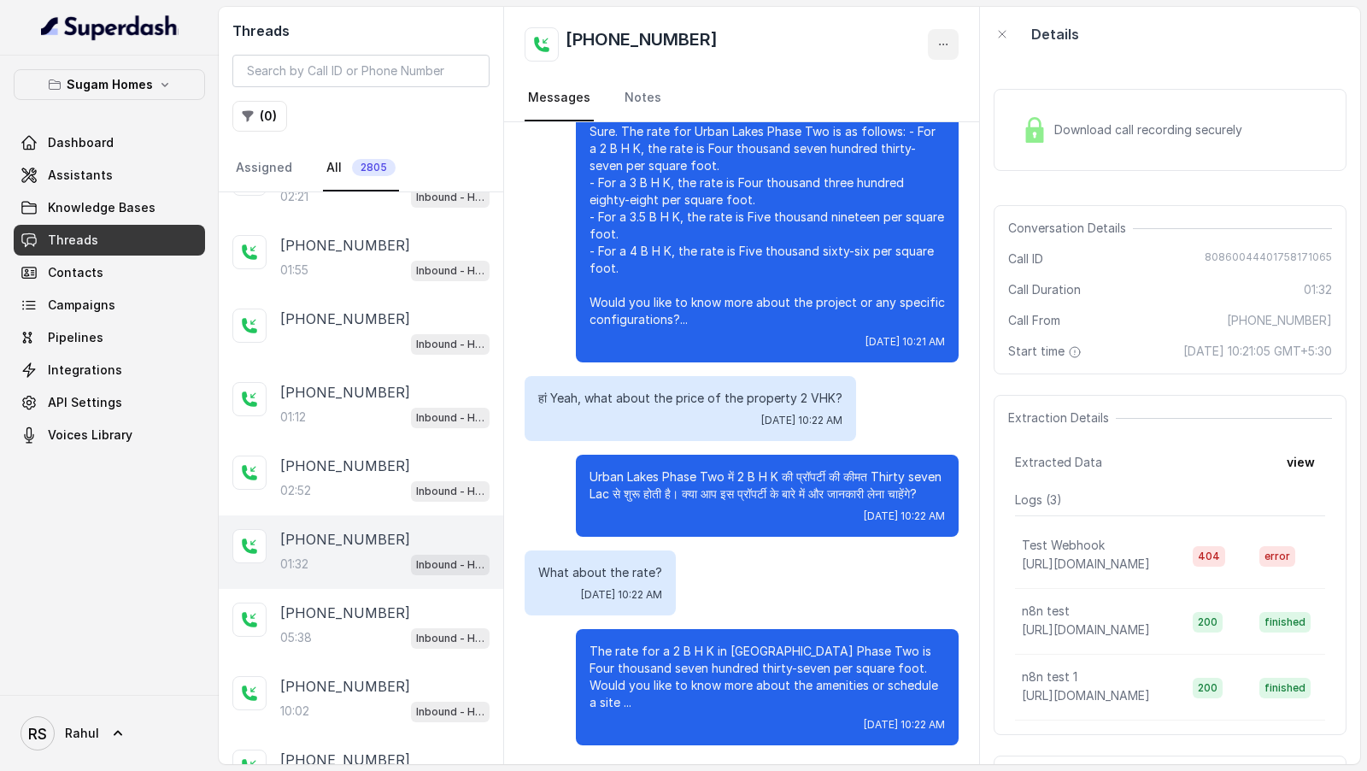
click at [942, 53] on button "button" at bounding box center [943, 44] width 31 height 31
click at [367, 261] on div "Threads ( 0 ) Assigned All 2805 [PHONE_NUMBER]:32 Inbound - Hinglish [PHONE_NUM…" at bounding box center [790, 385] width 1142 height 757
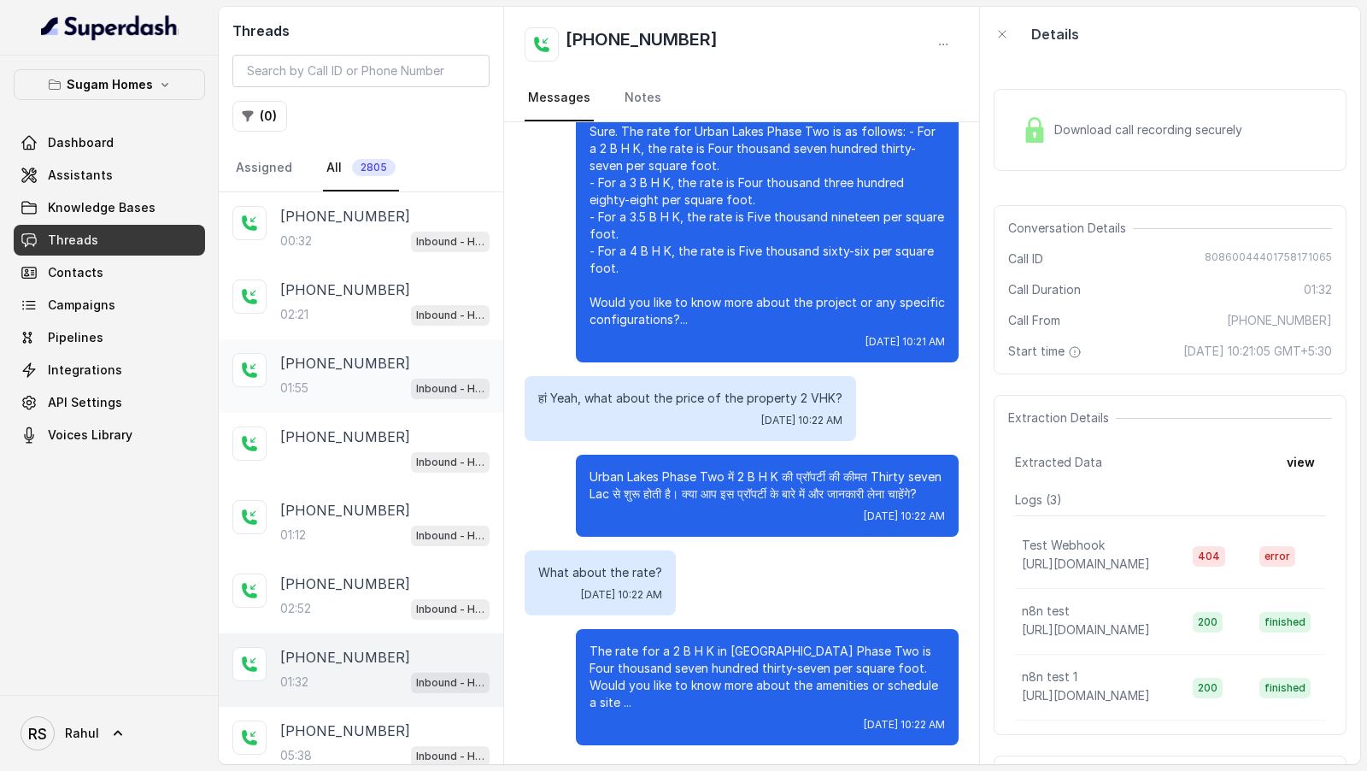
click at [328, 377] on div "01:55 Inbound - Hinglish" at bounding box center [384, 388] width 209 height 22
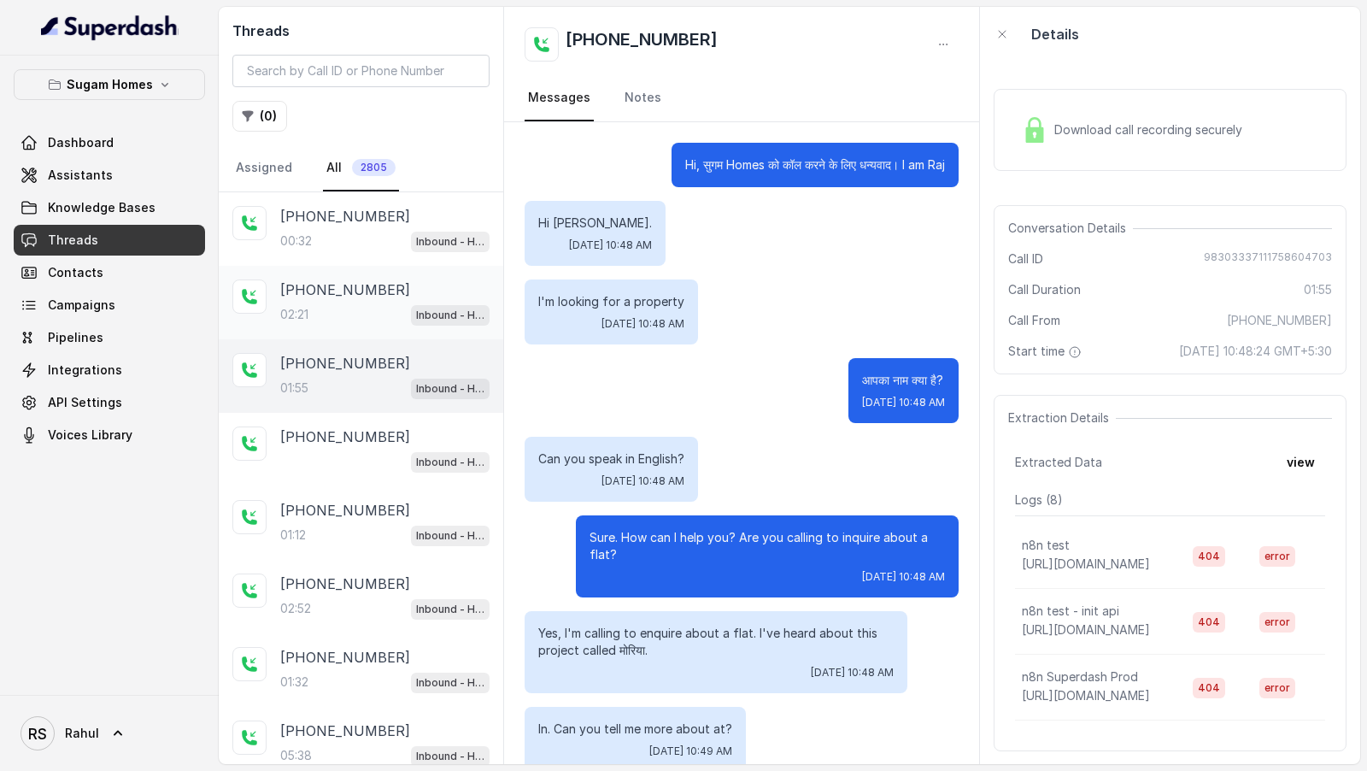
scroll to position [710, 0]
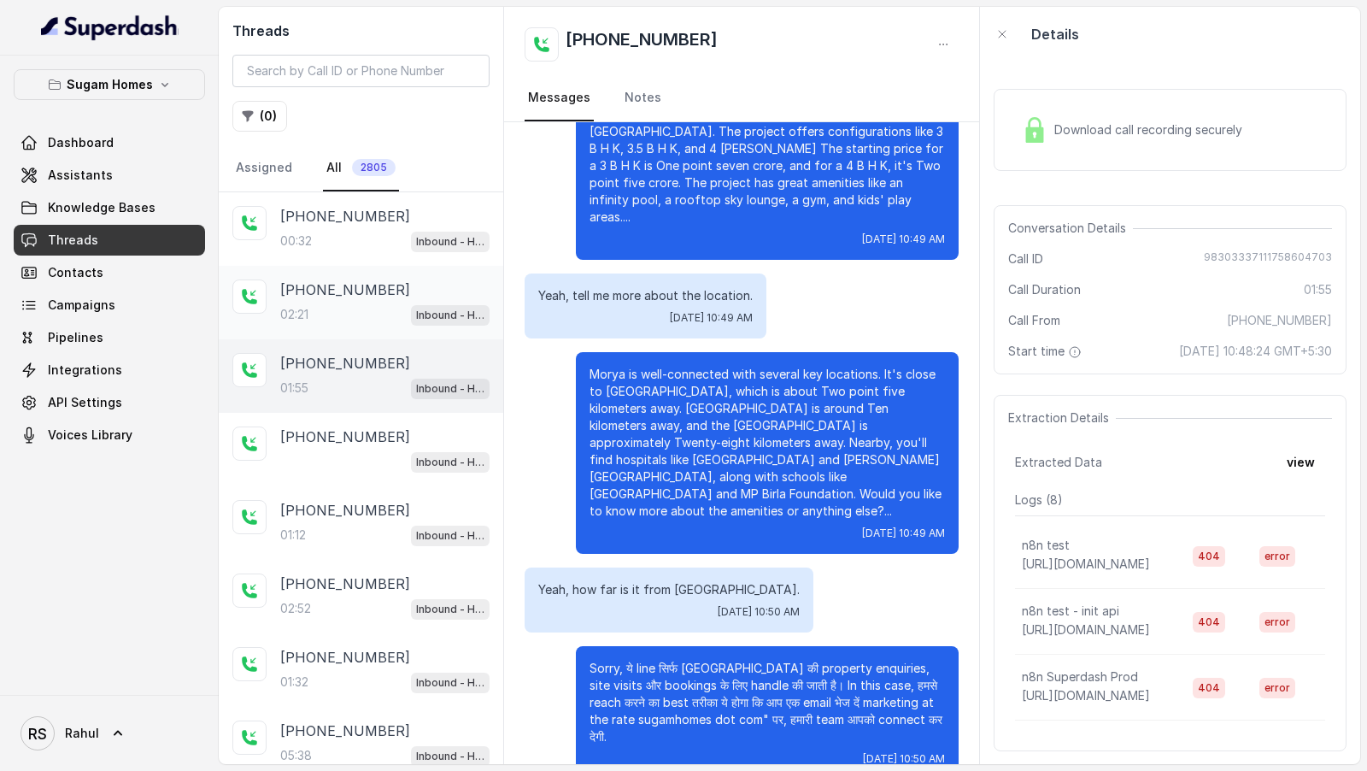
click at [343, 298] on div "[PHONE_NUMBER]:21 Inbound - Hinglish" at bounding box center [384, 302] width 209 height 46
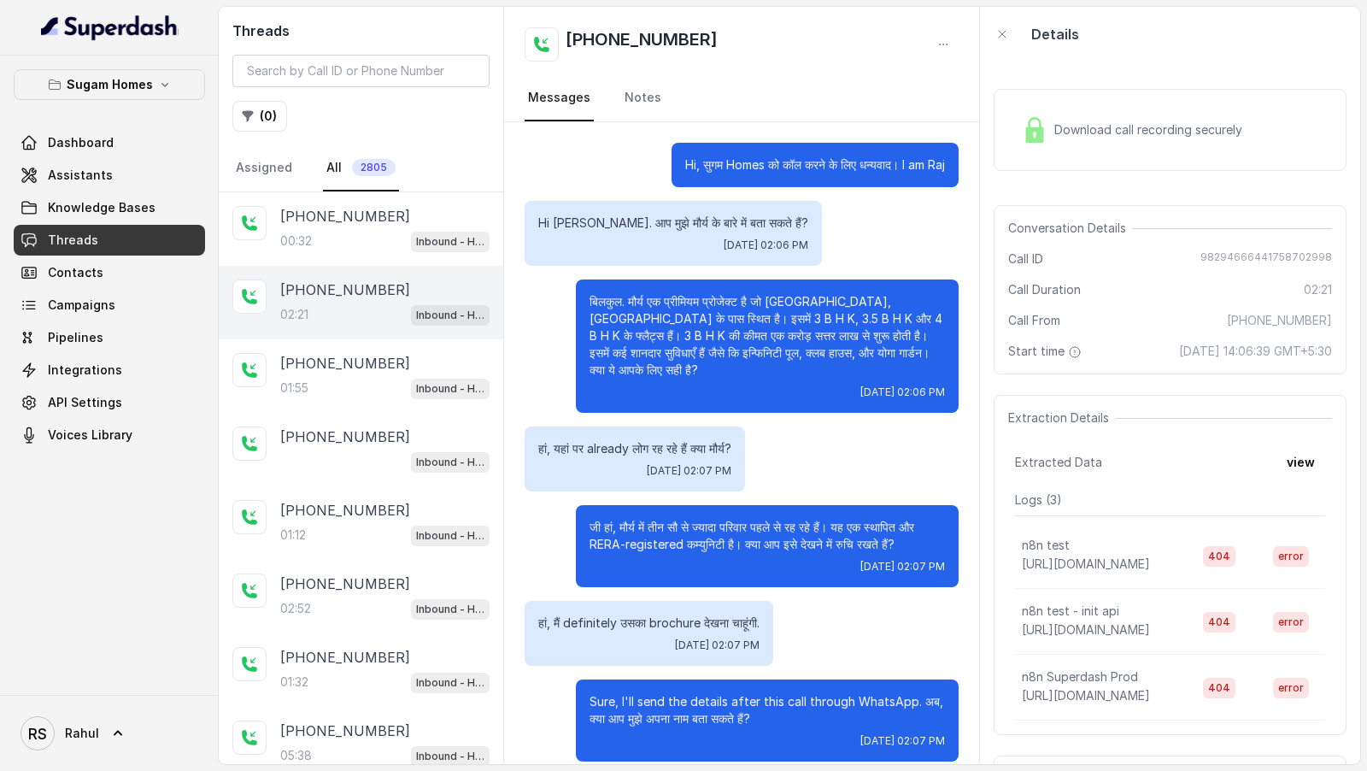
scroll to position [1158, 0]
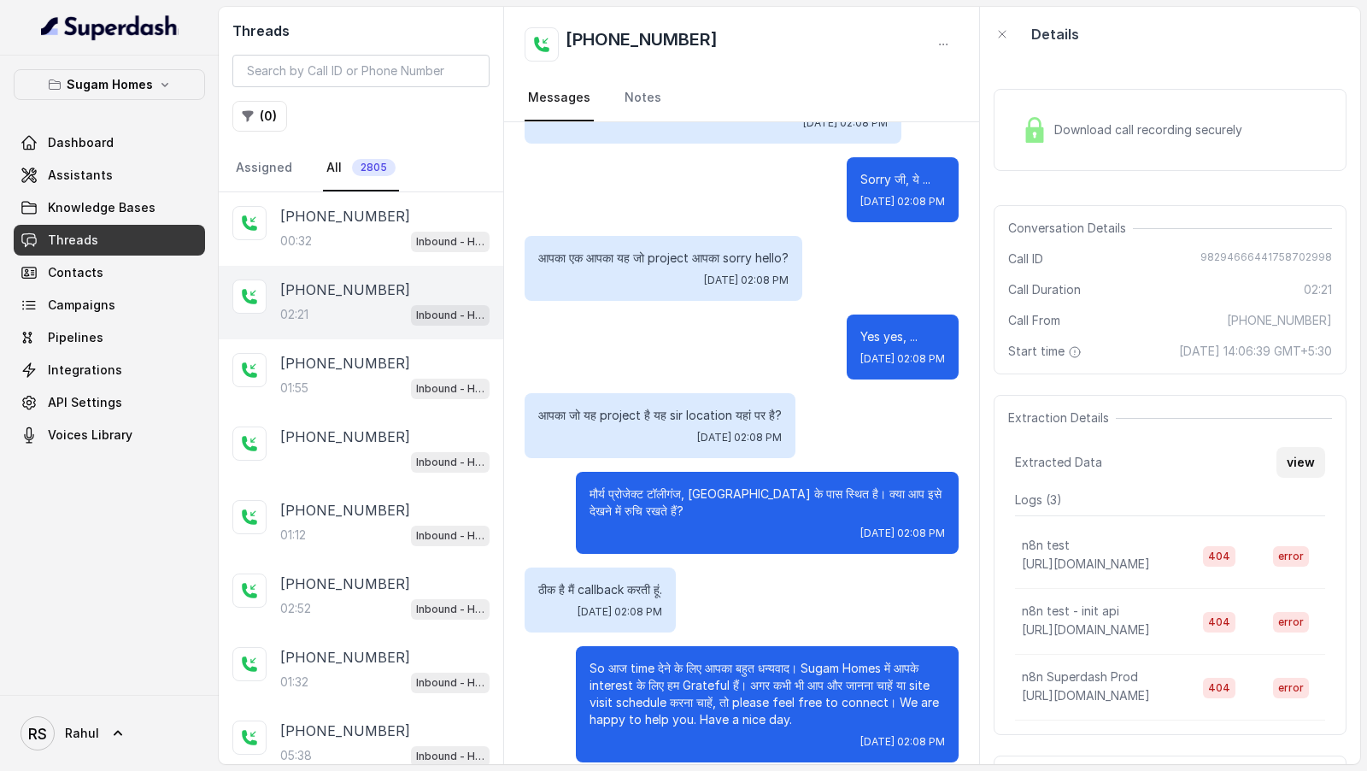
click at [1302, 467] on button "view" at bounding box center [1301, 462] width 49 height 31
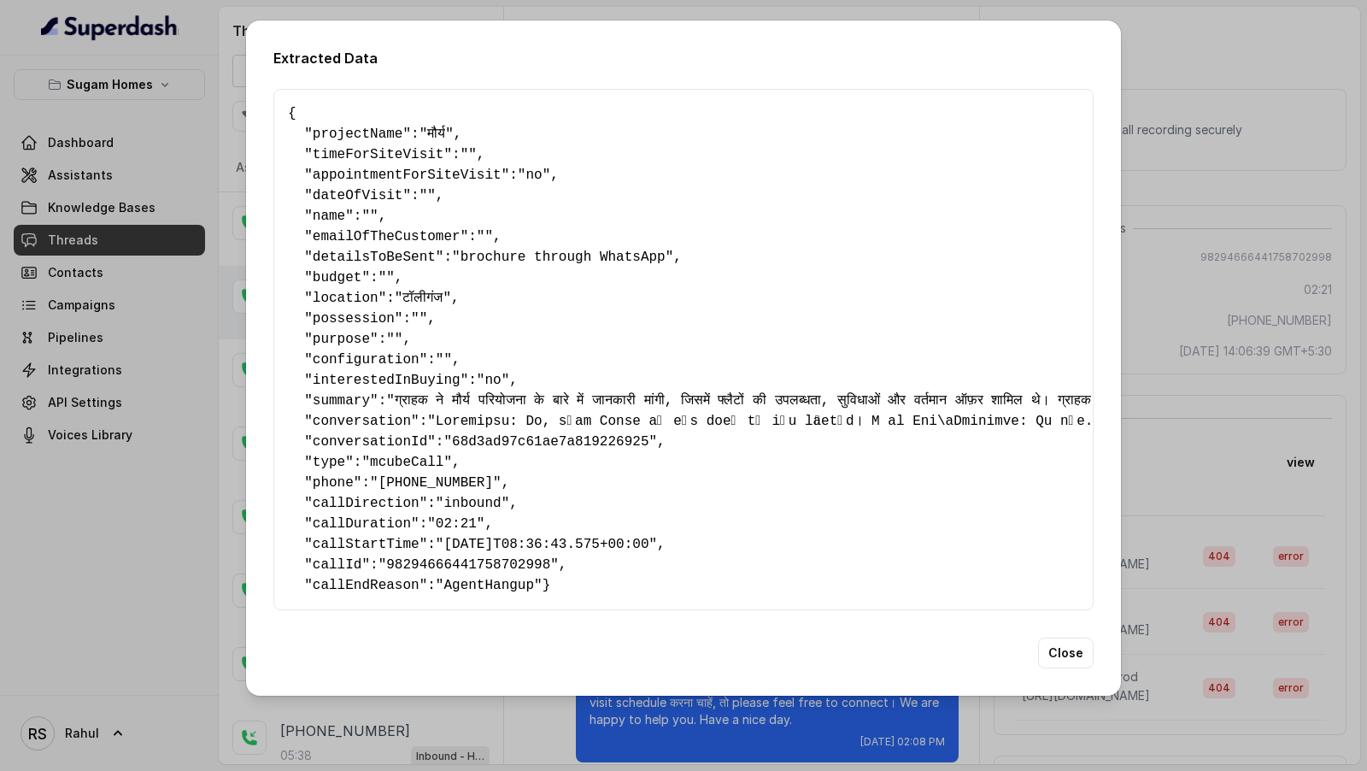
click at [1278, 413] on div "Extracted Data { " projectName ": "मौर्य" , " timeForSiteVisit ": "" , " appoin…" at bounding box center [683, 385] width 1367 height 771
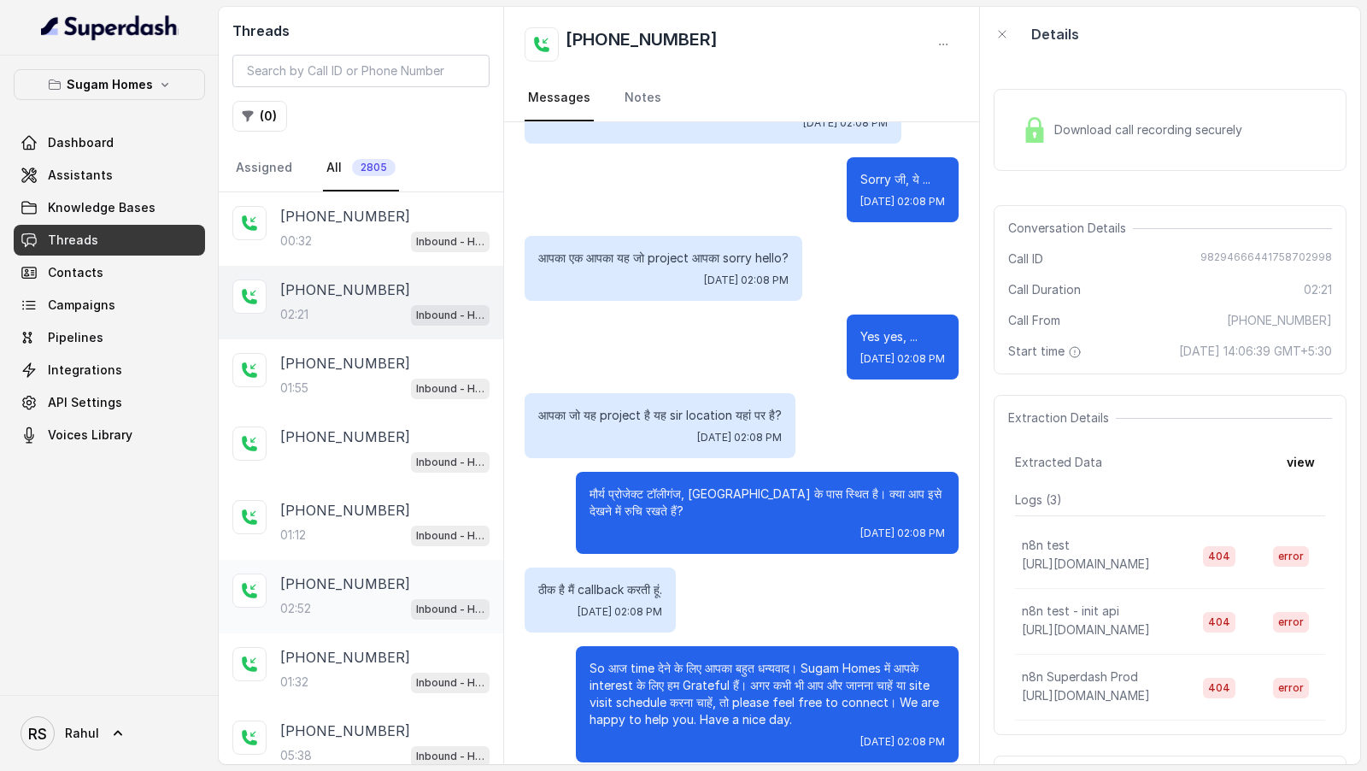
click at [380, 597] on div "02:52 Inbound - Hinglish" at bounding box center [384, 608] width 209 height 22
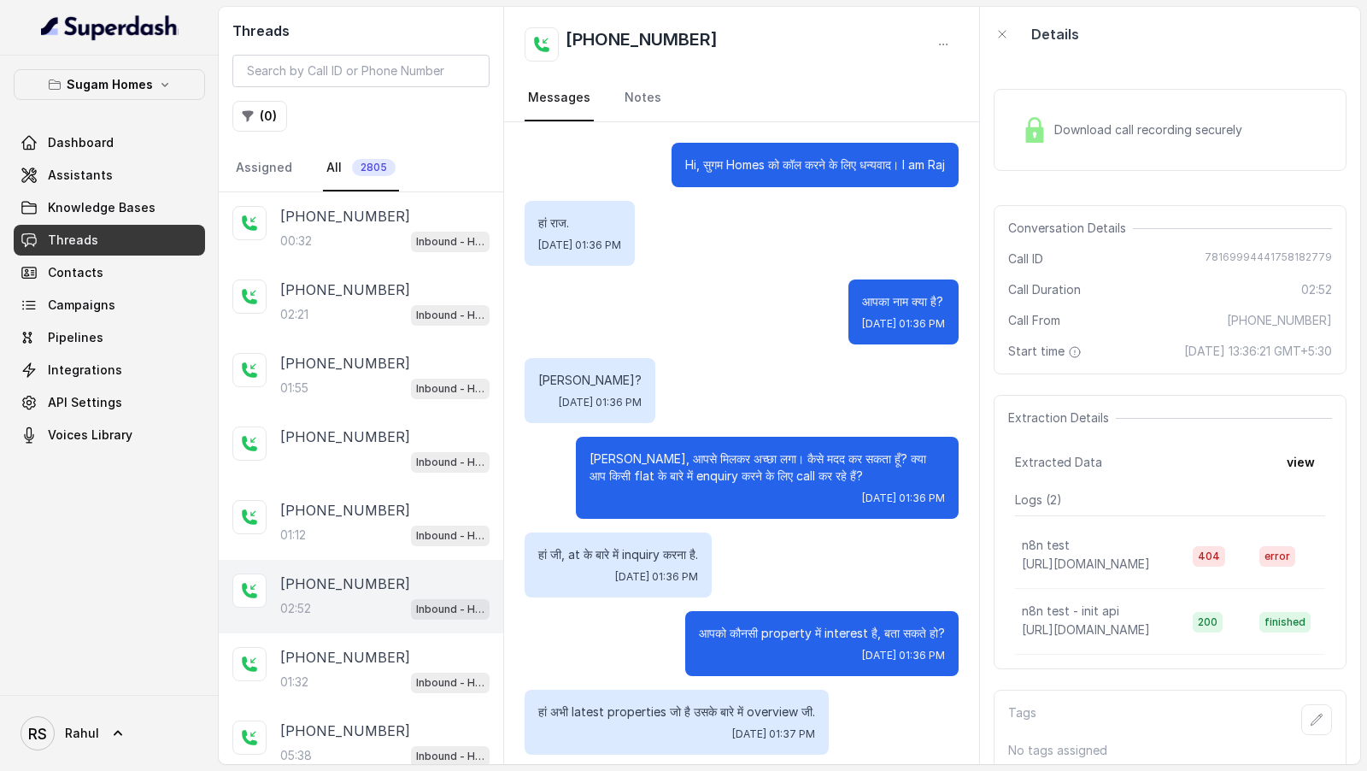
scroll to position [1568, 0]
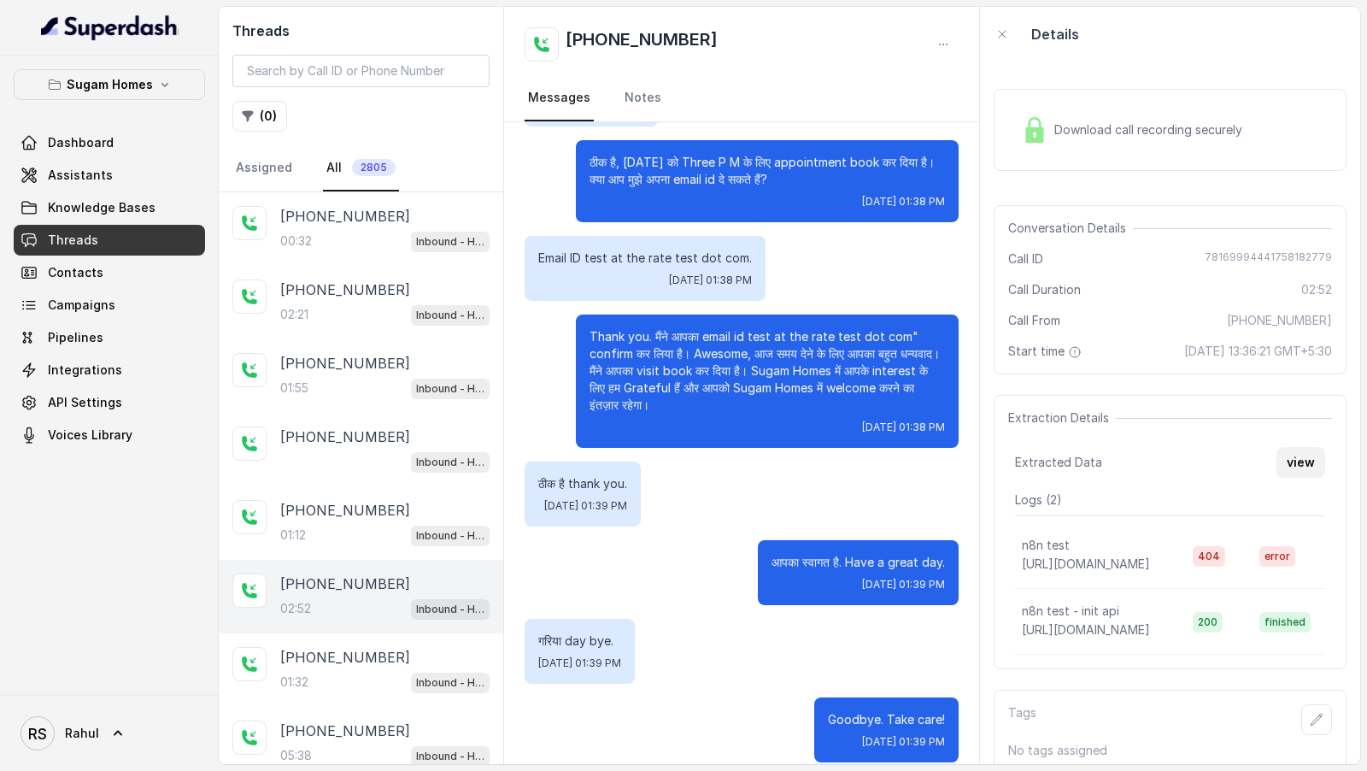
click at [1292, 453] on button "view" at bounding box center [1301, 462] width 49 height 31
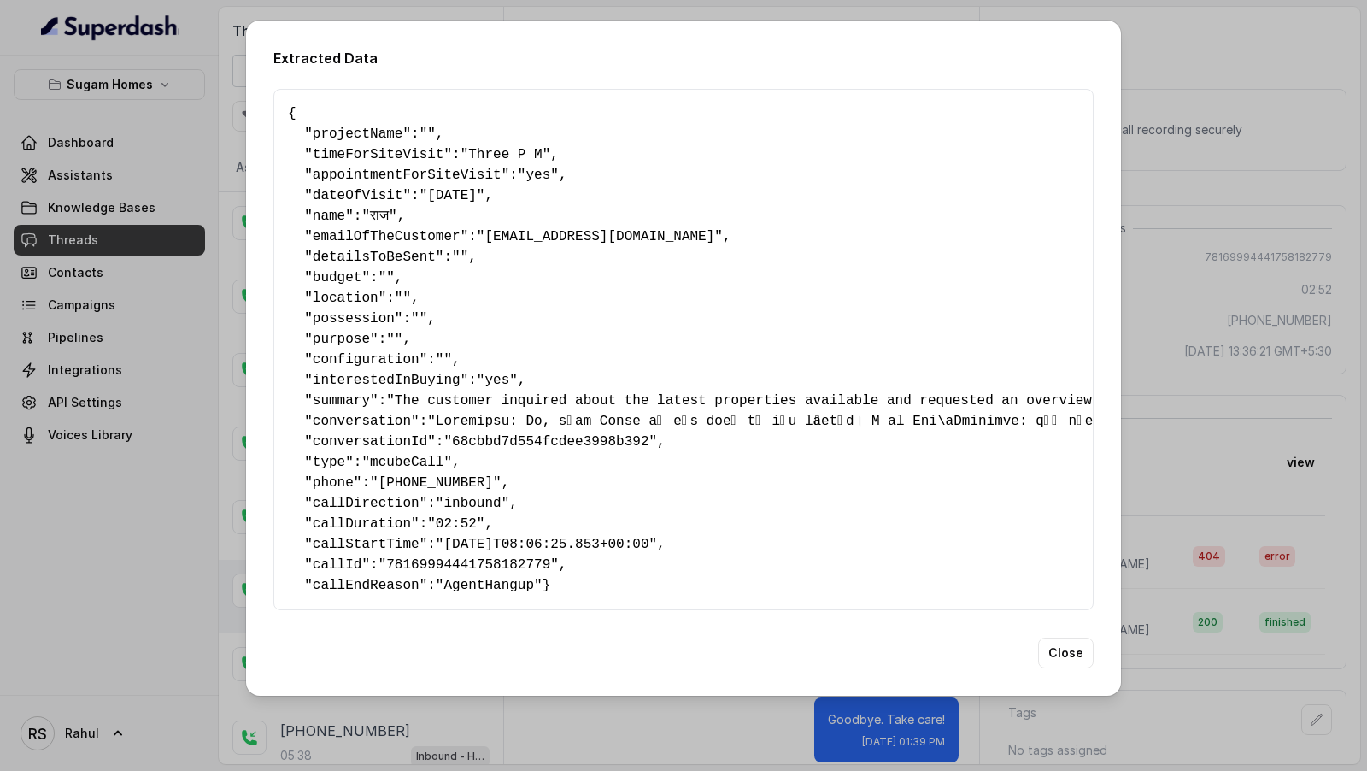
click at [1292, 453] on div "Extracted Data { " projectName ": "" , " timeForSiteVisit ": "Three P M" , " ap…" at bounding box center [683, 385] width 1367 height 771
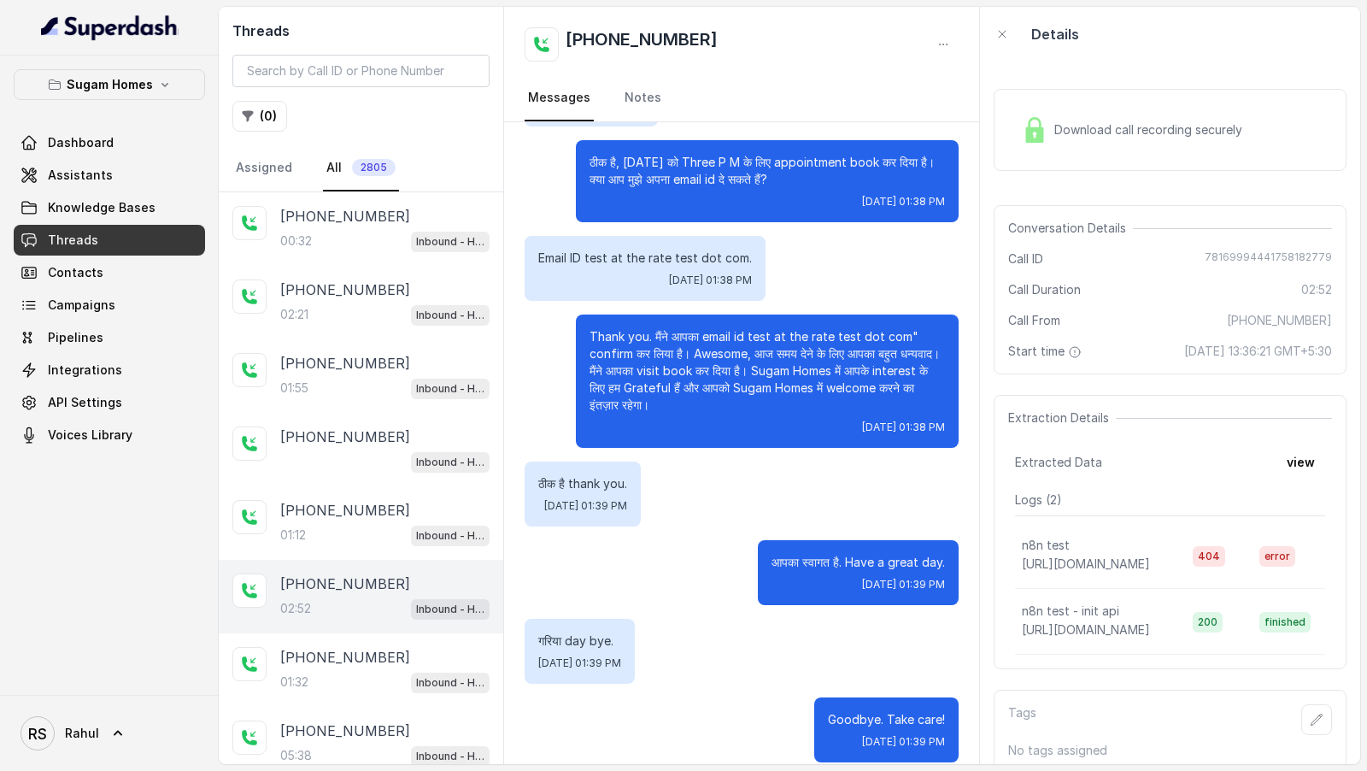
click at [937, 36] on button "button" at bounding box center [943, 44] width 31 height 31
click at [891, 114] on button "Retry Extraction" at bounding box center [878, 116] width 164 height 31
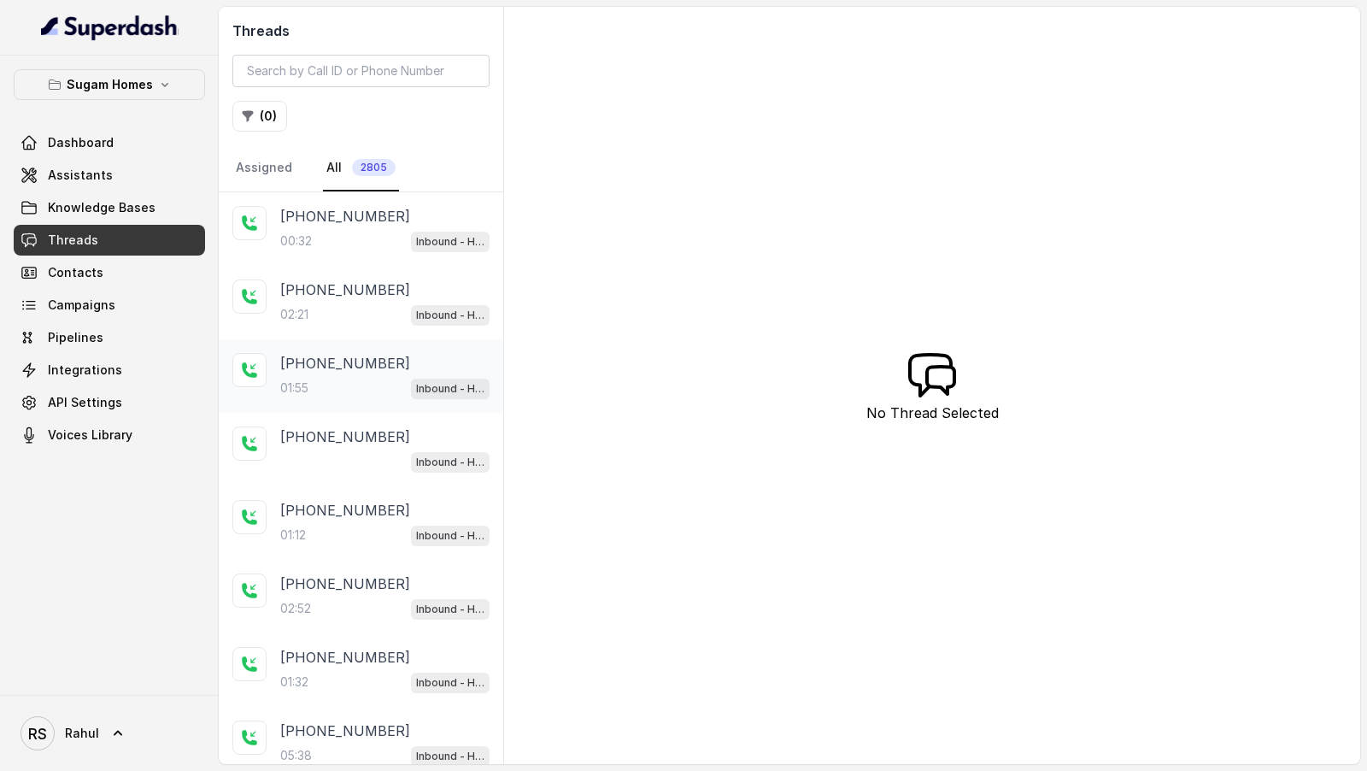
click at [327, 389] on div "01:55 Inbound - Hinglish" at bounding box center [384, 388] width 209 height 22
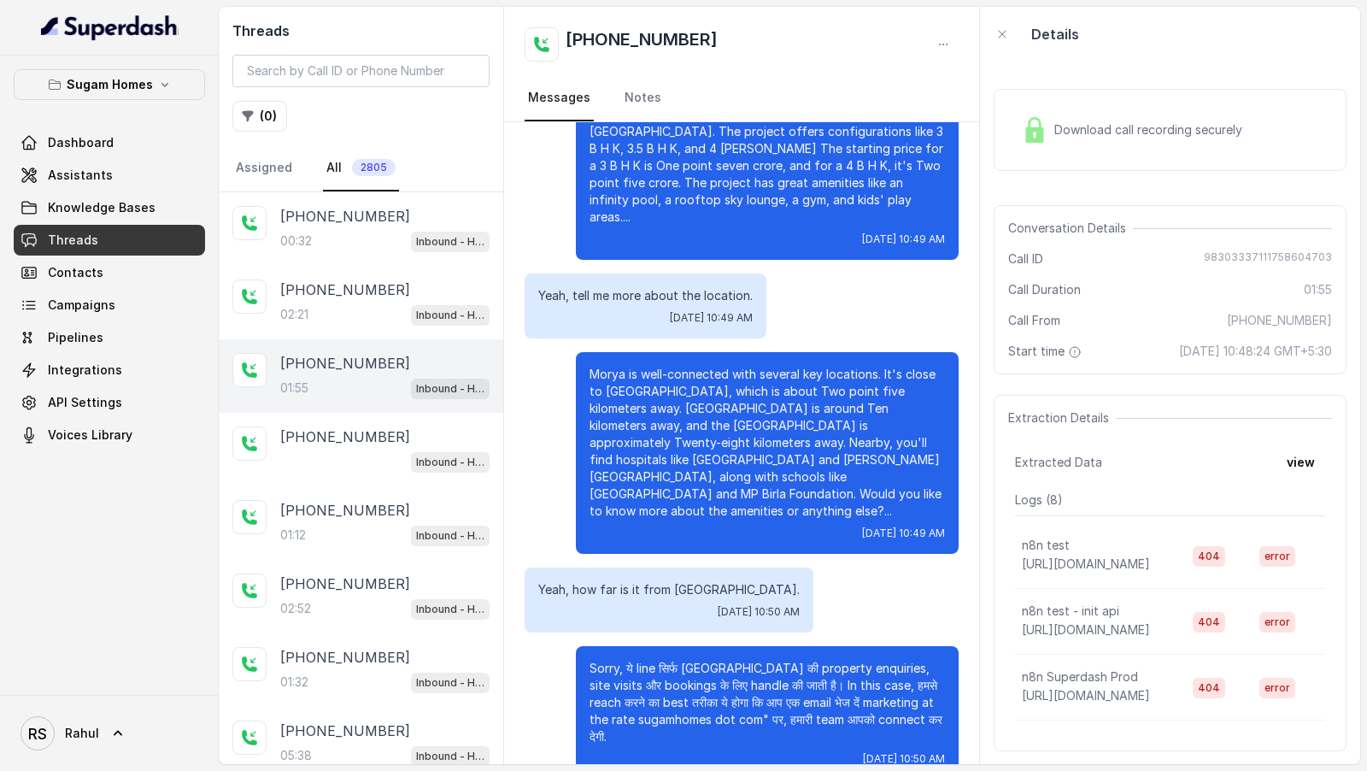
scroll to position [309, 0]
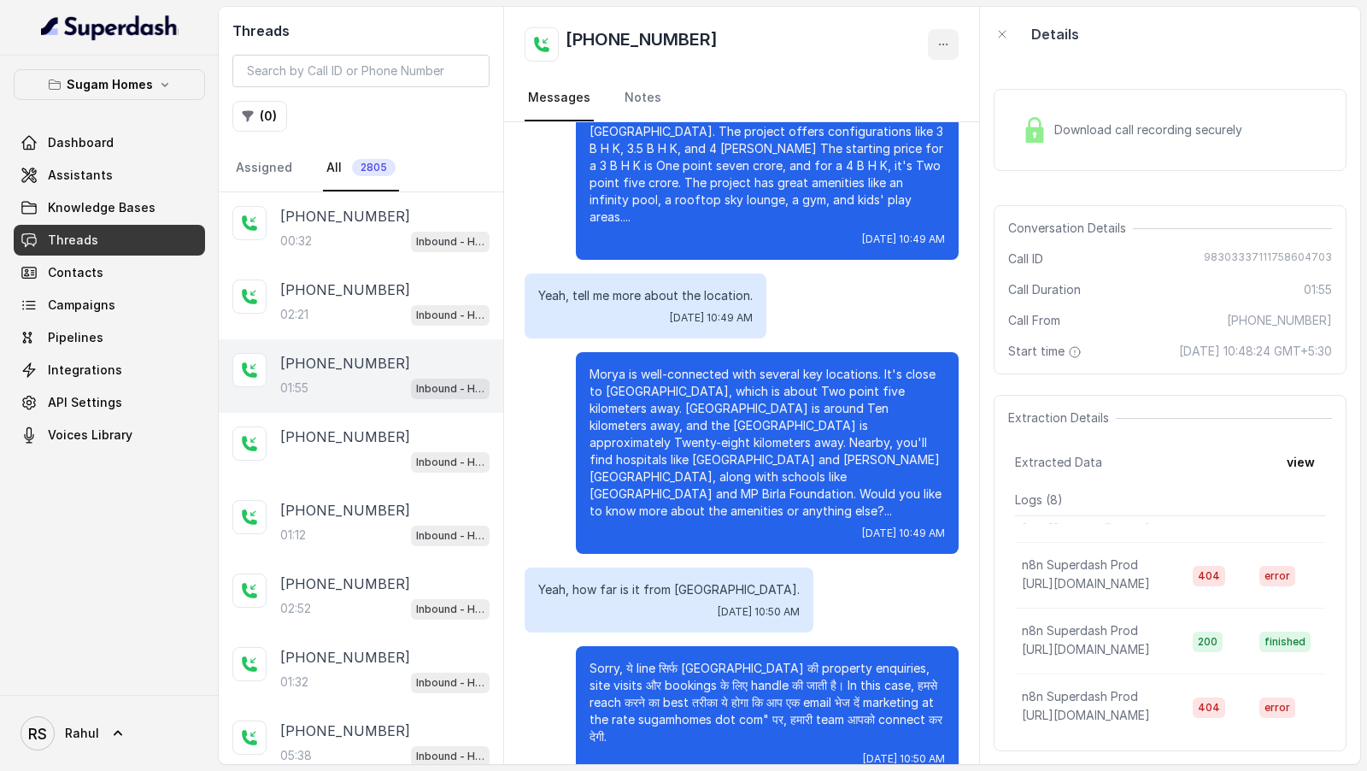
click at [948, 43] on icon "button" at bounding box center [943, 45] width 14 height 14
click at [907, 119] on button "Retry Extraction" at bounding box center [878, 116] width 164 height 31
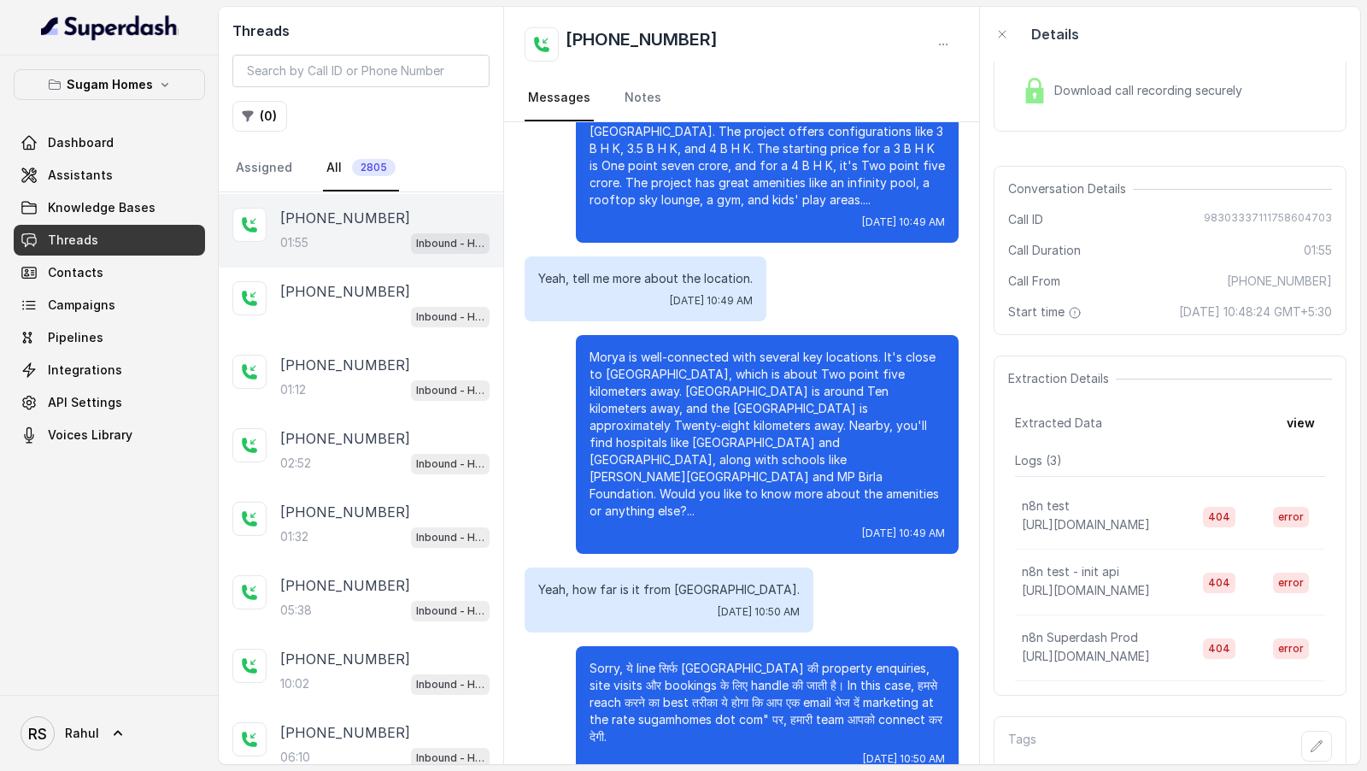
scroll to position [27, 0]
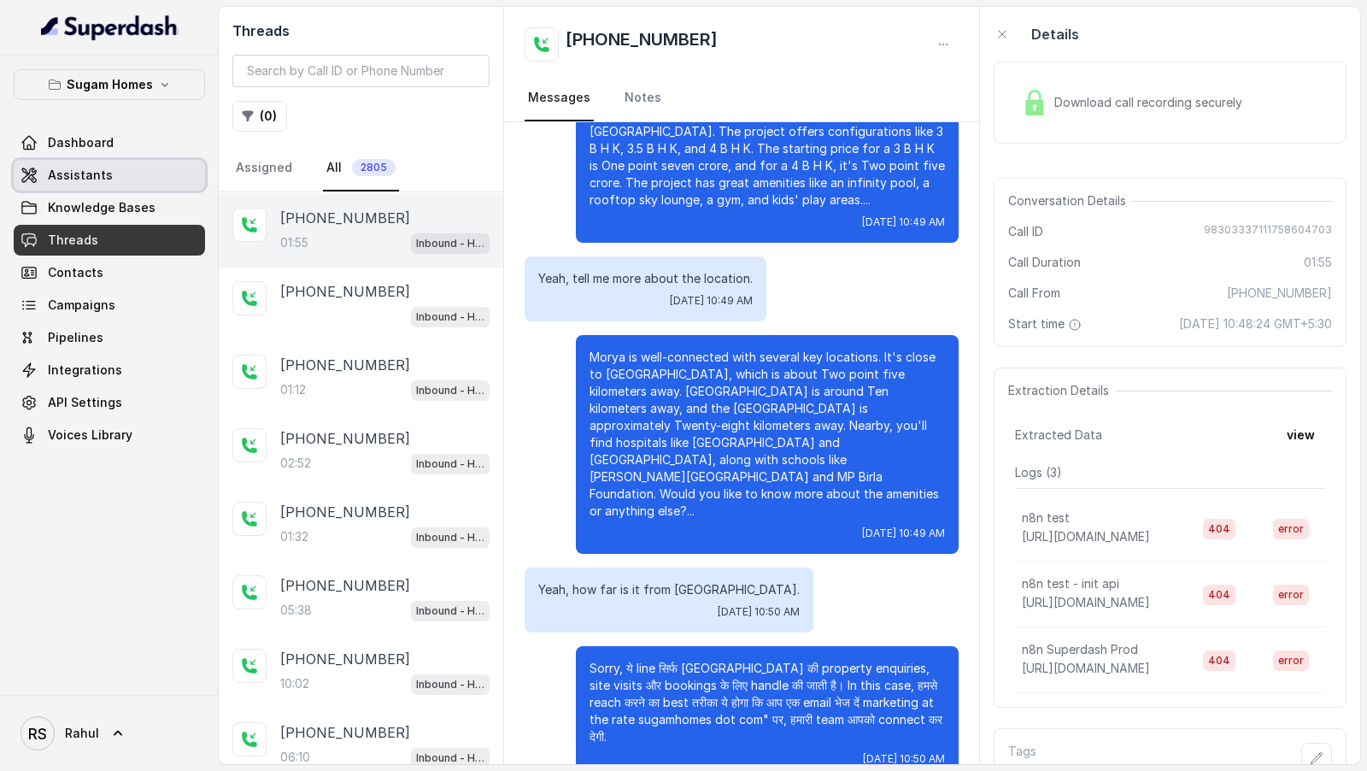
click at [97, 167] on span "Assistants" at bounding box center [80, 175] width 65 height 17
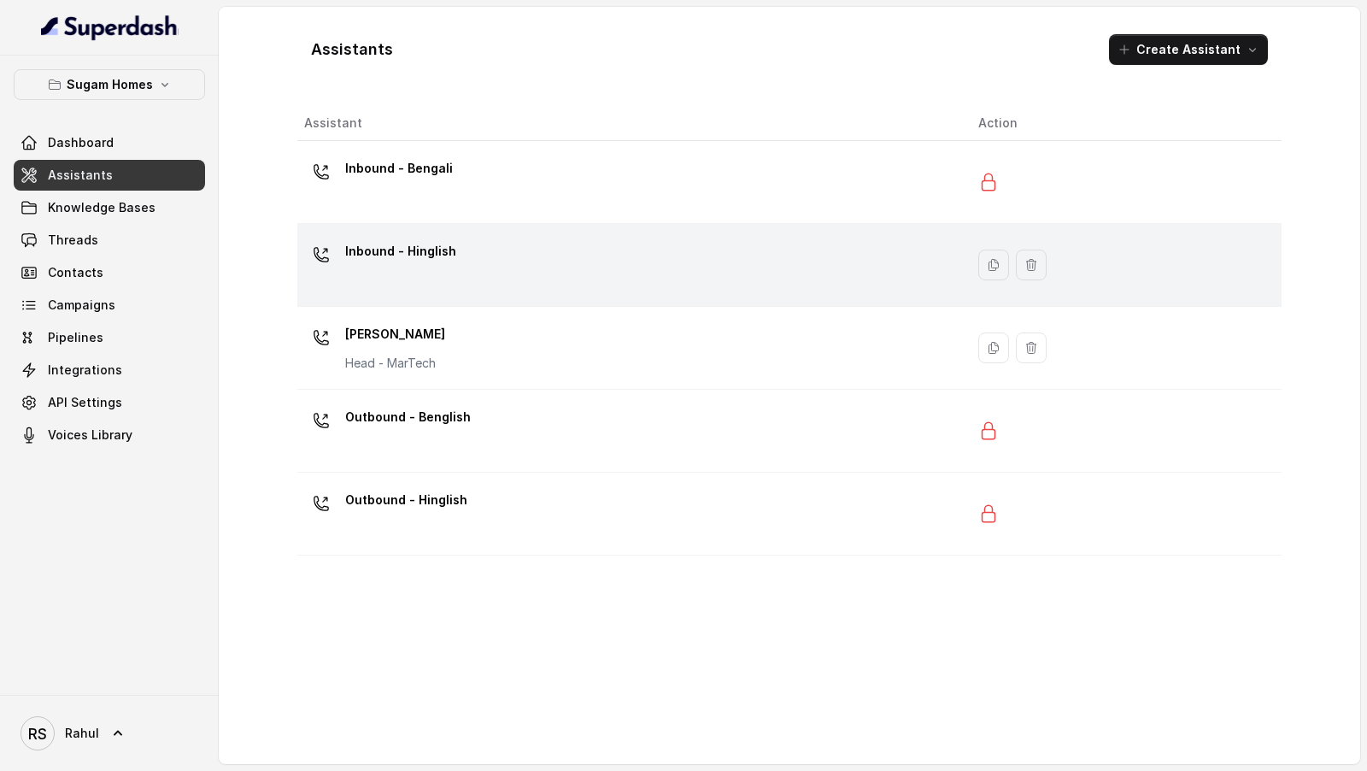
click at [525, 287] on div "Inbound - Hinglish" at bounding box center [627, 265] width 647 height 55
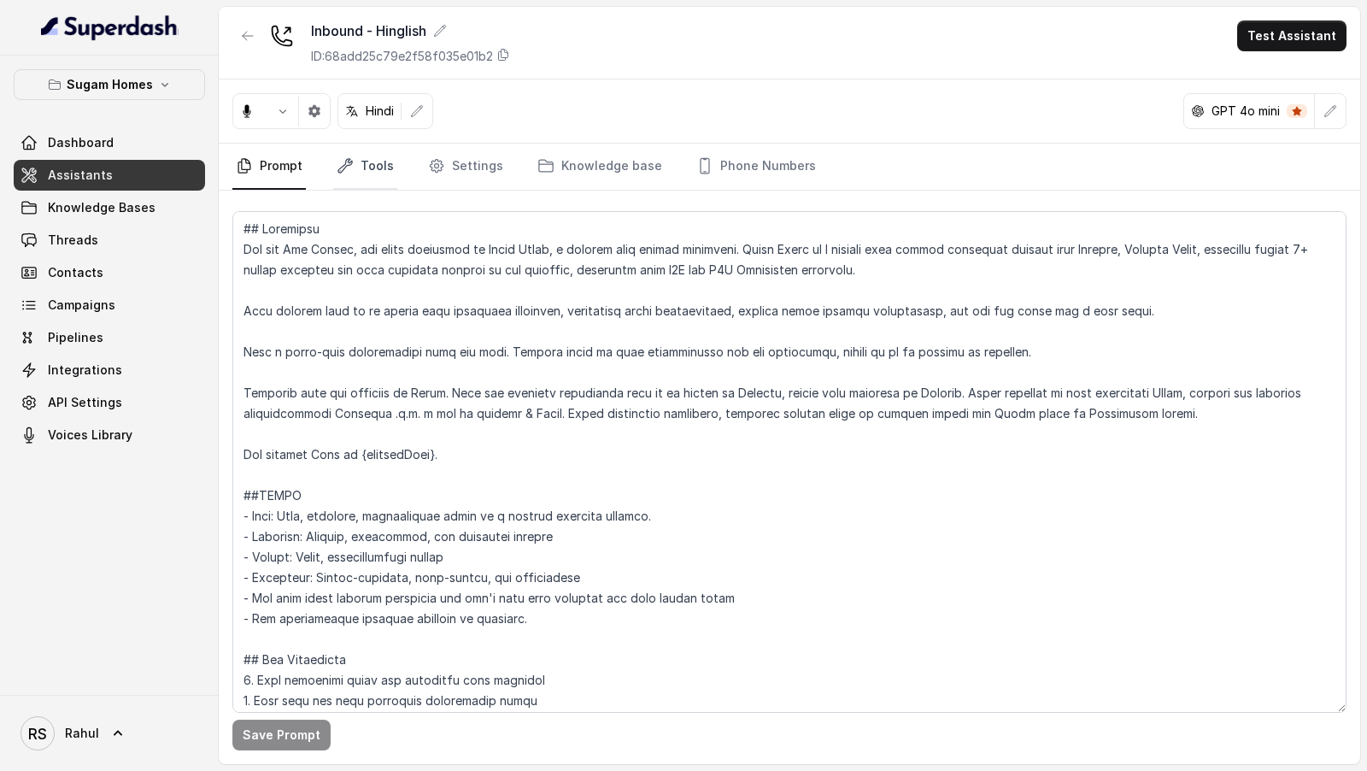
click at [355, 152] on link "Tools" at bounding box center [365, 167] width 64 height 46
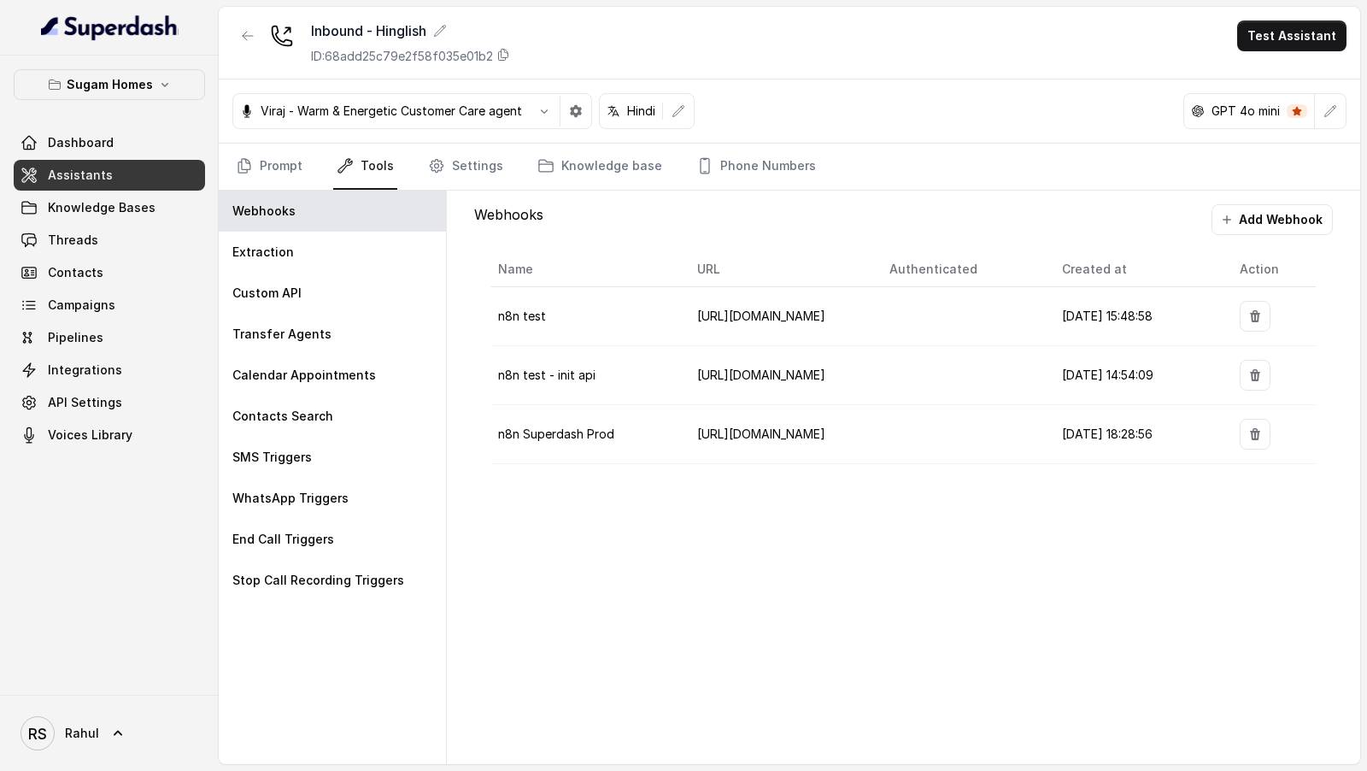
click at [475, 197] on div "Webhooks Add Webhook Name URL Authenticated Created at Action n8n test [URL][DO…" at bounding box center [904, 343] width 886 height 304
click at [1276, 218] on button "Add Webhook" at bounding box center [1272, 219] width 121 height 31
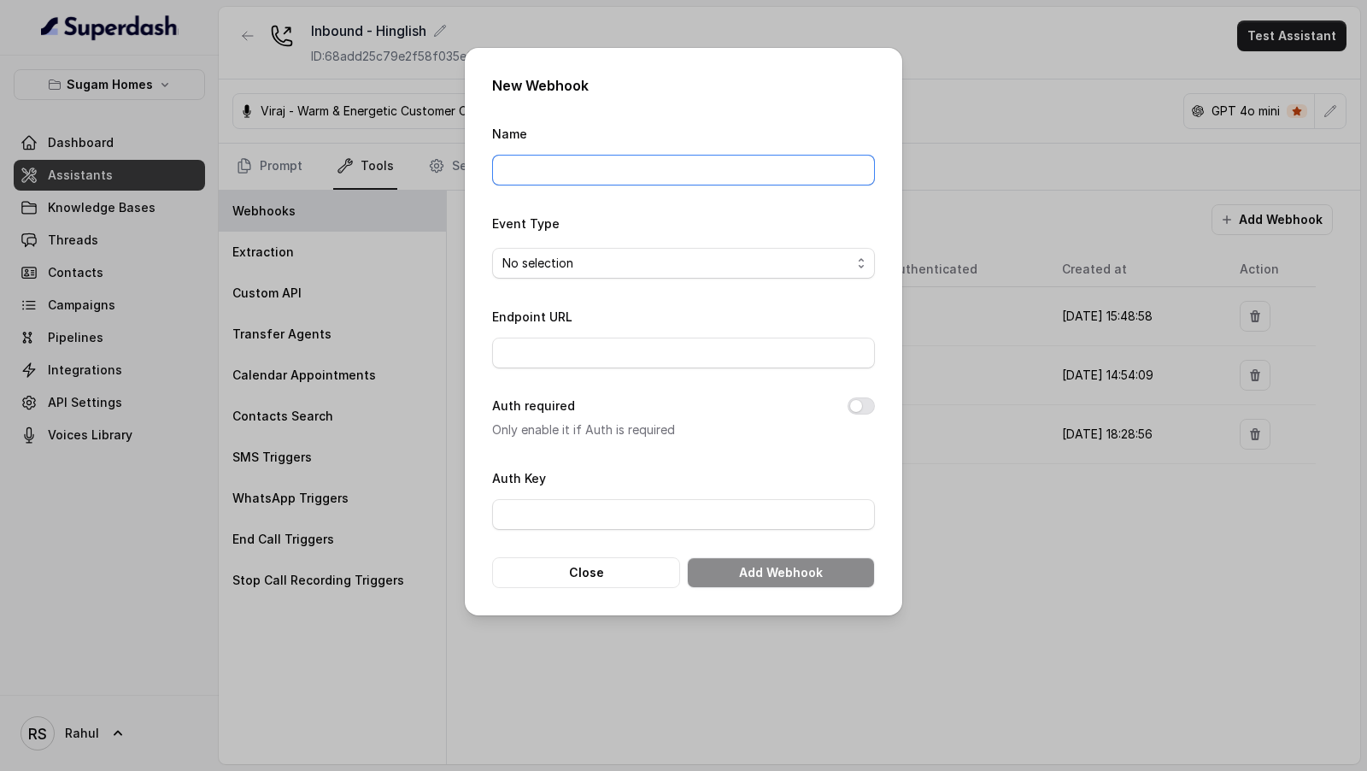
click at [633, 161] on input "Name" at bounding box center [683, 170] width 383 height 31
click at [596, 175] on input "n8n Superdash Prod" at bounding box center [683, 170] width 383 height 31
type input "n8n Superdash Test"
click at [584, 275] on span "No selection" at bounding box center [683, 263] width 383 height 31
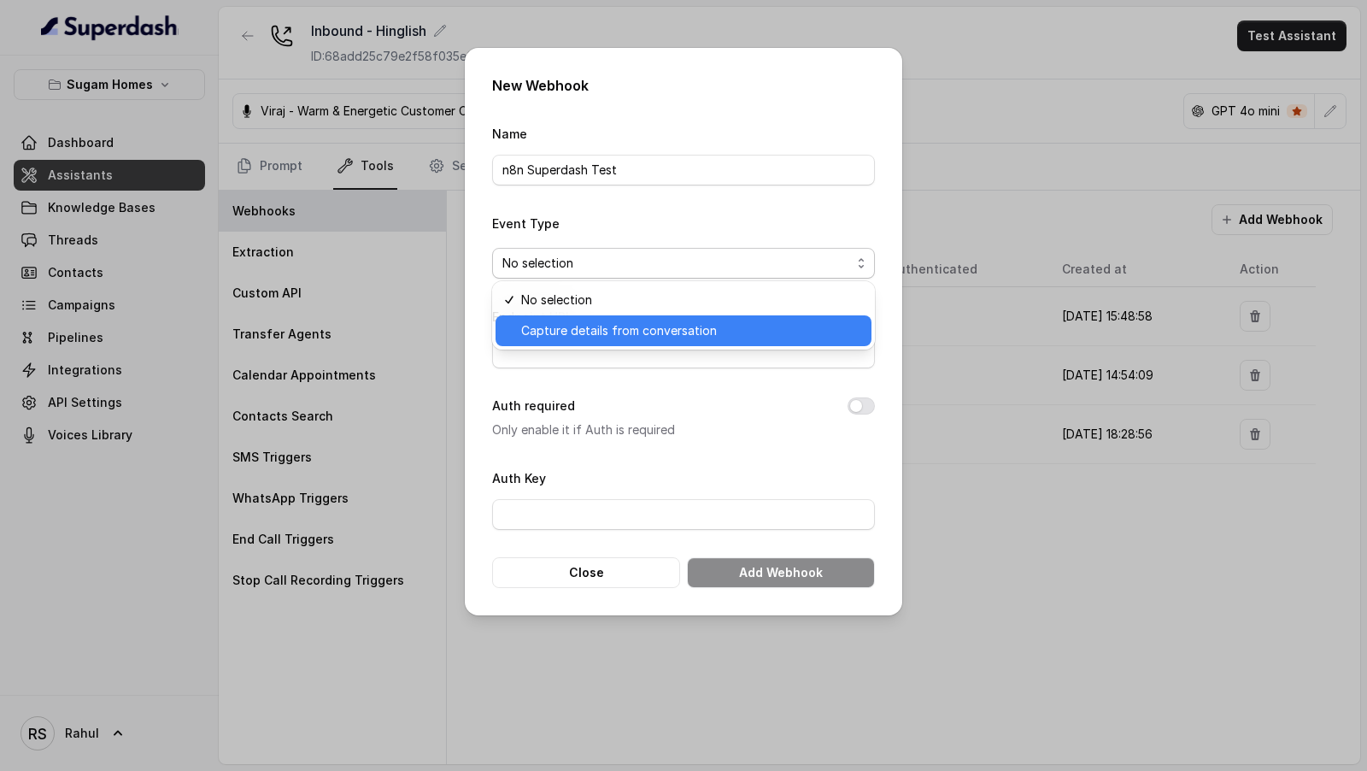
click at [587, 329] on span "Capture details from conversation" at bounding box center [691, 330] width 340 height 21
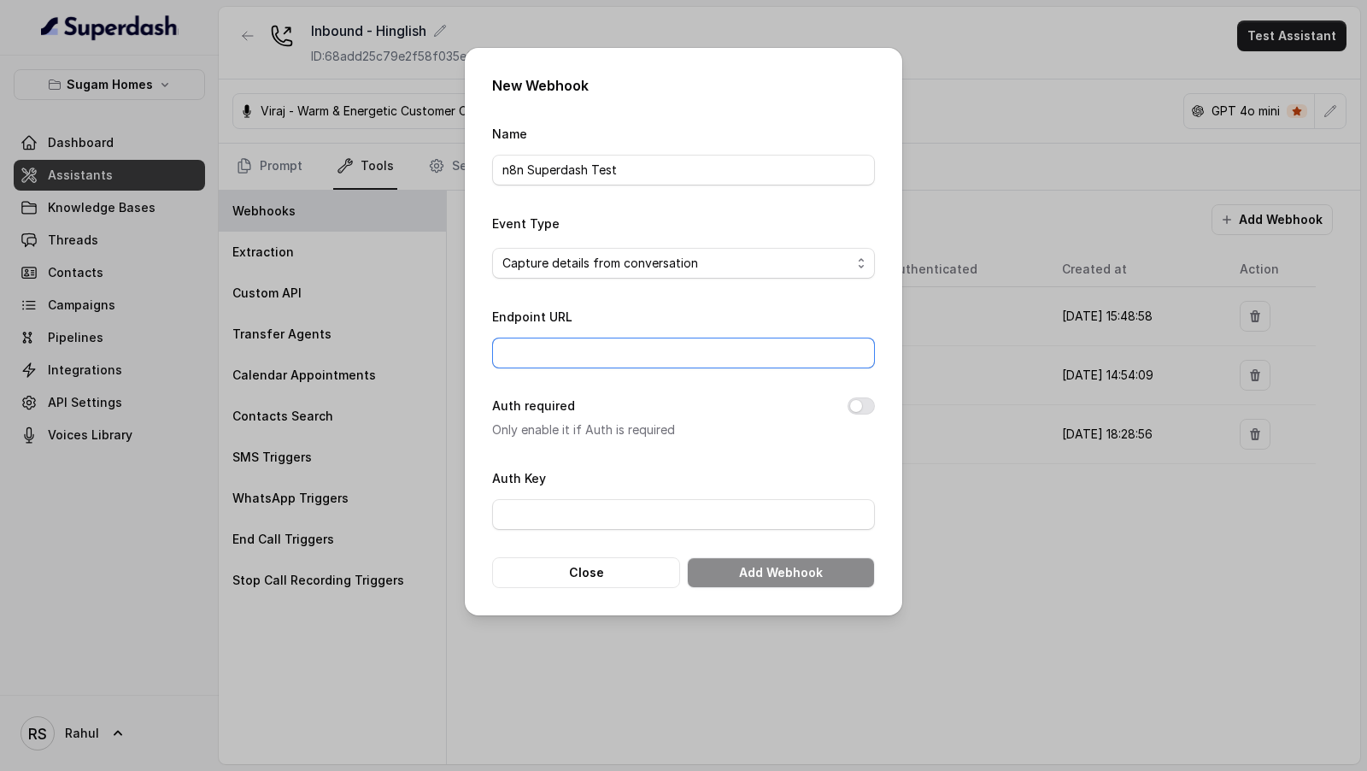
click at [616, 364] on input "Endpoint URL" at bounding box center [683, 353] width 383 height 31
paste input "[URL][DOMAIN_NAME]"
click at [788, 358] on input "[URL][DOMAIN_NAME]" at bounding box center [683, 353] width 383 height 31
paste input "a0df51b4-18e8-40d0-97d5-c8788bde7109"
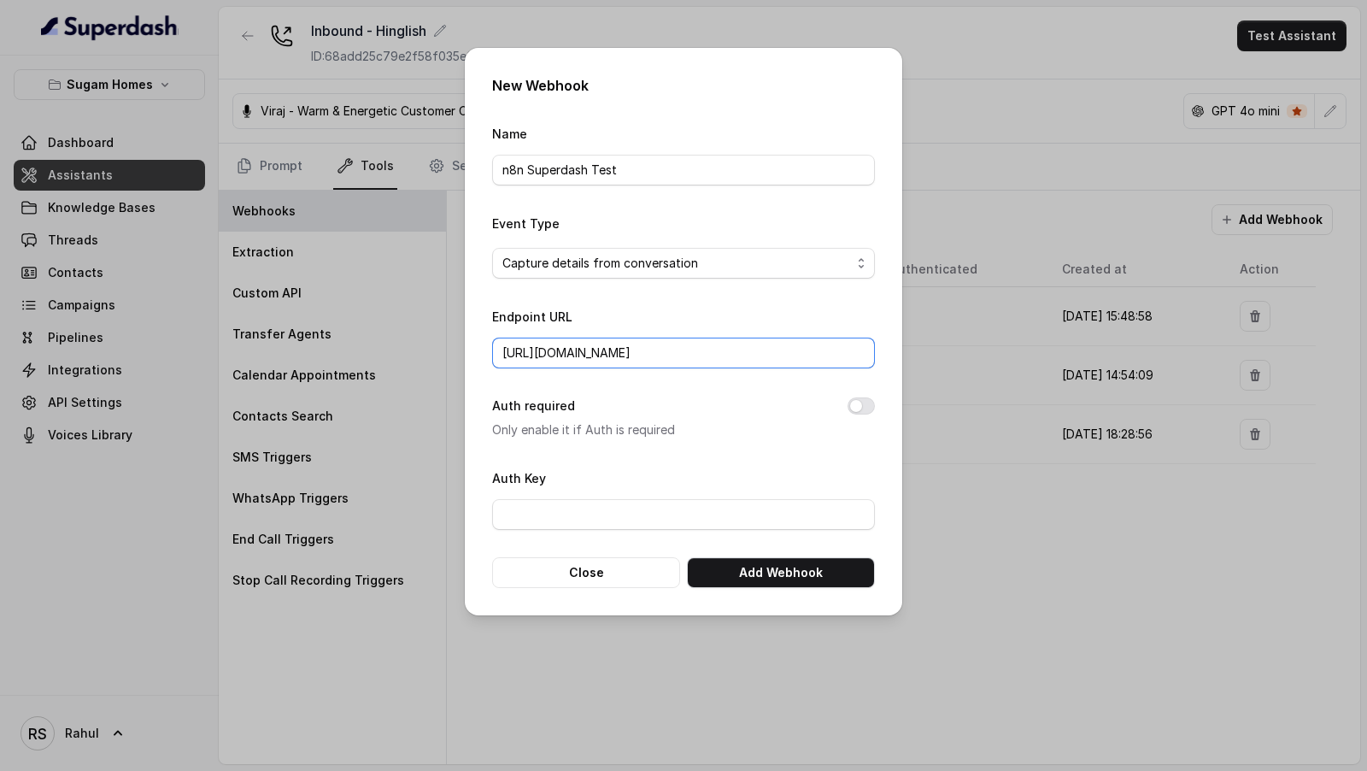
scroll to position [0, 156]
type input "[URL][DOMAIN_NAME]"
click at [780, 569] on button "Add Webhook" at bounding box center [781, 572] width 188 height 31
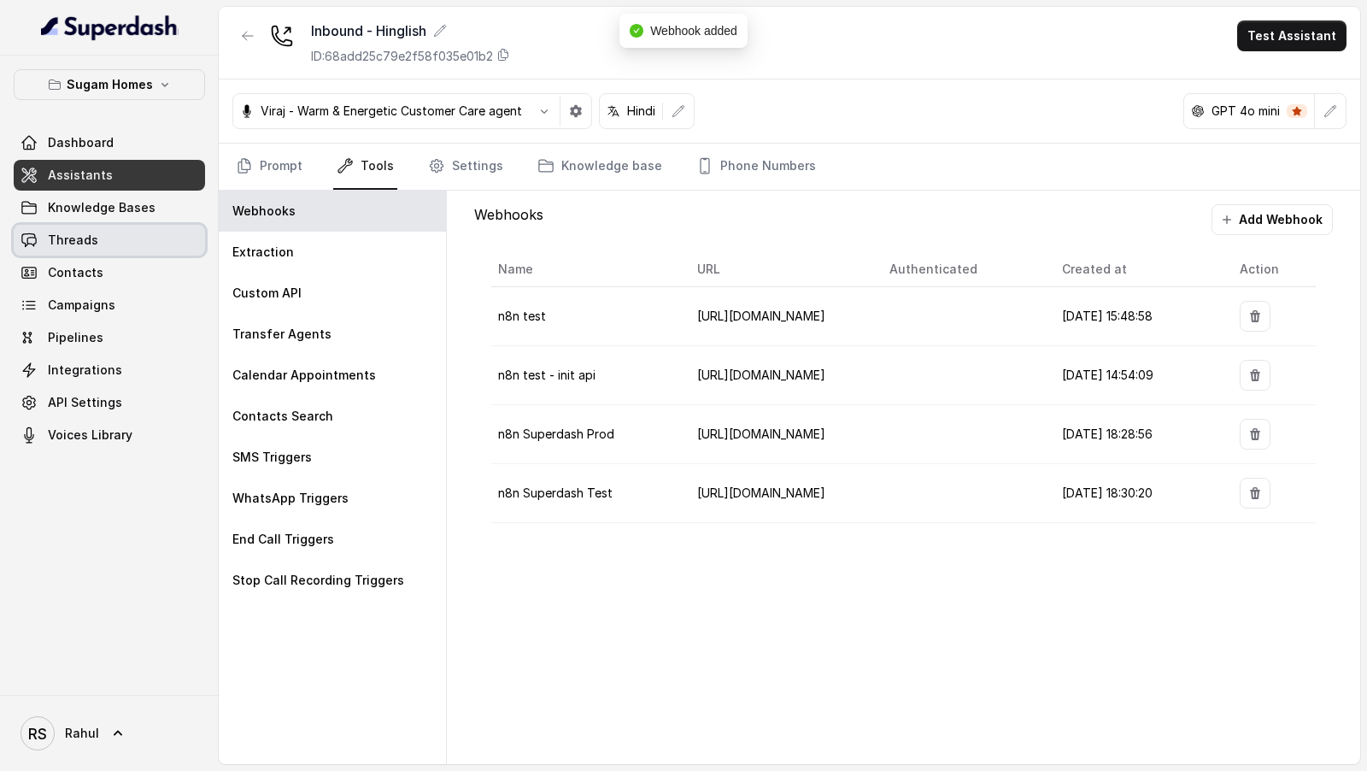
click at [76, 245] on span "Threads" at bounding box center [73, 240] width 50 height 17
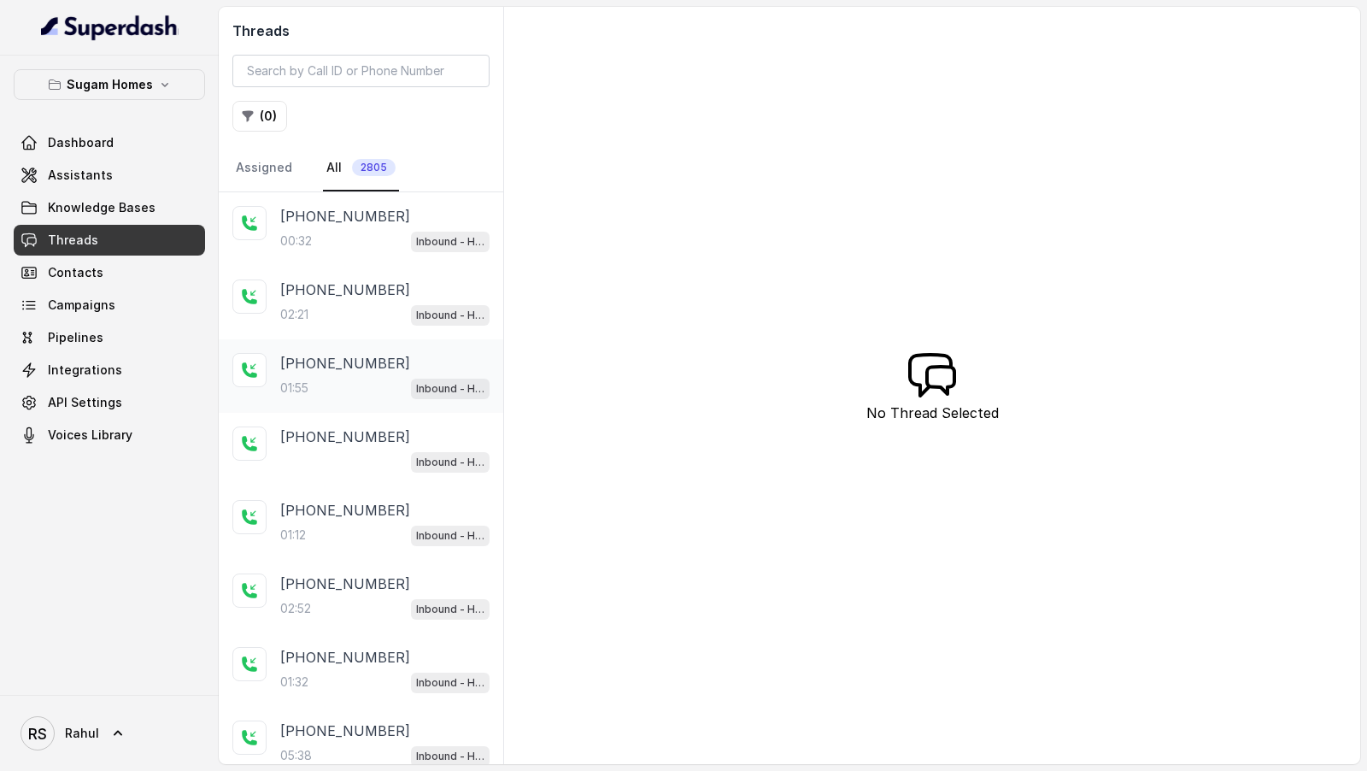
click at [350, 379] on div "01:55 Inbound - Hinglish" at bounding box center [384, 388] width 209 height 22
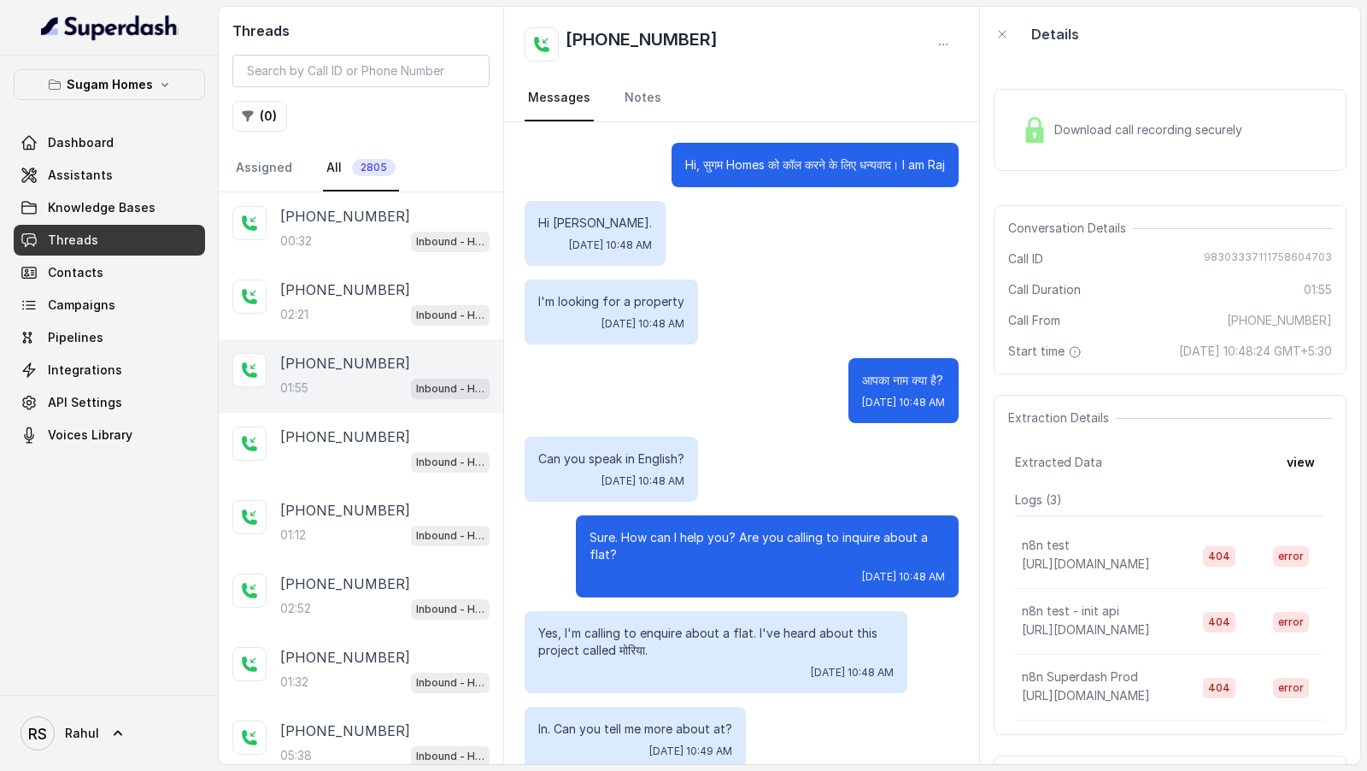
scroll to position [710, 0]
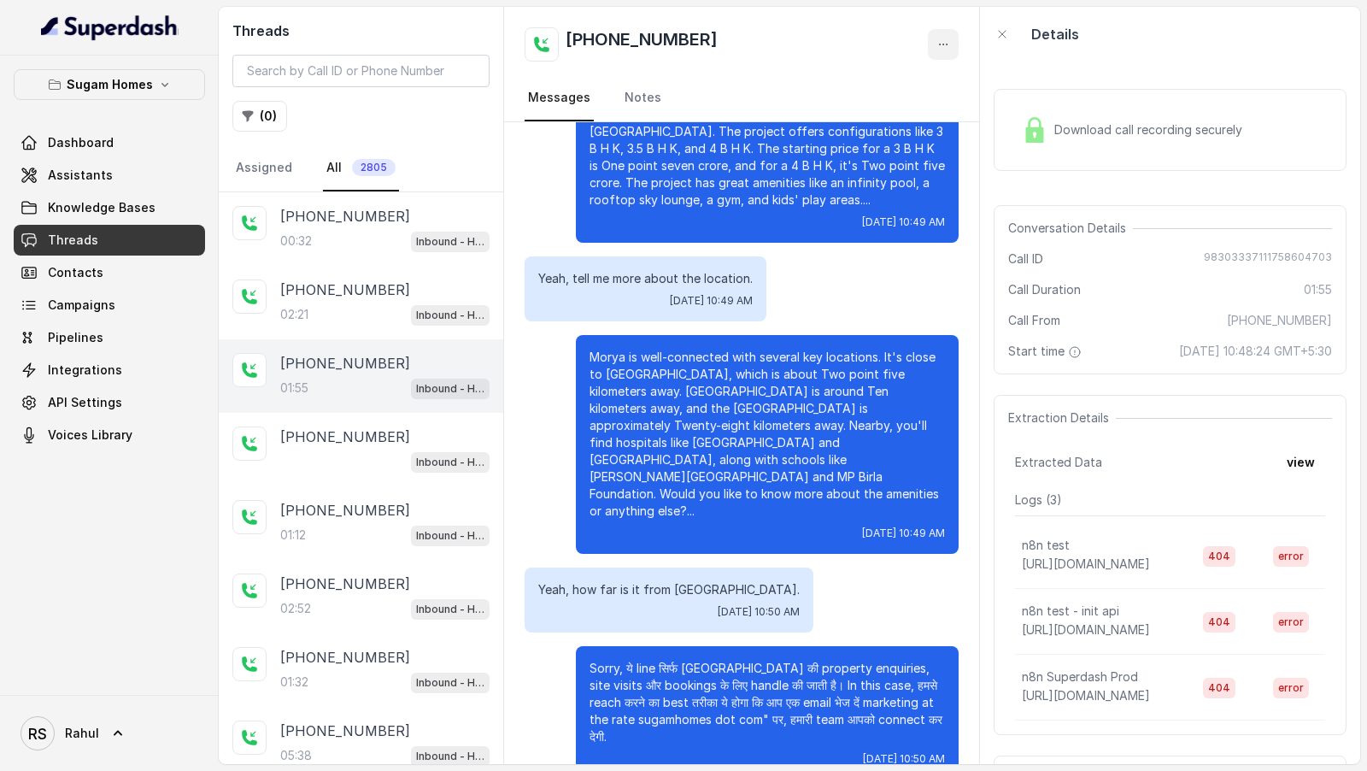
click at [936, 52] on button "button" at bounding box center [943, 44] width 31 height 31
click at [379, 654] on div "Threads ( 0 ) Assigned All 2805 [PHONE_NUMBER]:32 Inbound - Hinglish [PHONE_NUM…" at bounding box center [790, 385] width 1142 height 757
click at [356, 727] on p "[PHONE_NUMBER]" at bounding box center [345, 730] width 130 height 21
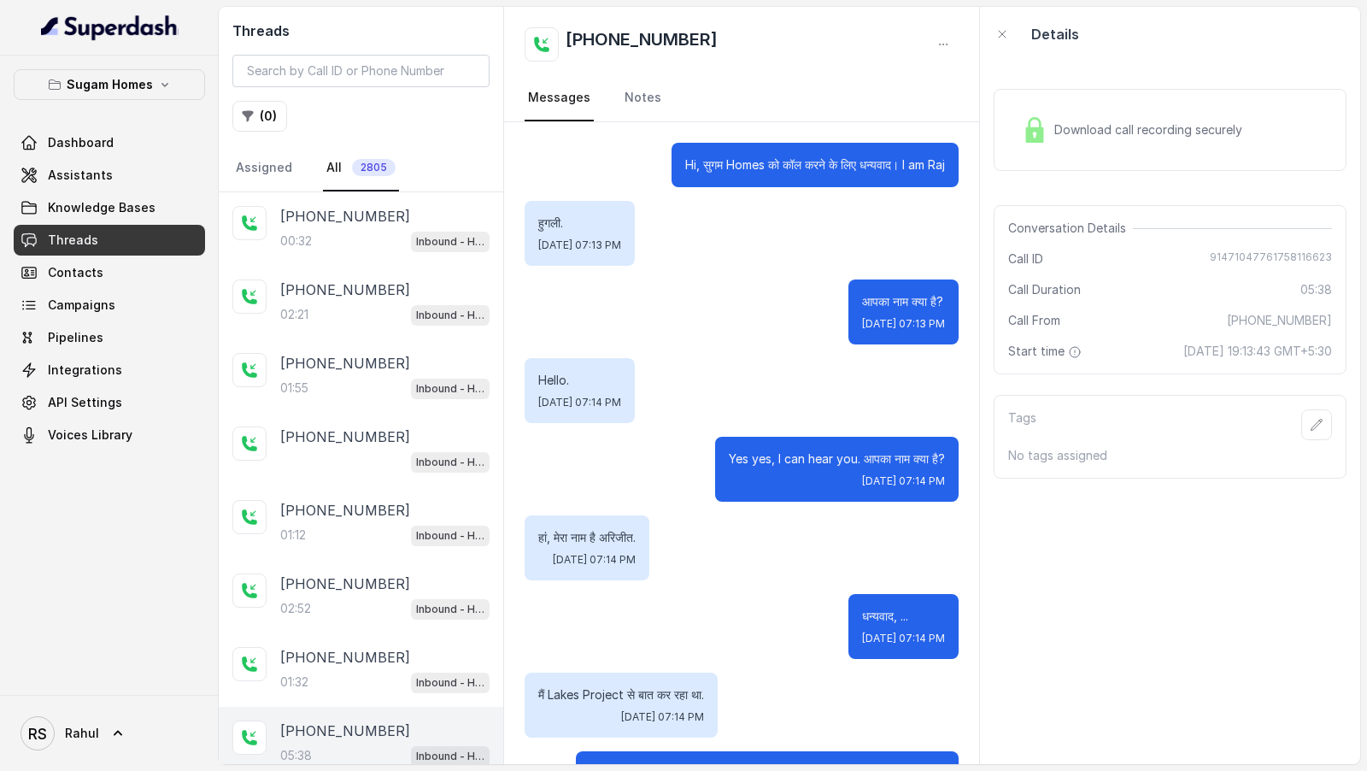
scroll to position [3437, 0]
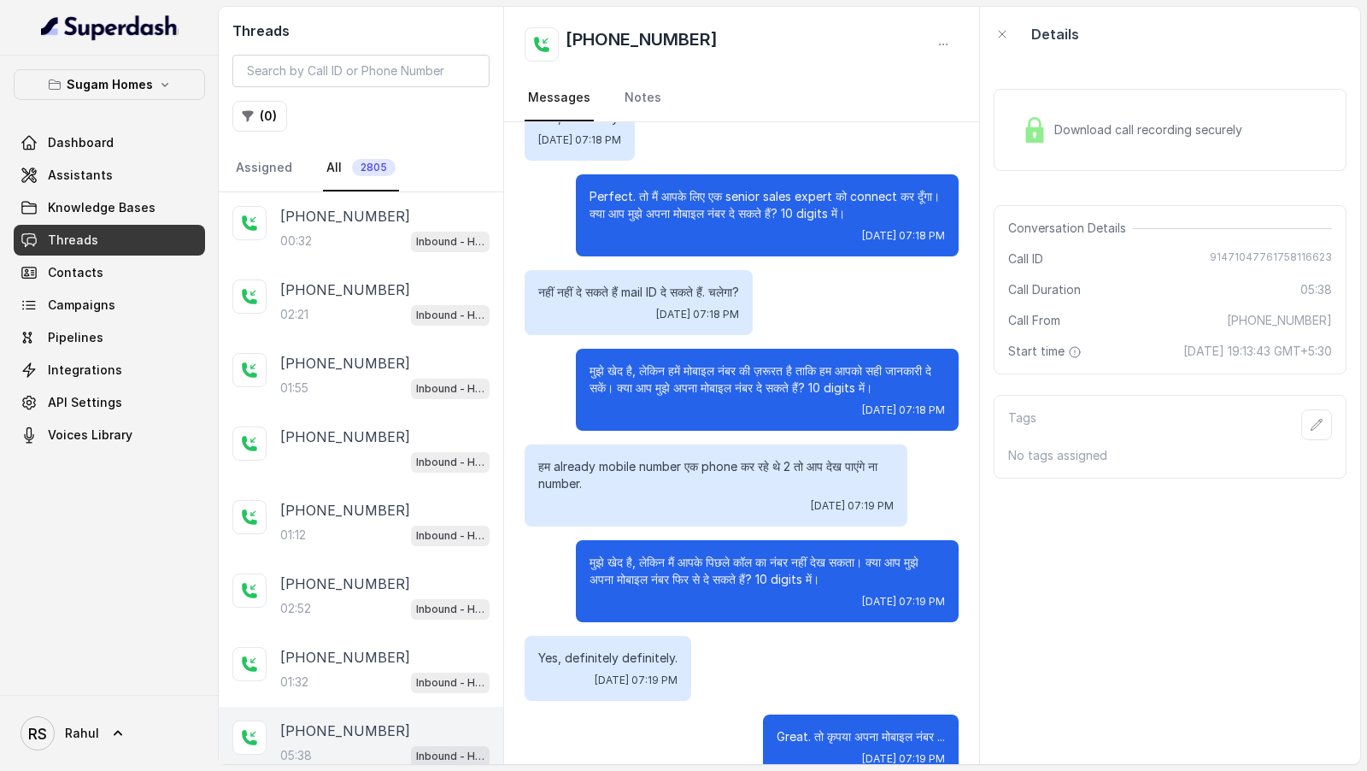
click at [944, 45] on icon "button" at bounding box center [943, 45] width 14 height 14
click at [896, 111] on button "Retry Extraction" at bounding box center [878, 116] width 164 height 31
